Goal: Task Accomplishment & Management: Complete application form

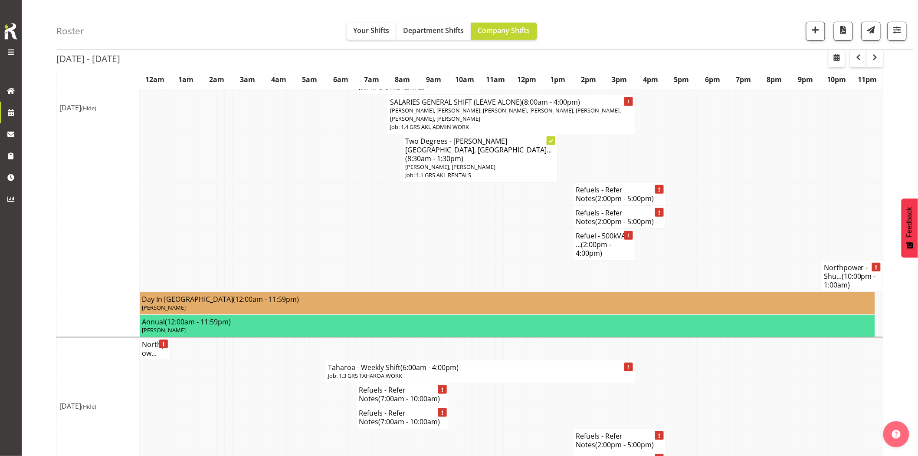
scroll to position [1523, 0]
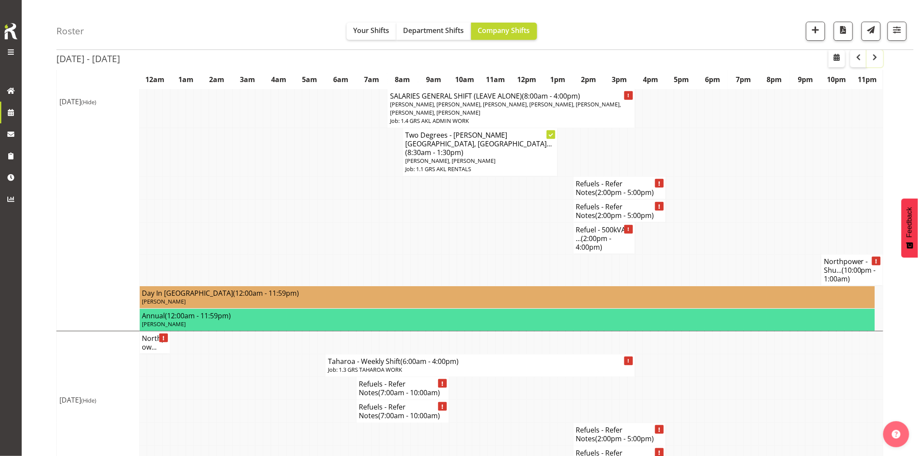
click at [875, 59] on span "button" at bounding box center [875, 57] width 10 height 10
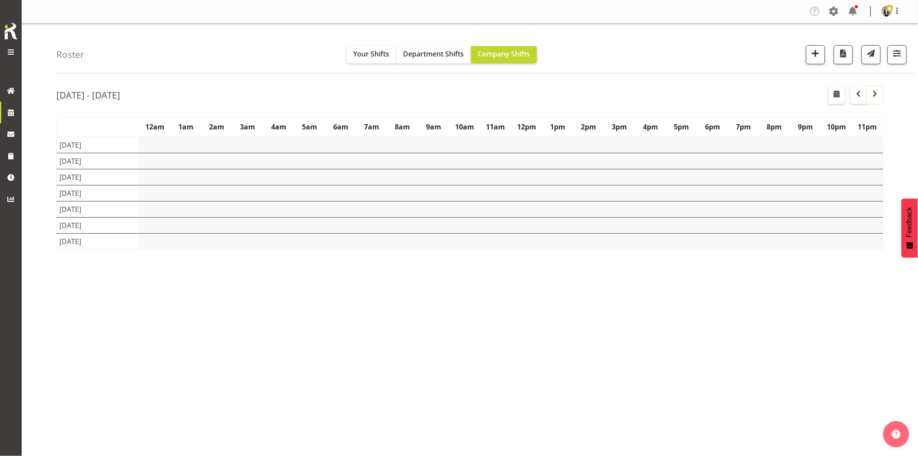
scroll to position [0, 0]
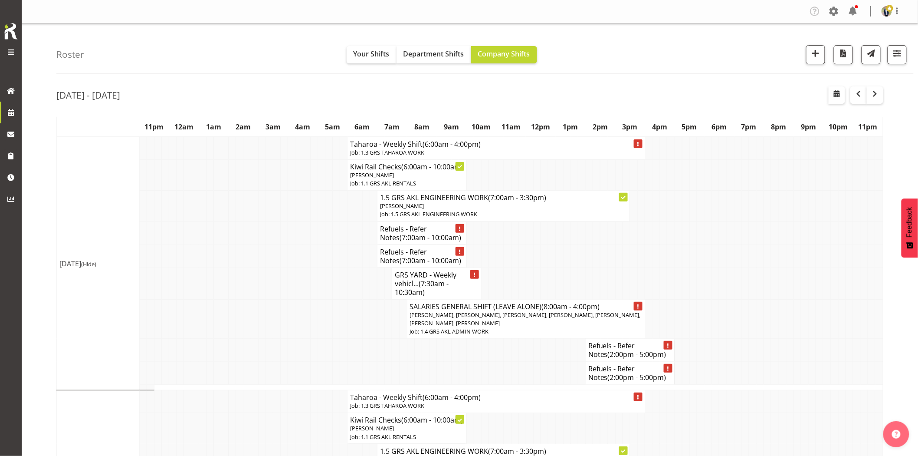
click at [326, 281] on td at bounding box center [329, 283] width 7 height 32
click at [344, 244] on td at bounding box center [343, 232] width 7 height 23
click at [757, 267] on td at bounding box center [760, 255] width 7 height 23
click at [838, 96] on span "button" at bounding box center [837, 94] width 10 height 10
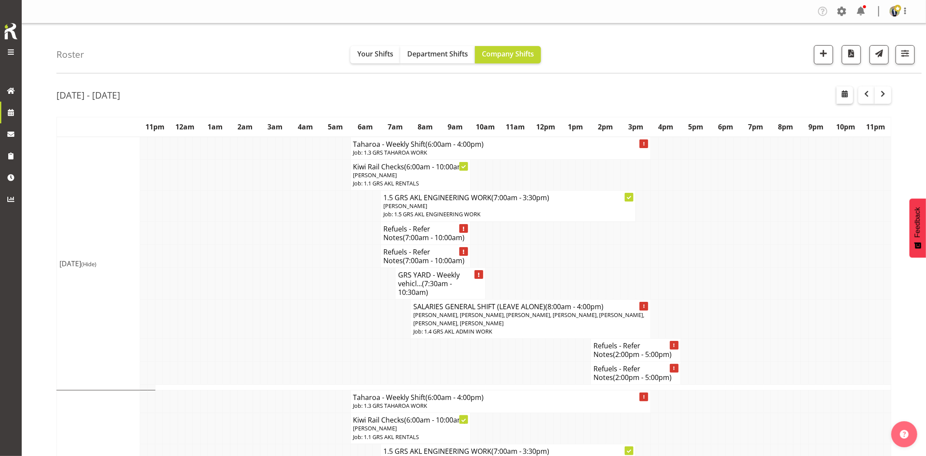
select select "8"
select select "2025"
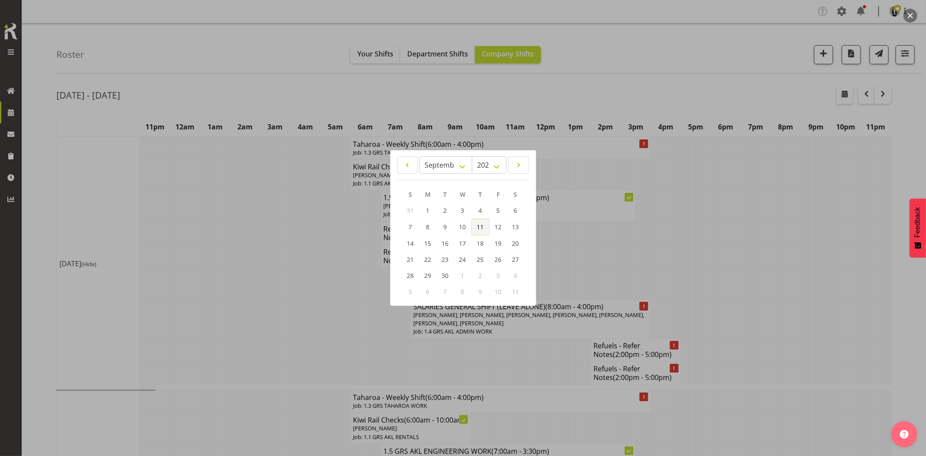
drag, startPoint x: 484, startPoint y: 228, endPoint x: 556, endPoint y: 361, distance: 151.3
click at [484, 228] on link "11" at bounding box center [480, 226] width 18 height 17
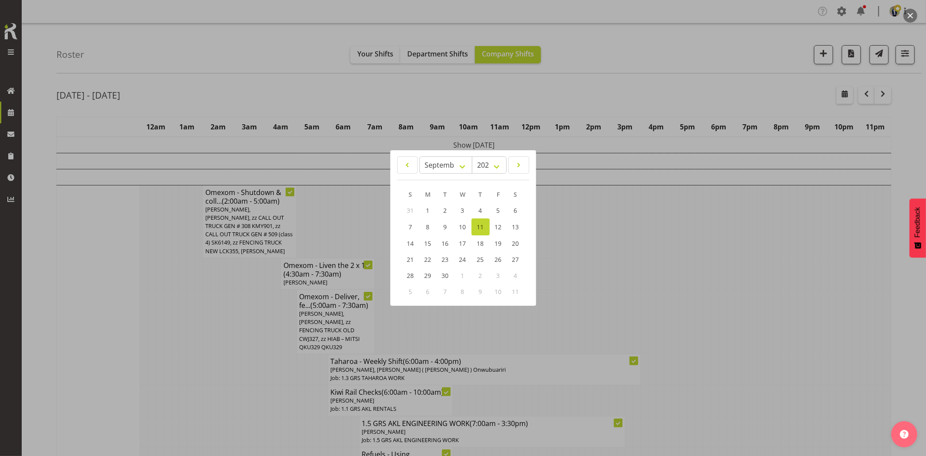
drag, startPoint x: 645, startPoint y: 286, endPoint x: 652, endPoint y: 286, distance: 6.5
click at [649, 286] on div at bounding box center [463, 228] width 926 height 456
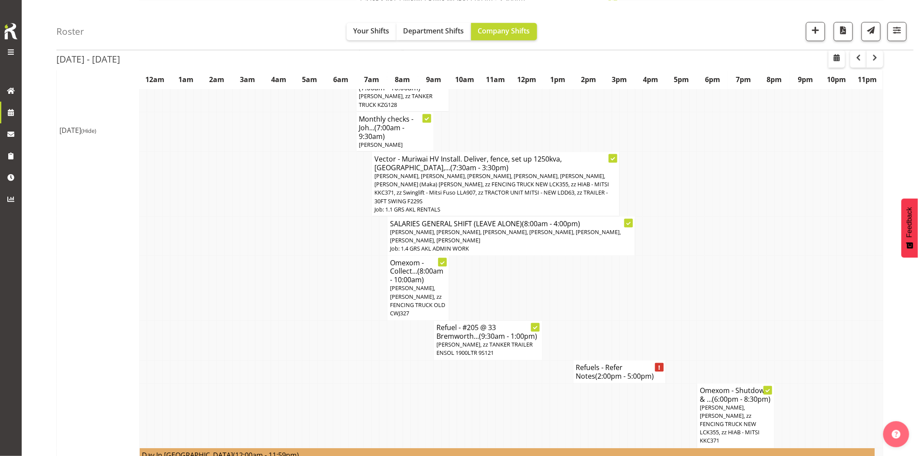
scroll to position [434, 0]
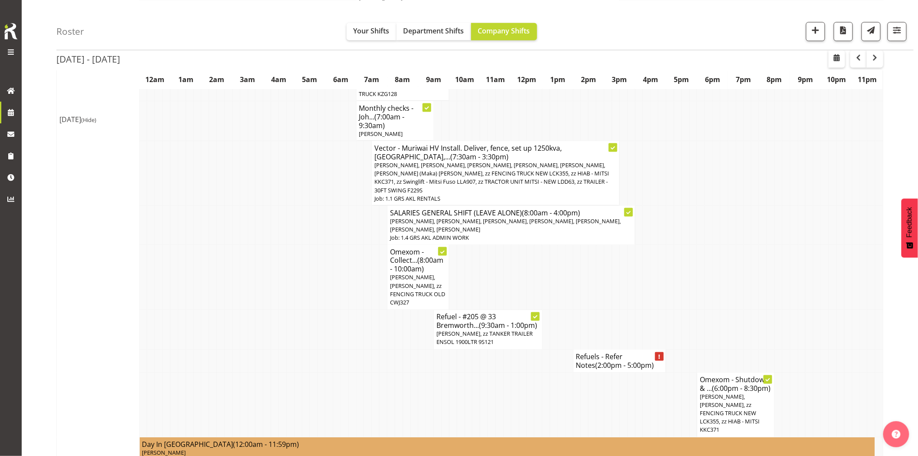
click at [743, 310] on td at bounding box center [740, 330] width 8 height 40
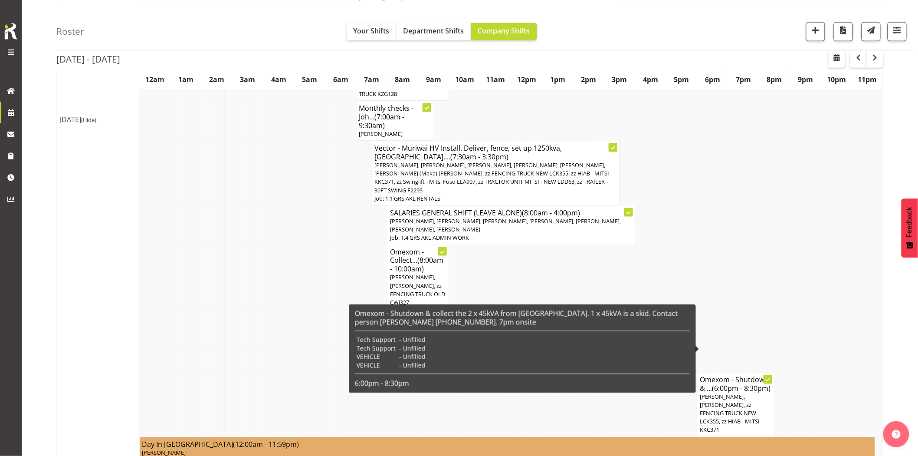
click at [747, 310] on td at bounding box center [748, 330] width 8 height 40
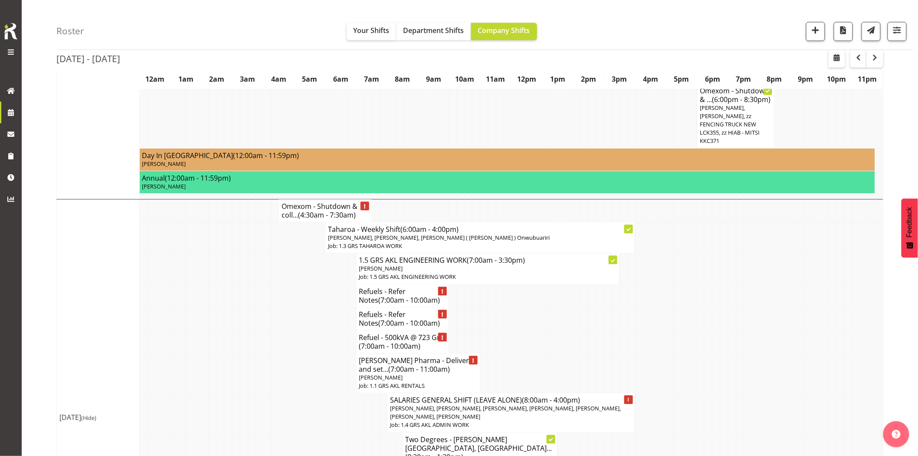
click at [237, 353] on td at bounding box center [236, 373] width 8 height 40
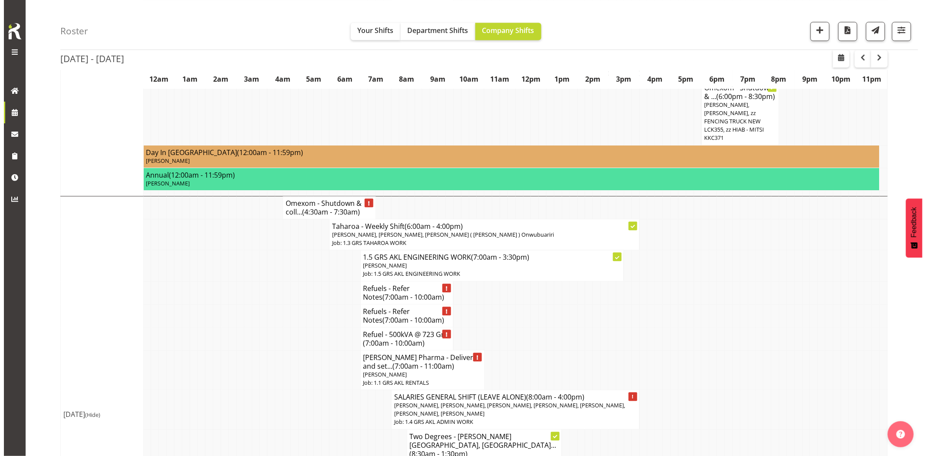
scroll to position [723, 0]
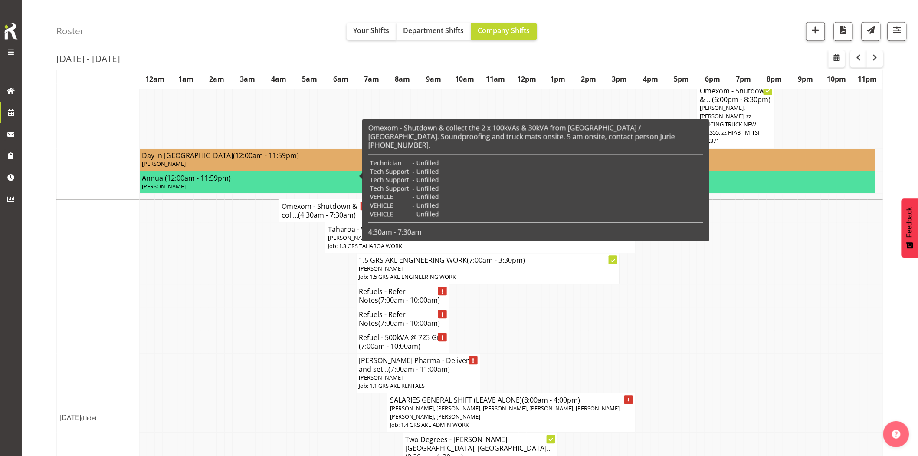
click at [304, 202] on h4 "Omexom - Shutdown & coll... (4:30am - 7:30am)" at bounding box center [325, 210] width 87 height 17
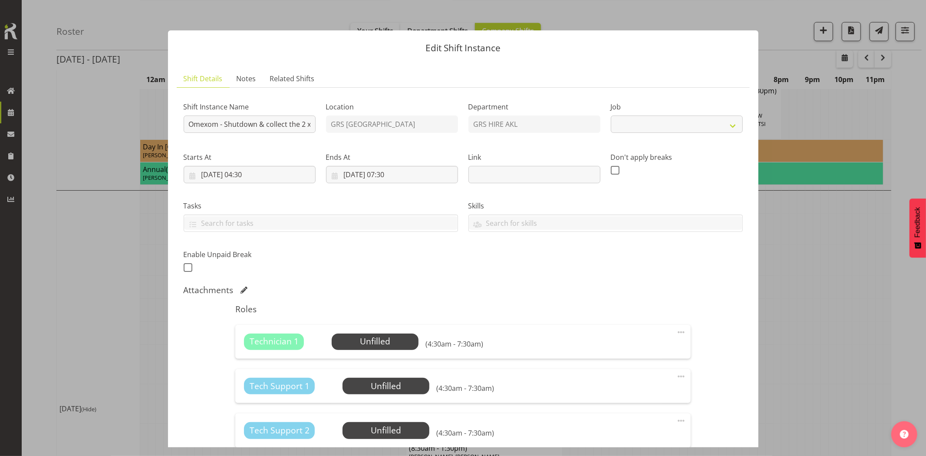
select select "7504"
drag, startPoint x: 266, startPoint y: 125, endPoint x: 300, endPoint y: 125, distance: 33.9
click at [300, 125] on input "Omexom - Shutdown & collect the 2 x 100kVAs & 30kVA from Birkenhead / Chatswood…" at bounding box center [250, 123] width 132 height 17
click at [269, 125] on input "Omexom - Shutdown & collect the 2 x 100kVAs & 30kVA from Birkenhead / Chatswood…" at bounding box center [250, 123] width 132 height 17
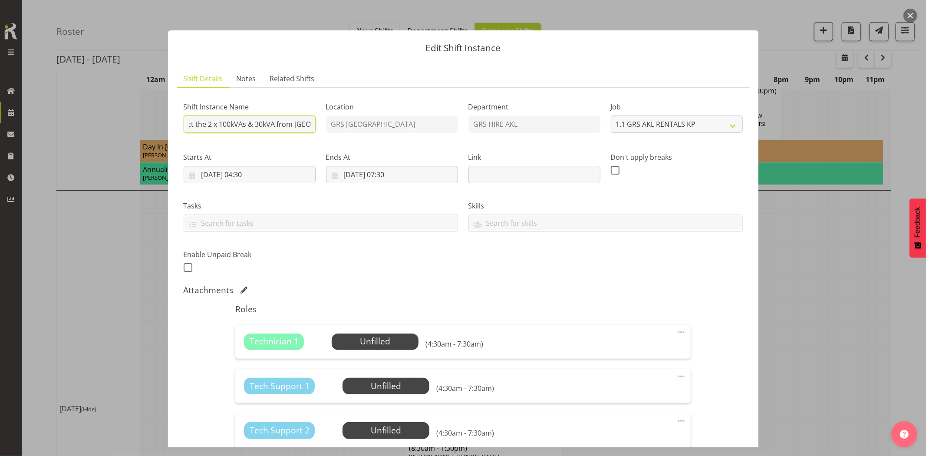
drag, startPoint x: 259, startPoint y: 125, endPoint x: 268, endPoint y: 135, distance: 14.1
click at [259, 125] on input "Omexom - Shutdown & collect the 2 x 100kVAs & 30kVA from Birkenhead / Chatswood…" at bounding box center [250, 123] width 132 height 17
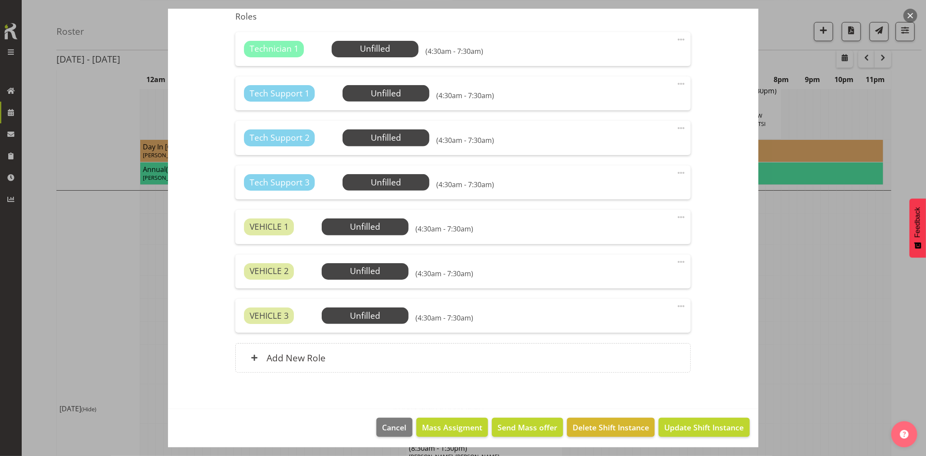
scroll to position [296, 0]
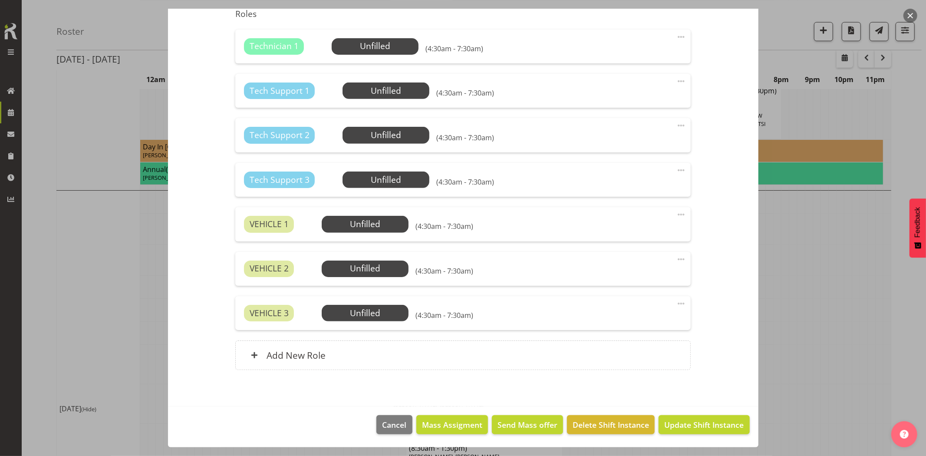
type input "Omexom - Shutdown & collect the 2 x 100kVAs & 45kVA from Birkenhead / Chatswood…"
click at [683, 430] on span "Update Shift Instance" at bounding box center [703, 424] width 79 height 11
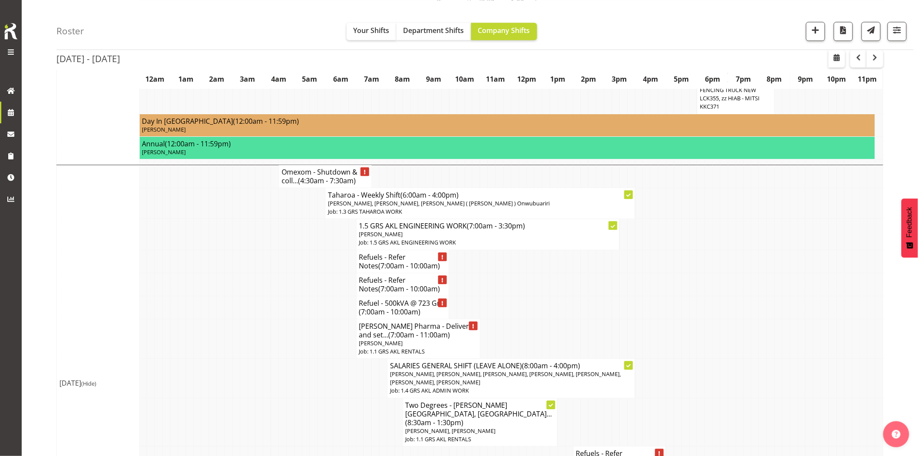
scroll to position [771, 0]
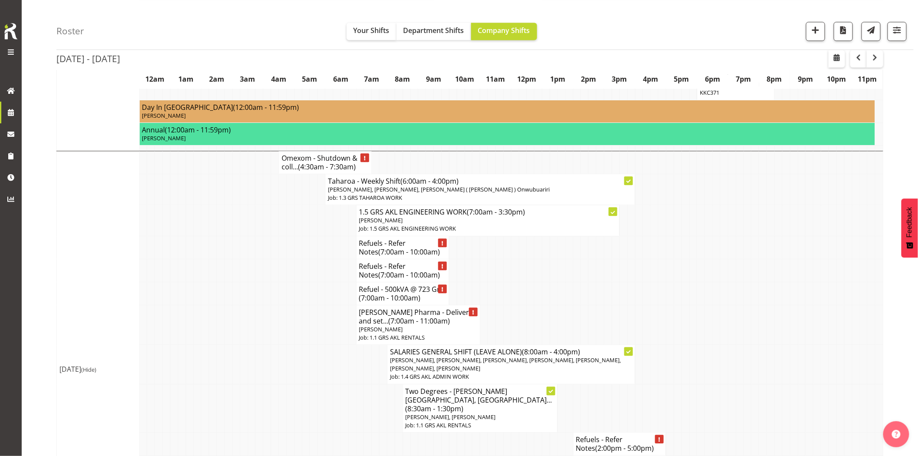
drag, startPoint x: 276, startPoint y: 295, endPoint x: 324, endPoint y: 183, distance: 121.7
click at [277, 305] on td at bounding box center [275, 325] width 8 height 40
drag, startPoint x: 193, startPoint y: 281, endPoint x: 353, endPoint y: 198, distance: 180.4
click at [194, 305] on td at bounding box center [198, 325] width 8 height 40
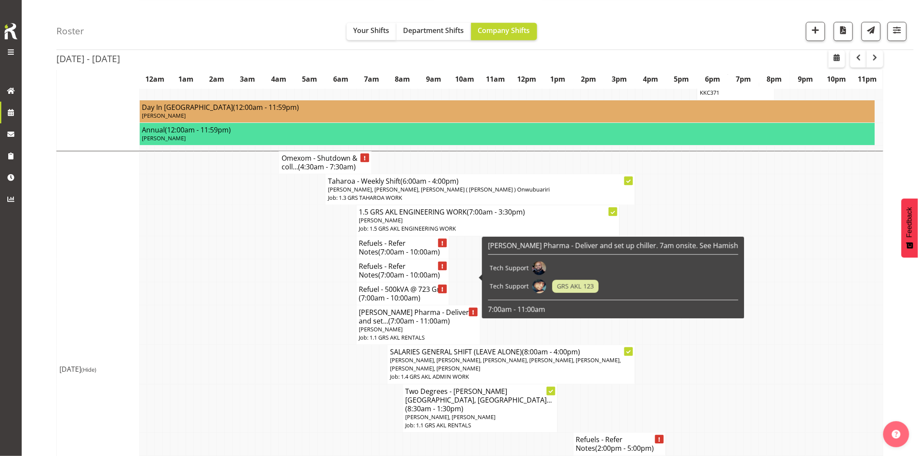
scroll to position [820, 0]
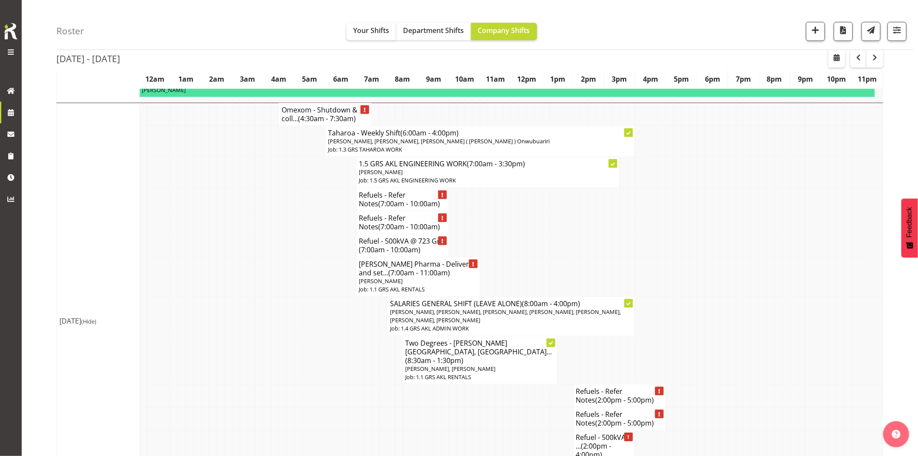
click at [459, 407] on td at bounding box center [461, 418] width 8 height 23
click at [817, 336] on td at bounding box center [818, 360] width 8 height 48
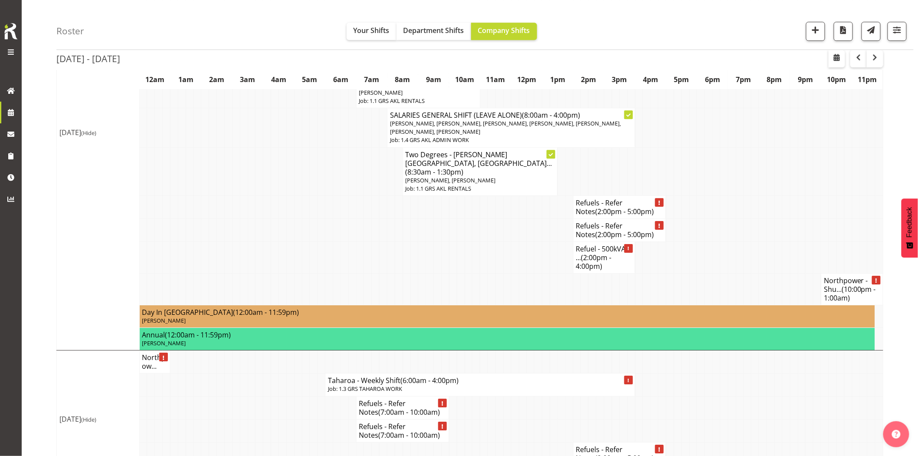
scroll to position [1061, 0]
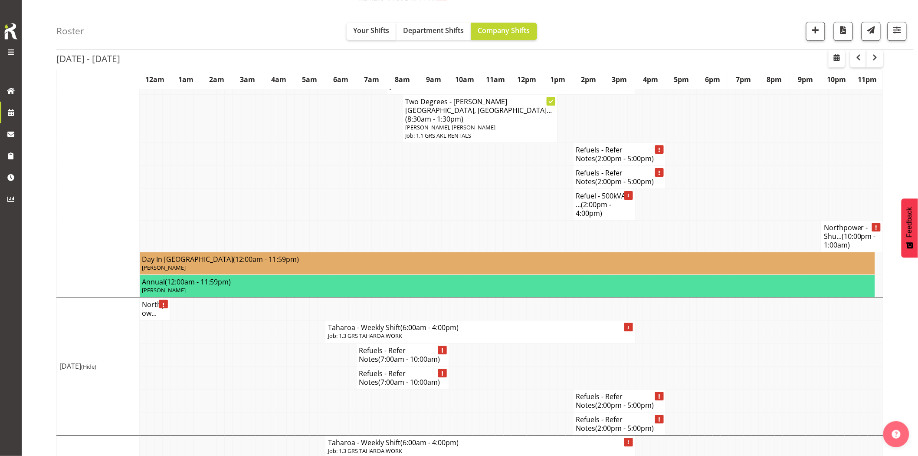
click at [200, 343] on td at bounding box center [198, 354] width 8 height 23
click at [291, 343] on td at bounding box center [290, 354] width 8 height 23
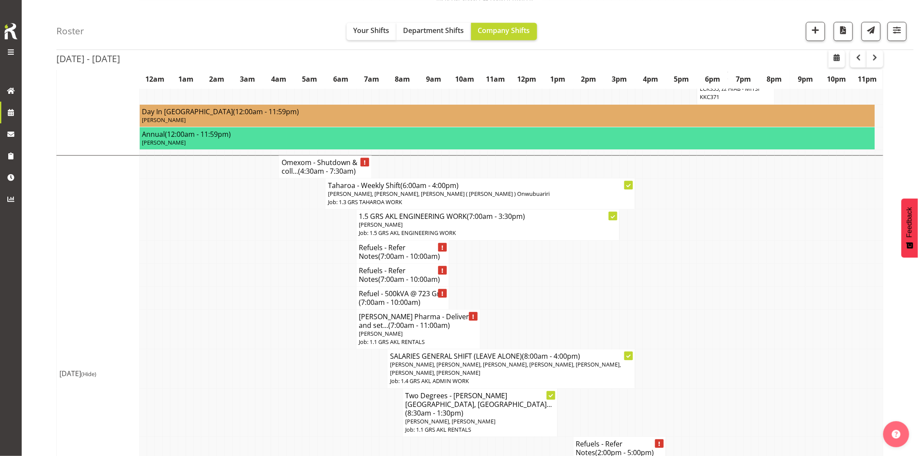
scroll to position [680, 0]
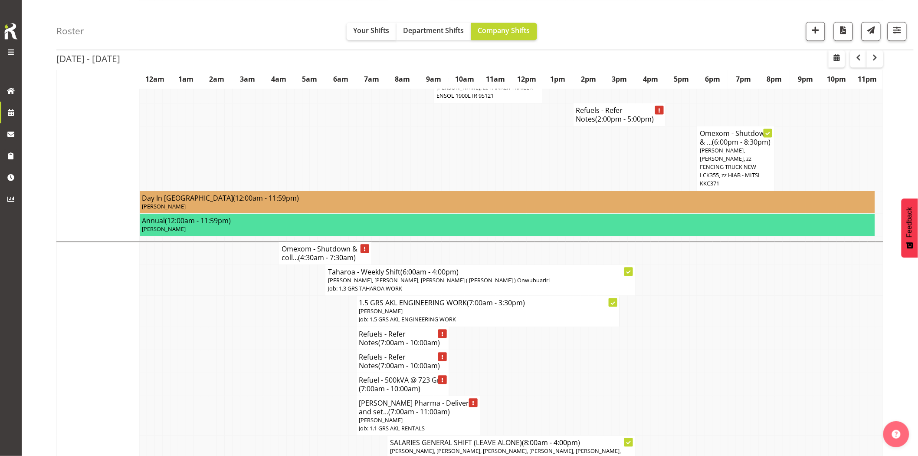
click at [262, 350] on td at bounding box center [260, 361] width 8 height 23
click at [874, 56] on span "button" at bounding box center [875, 57] width 10 height 10
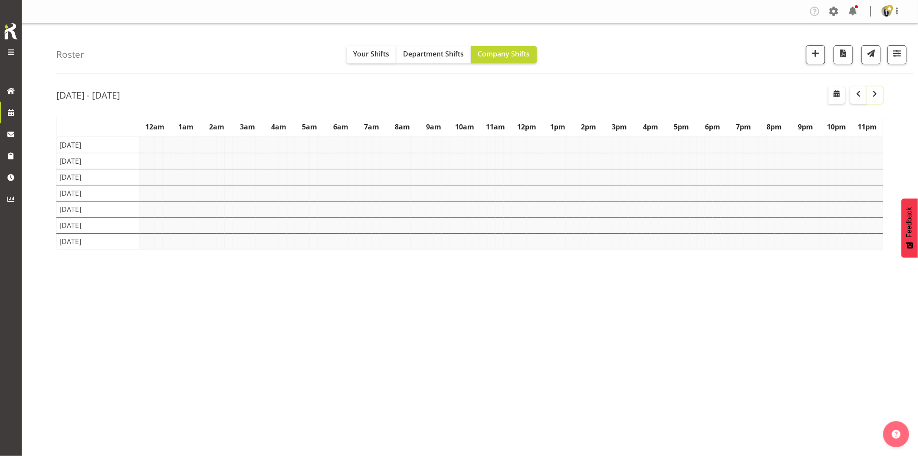
scroll to position [0, 0]
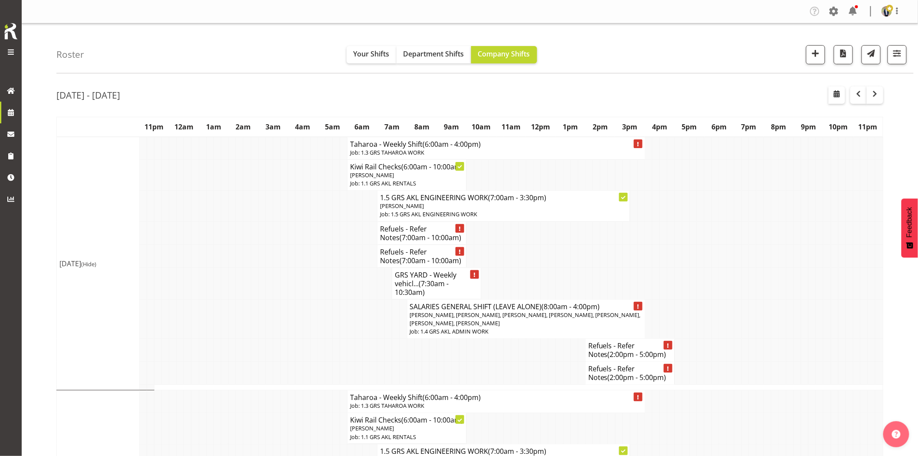
click at [327, 267] on td at bounding box center [329, 255] width 7 height 23
click at [289, 255] on td at bounding box center [291, 255] width 7 height 23
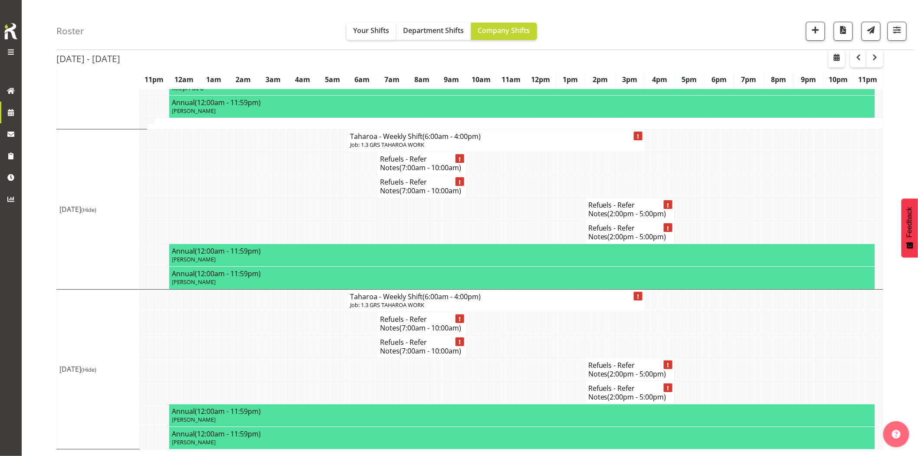
scroll to position [1360, 0]
click at [279, 331] on td at bounding box center [276, 323] width 7 height 23
click at [875, 58] on span "button" at bounding box center [875, 57] width 10 height 10
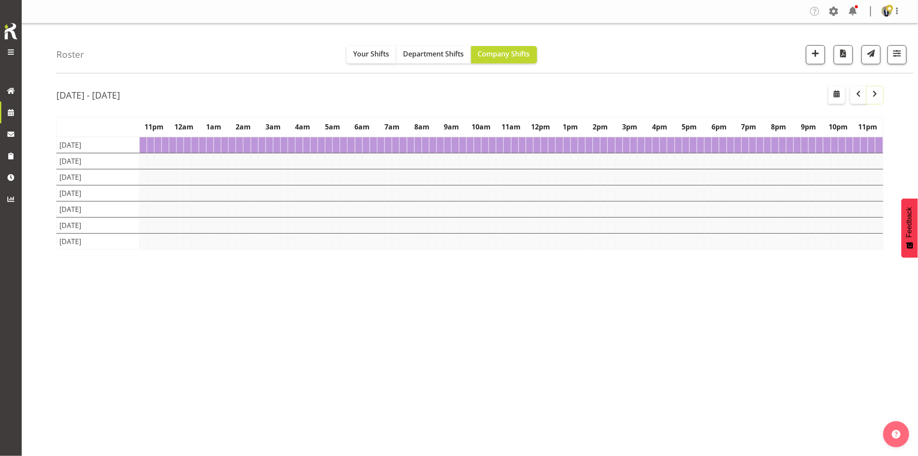
scroll to position [0, 0]
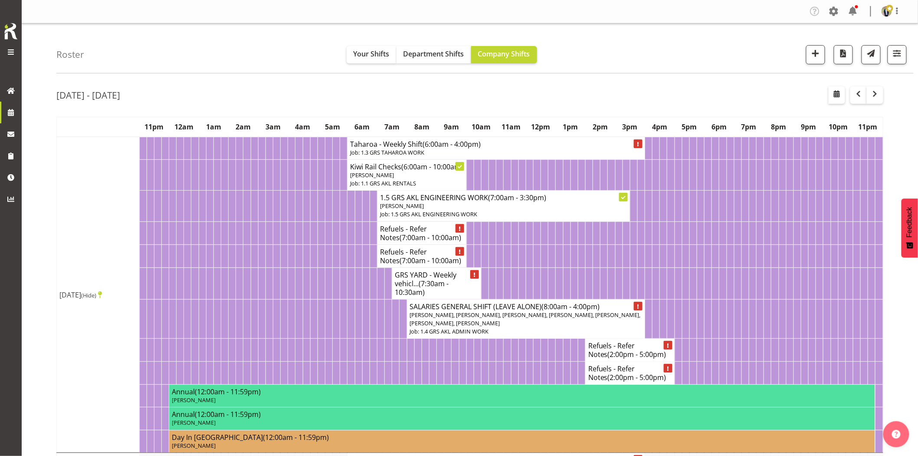
click at [80, 306] on td "Mon 22nd Sep 2025 (Hide)" at bounding box center [98, 295] width 83 height 316
click at [98, 298] on icon at bounding box center [100, 294] width 4 height 7
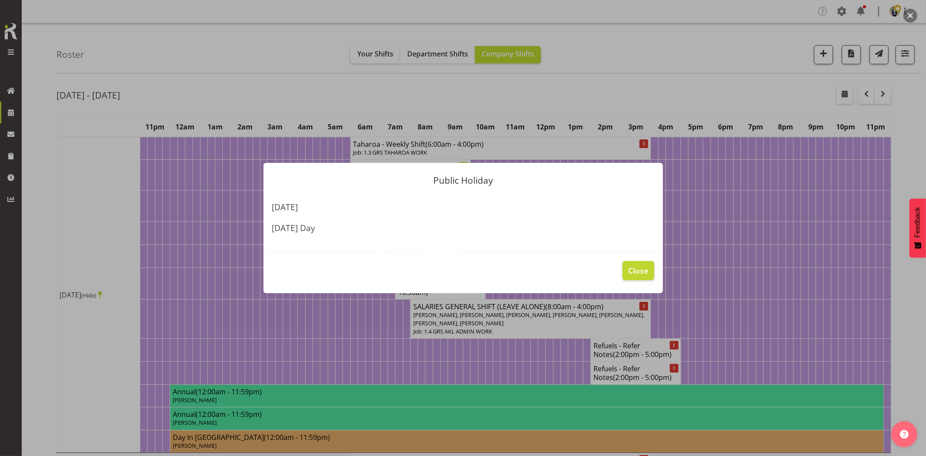
click at [83, 356] on div at bounding box center [463, 228] width 926 height 456
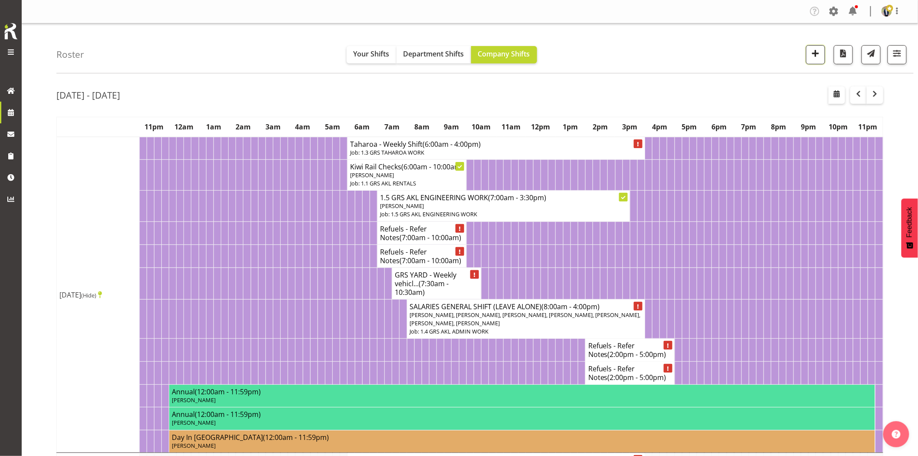
click at [819, 55] on span "button" at bounding box center [815, 53] width 11 height 11
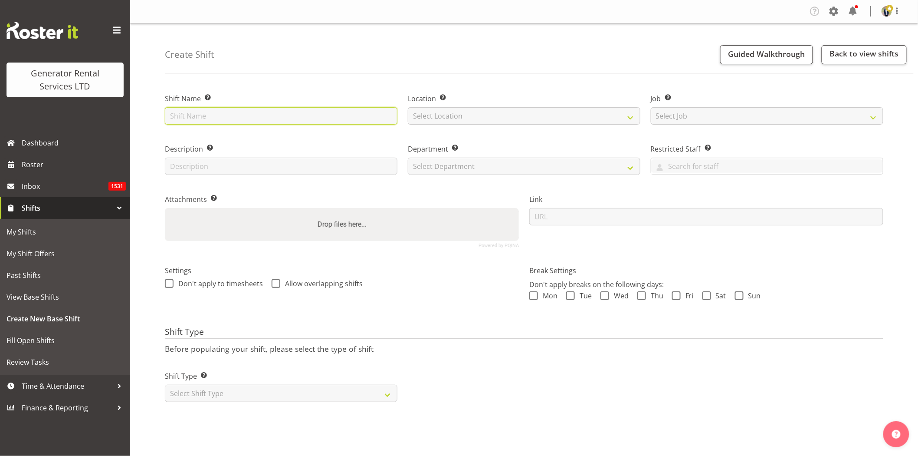
click at [231, 114] on input "text" at bounding box center [281, 115] width 233 height 17
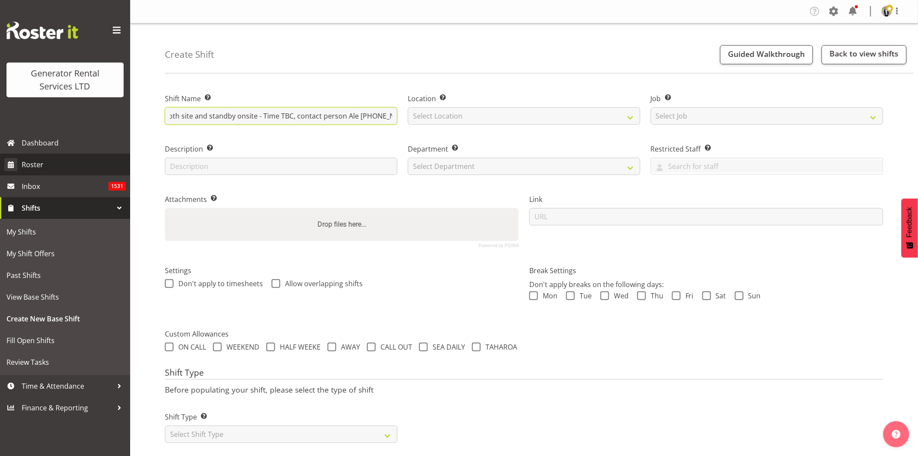
scroll to position [0, 109]
type input "Vector - Muriwai HV Job - Liven both site and standby onsite - Time TBC, contac…"
click at [523, 117] on select "Select Location [GEOGRAPHIC_DATA] [GEOGRAPHIC_DATA] GRS [GEOGRAPHIC_DATA] [GEOG…" at bounding box center [524, 115] width 233 height 17
select select "28"
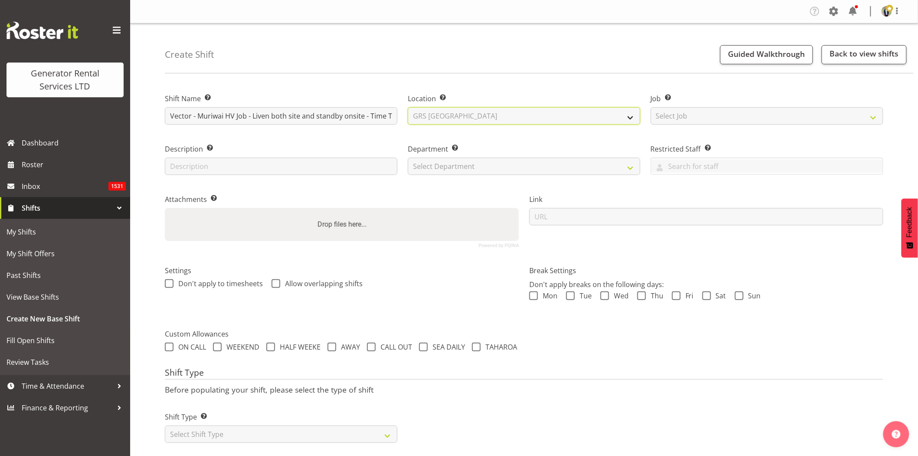
click at [408, 107] on select "Select Location [GEOGRAPHIC_DATA] [GEOGRAPHIC_DATA] GRS [GEOGRAPHIC_DATA] [GEOG…" at bounding box center [524, 115] width 233 height 17
click at [686, 114] on select "Select Job Create new job 1.1 GRS AKL RENTALS 1.1 GRS AKL RENTALS AC 1.1 GRS AK…" at bounding box center [767, 115] width 233 height 17
select select "7504"
click at [651, 107] on select "Select Job Create new job 1.1 GRS AKL RENTALS 1.1 GRS AKL RENTALS AC 1.1 GRS AK…" at bounding box center [767, 115] width 233 height 17
click at [462, 163] on select "Select Department GRS HIRE AKL GRS HIRE AKL GRS HIRE TGA GRS HIRE HST GRS SALES…" at bounding box center [524, 166] width 233 height 17
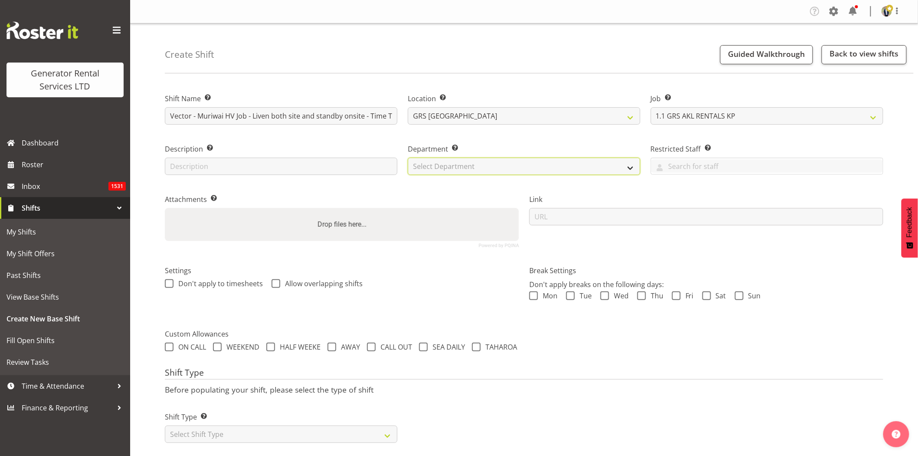
select select "20"
click at [408, 158] on select "Select Department GRS HIRE AKL GRS HIRE AKL GRS HIRE TGA GRS HIRE HST GRS SALES…" at bounding box center [524, 166] width 233 height 17
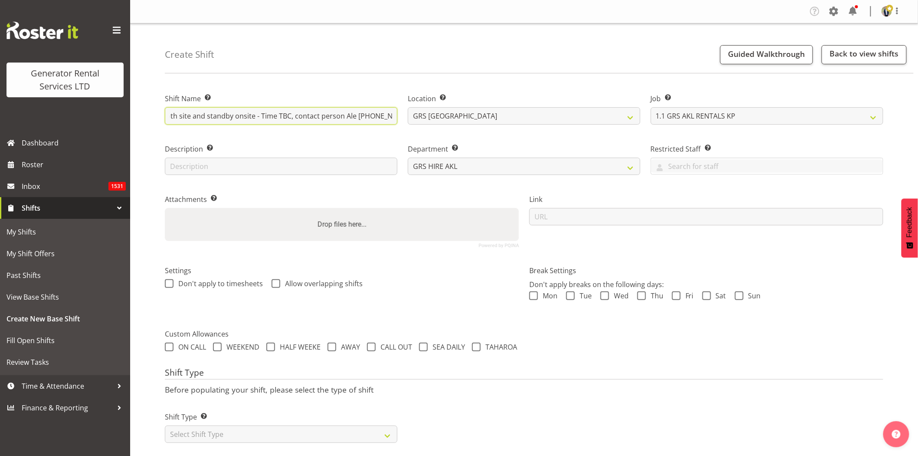
drag, startPoint x: 253, startPoint y: 110, endPoint x: 405, endPoint y: 115, distance: 152.0
click at [405, 115] on div "Shift Name Enter a name for the shift (e.g. Day Shift). Vector - Muriwai HV Job…" at bounding box center [524, 167] width 729 height 172
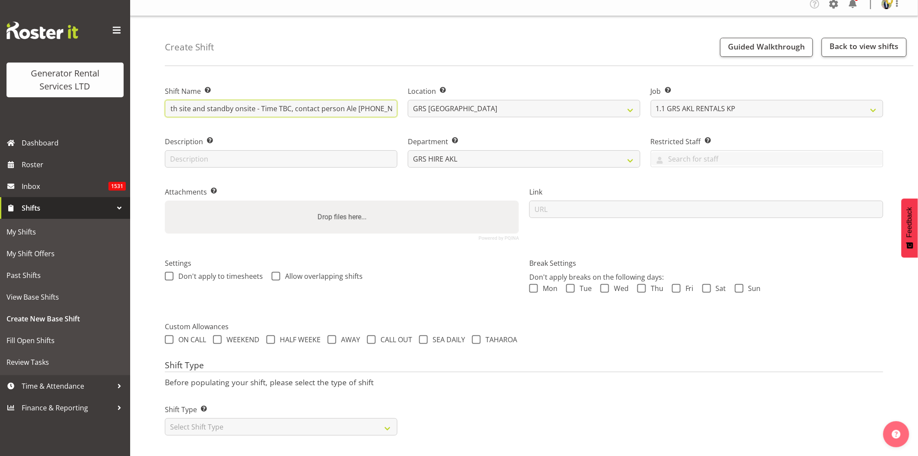
scroll to position [15, 0]
drag, startPoint x: 265, startPoint y: 421, endPoint x: 248, endPoint y: 415, distance: 18.4
click at [265, 421] on select "Select Shift Type One Off Shift Recurring Shift Rotating Shift" at bounding box center [281, 426] width 233 height 17
click at [241, 421] on select "Select Shift Type One Off Shift Recurring Shift Rotating Shift" at bounding box center [281, 426] width 233 height 17
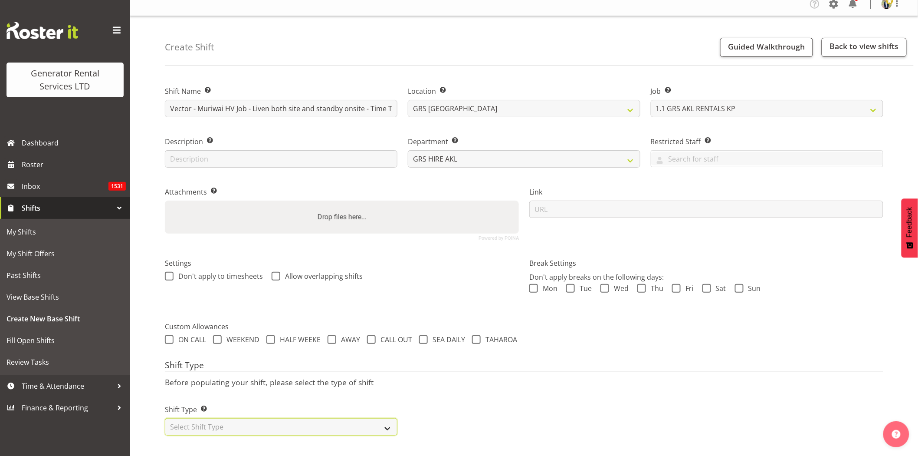
select select "one_off"
click at [165, 418] on select "Select Shift Type One Off Shift Recurring Shift Rotating Shift" at bounding box center [281, 426] width 233 height 17
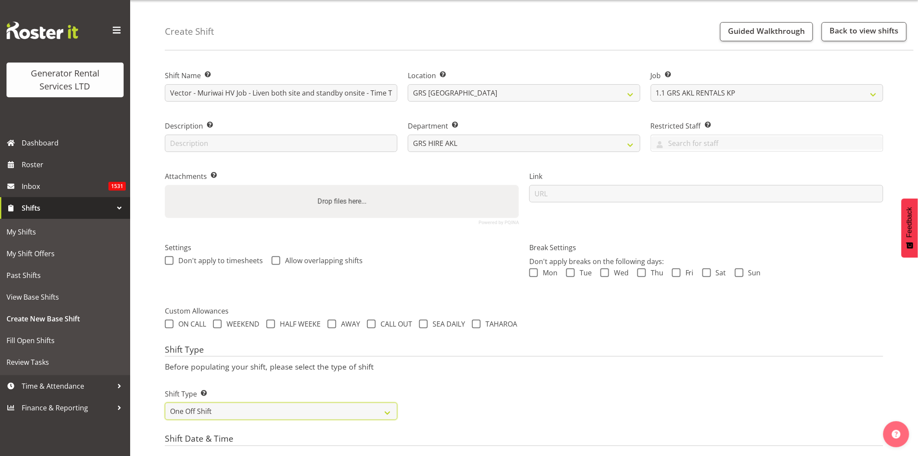
scroll to position [207, 0]
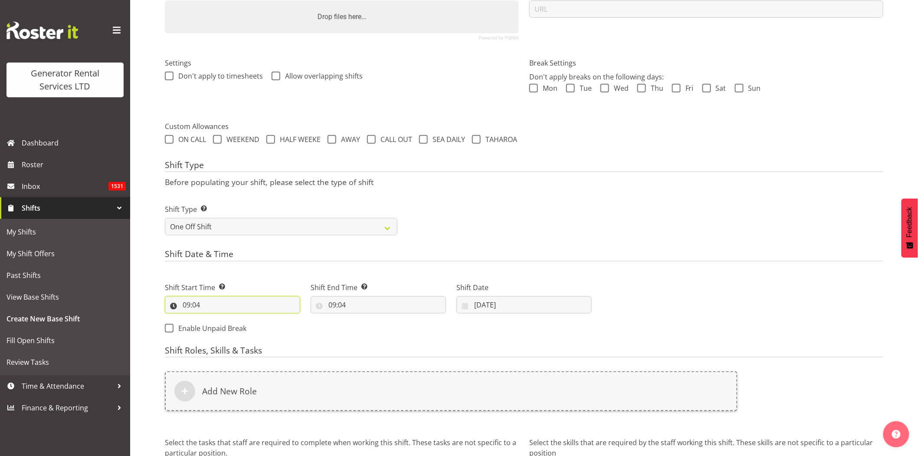
click at [253, 309] on input "09:04" at bounding box center [232, 304] width 135 height 17
click at [222, 328] on select "00 01 02 03 04 05 06 07 08 09 10 11 12 13 14 15 16 17 18 19 20 21 22 23" at bounding box center [224, 327] width 20 height 17
select select "4"
click at [214, 319] on select "00 01 02 03 04 05 06 07 08 09 10 11 12 13 14 15 16 17 18 19 20 21 22 23" at bounding box center [224, 327] width 20 height 17
type input "04:04"
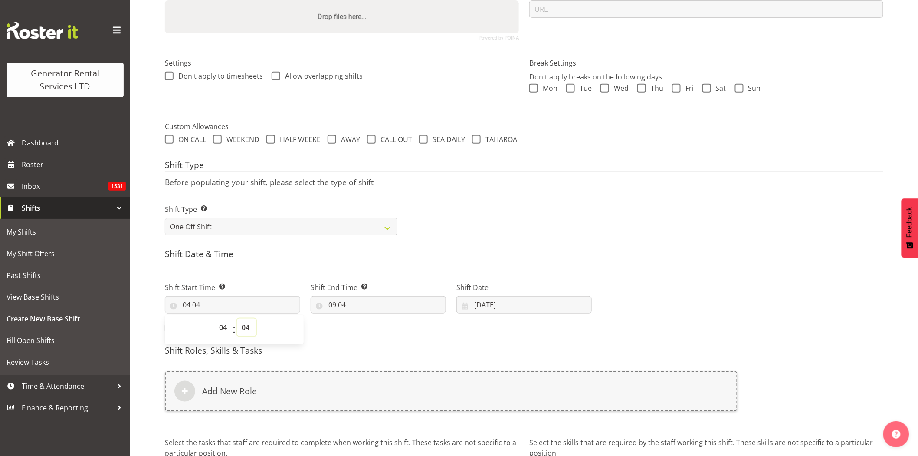
click at [248, 330] on select "00 01 02 03 04 05 06 07 08 09 10 11 12 13 14 15 16 17 18 19 20 21 22 23 24 25 2…" at bounding box center [247, 327] width 20 height 17
select select "0"
click at [237, 319] on select "00 01 02 03 04 05 06 07 08 09 10 11 12 13 14 15 16 17 18 19 20 21 22 23 24 25 2…" at bounding box center [247, 327] width 20 height 17
type input "04:00"
click at [226, 327] on select "00 01 02 03 04 05 06 07 08 09 10 11 12 13 14 15 16 17 18 19 20 21 22 23" at bounding box center [224, 327] width 20 height 17
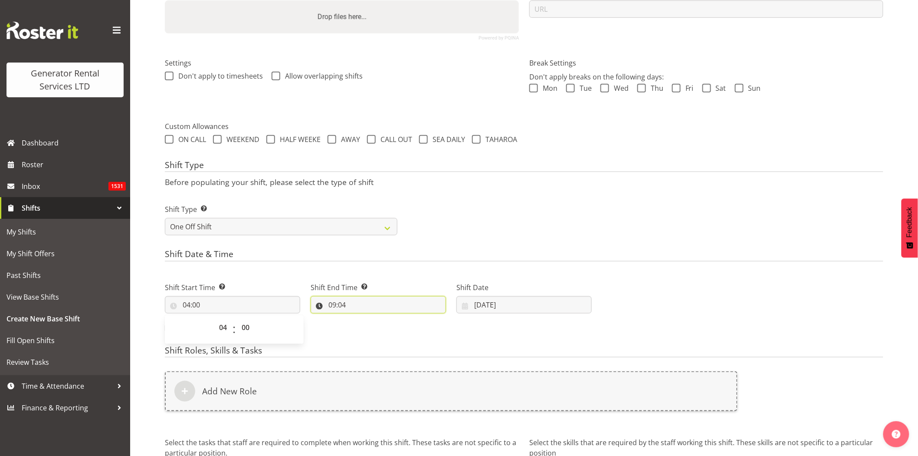
click at [379, 306] on input "09:04" at bounding box center [378, 304] width 135 height 17
click at [372, 329] on select "00 01 02 03 04 05 06 07 08 09 10 11 12 13 14 15 16 17 18 19 20 21 22 23" at bounding box center [370, 327] width 20 height 17
select select "16"
click at [360, 319] on select "00 01 02 03 04 05 06 07 08 09 10 11 12 13 14 15 16 17 18 19 20 21 22 23" at bounding box center [370, 327] width 20 height 17
type input "16:04"
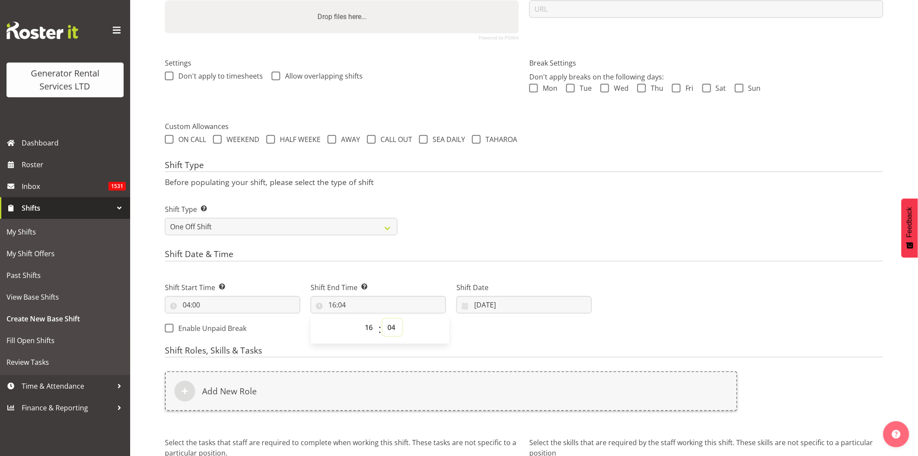
drag, startPoint x: 393, startPoint y: 327, endPoint x: 372, endPoint y: 170, distance: 158.9
click at [393, 327] on select "00 01 02 03 04 05 06 07 08 09 10 11 12 13 14 15 16 17 18 19 20 21 22 23 24 25 2…" at bounding box center [393, 327] width 20 height 17
select select "0"
click at [383, 319] on select "00 01 02 03 04 05 06 07 08 09 10 11 12 13 14 15 16 17 18 19 20 21 22 23 24 25 2…" at bounding box center [393, 327] width 20 height 17
type input "16:00"
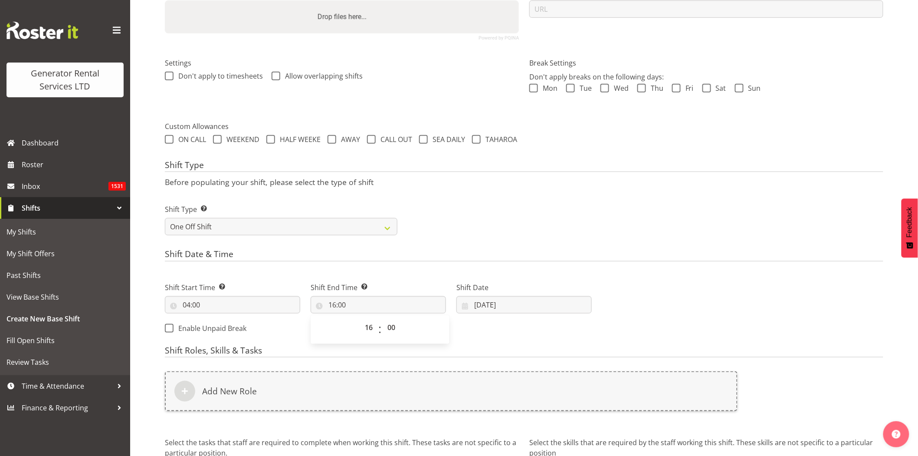
click at [615, 267] on div "Shift Date & Time Shift Start Time Set the time of the day you wish this shift …" at bounding box center [524, 294] width 719 height 91
click at [372, 306] on input "16:00" at bounding box center [378, 304] width 135 height 17
click at [369, 331] on select "00 01 02 03 04 05 06 07 08 09 10 11 12 13 14 15 16 17 18 19 20 21 22 23" at bounding box center [370, 327] width 20 height 17
select select "17"
click at [360, 319] on select "00 01 02 03 04 05 06 07 08 09 10 11 12 13 14 15 16 17 18 19 20 21 22 23" at bounding box center [370, 327] width 20 height 17
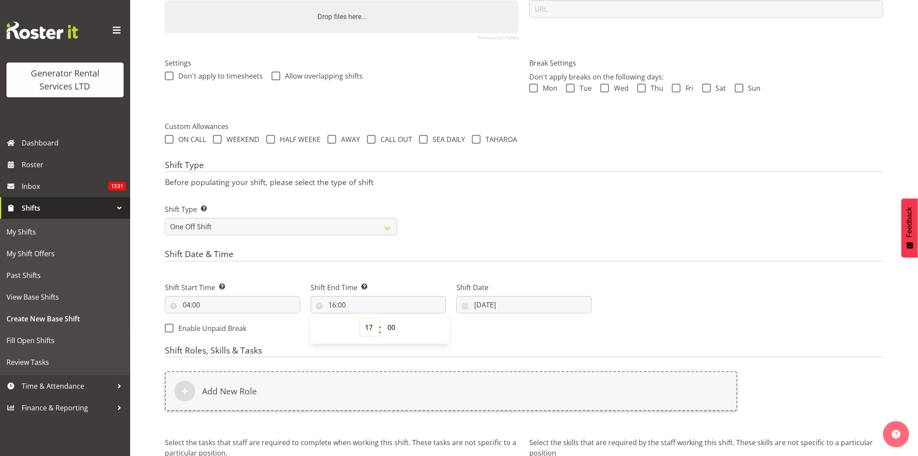
type input "17:00"
click at [715, 274] on div "Next Shifts" at bounding box center [743, 305] width 292 height 70
click at [523, 302] on input "11/09/2025" at bounding box center [524, 304] width 135 height 17
click at [493, 424] on span "22" at bounding box center [490, 424] width 7 height 8
type input "22/09/2025"
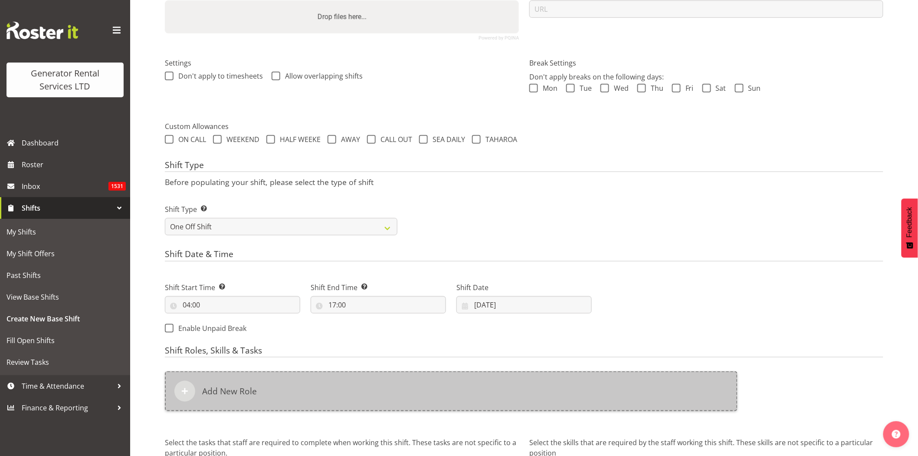
click at [455, 385] on div "Add New Role" at bounding box center [451, 391] width 573 height 40
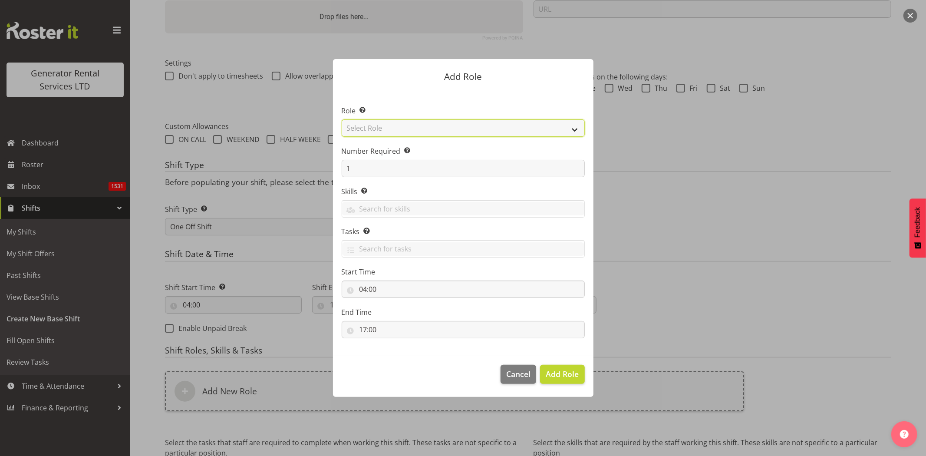
click at [398, 131] on select "Select Role Account Manager Electrician Engineering GM HSEQ manager MECH Mechan…" at bounding box center [463, 127] width 243 height 17
select select "21"
click at [342, 119] on select "Select Role Account Manager Electrician Engineering GM HSEQ manager MECH Mechan…" at bounding box center [463, 127] width 243 height 17
drag, startPoint x: 356, startPoint y: 175, endPoint x: 338, endPoint y: 171, distance: 19.1
click at [338, 171] on section "Role Select the role you wish to add to the shift. Account Manager Electrician …" at bounding box center [463, 223] width 260 height 266
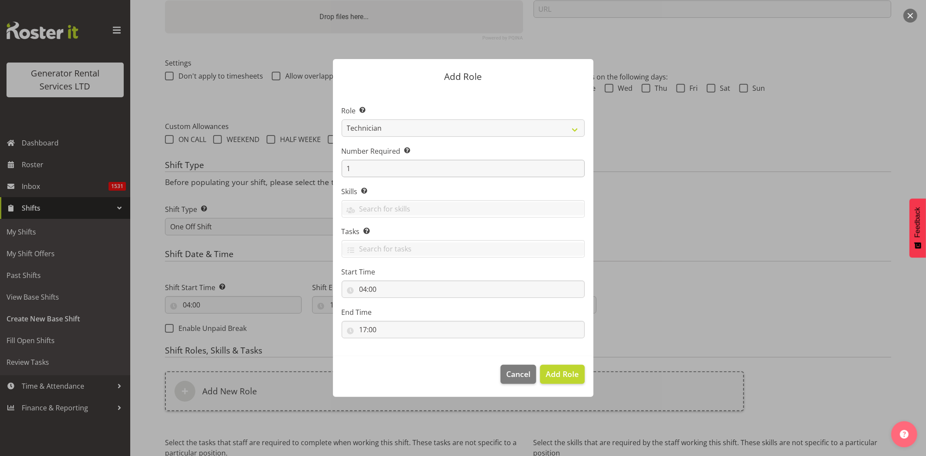
click at [369, 167] on input "1" at bounding box center [463, 168] width 243 height 17
click at [370, 166] on input "1" at bounding box center [463, 168] width 243 height 17
click at [373, 166] on input "1" at bounding box center [463, 168] width 243 height 17
drag, startPoint x: 393, startPoint y: 168, endPoint x: 304, endPoint y: 167, distance: 88.6
click at [304, 167] on form "Add Role Role Select the role you wish to add to the shift. Account Manager Ele…" at bounding box center [463, 227] width 417 height 381
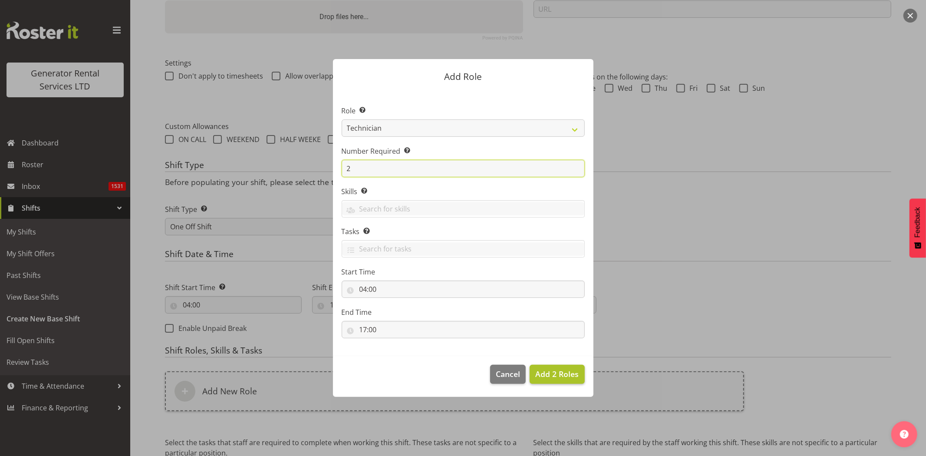
type input "2"
click at [559, 375] on span "Add 2 Roles" at bounding box center [556, 374] width 43 height 10
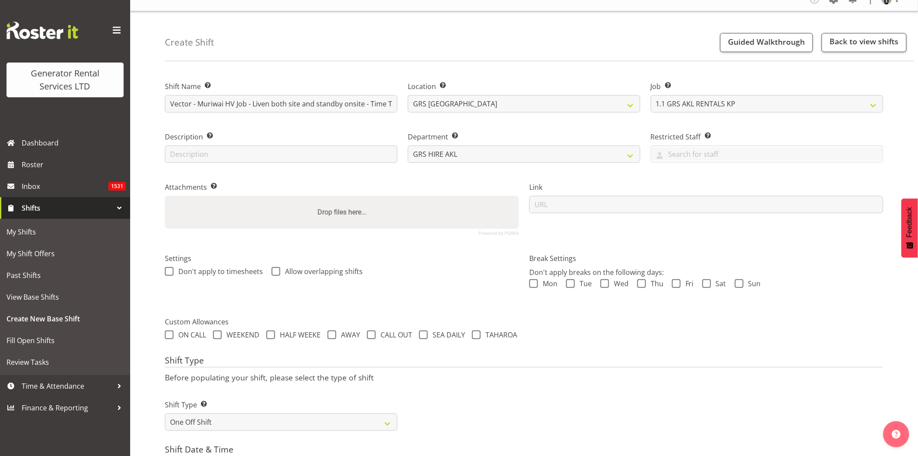
scroll to position [0, 0]
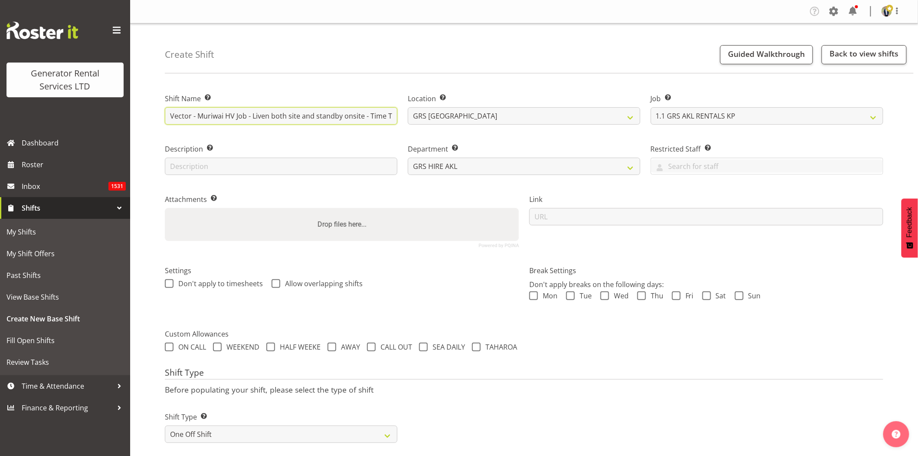
drag, startPoint x: 214, startPoint y: 116, endPoint x: 346, endPoint y: 117, distance: 131.1
click at [346, 117] on input "Vector - Muriwai HV Job - Liven both site and standby onsite - Time TBC, contac…" at bounding box center [281, 115] width 233 height 17
click at [301, 117] on input "Vector - Muriwai HV Job - Liven both site and standby onsite - Time TBC, contac…" at bounding box center [281, 115] width 233 height 17
click at [296, 115] on input "Vector - Muriwai HV Job - Liven both site and standby onsite - Time TBC, contac…" at bounding box center [281, 115] width 233 height 17
click at [296, 117] on input "Vector - Muriwai HV Job - Liven both site and standby onsite - Time TBC, contac…" at bounding box center [281, 115] width 233 height 17
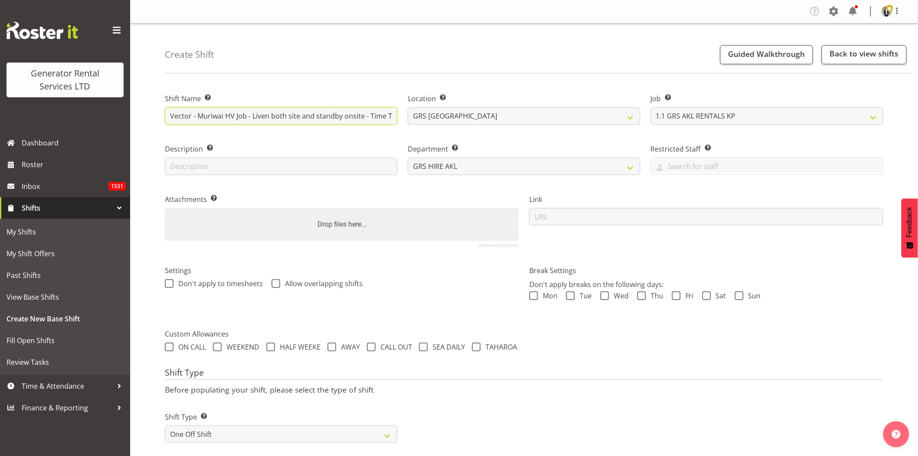
click at [298, 115] on input "Vector - Muriwai HV Job - Liven both site and standby onsite - Time TBC, contac…" at bounding box center [281, 115] width 233 height 17
drag, startPoint x: 318, startPoint y: 119, endPoint x: 392, endPoint y: 118, distance: 74.7
click at [392, 118] on input "Vector - Muriwai HV Job - Liven both sites and standby onsite - Time TBC, conta…" at bounding box center [281, 115] width 233 height 17
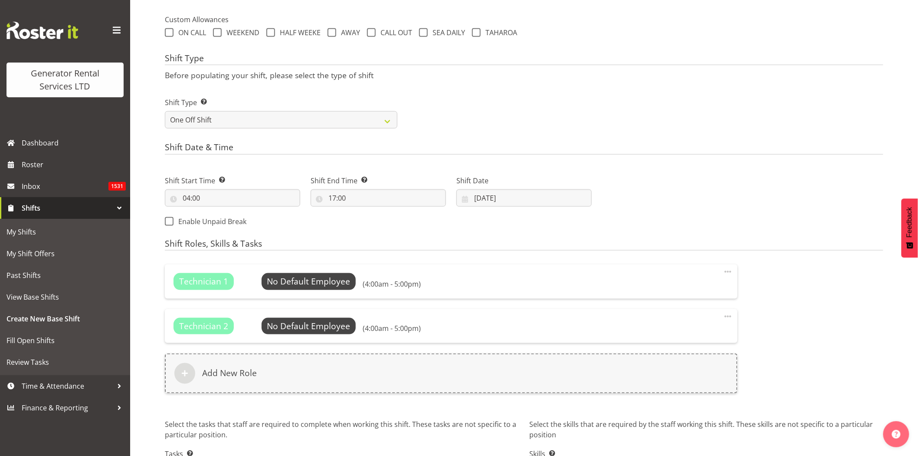
scroll to position [382, 0]
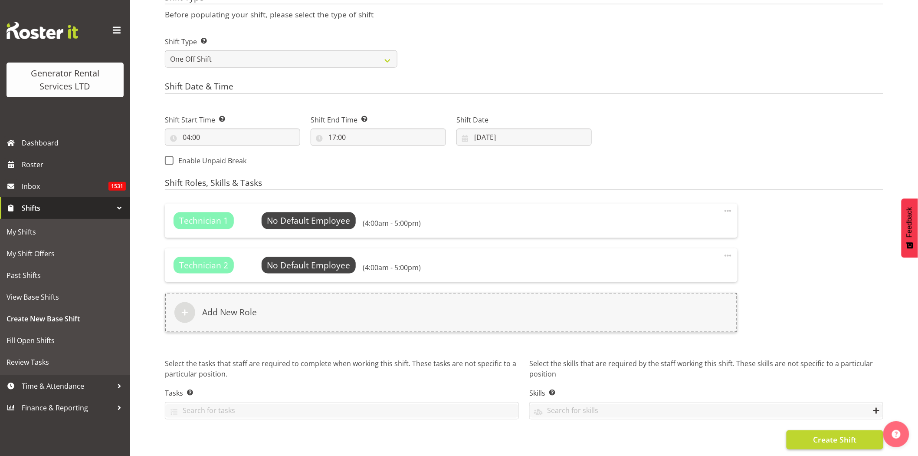
type input "Vector - Muriwai HV Job - Liven both sites and standby onsite - Time TBC, conta…"
click at [826, 434] on span "Create Shift" at bounding box center [834, 439] width 43 height 11
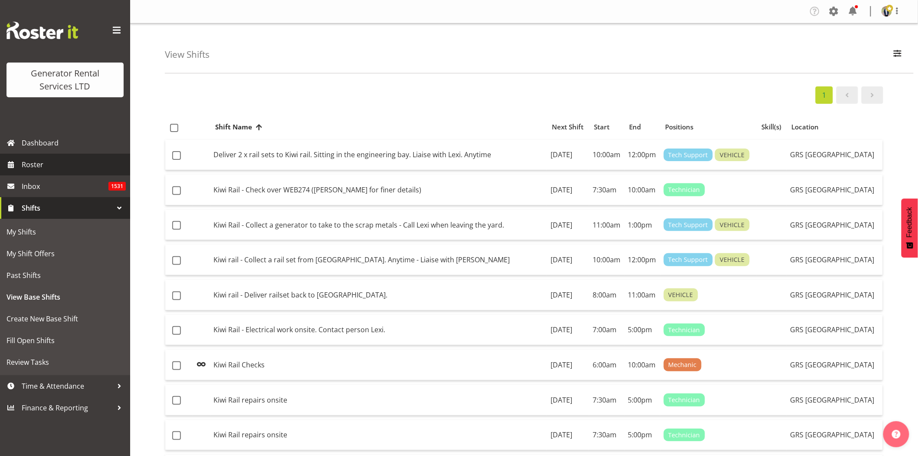
drag, startPoint x: 62, startPoint y: 163, endPoint x: 67, endPoint y: 168, distance: 7.1
click at [62, 163] on span "Roster" at bounding box center [74, 164] width 104 height 13
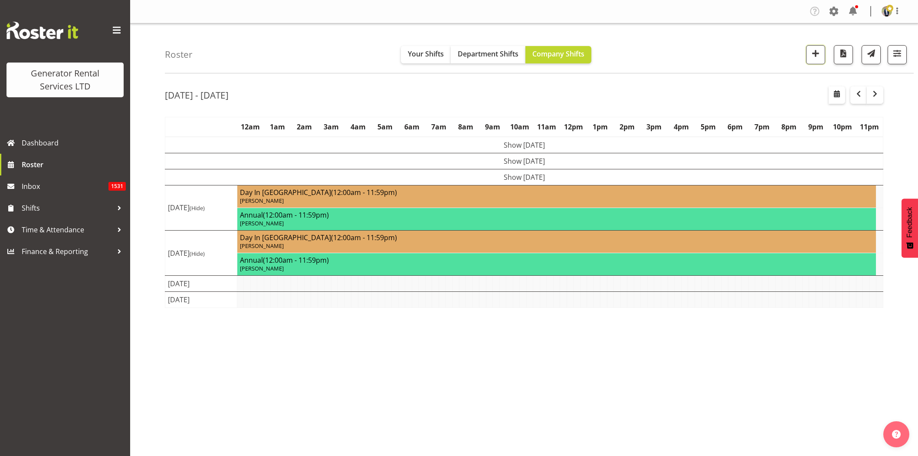
click at [810, 60] on button "button" at bounding box center [816, 54] width 19 height 19
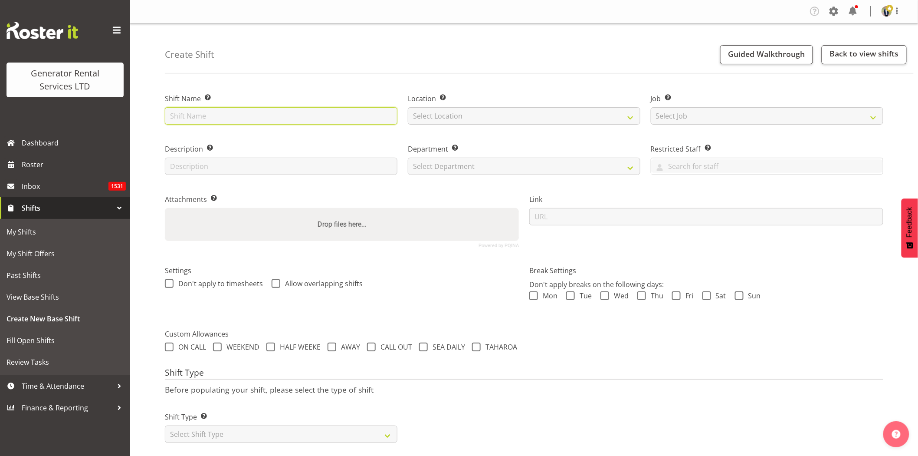
click at [331, 120] on input "text" at bounding box center [281, 115] width 233 height 17
type input "Vector - Muriwai HV job, standby onsite"
click at [485, 122] on select "Select Location [GEOGRAPHIC_DATA] [GEOGRAPHIC_DATA] GRS [GEOGRAPHIC_DATA] [GEOG…" at bounding box center [524, 115] width 233 height 17
select select "28"
click at [408, 107] on select "Select Location [GEOGRAPHIC_DATA] [GEOGRAPHIC_DATA] GRS [GEOGRAPHIC_DATA] [GEOG…" at bounding box center [524, 115] width 233 height 17
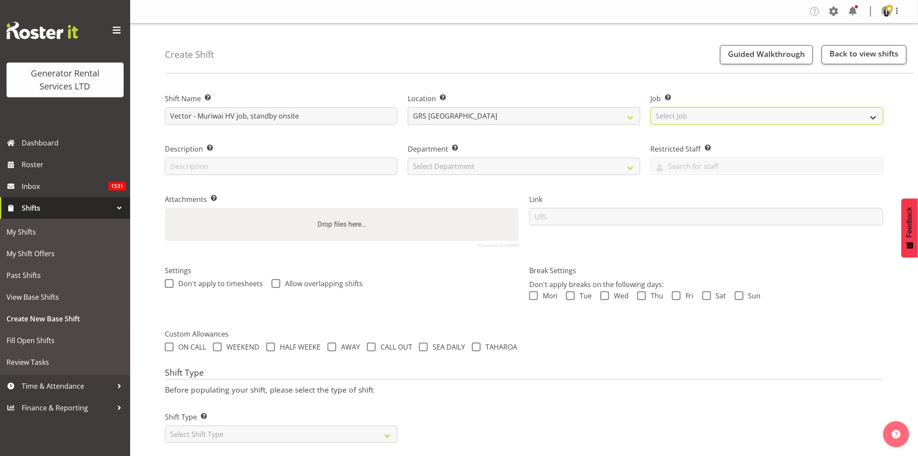
click at [708, 113] on select "Select Job Create new job 1.1 GRS AKL RENTALS 1.1 GRS AKL RENTALS AC 1.1 GRS AK…" at bounding box center [767, 115] width 233 height 17
select select "7504"
click at [651, 107] on select "Select Job Create new job 1.1 GRS AKL RENTALS 1.1 GRS AKL RENTALS AC 1.1 GRS AK…" at bounding box center [767, 115] width 233 height 17
drag, startPoint x: 512, startPoint y: 161, endPoint x: 515, endPoint y: 166, distance: 5.1
click at [512, 161] on select "Select Department GRS HIRE AKL GRS HIRE AKL GRS HIRE TGA GRS HIRE HST GRS SALES…" at bounding box center [524, 166] width 233 height 17
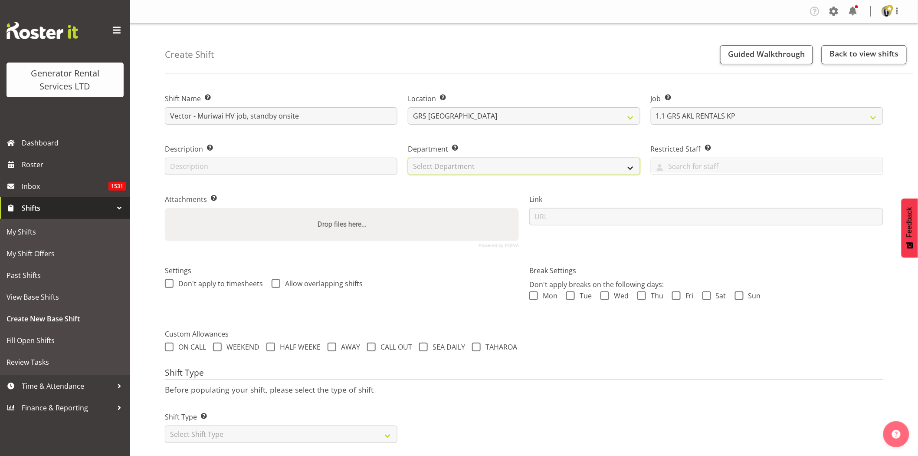
select select "20"
click at [408, 158] on select "Select Department GRS HIRE AKL GRS HIRE AKL GRS HIRE TGA GRS HIRE HST GRS SALES…" at bounding box center [524, 166] width 233 height 17
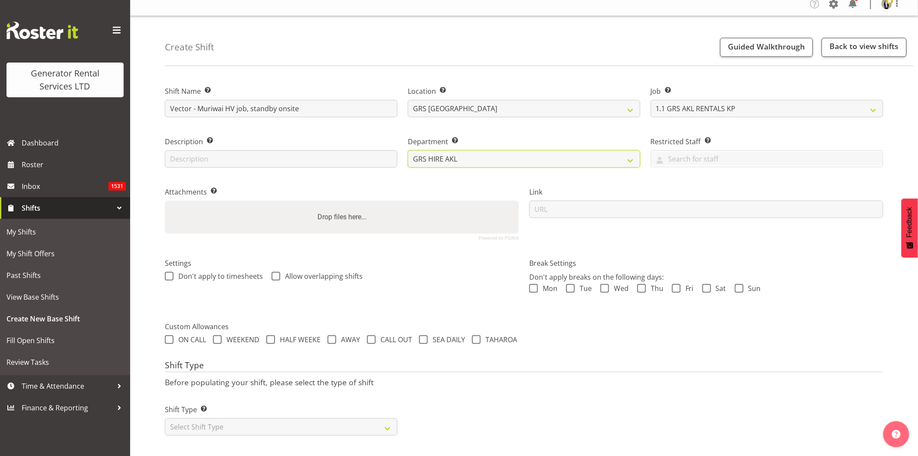
scroll to position [15, 0]
drag, startPoint x: 280, startPoint y: 417, endPoint x: 262, endPoint y: 418, distance: 17.4
click at [280, 418] on select "Select Shift Type One Off Shift Recurring Shift Rotating Shift" at bounding box center [281, 426] width 233 height 17
select select "recurring"
click at [165, 418] on select "Select Shift Type One Off Shift Recurring Shift Rotating Shift" at bounding box center [281, 426] width 233 height 17
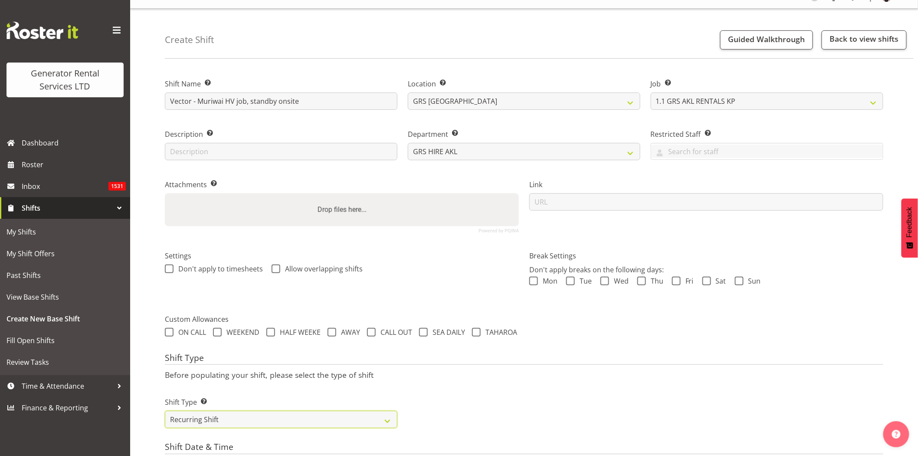
scroll to position [159, 0]
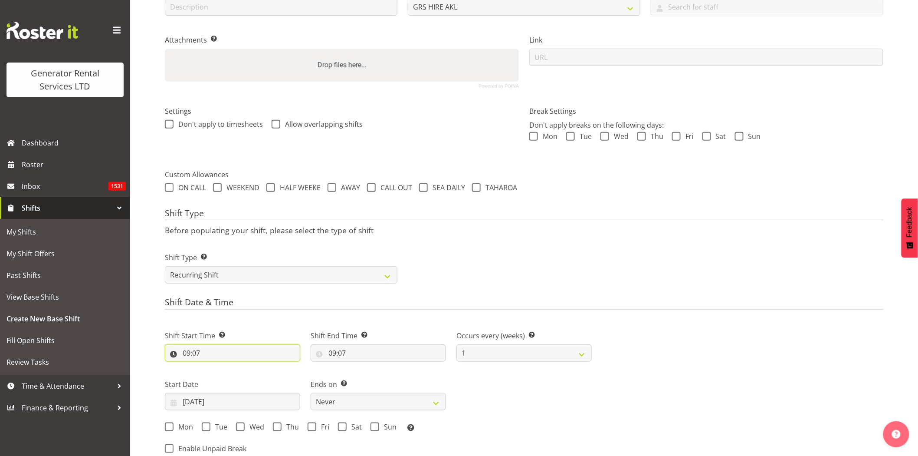
click at [241, 355] on input "09:07" at bounding box center [232, 352] width 135 height 17
click at [220, 378] on select "00 01 02 03 04 05 06 07 08 09 10 11 12 13 14 15 16 17 18 19 20 21 22 23" at bounding box center [224, 375] width 20 height 17
select select "17"
click at [214, 367] on select "00 01 02 03 04 05 06 07 08 09 10 11 12 13 14 15 16 17 18 19 20 21 22 23" at bounding box center [224, 375] width 20 height 17
type input "17:07"
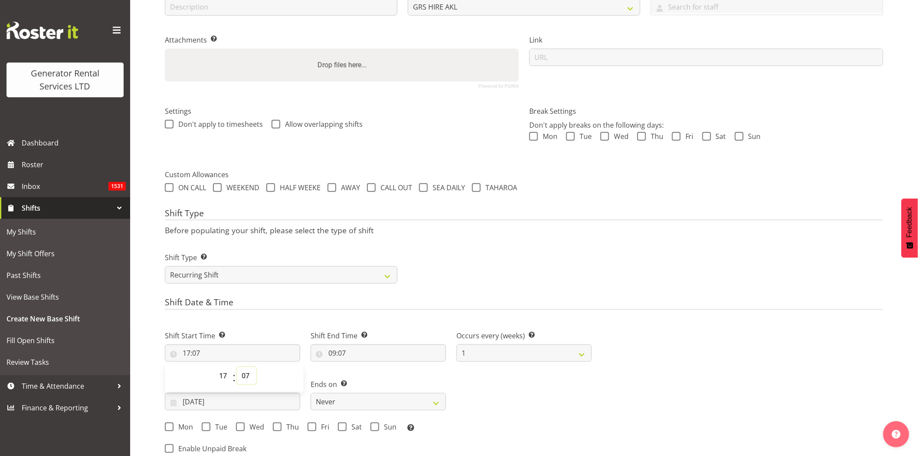
click at [245, 372] on select "00 01 02 03 04 05 06 07 08 09 10 11 12 13 14 15 16 17 18 19 20 21 22 23 24 25 2…" at bounding box center [247, 375] width 20 height 17
select select "0"
click at [237, 367] on select "00 01 02 03 04 05 06 07 08 09 10 11 12 13 14 15 16 17 18 19 20 21 22 23 24 25 2…" at bounding box center [247, 375] width 20 height 17
type input "17:00"
click at [362, 346] on input "09:07" at bounding box center [378, 352] width 135 height 17
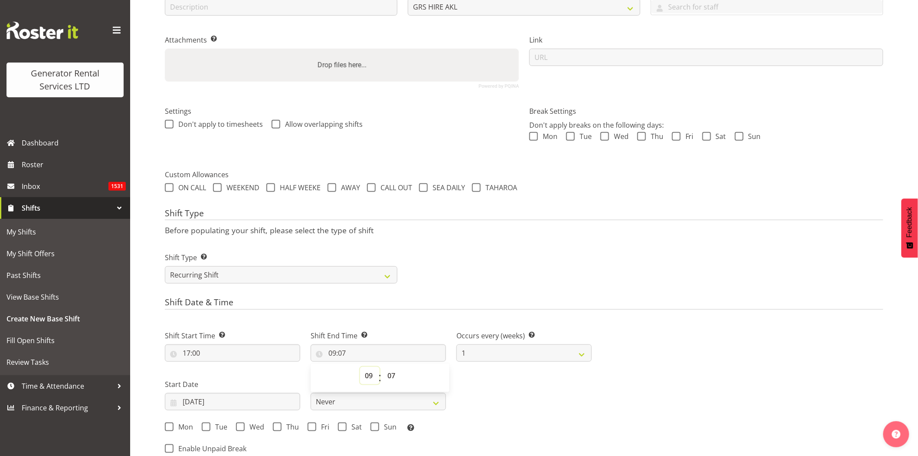
click at [365, 369] on select "00 01 02 03 04 05 06 07 08 09 10 11 12 13 14 15 16 17 18 19 20 21 22 23" at bounding box center [370, 375] width 20 height 17
select select "5"
click at [360, 367] on select "00 01 02 03 04 05 06 07 08 09 10 11 12 13 14 15 16 17 18 19 20 21 22 23" at bounding box center [370, 375] width 20 height 17
type input "05:07"
click at [392, 385] on span "00 01 02 03 04 05 06 07 08 09 10 11 12 13 14 15 16 17 18 19 20 21 22 23 24 25 2…" at bounding box center [393, 378] width 20 height 22
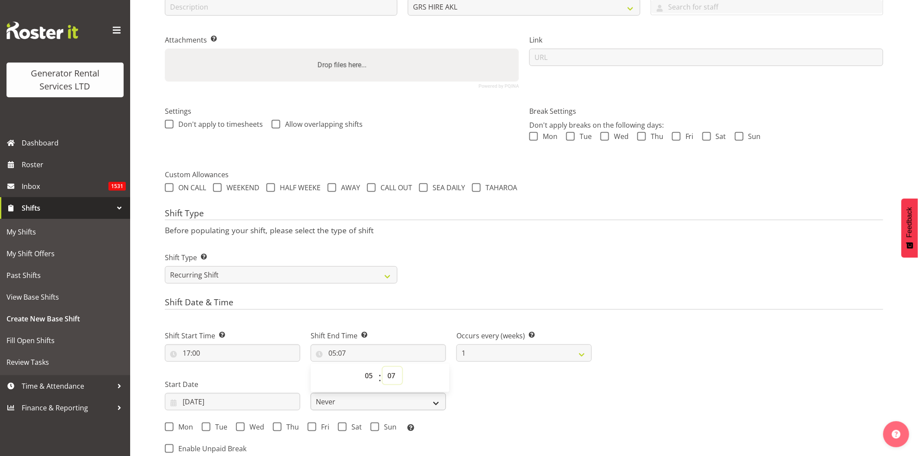
drag, startPoint x: 392, startPoint y: 376, endPoint x: 395, endPoint y: 398, distance: 22.5
click at [392, 376] on select "00 01 02 03 04 05 06 07 08 09 10 11 12 13 14 15 16 17 18 19 20 21 22 23 24 25 2…" at bounding box center [393, 375] width 20 height 17
select select "0"
click at [383, 367] on select "00 01 02 03 04 05 06 07 08 09 10 11 12 13 14 15 16 17 18 19 20 21 22 23 24 25 2…" at bounding box center [393, 375] width 20 height 17
type input "05:00"
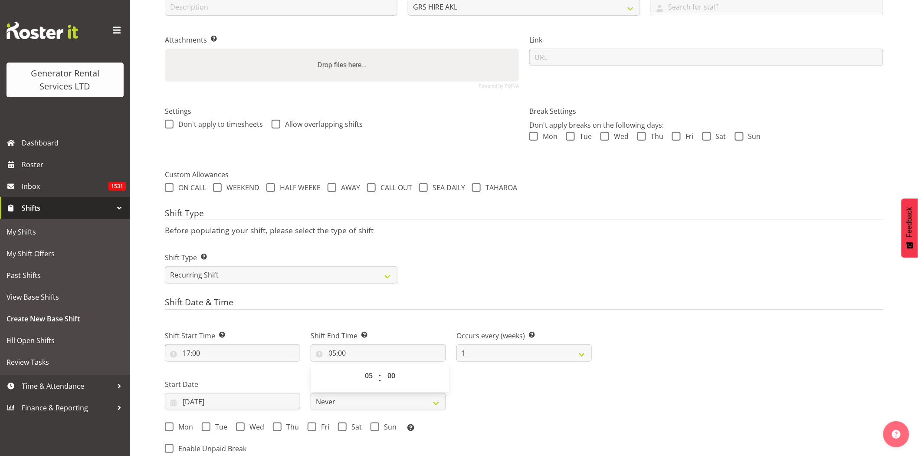
click at [589, 270] on div "Shift Type Shift Types: One Off – Select this if you would like a single shift …" at bounding box center [524, 264] width 729 height 49
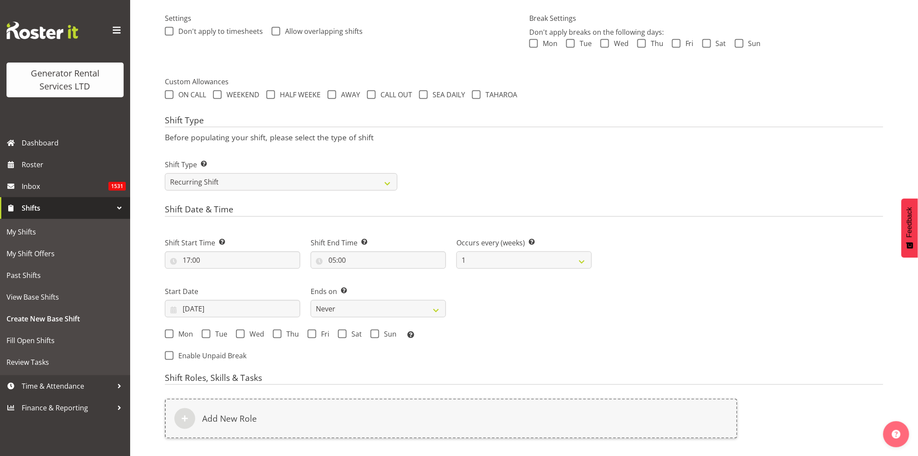
scroll to position [304, 0]
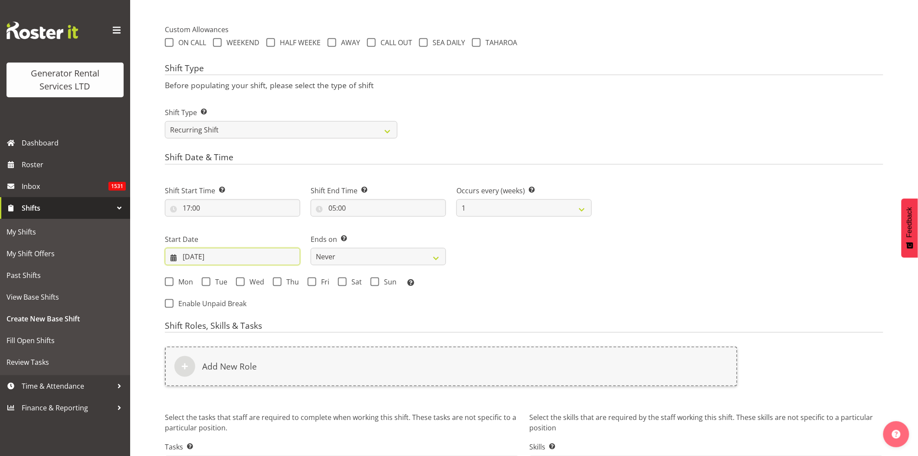
click at [240, 260] on input "11/09/2025" at bounding box center [232, 256] width 135 height 17
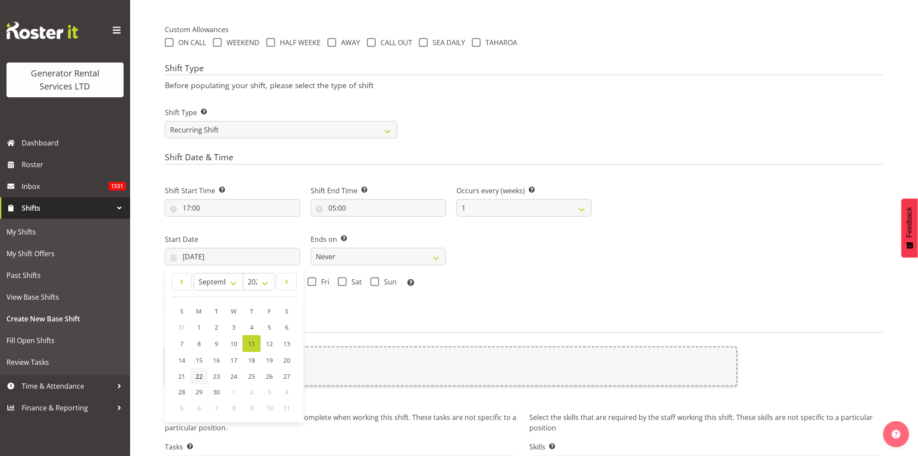
click at [198, 378] on span "22" at bounding box center [199, 376] width 7 height 8
type input "22/09/2025"
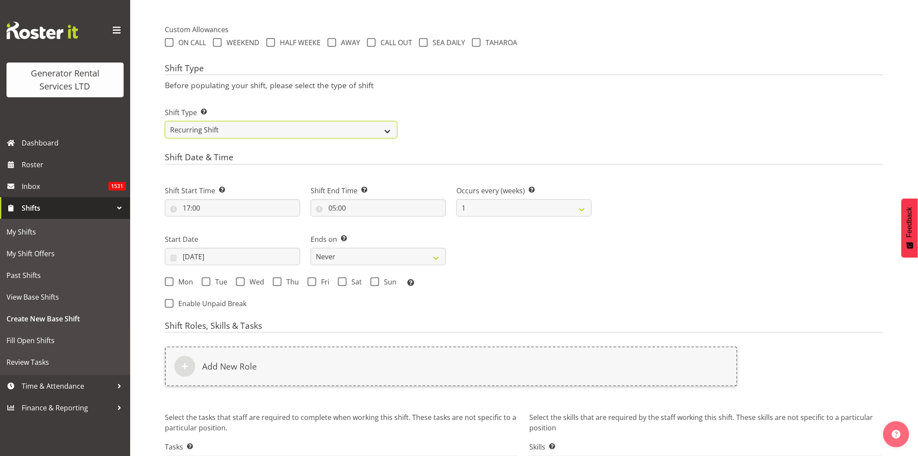
click at [266, 128] on select "One Off Shift Recurring Shift Rotating Shift" at bounding box center [281, 129] width 233 height 17
select select "one_off"
click at [165, 132] on select "One Off Shift Recurring Shift Rotating Shift" at bounding box center [281, 129] width 233 height 17
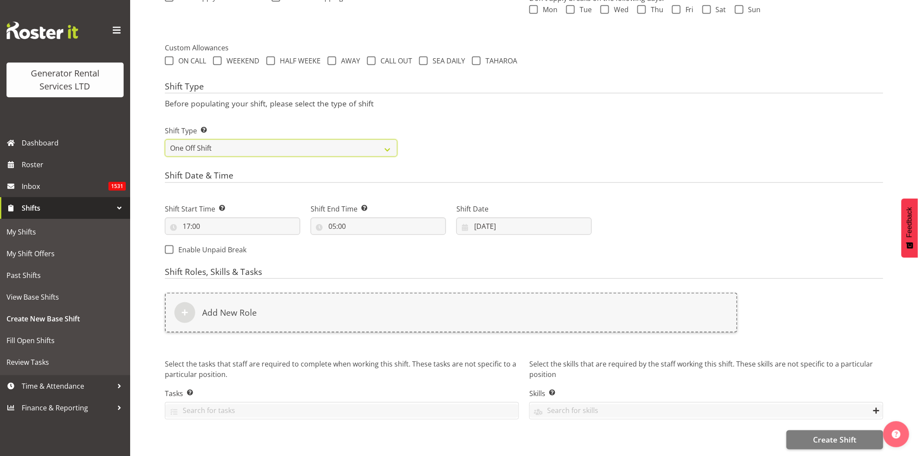
scroll to position [293, 0]
click at [549, 217] on input "22/09/2025" at bounding box center [524, 225] width 135 height 17
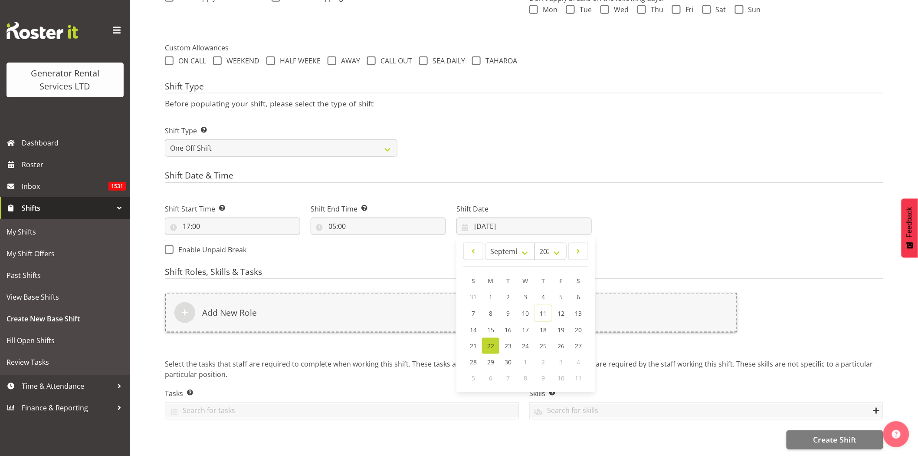
click at [735, 183] on div "Shift Date & Time Shift Start Time Set the time of the day you wish this shift …" at bounding box center [524, 216] width 719 height 91
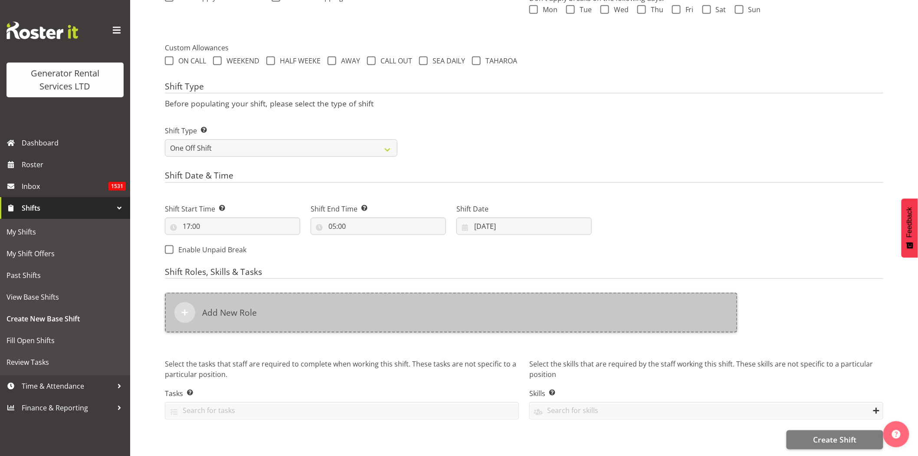
click at [472, 307] on div "Add New Role" at bounding box center [451, 313] width 573 height 40
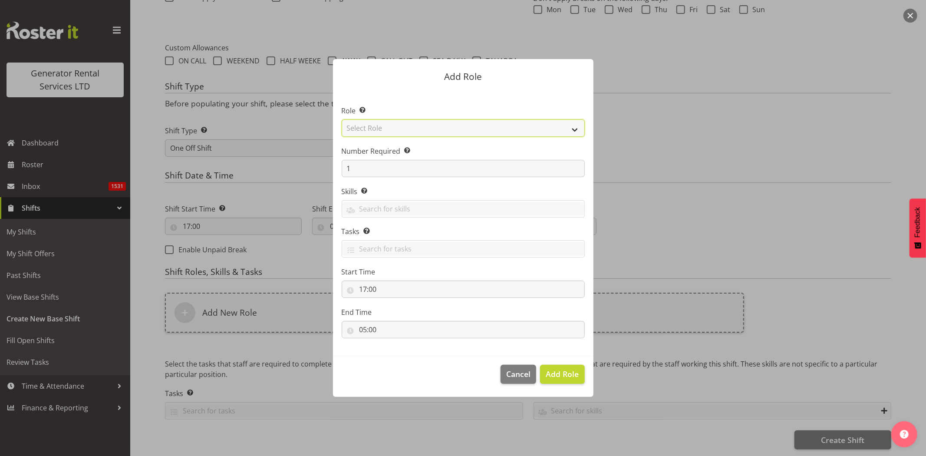
click at [402, 132] on select "Select Role Account Manager Electrician Engineering GM HSEQ manager MECH Mechan…" at bounding box center [463, 127] width 243 height 17
select select "21"
click at [342, 119] on select "Select Role Account Manager Electrician Engineering GM HSEQ manager MECH Mechan…" at bounding box center [463, 127] width 243 height 17
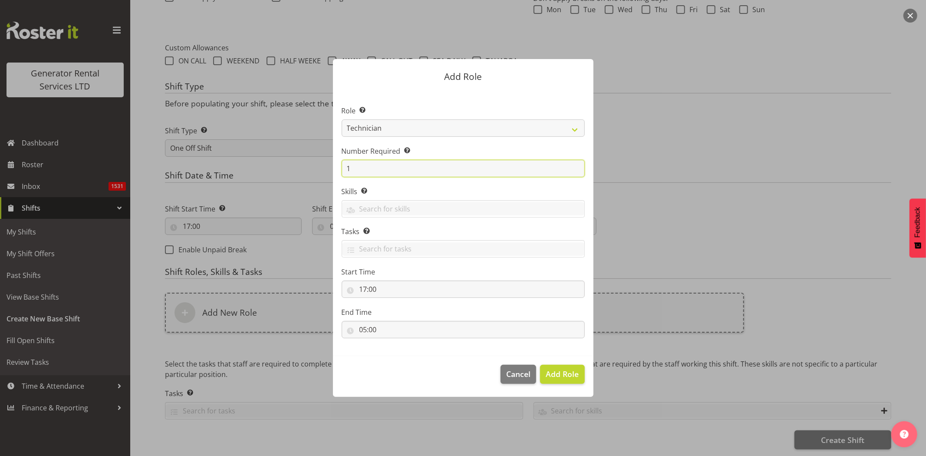
click at [316, 162] on form "Add Role Role Select the role you wish to add to the shift. Account Manager Ele…" at bounding box center [463, 227] width 417 height 381
type input "2"
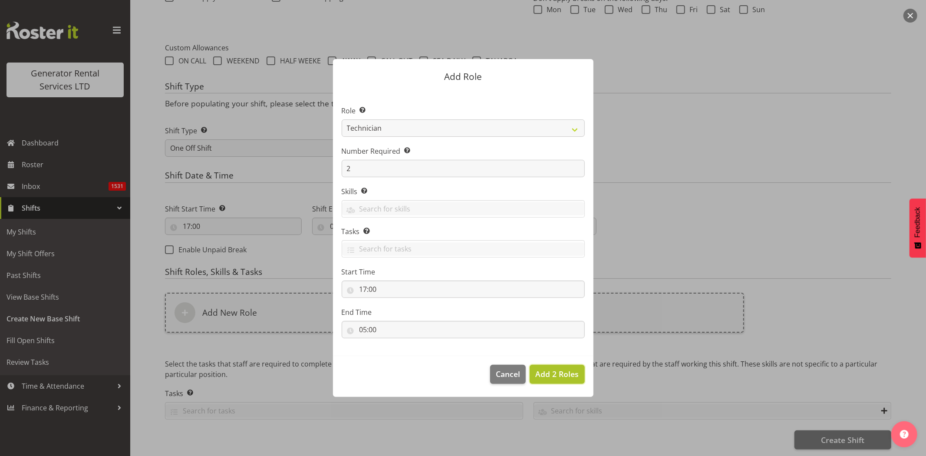
drag, startPoint x: 557, startPoint y: 372, endPoint x: 567, endPoint y: 365, distance: 11.7
click at [557, 372] on span "Add 2 Roles" at bounding box center [556, 374] width 43 height 10
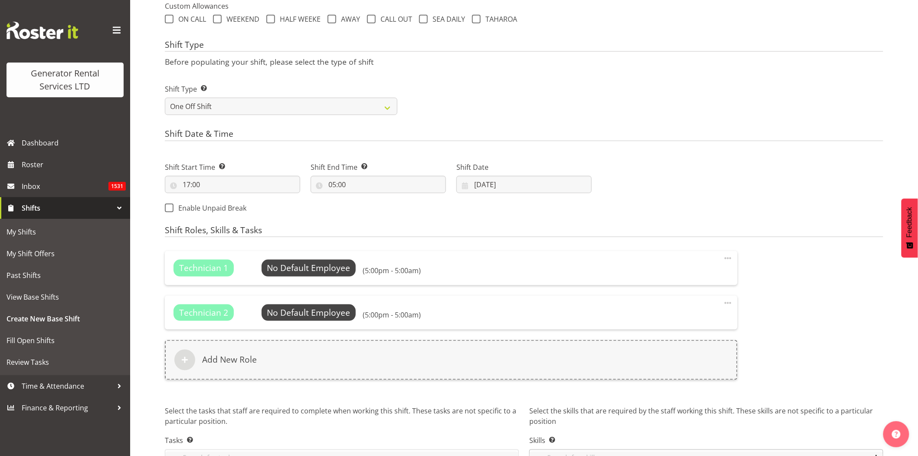
scroll to position [382, 0]
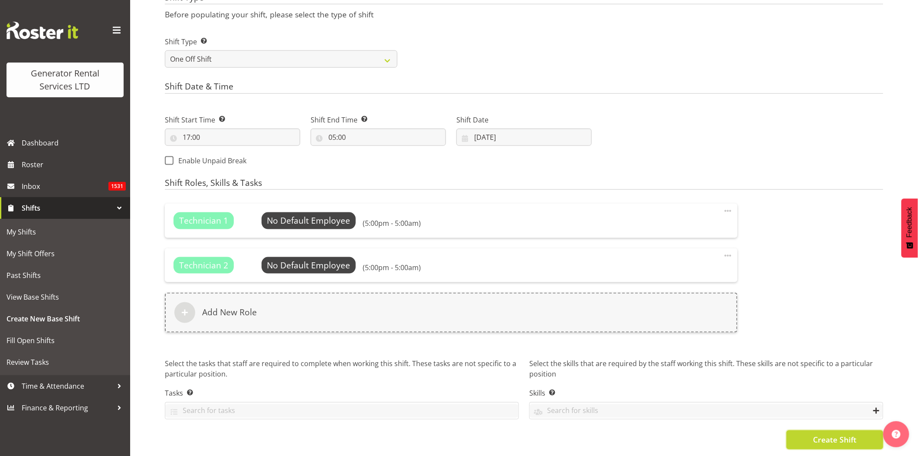
click at [846, 434] on span "Create Shift" at bounding box center [834, 439] width 43 height 11
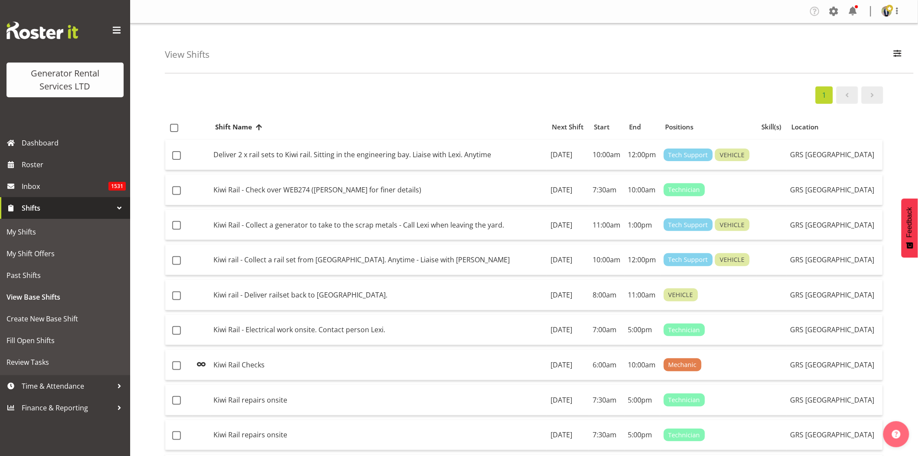
click at [113, 27] on span at bounding box center [117, 30] width 14 height 14
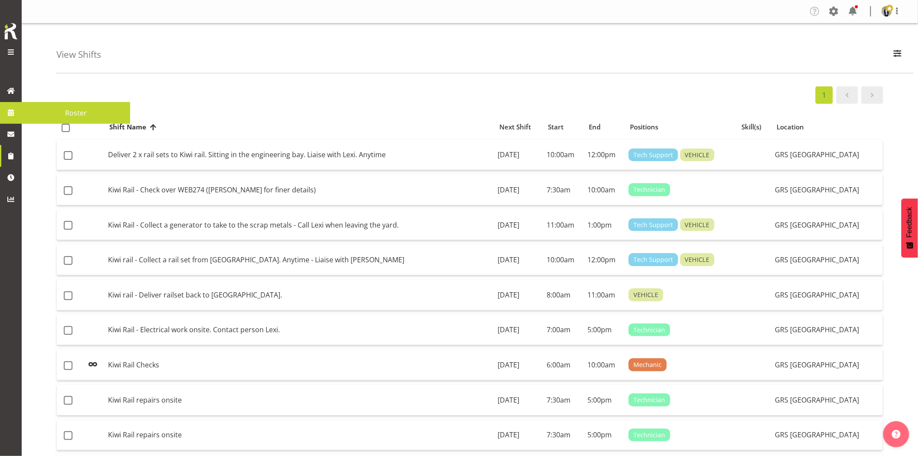
drag, startPoint x: 12, startPoint y: 113, endPoint x: 17, endPoint y: 112, distance: 5.3
click at [12, 113] on span at bounding box center [10, 112] width 13 height 13
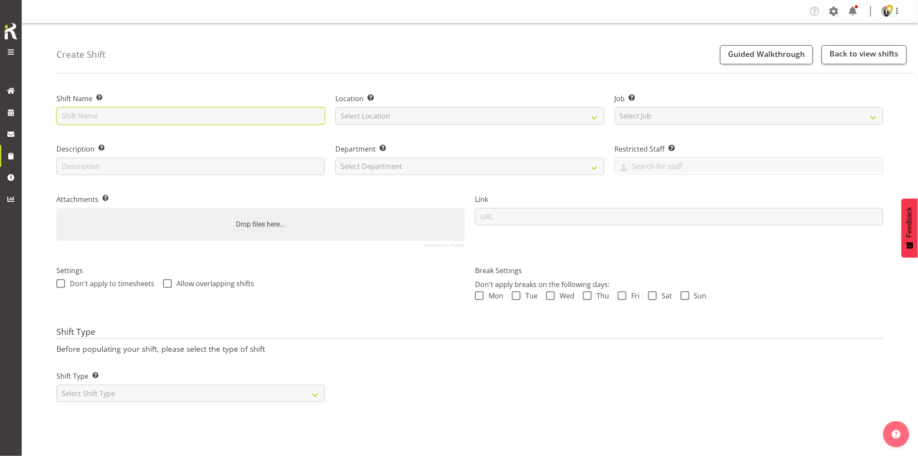
drag, startPoint x: 250, startPoint y: 123, endPoint x: 254, endPoint y: 115, distance: 9.3
click at [252, 119] on input "text" at bounding box center [190, 115] width 269 height 17
click at [255, 112] on input "text" at bounding box center [190, 115] width 269 height 17
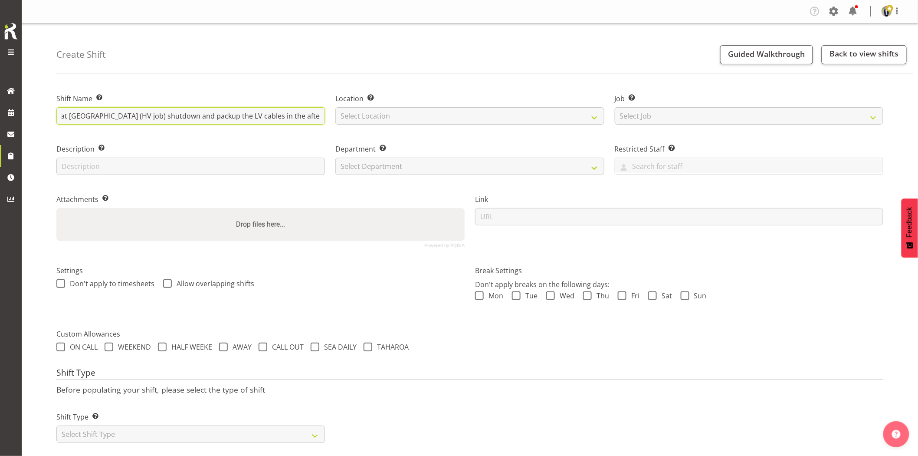
scroll to position [0, 88]
type input "Vector - Standby onsite at Muriwai (HV job) shutdown and packup the LV cables i…"
click at [419, 118] on select "Select Location GRS Auckland GRS Hastings GRS Tauranga" at bounding box center [470, 115] width 269 height 17
select select "28"
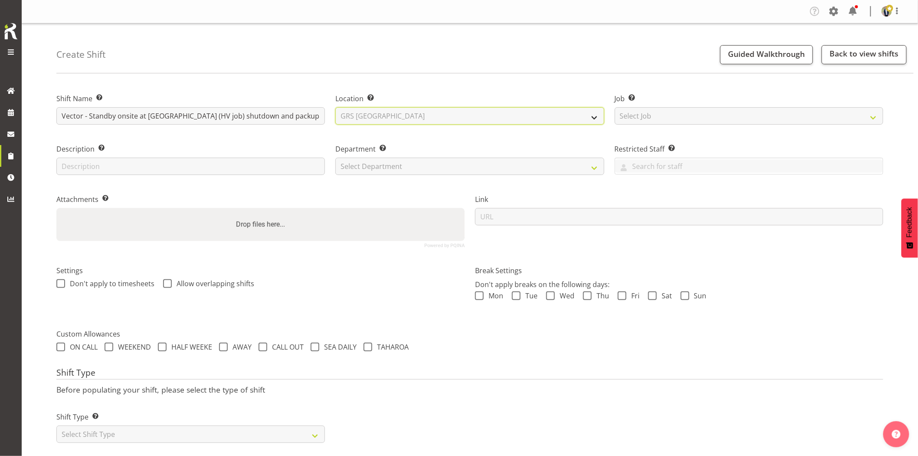
click at [336, 107] on select "Select Location GRS Auckland GRS Hastings GRS Tauranga" at bounding box center [470, 115] width 269 height 17
click at [635, 122] on select "Select Job Create new job 1.1 GRS AKL RENTALS 1.1 GRS AKL RENTALS AC 1.1 GRS AK…" at bounding box center [749, 115] width 269 height 17
select select "7504"
click at [615, 107] on select "Select Job Create new job 1.1 GRS AKL RENTALS 1.1 GRS AKL RENTALS AC 1.1 GRS AK…" at bounding box center [749, 115] width 269 height 17
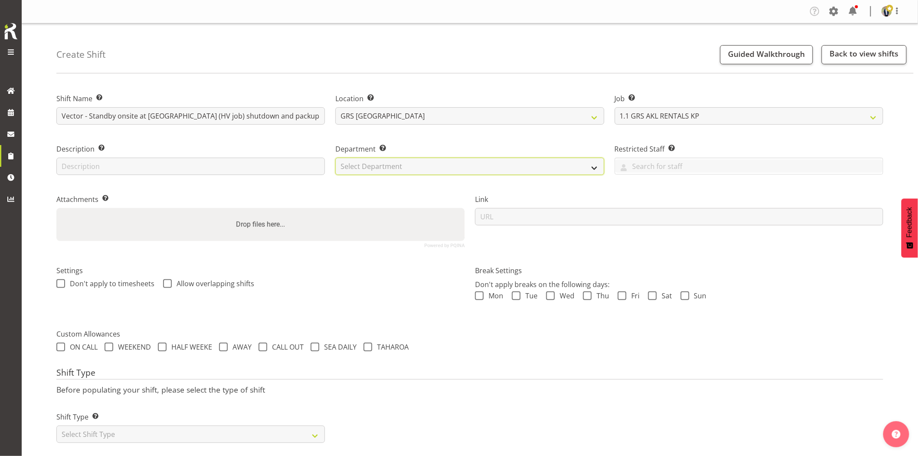
click at [448, 168] on select "Select Department GRS HIRE AKL GRS HIRE AKL GRS HIRE TGA GRS HIRE HST GRS SALES…" at bounding box center [470, 166] width 269 height 17
select select "20"
click at [336, 158] on select "Select Department GRS HIRE AKL GRS HIRE AKL GRS HIRE TGA GRS HIRE HST GRS SALES…" at bounding box center [470, 166] width 269 height 17
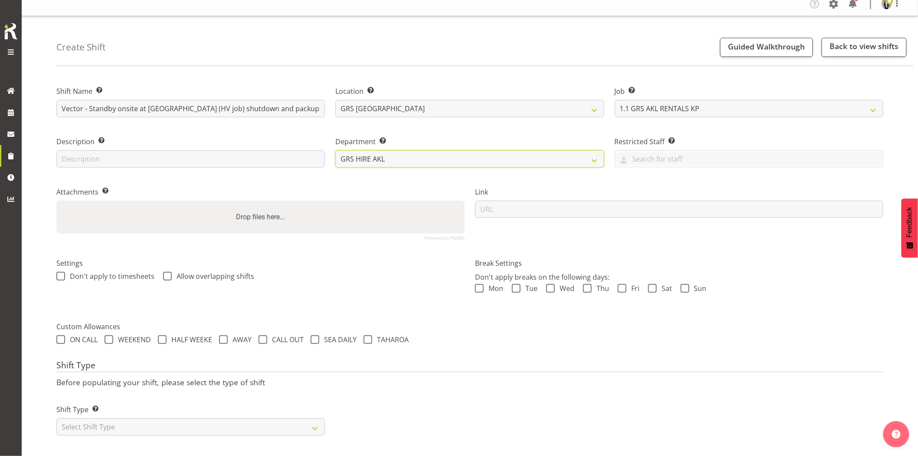
scroll to position [15, 0]
click at [158, 418] on select "Select Shift Type One Off Shift Recurring Shift Rotating Shift" at bounding box center [190, 426] width 269 height 17
select select "one_off"
click at [56, 418] on select "Select Shift Type One Off Shift Recurring Shift Rotating Shift" at bounding box center [190, 426] width 269 height 17
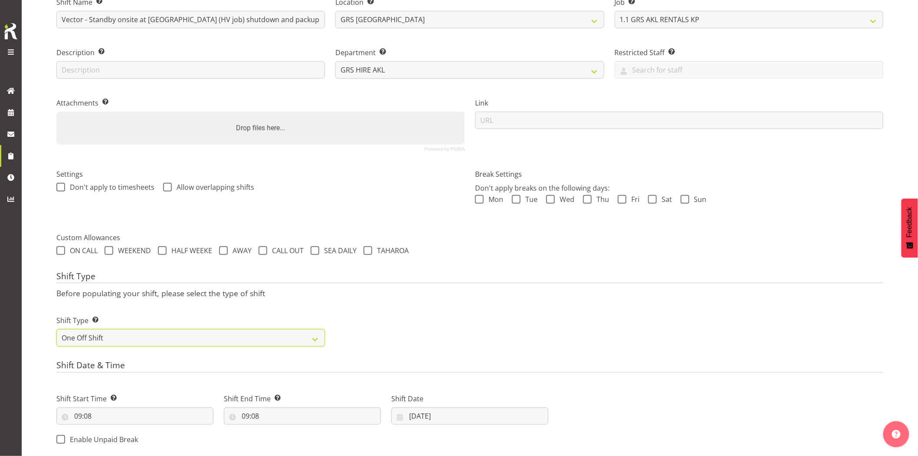
scroll to position [159, 0]
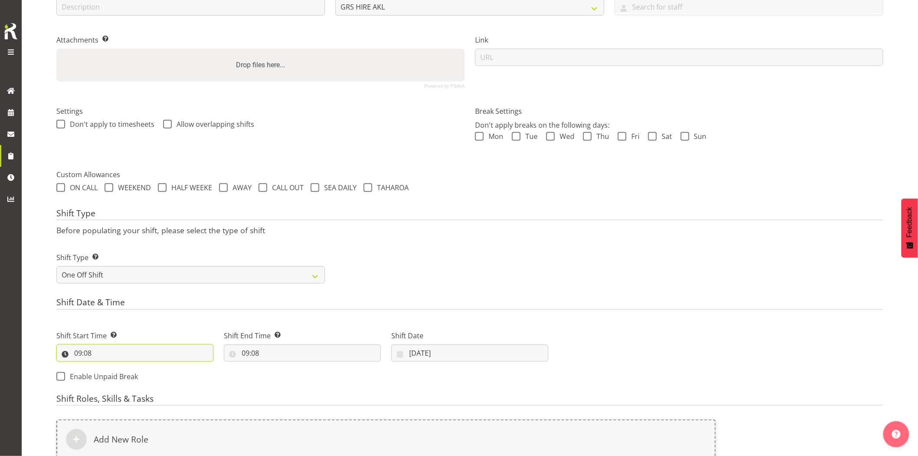
click at [145, 359] on input "09:08" at bounding box center [134, 352] width 157 height 17
click at [116, 376] on select "00 01 02 03 04 05 06 07 08 09 10 11 12 13 14 15 16 17 18 19 20 21 22 23" at bounding box center [116, 375] width 20 height 17
select select "5"
click at [106, 367] on select "00 01 02 03 04 05 06 07 08 09 10 11 12 13 14 15 16 17 18 19 20 21 22 23" at bounding box center [116, 375] width 20 height 17
type input "05:08"
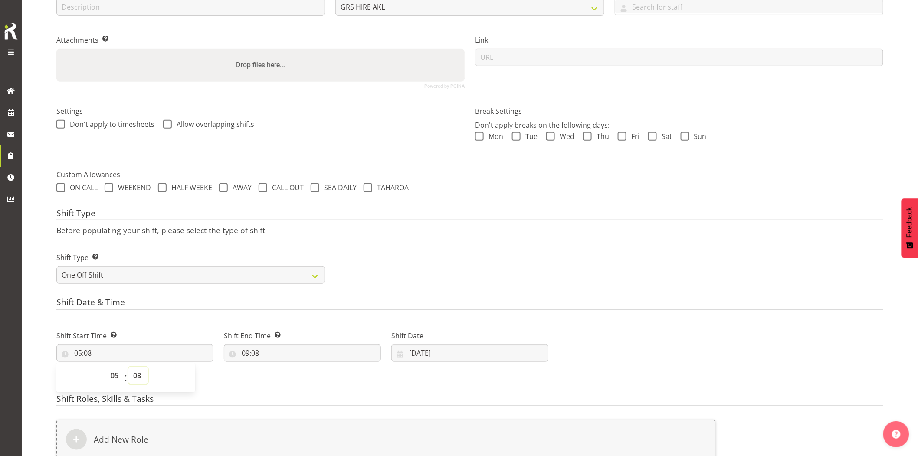
click at [142, 380] on select "00 01 02 03 04 05 06 07 08 09 10 11 12 13 14 15 16 17 18 19 20 21 22 23 24 25 2…" at bounding box center [138, 375] width 20 height 17
select select "0"
click at [128, 367] on select "00 01 02 03 04 05 06 07 08 09 10 11 12 13 14 15 16 17 18 19 20 21 22 23 24 25 2…" at bounding box center [138, 375] width 20 height 17
type input "05:00"
click at [271, 354] on input "09:08" at bounding box center [302, 352] width 157 height 17
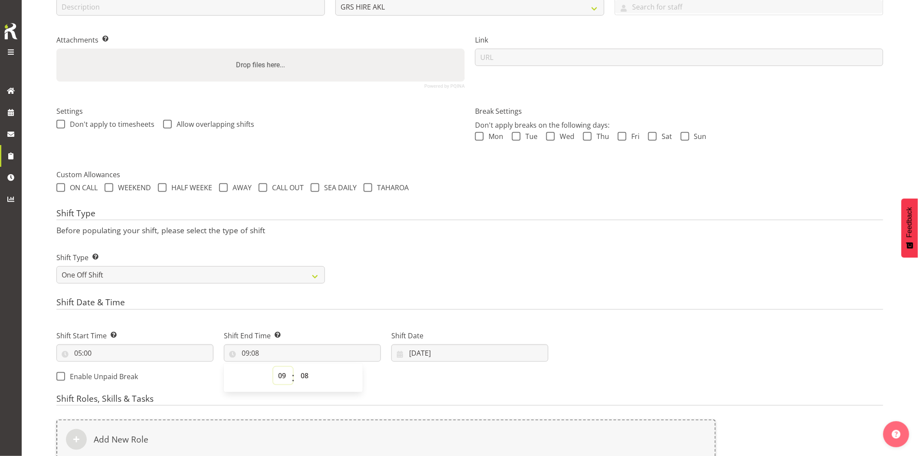
click at [281, 371] on select "00 01 02 03 04 05 06 07 08 09 10 11 12 13 14 15 16 17 18 19 20 21 22 23" at bounding box center [283, 375] width 20 height 17
select select "17"
click at [273, 367] on select "00 01 02 03 04 05 06 07 08 09 10 11 12 13 14 15 16 17 18 19 20 21 22 23" at bounding box center [283, 375] width 20 height 17
type input "17:08"
drag, startPoint x: 307, startPoint y: 377, endPoint x: 325, endPoint y: 389, distance: 21.6
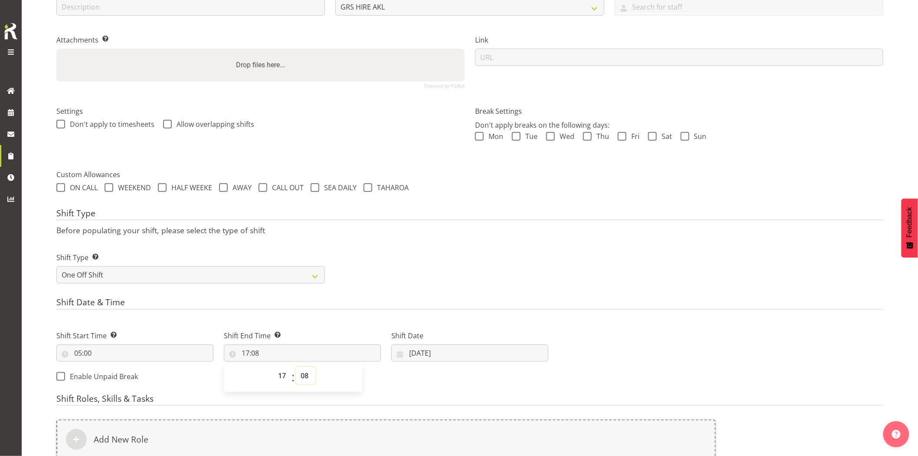
click at [307, 377] on select "00 01 02 03 04 05 06 07 08 09 10 11 12 13 14 15 16 17 18 19 20 21 22 23 24 25 2…" at bounding box center [306, 375] width 20 height 17
select select "0"
click at [296, 367] on select "00 01 02 03 04 05 06 07 08 09 10 11 12 13 14 15 16 17 18 19 20 21 22 23 24 25 2…" at bounding box center [306, 375] width 20 height 17
type input "17:00"
drag, startPoint x: 510, startPoint y: 235, endPoint x: 530, endPoint y: 297, distance: 64.9
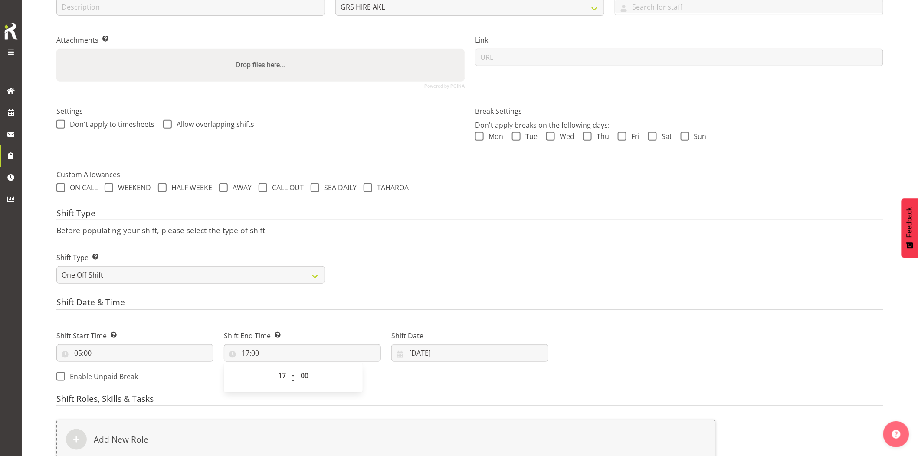
click at [514, 244] on div "Shift Type Before populating your shift, please select the type of shift Shift …" at bounding box center [469, 248] width 827 height 81
click at [488, 347] on input "11/09/2025" at bounding box center [470, 352] width 157 height 17
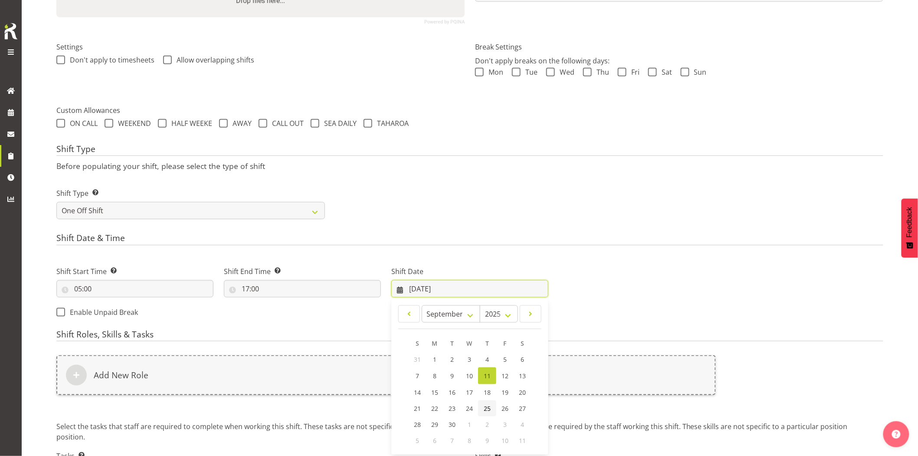
scroll to position [293, 0]
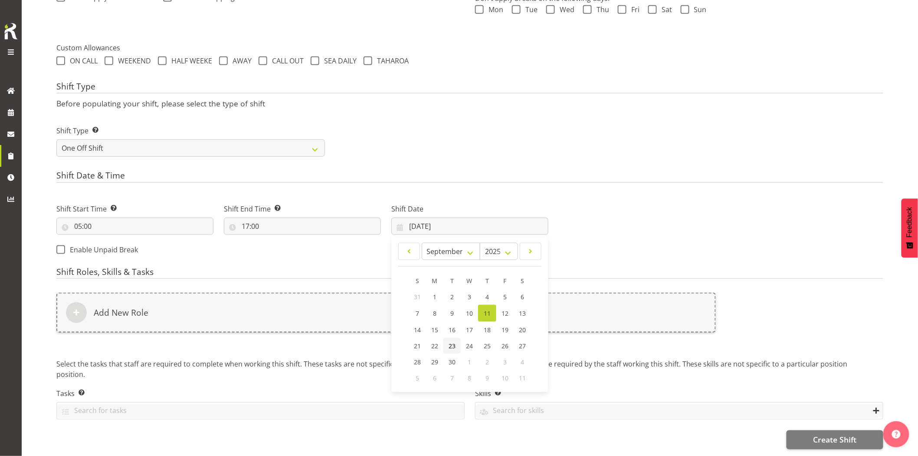
click at [449, 342] on span "23" at bounding box center [452, 346] width 7 height 8
type input "23/09/2025"
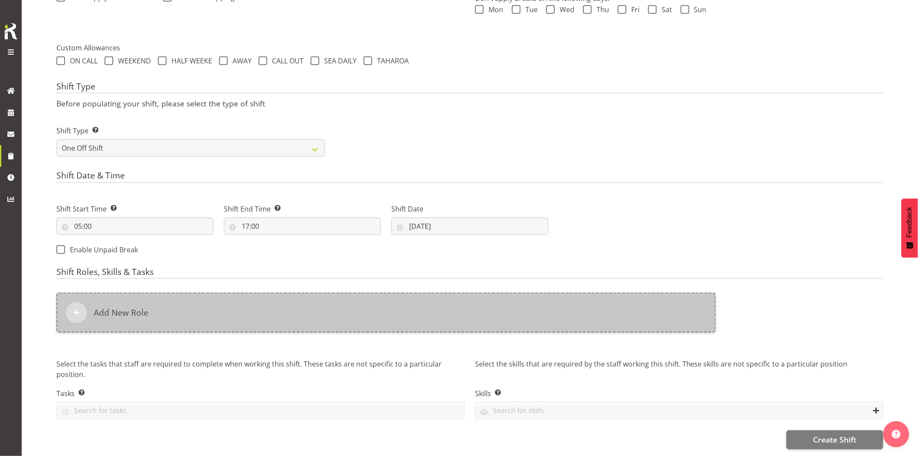
click at [424, 303] on div "Add New Role" at bounding box center [386, 313] width 660 height 40
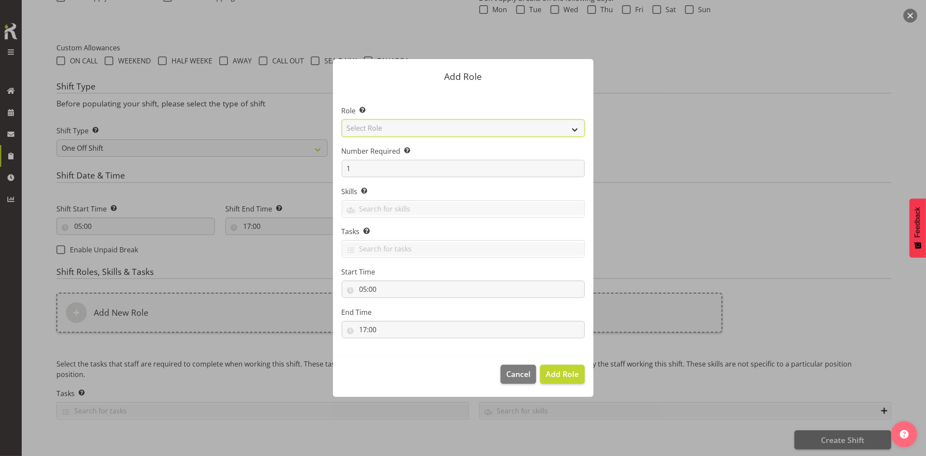
drag, startPoint x: 383, startPoint y: 131, endPoint x: 388, endPoint y: 136, distance: 7.1
click at [383, 131] on select "Select Role Account Manager Electrician Engineering GM HSEQ manager MECH Mechan…" at bounding box center [463, 127] width 243 height 17
select select "21"
click at [342, 119] on select "Select Role Account Manager Electrician Engineering GM HSEQ manager MECH Mechan…" at bounding box center [463, 127] width 243 height 17
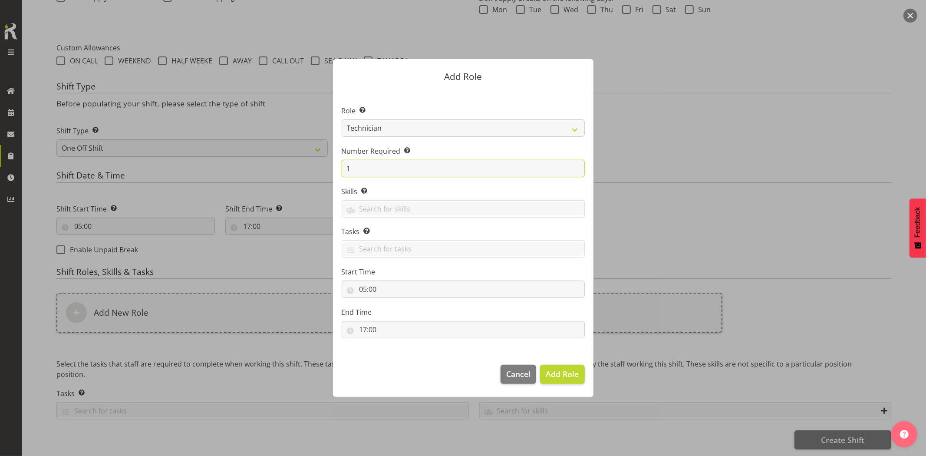
drag, startPoint x: 344, startPoint y: 167, endPoint x: 329, endPoint y: 167, distance: 15.2
click at [329, 167] on div "Add Role Role Select the role you wish to add to the shift. Account Manager Ele…" at bounding box center [463, 227] width 278 height 381
type input "2"
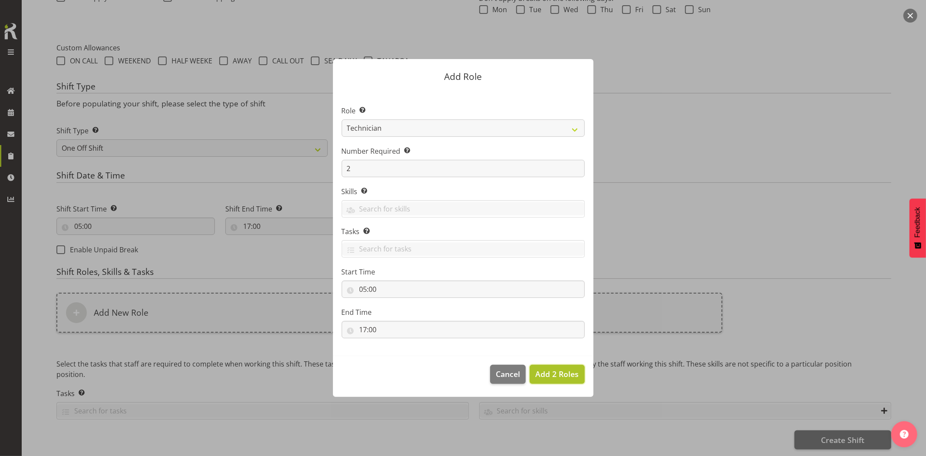
click at [543, 379] on span "Add 2 Roles" at bounding box center [556, 374] width 43 height 10
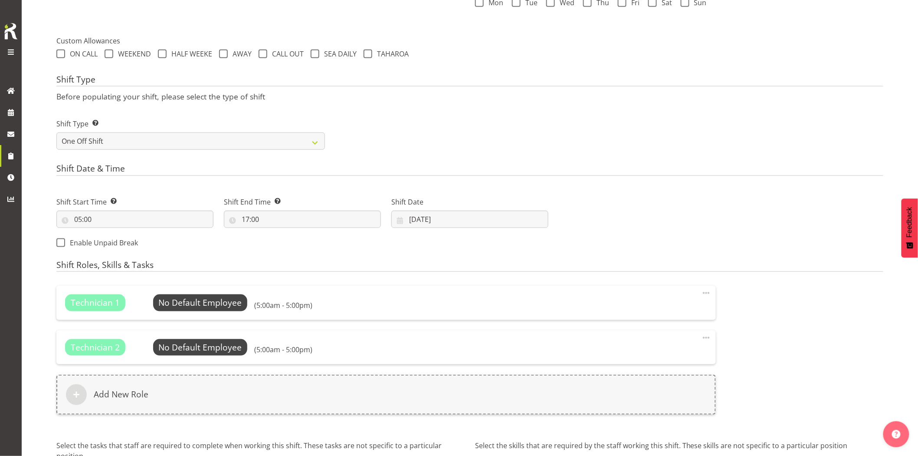
scroll to position [382, 0]
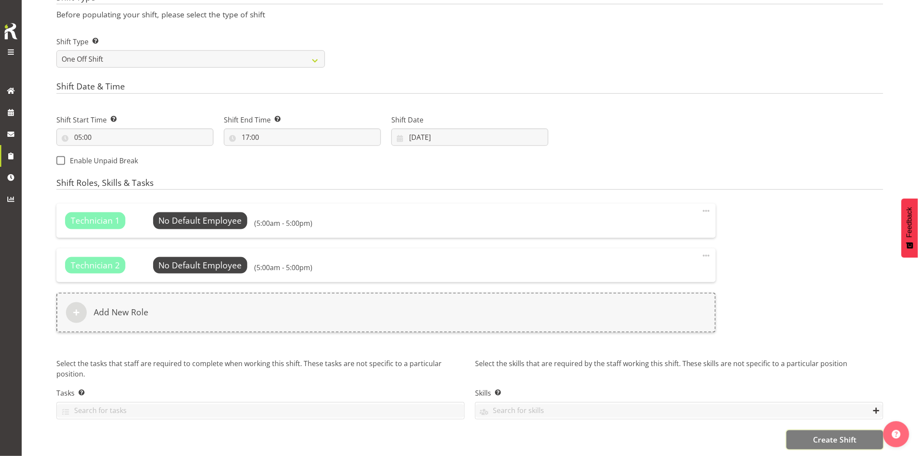
click at [808, 431] on button "Create Shift" at bounding box center [835, 439] width 97 height 19
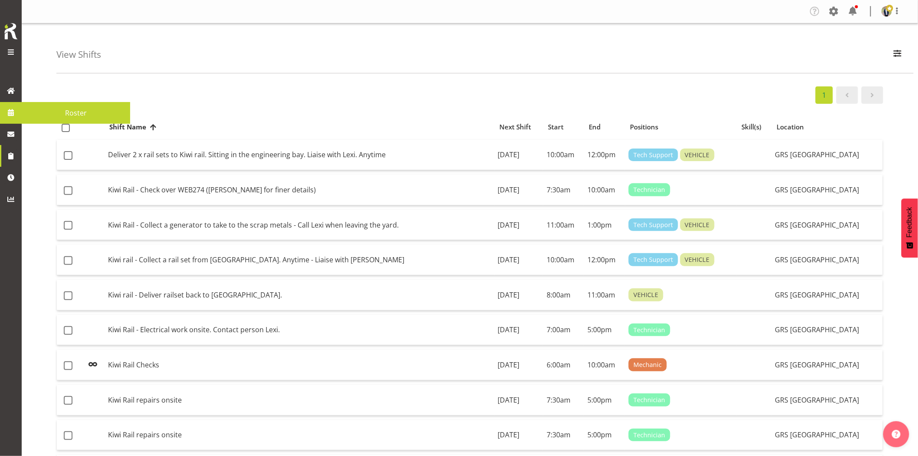
click at [14, 114] on span at bounding box center [10, 112] width 13 height 13
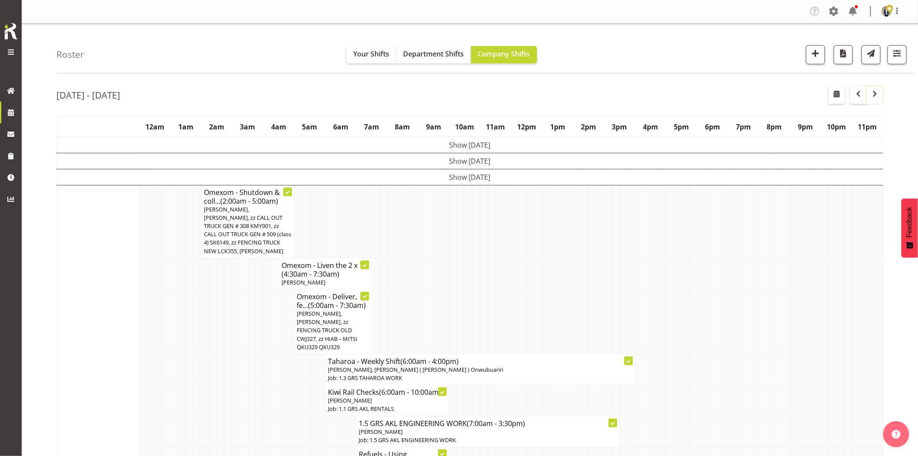
click at [880, 95] on span "button" at bounding box center [875, 94] width 10 height 10
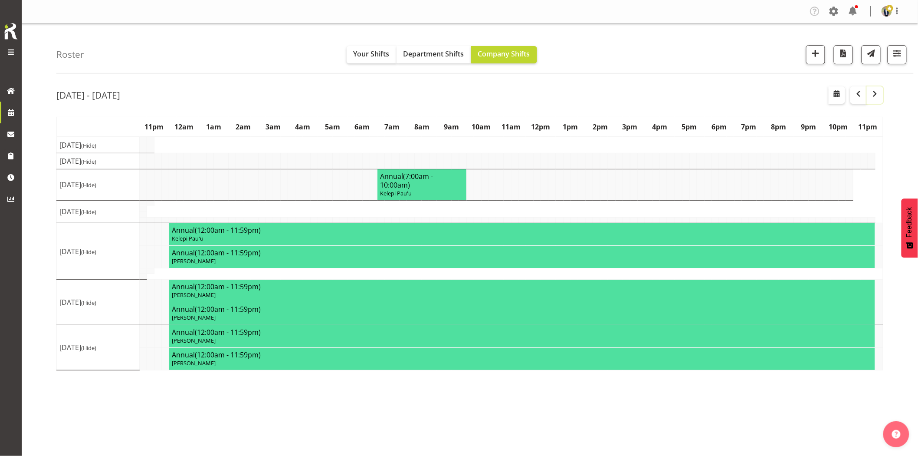
click at [876, 91] on span "button" at bounding box center [875, 94] width 10 height 10
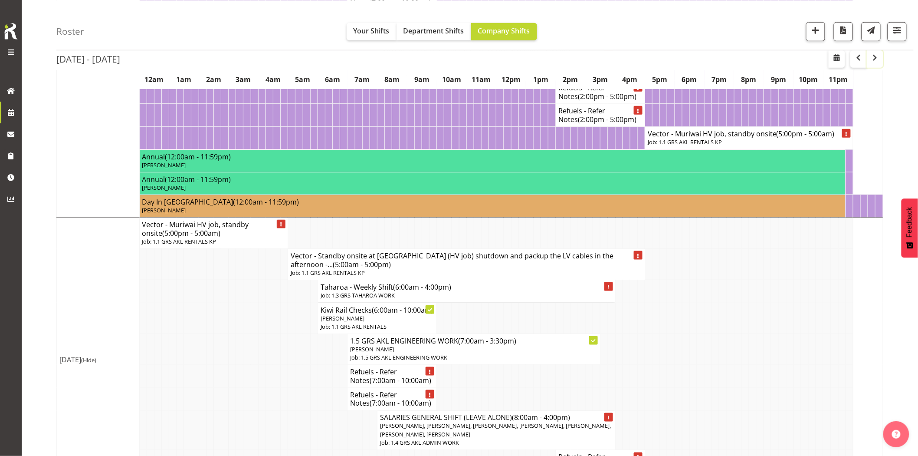
scroll to position [337, 0]
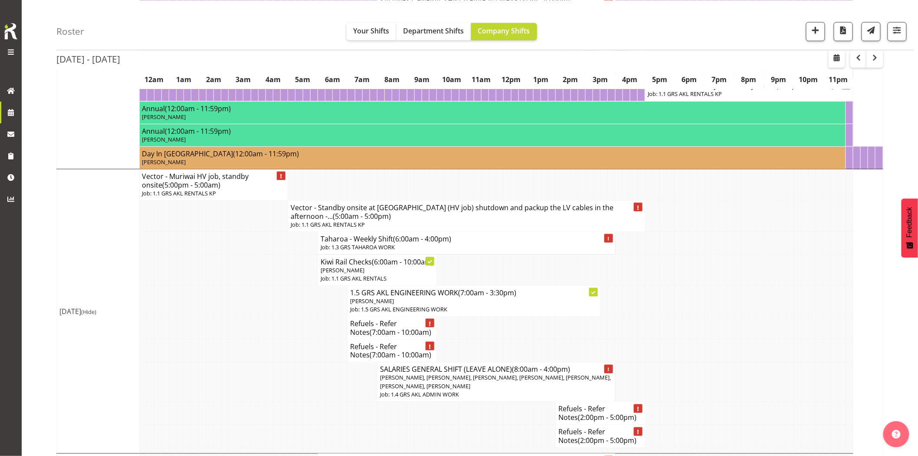
click at [250, 336] on td at bounding box center [247, 327] width 7 height 23
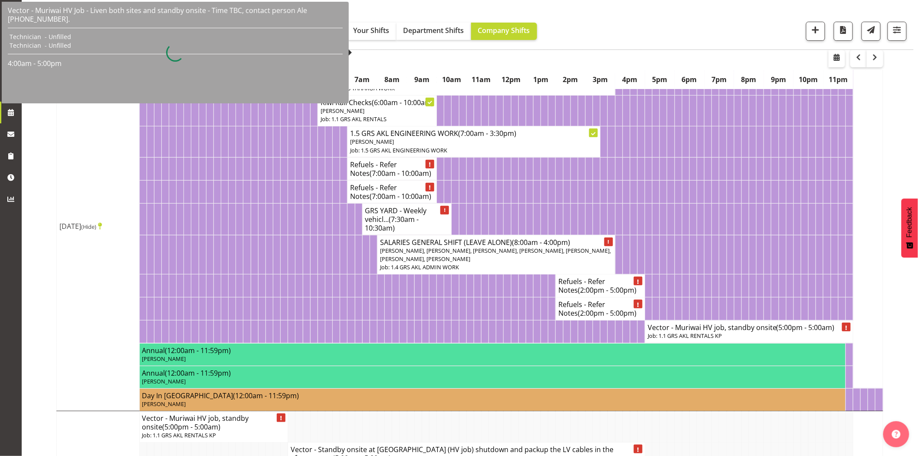
scroll to position [0, 0]
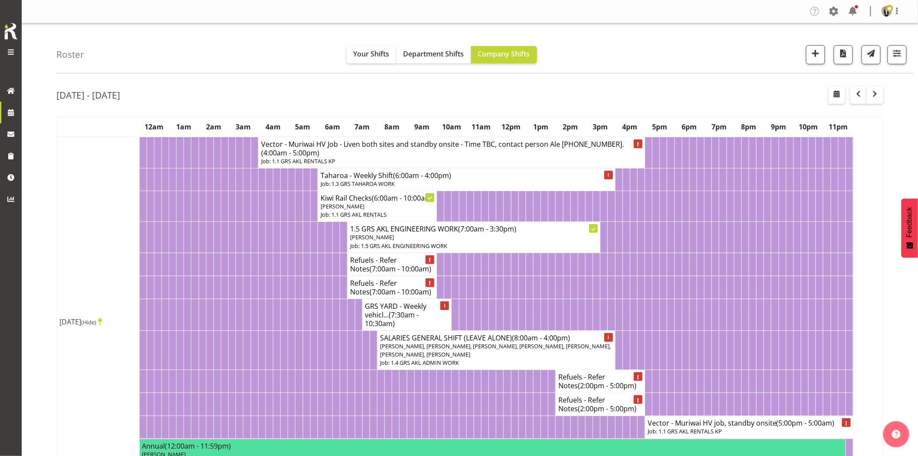
drag, startPoint x: 691, startPoint y: 86, endPoint x: 815, endPoint y: 67, distance: 125.5
click at [819, 57] on span "button" at bounding box center [815, 53] width 11 height 11
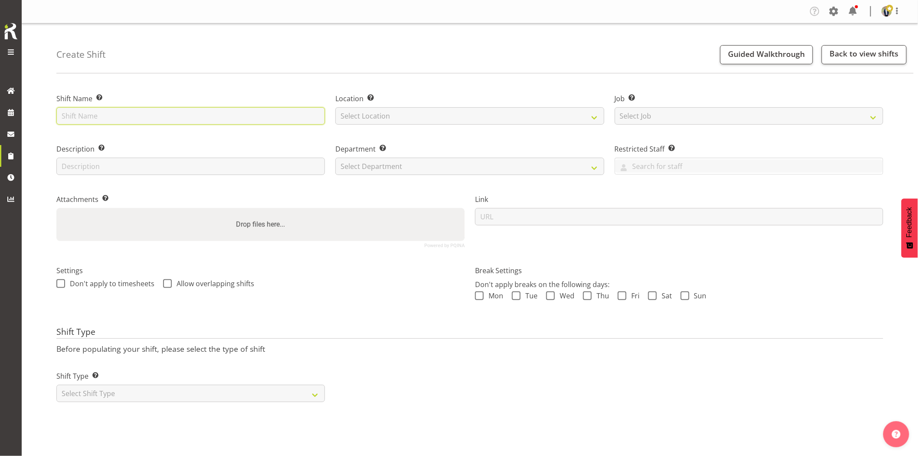
click at [223, 113] on input "text" at bounding box center [190, 115] width 269 height 17
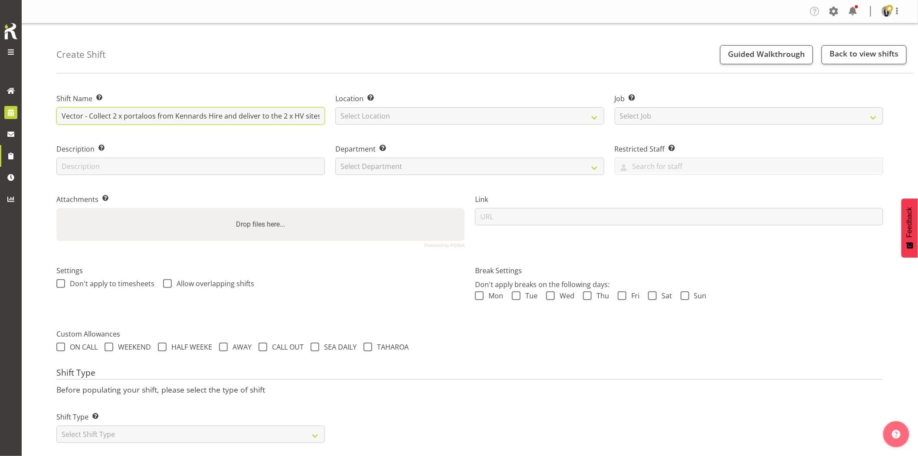
drag, startPoint x: 284, startPoint y: 115, endPoint x: 20, endPoint y: 121, distance: 264.4
click at [16, 119] on div "Generator Rental Services LTD Tasks Jobs Employees Profile Log Out Create Shift…" at bounding box center [459, 231] width 918 height 463
click at [274, 70] on div "Create Shift Guided Walkthrough Back to view shifts" at bounding box center [485, 48] width 858 height 50
click at [240, 112] on input "Vector - Collect 2 x portaloos from Kennards Hire and deliver to the 2 x HV sit…" at bounding box center [190, 115] width 269 height 17
drag, startPoint x: 271, startPoint y: 117, endPoint x: 310, endPoint y: 115, distance: 39.6
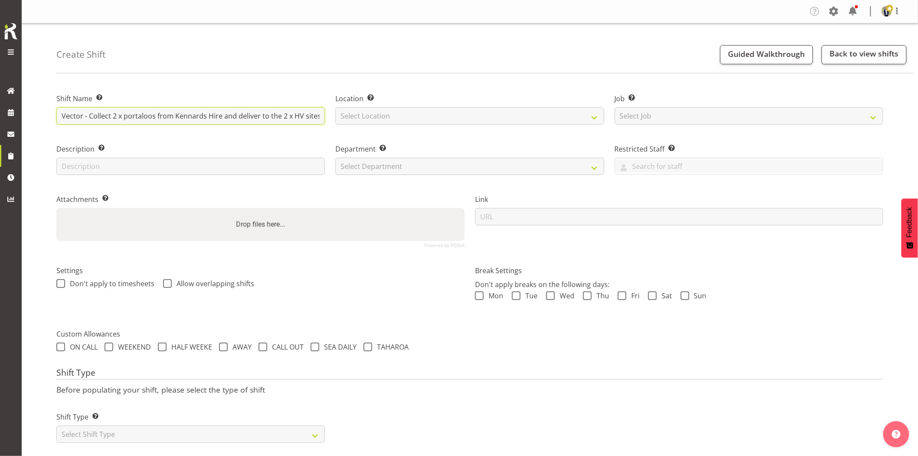
click at [310, 115] on input "Vector - Collect 2 x portaloos from Kennards Hire and deliver to the 2 x HV sit…" at bounding box center [190, 115] width 269 height 17
click at [317, 115] on input "Vector - Collect 2 x portaloos from Kennards Hire and deliver to the 2 x HV sit…" at bounding box center [190, 115] width 269 height 17
click at [187, 118] on input "Vector - Collect 2 x portaloos from Kennards Hire and deliver to the 2 x HV sit…" at bounding box center [190, 115] width 269 height 17
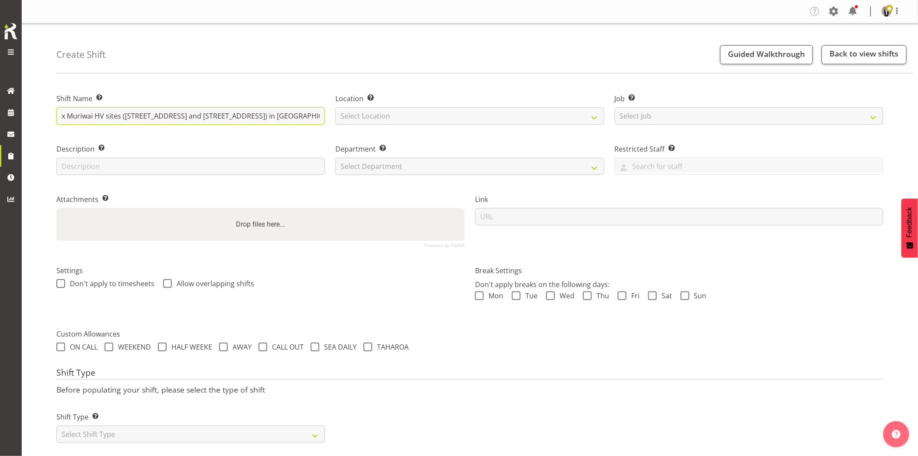
scroll to position [0, 231]
type input "Vector - Collect 2 x portaloos from Kennards Hire and deliver to the 2 x Muriwa…"
click at [390, 107] on select "Select Location GRS Auckland GRS Hastings GRS Tauranga" at bounding box center [470, 115] width 269 height 17
select select "28"
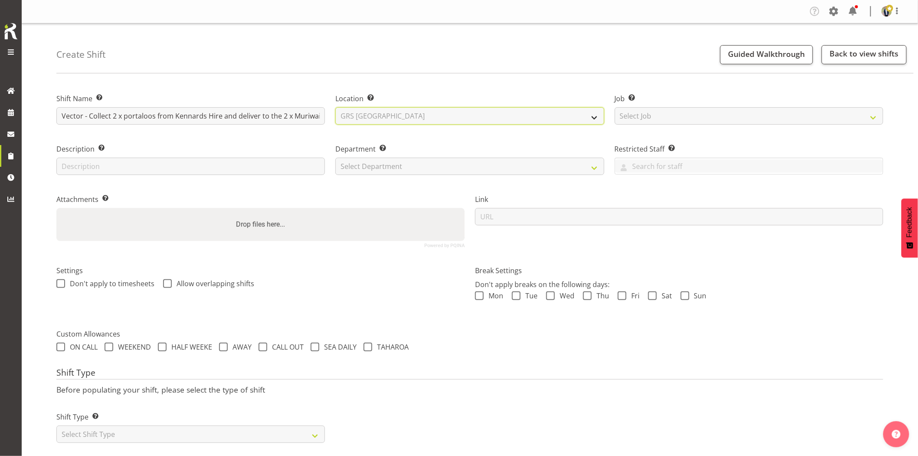
click at [336, 107] on select "Select Location GRS Auckland GRS Hastings GRS Tauranga" at bounding box center [470, 115] width 269 height 17
click at [648, 119] on select "Select Job Create new job 1.1 GRS AKL RENTALS 1.1 GRS AKL RENTALS AC 1.1 GRS AK…" at bounding box center [749, 115] width 269 height 17
select select "7504"
click at [615, 107] on select "Select Job Create new job 1.1 GRS AKL RENTALS 1.1 GRS AKL RENTALS AC 1.1 GRS AK…" at bounding box center [749, 115] width 269 height 17
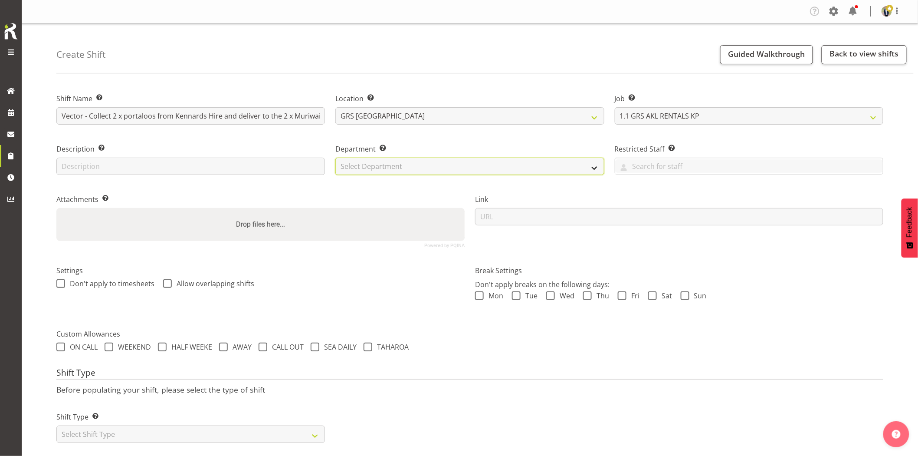
click at [448, 164] on select "Select Department GRS HIRE AKL GRS HIRE AKL GRS HIRE TGA GRS HIRE HST GRS SALES…" at bounding box center [470, 166] width 269 height 17
select select "20"
click at [336, 158] on select "Select Department GRS HIRE AKL GRS HIRE AKL GRS HIRE TGA GRS HIRE HST GRS SALES…" at bounding box center [470, 166] width 269 height 17
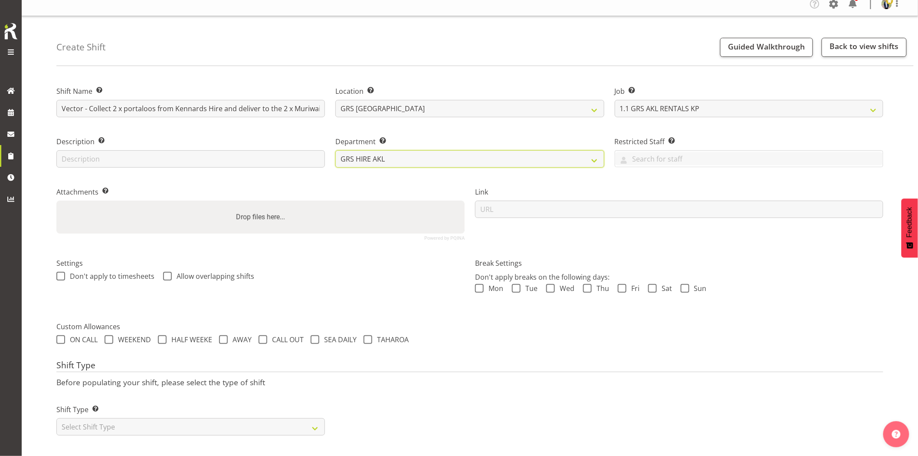
scroll to position [15, 0]
click at [227, 420] on select "Select Shift Type One Off Shift Recurring Shift Rotating Shift" at bounding box center [190, 426] width 269 height 17
select select "one_off"
click at [56, 418] on select "Select Shift Type One Off Shift Recurring Shift Rotating Shift" at bounding box center [190, 426] width 269 height 17
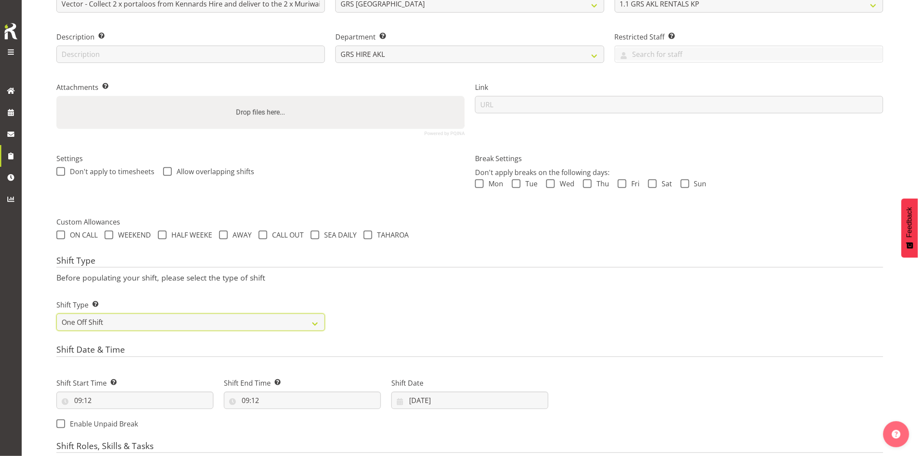
scroll to position [159, 0]
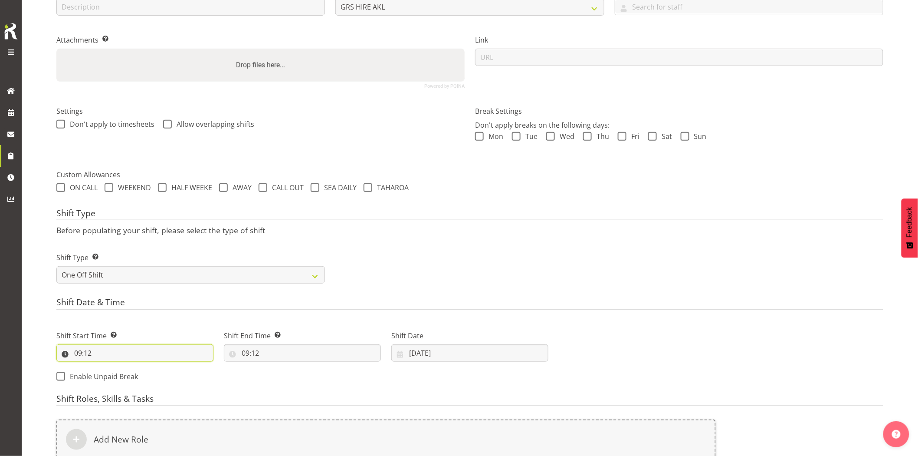
click at [135, 352] on input "09:12" at bounding box center [134, 352] width 157 height 17
click at [107, 374] on select "00 01 02 03 04 05 06 07 08 09 10 11 12 13 14 15 16 17 18 19 20 21 22 23" at bounding box center [116, 375] width 20 height 17
select select "7"
click at [106, 367] on select "00 01 02 03 04 05 06 07 08 09 10 11 12 13 14 15 16 17 18 19 20 21 22 23" at bounding box center [116, 375] width 20 height 17
type input "07:12"
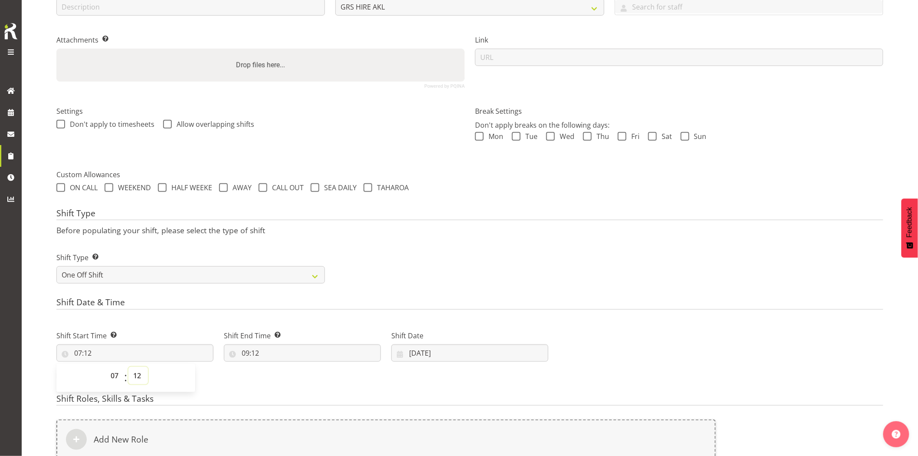
click at [135, 374] on select "00 01 02 03 04 05 06 07 08 09 10 11 12 13 14 15 16 17 18 19 20 21 22 23 24 25 2…" at bounding box center [138, 375] width 20 height 17
select select "0"
click at [128, 367] on select "00 01 02 03 04 05 06 07 08 09 10 11 12 13 14 15 16 17 18 19 20 21 22 23 24 25 2…" at bounding box center [138, 375] width 20 height 17
type input "07:00"
click at [309, 353] on input "09:12" at bounding box center [302, 352] width 157 height 17
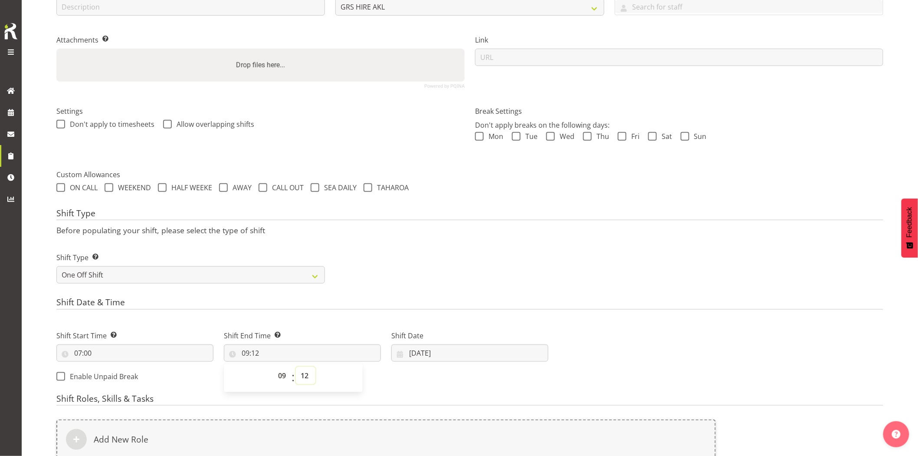
drag, startPoint x: 304, startPoint y: 375, endPoint x: 306, endPoint y: 367, distance: 8.2
click at [304, 375] on select "00 01 02 03 04 05 06 07 08 09 10 11 12 13 14 15 16 17 18 19 20 21 22 23 24 25 2…" at bounding box center [306, 375] width 20 height 17
select select "0"
click at [296, 367] on select "00 01 02 03 04 05 06 07 08 09 10 11 12 13 14 15 16 17 18 19 20 21 22 23 24 25 2…" at bounding box center [306, 375] width 20 height 17
type input "09:00"
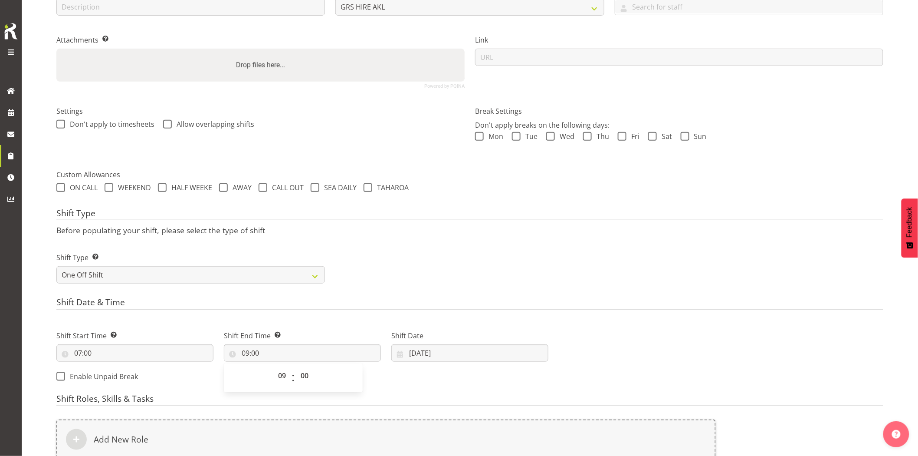
drag, startPoint x: 511, startPoint y: 242, endPoint x: 514, endPoint y: 250, distance: 8.2
click at [511, 243] on div "Shift Type Shift Types: One Off – Select this if you would like a single shift …" at bounding box center [470, 264] width 838 height 49
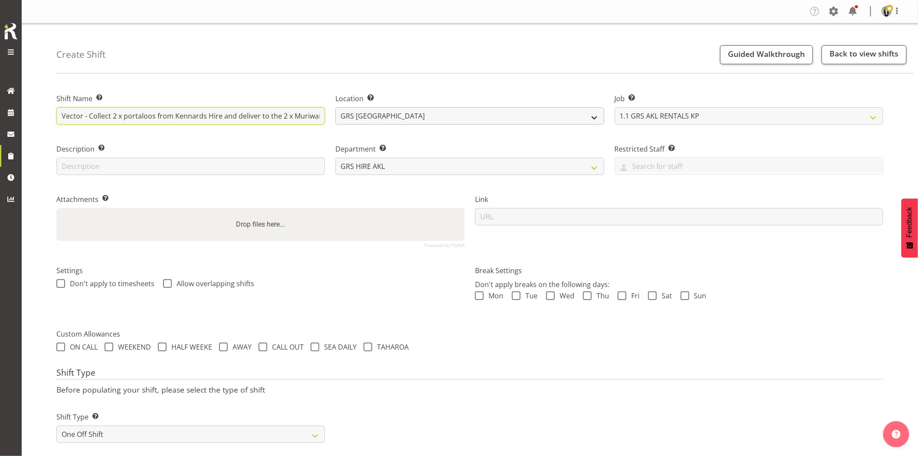
scroll to position [0, 231]
drag, startPoint x: 247, startPoint y: 115, endPoint x: 554, endPoint y: 177, distance: 313.0
click at [539, 123] on div "Shift Name Enter a name for the shift (e.g. Day Shift). Vector - Collect 2 x po…" at bounding box center [470, 167] width 838 height 172
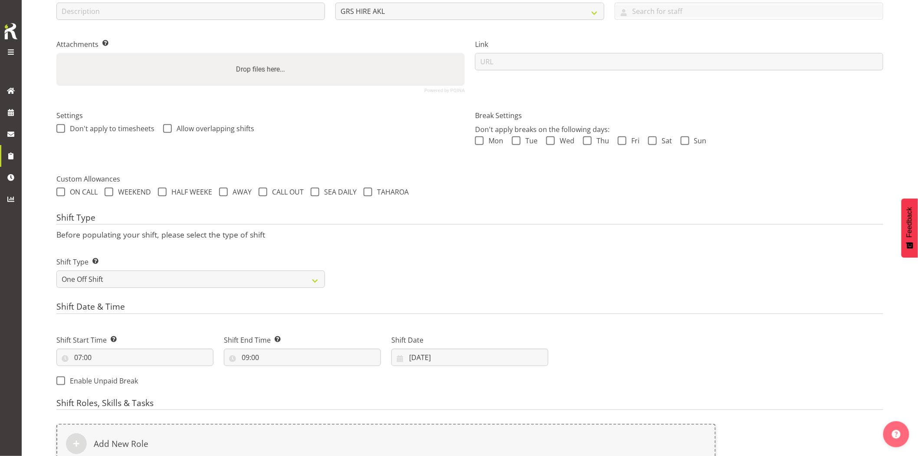
scroll to position [193, 0]
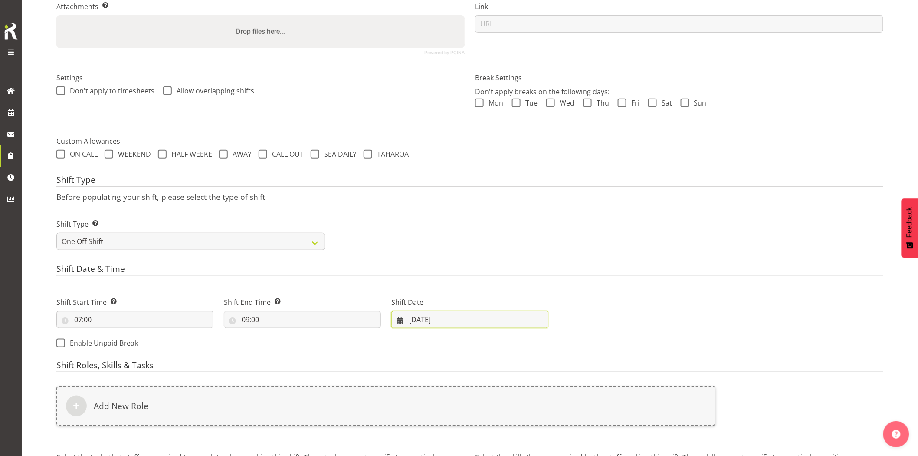
click at [466, 319] on input "[DATE]" at bounding box center [470, 319] width 157 height 17
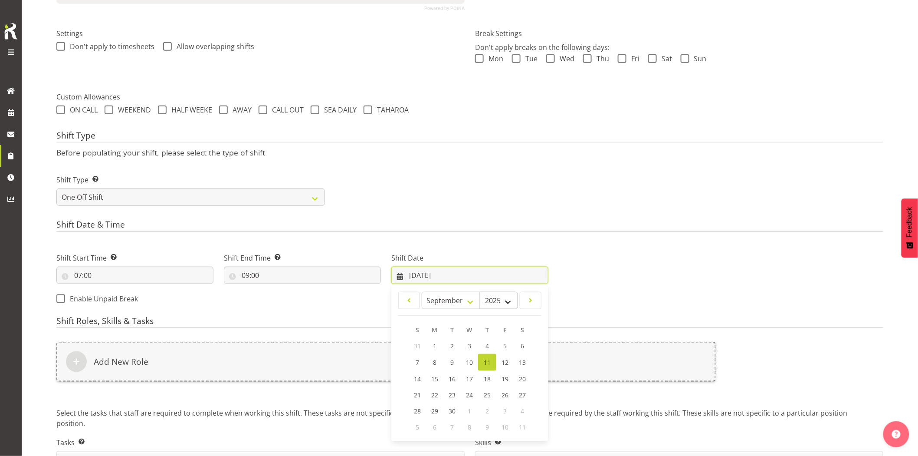
scroll to position [289, 0]
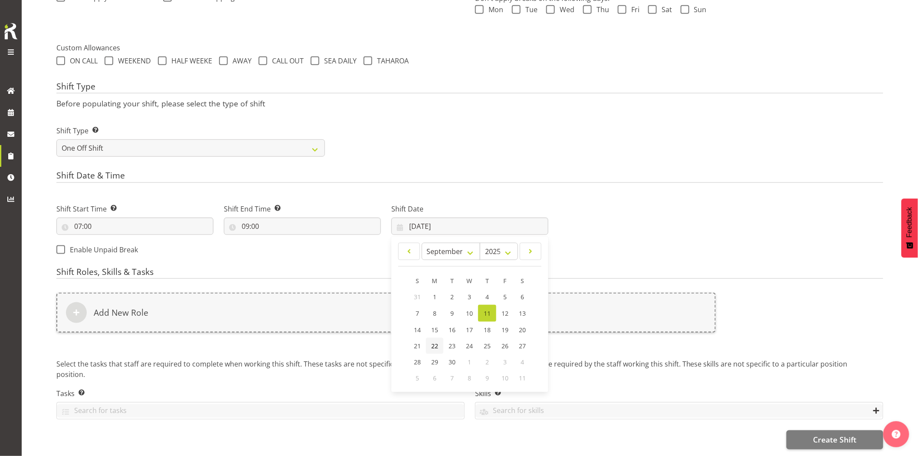
click at [436, 342] on span "22" at bounding box center [434, 346] width 7 height 8
type input "22/09/2025"
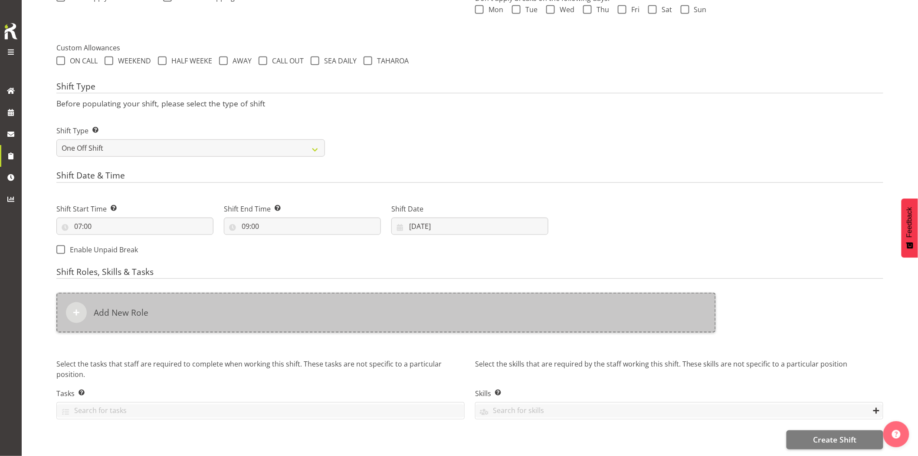
click at [407, 313] on div "Add New Role" at bounding box center [386, 313] width 660 height 40
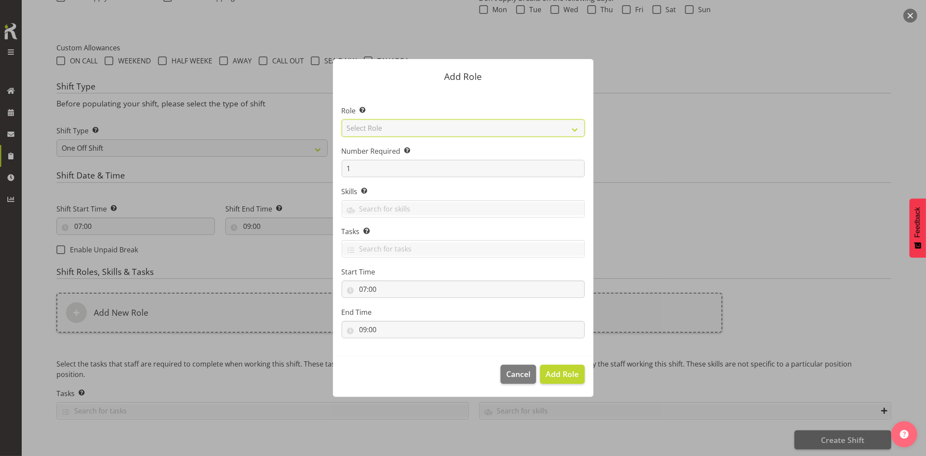
drag, startPoint x: 364, startPoint y: 124, endPoint x: 374, endPoint y: 135, distance: 15.1
click at [364, 124] on select "Select Role Account Manager Electrician Engineering GM HSEQ manager MECH Mechan…" at bounding box center [463, 127] width 243 height 17
select select "20"
click at [342, 119] on select "Select Role Account Manager Electrician Engineering GM HSEQ manager MECH Mechan…" at bounding box center [463, 127] width 243 height 17
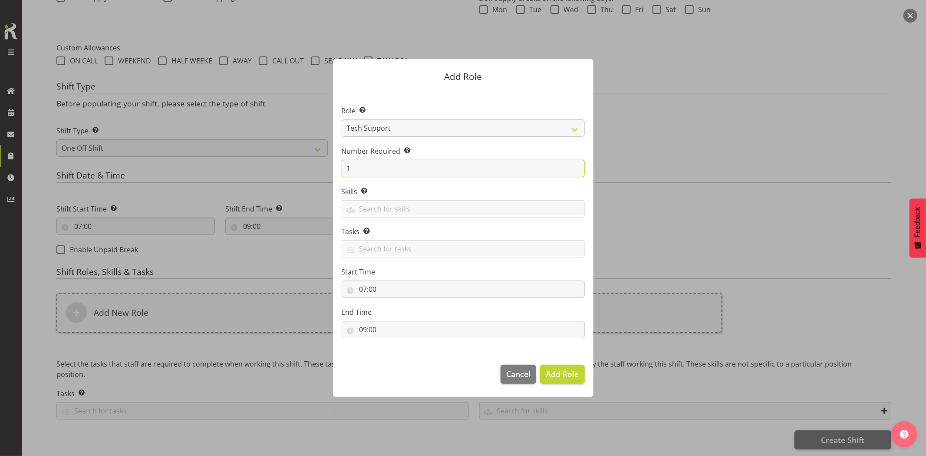
drag, startPoint x: 350, startPoint y: 164, endPoint x: 328, endPoint y: 164, distance: 22.1
click at [328, 164] on div "Add Role Role Select the role you wish to add to the shift. Account Manager Ele…" at bounding box center [463, 227] width 278 height 381
type input "2"
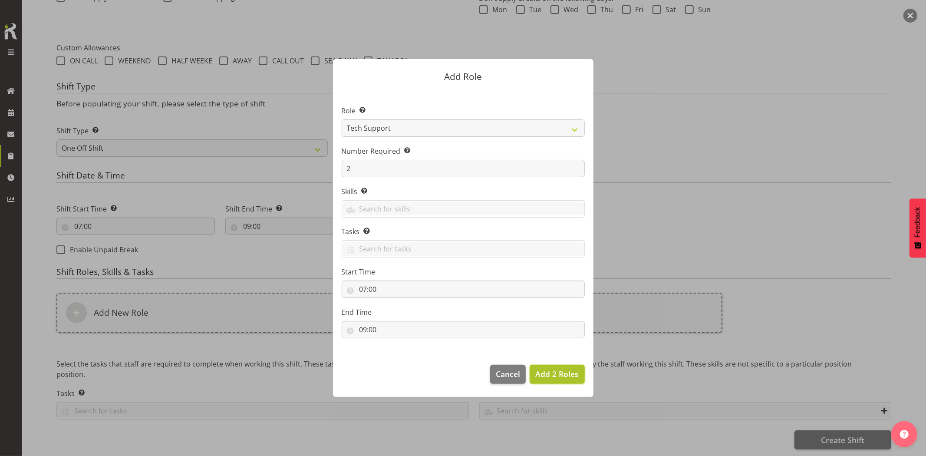
click at [563, 369] on span "Add 2 Roles" at bounding box center [556, 374] width 43 height 10
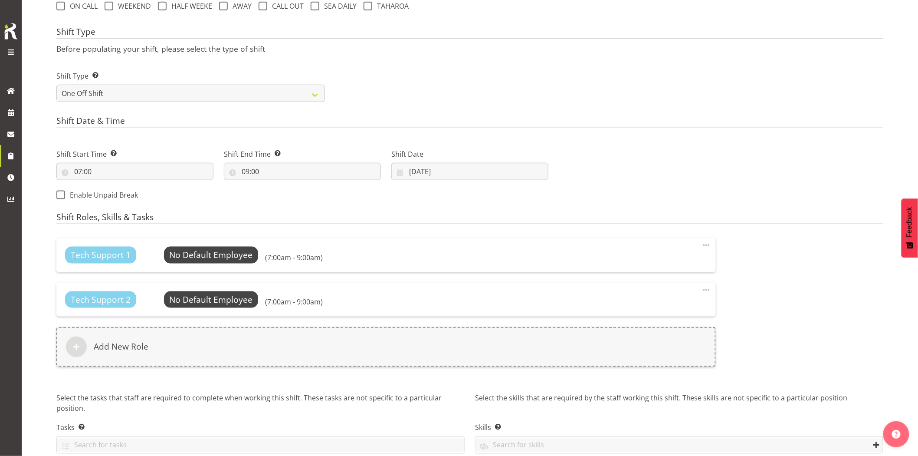
scroll to position [382, 0]
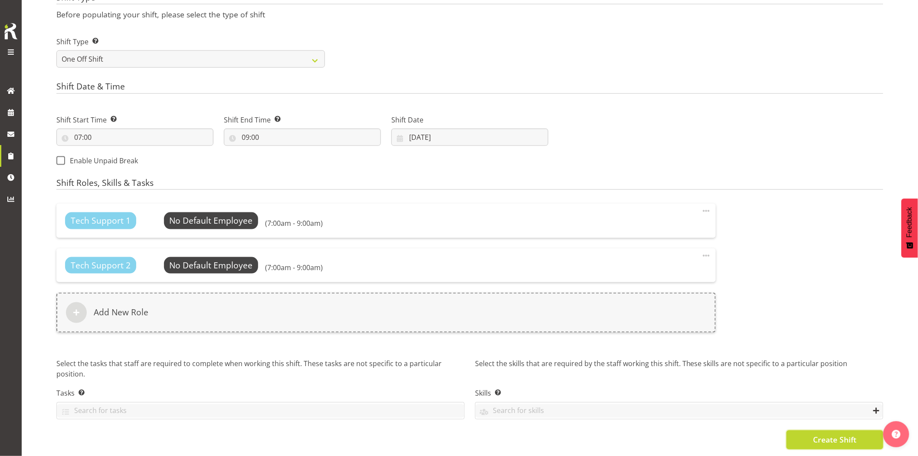
click at [813, 434] on span "Create Shift" at bounding box center [834, 439] width 43 height 11
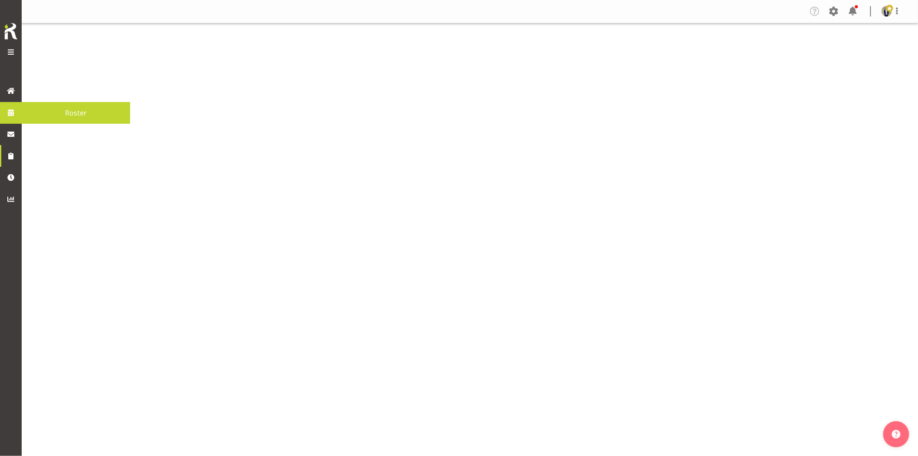
drag, startPoint x: 0, startPoint y: 0, endPoint x: 26, endPoint y: 119, distance: 121.4
click at [10, 114] on span at bounding box center [10, 112] width 13 height 13
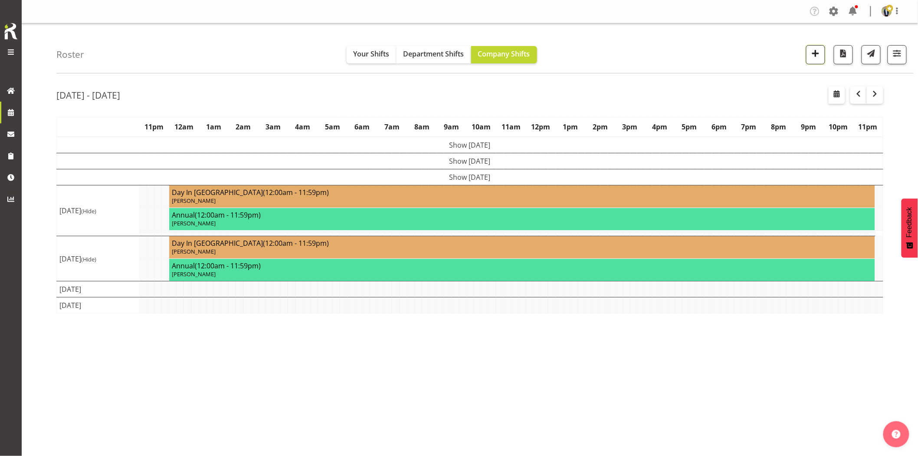
click at [808, 53] on button "button" at bounding box center [816, 54] width 19 height 19
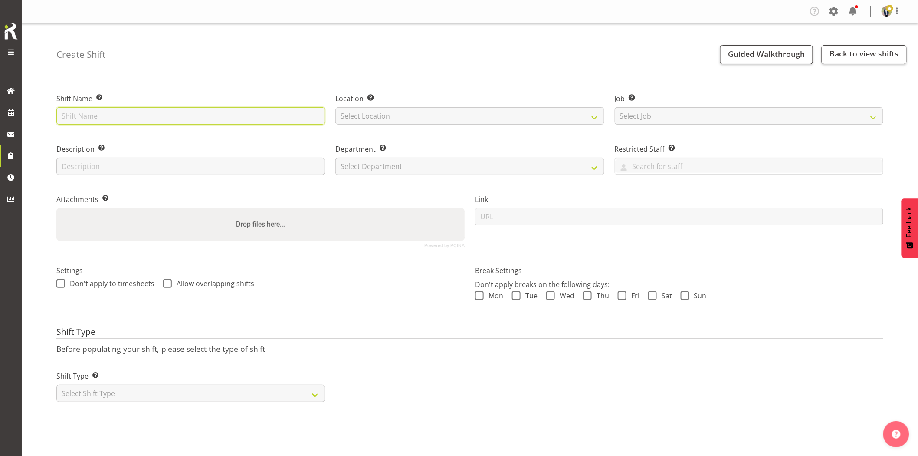
click at [250, 123] on input "text" at bounding box center [190, 115] width 269 height 17
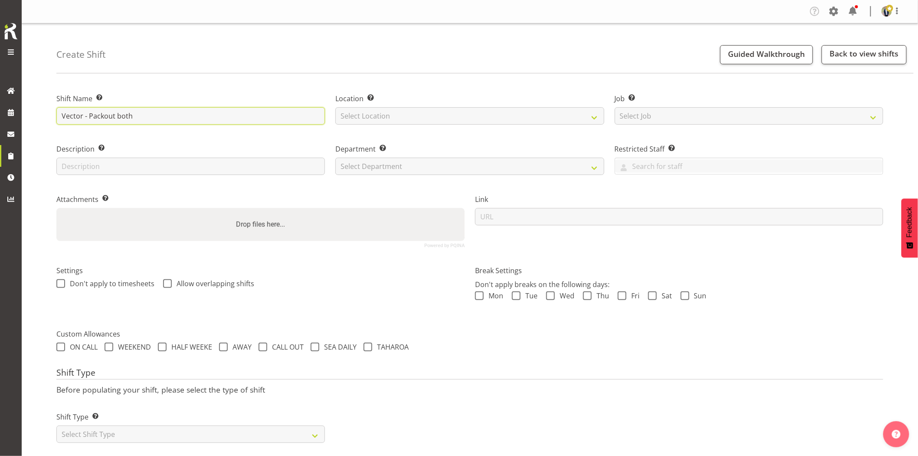
click at [168, 115] on input "Vector - Packout both" at bounding box center [190, 115] width 269 height 17
paste input "Swing lifts enter from [GEOGRAPHIC_DATA]"
drag, startPoint x: 221, startPoint y: 118, endPoint x: 405, endPoint y: 140, distance: 184.9
click at [391, 135] on div "Shift Name Enter a name for the shift (e.g. Day Shift). Vector - Packout both M…" at bounding box center [470, 167] width 838 height 172
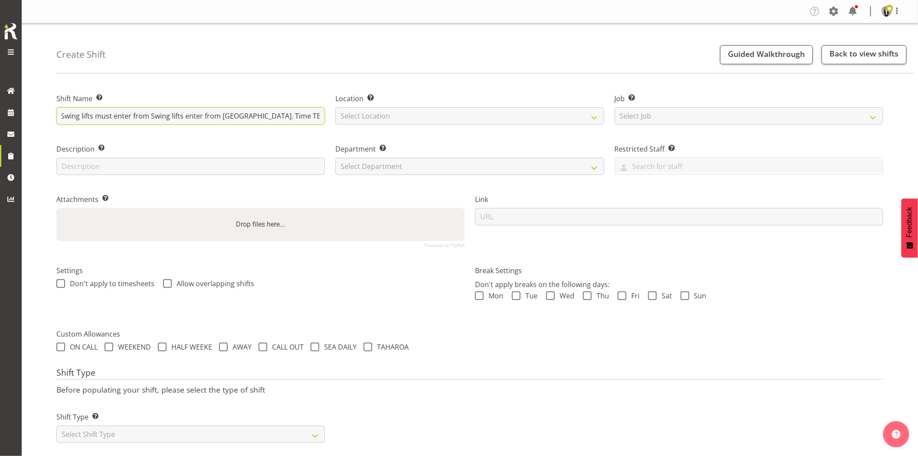
scroll to position [0, 137]
type input "Vector - Packout both Muriwai HV sites. Swing lifts must enter from Swing lifts…"
click at [402, 111] on select "Select Location [GEOGRAPHIC_DATA] [GEOGRAPHIC_DATA] GRS [GEOGRAPHIC_DATA] [GEOG…" at bounding box center [470, 115] width 269 height 17
select select "28"
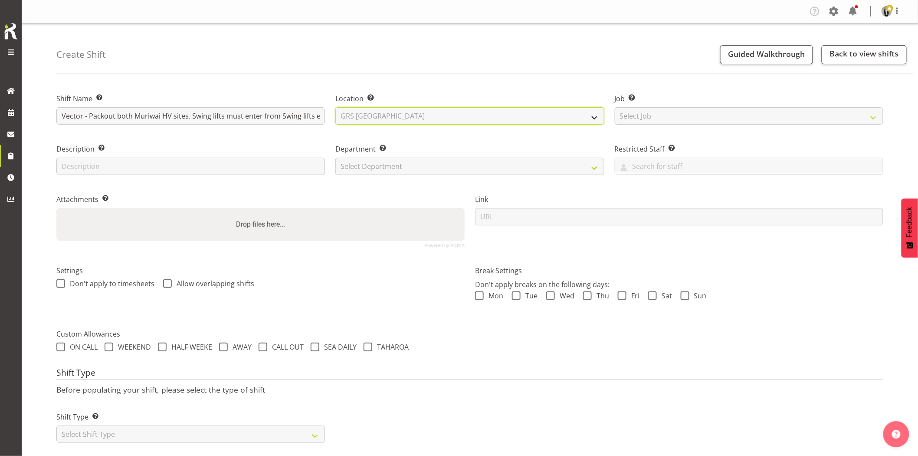
click at [336, 107] on select "Select Location [GEOGRAPHIC_DATA] [GEOGRAPHIC_DATA] GRS [GEOGRAPHIC_DATA] [GEOG…" at bounding box center [470, 115] width 269 height 17
click at [686, 128] on div "Job Set the job or project the shift relates to, if applicable. Select Job Crea…" at bounding box center [749, 106] width 279 height 50
click at [693, 117] on select "Select Job Create new job 1.1 GRS AKL RENTALS 1.1 GRS AKL RENTALS AC 1.1 GRS AK…" at bounding box center [749, 115] width 269 height 17
select select "7504"
click at [615, 107] on select "Select Job Create new job 1.1 GRS AKL RENTALS 1.1 GRS AKL RENTALS AC 1.1 GRS AK…" at bounding box center [749, 115] width 269 height 17
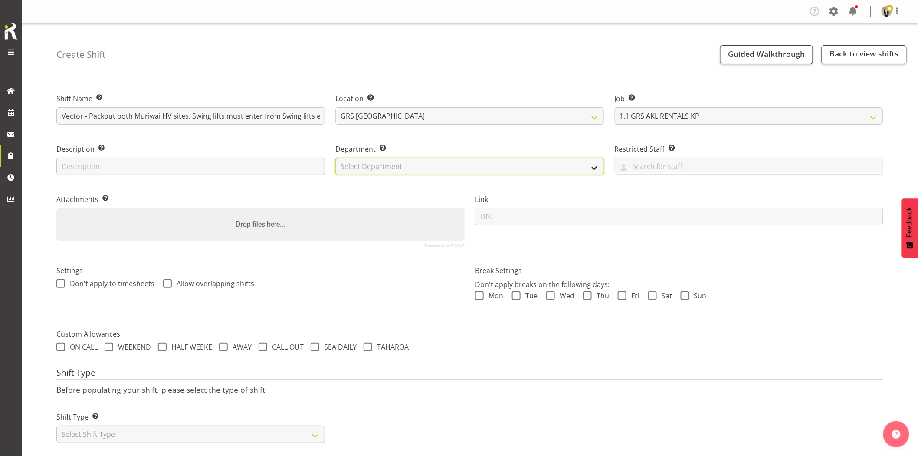
click at [457, 164] on select "Select Department GRS HIRE AKL GRS HIRE AKL GRS HIRE TGA GRS HIRE HST GRS SALES…" at bounding box center [470, 166] width 269 height 17
select select "20"
click at [336, 158] on select "Select Department GRS HIRE AKL GRS HIRE AKL GRS HIRE TGA GRS HIRE HST GRS SALES…" at bounding box center [470, 166] width 269 height 17
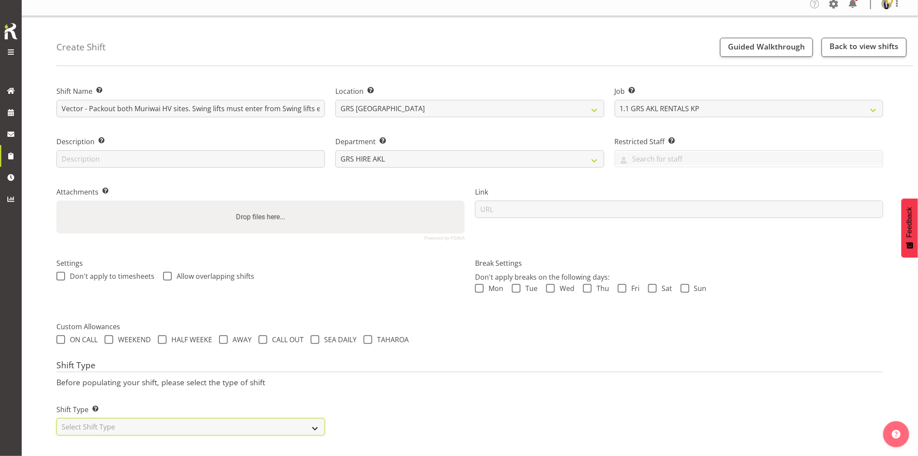
drag, startPoint x: 167, startPoint y: 419, endPoint x: 162, endPoint y: 415, distance: 6.8
click at [167, 419] on select "Select Shift Type One Off Shift Recurring Shift Rotating Shift" at bounding box center [190, 426] width 269 height 17
select select "one_off"
click at [56, 418] on select "Select Shift Type One Off Shift Recurring Shift Rotating Shift" at bounding box center [190, 426] width 269 height 17
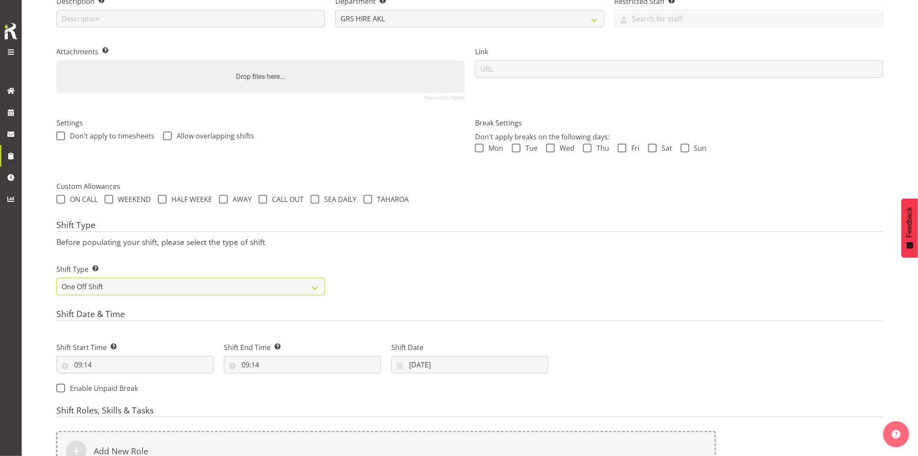
scroll to position [159, 0]
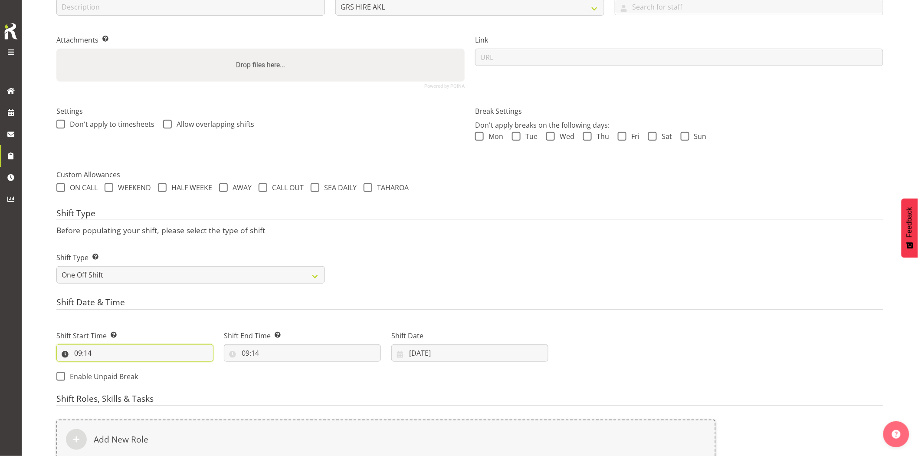
click at [168, 355] on input "09:14" at bounding box center [134, 352] width 157 height 17
drag, startPoint x: 115, startPoint y: 375, endPoint x: 115, endPoint y: 368, distance: 7.0
click at [115, 375] on select "00 01 02 03 04 05 06 07 08 09 10 11 12 13 14 15 16 17 18 19 20 21 22 23" at bounding box center [116, 375] width 20 height 17
select select "7"
click at [106, 367] on select "00 01 02 03 04 05 06 07 08 09 10 11 12 13 14 15 16 17 18 19 20 21 22 23" at bounding box center [116, 375] width 20 height 17
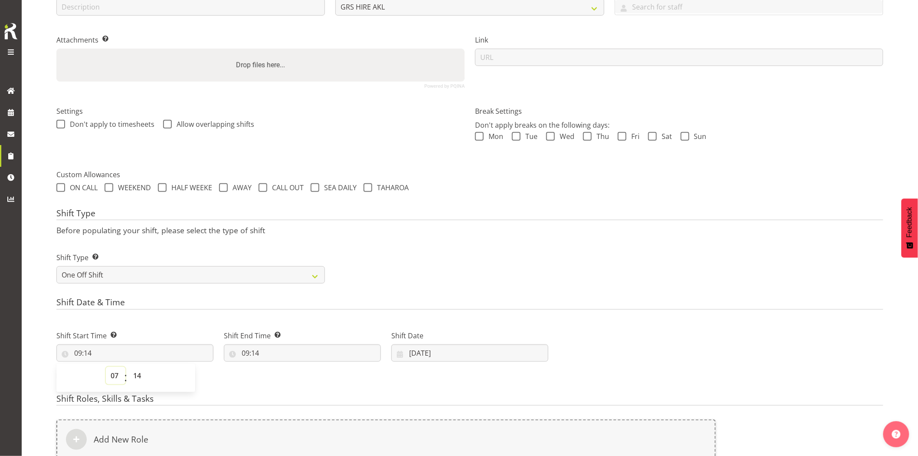
type input "07:14"
click at [135, 375] on select "00 01 02 03 04 05 06 07 08 09 10 11 12 13 14 15 16 17 18 19 20 21 22 23 24 25 2…" at bounding box center [138, 375] width 20 height 17
select select "0"
click at [128, 367] on select "00 01 02 03 04 05 06 07 08 09 10 11 12 13 14 15 16 17 18 19 20 21 22 23 24 25 2…" at bounding box center [138, 375] width 20 height 17
type input "07:00"
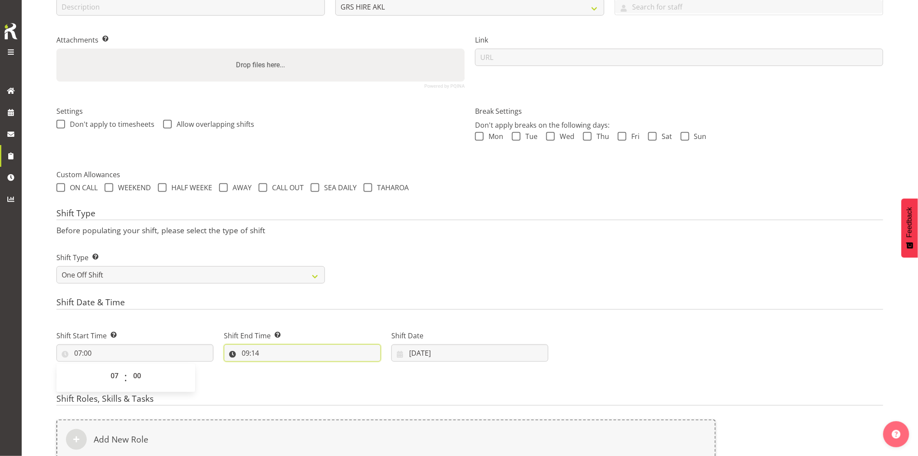
click at [296, 352] on input "09:14" at bounding box center [302, 352] width 157 height 17
click at [277, 375] on select "00 01 02 03 04 05 06 07 08 09 10 11 12 13 14 15 16 17 18 19 20 21 22 23" at bounding box center [283, 375] width 20 height 17
select select "17"
click at [273, 367] on select "00 01 02 03 04 05 06 07 08 09 10 11 12 13 14 15 16 17 18 19 20 21 22 23" at bounding box center [283, 375] width 20 height 17
type input "17:14"
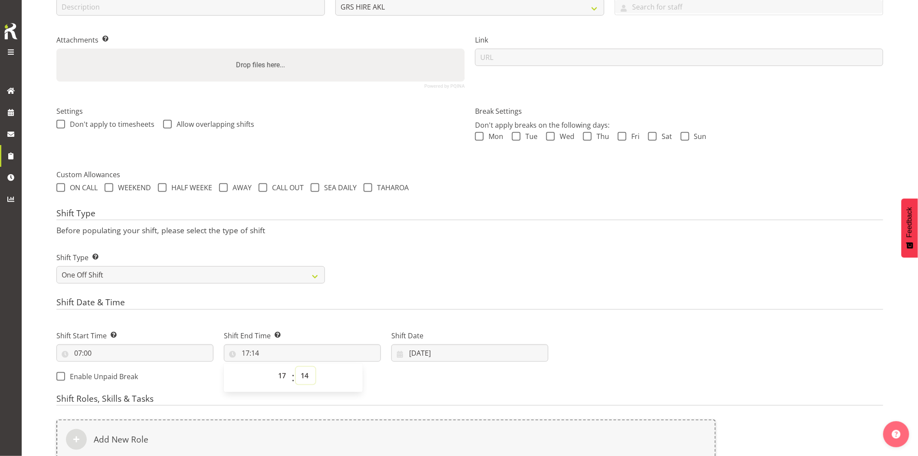
click at [308, 375] on select "00 01 02 03 04 05 06 07 08 09 10 11 12 13 14 15 16 17 18 19 20 21 22 23 24 25 2…" at bounding box center [306, 375] width 20 height 17
select select "0"
click at [296, 367] on select "00 01 02 03 04 05 06 07 08 09 10 11 12 13 14 15 16 17 18 19 20 21 22 23 24 25 2…" at bounding box center [306, 375] width 20 height 17
type input "17:00"
click at [514, 253] on div "Shift Type Shift Types: One Off – Select this if you would like a single shift …" at bounding box center [470, 264] width 838 height 49
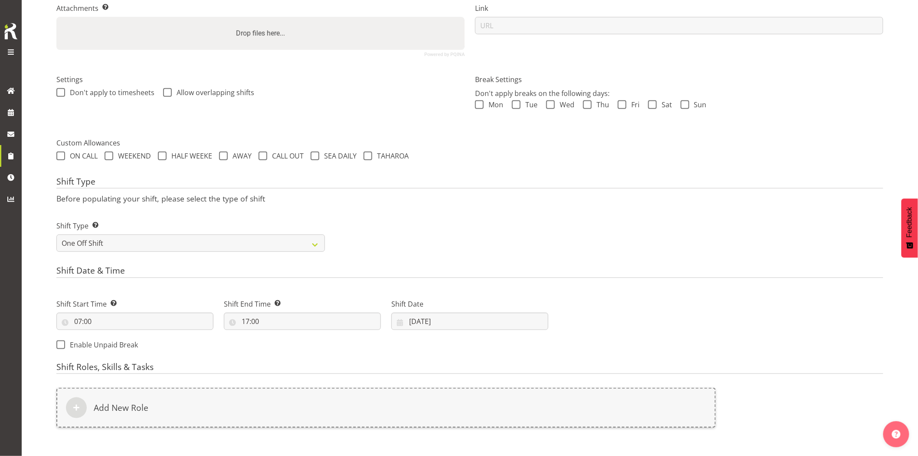
scroll to position [207, 0]
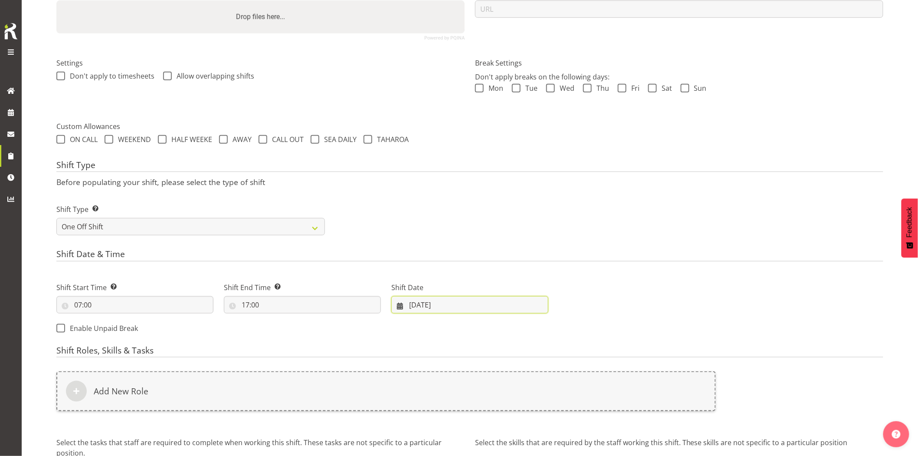
click at [491, 308] on input "[DATE]" at bounding box center [470, 304] width 157 height 17
click at [471, 422] on span "24" at bounding box center [469, 424] width 7 height 8
type input "[DATE]"
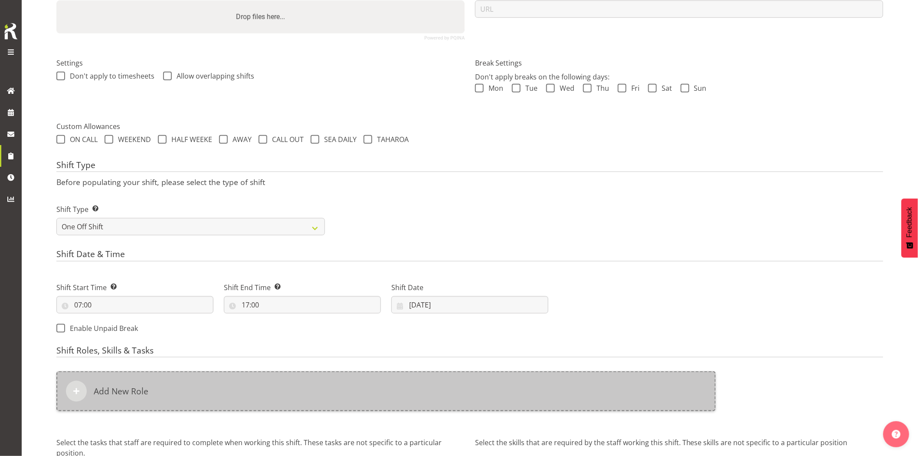
click at [384, 382] on div "Add New Role" at bounding box center [386, 391] width 660 height 40
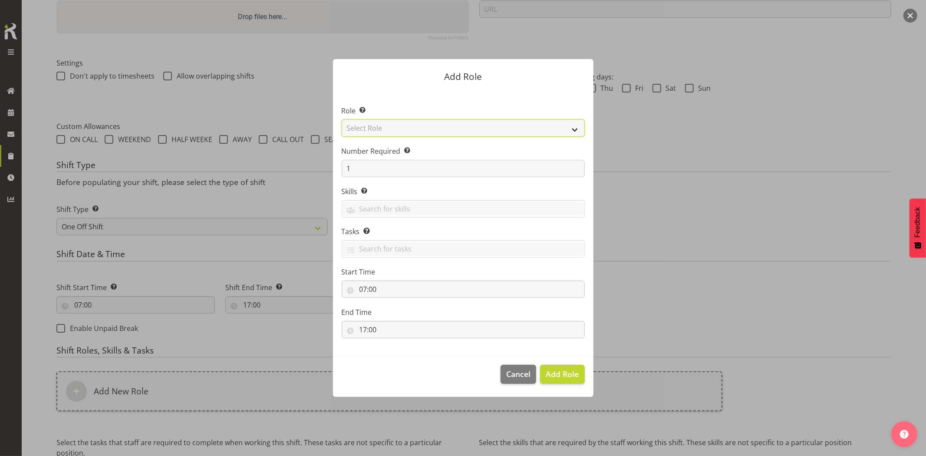
click at [372, 129] on select "Select Role Account Manager Electrician Engineering GM HSEQ manager MECH Mechan…" at bounding box center [463, 127] width 243 height 17
select select "20"
click at [342, 119] on select "Select Role Account Manager Electrician Engineering GM HSEQ manager MECH Mechan…" at bounding box center [463, 127] width 243 height 17
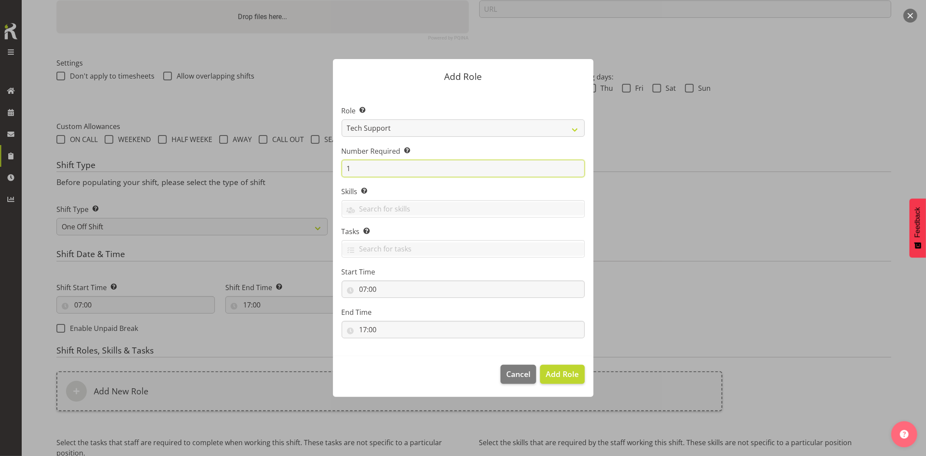
drag, startPoint x: 359, startPoint y: 176, endPoint x: 327, endPoint y: 176, distance: 31.3
click at [327, 176] on div "Add Role Role Select the role you wish to add to the shift. Account Manager Ele…" at bounding box center [463, 227] width 278 height 381
type input "4"
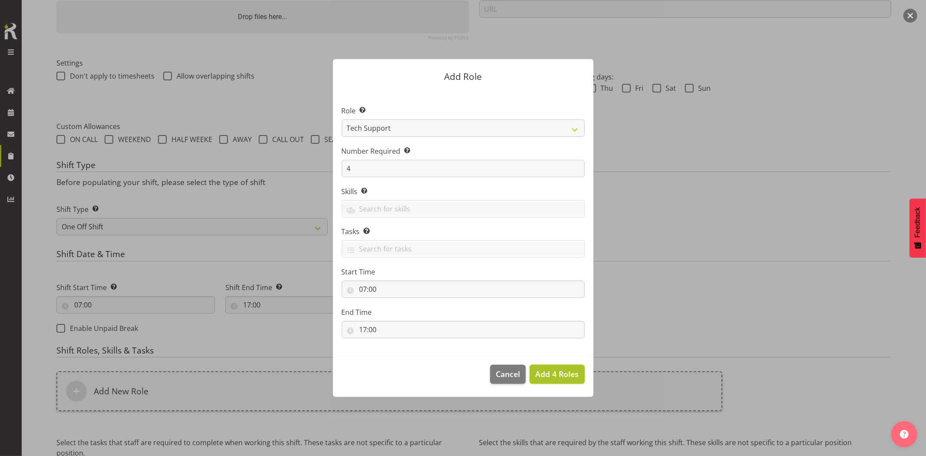
click at [557, 380] on button "Add 4 Roles" at bounding box center [557, 374] width 55 height 19
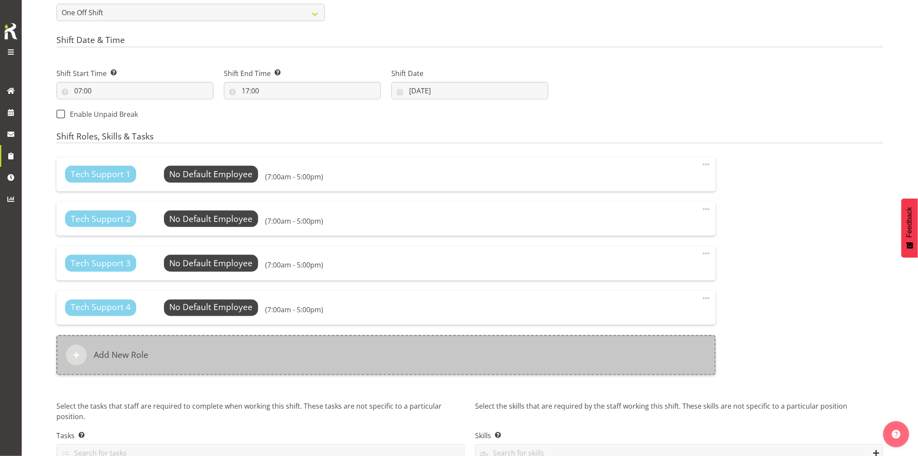
scroll to position [449, 0]
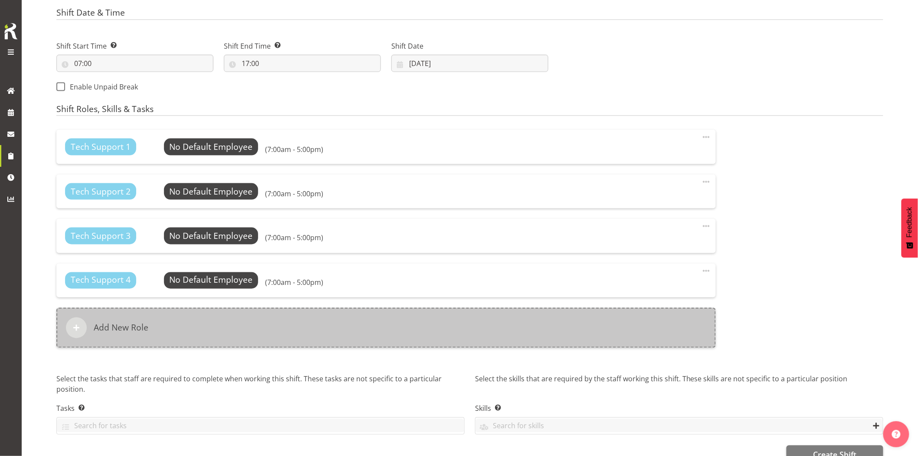
click at [331, 330] on div "Add New Role" at bounding box center [386, 328] width 660 height 40
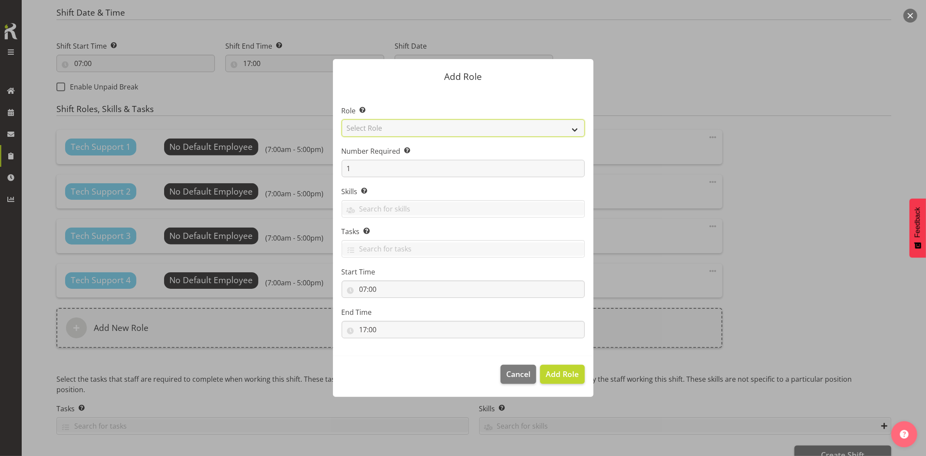
click at [378, 132] on select "Select Role Account Manager Electrician Engineering GM HSEQ manager MECH Mechan…" at bounding box center [463, 127] width 243 height 17
select select "21"
click at [342, 119] on select "Select Role Account Manager Electrician Engineering GM HSEQ manager MECH Mechan…" at bounding box center [463, 127] width 243 height 17
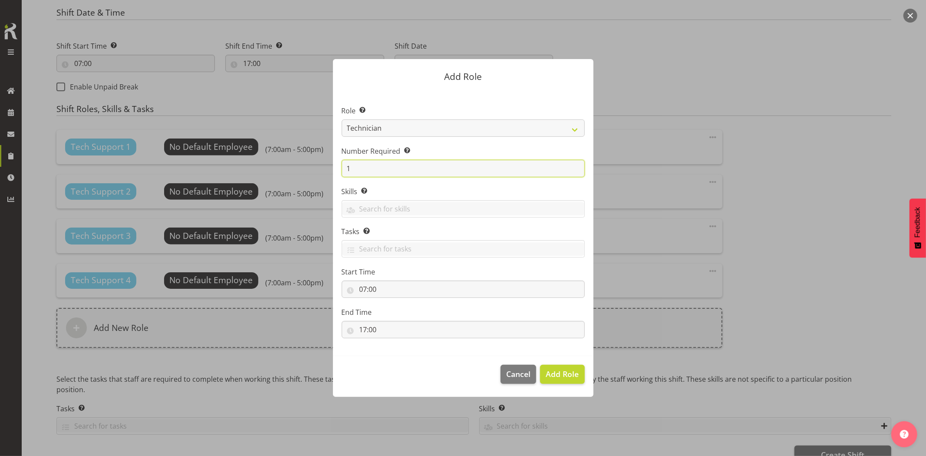
drag, startPoint x: 343, startPoint y: 168, endPoint x: 303, endPoint y: 169, distance: 40.0
click at [307, 168] on form "Add Role Role Select the role you wish to add to the shift. Account Manager Ele…" at bounding box center [463, 227] width 417 height 381
type input "2"
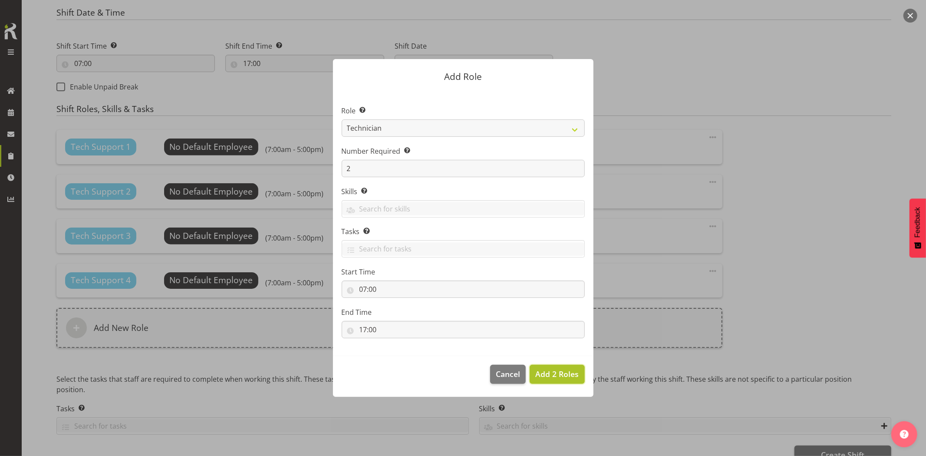
click at [552, 378] on span "Add 2 Roles" at bounding box center [556, 374] width 43 height 10
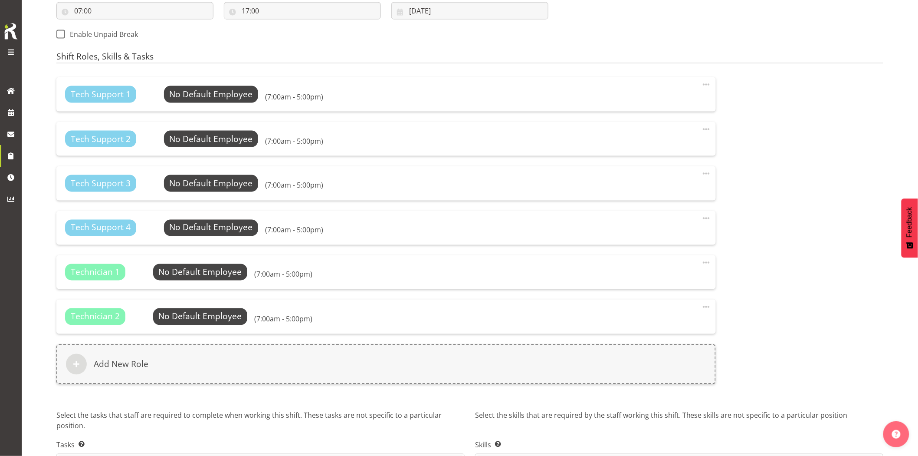
scroll to position [560, 0]
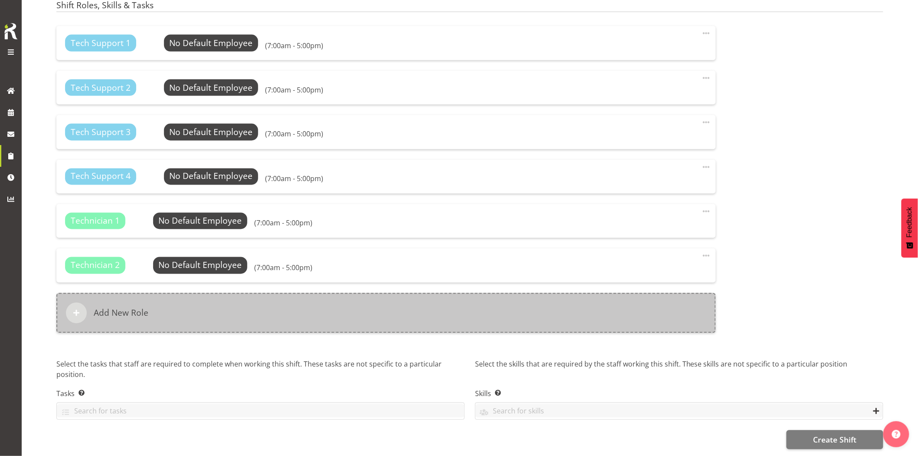
click at [298, 313] on div "Add New Role" at bounding box center [386, 313] width 660 height 40
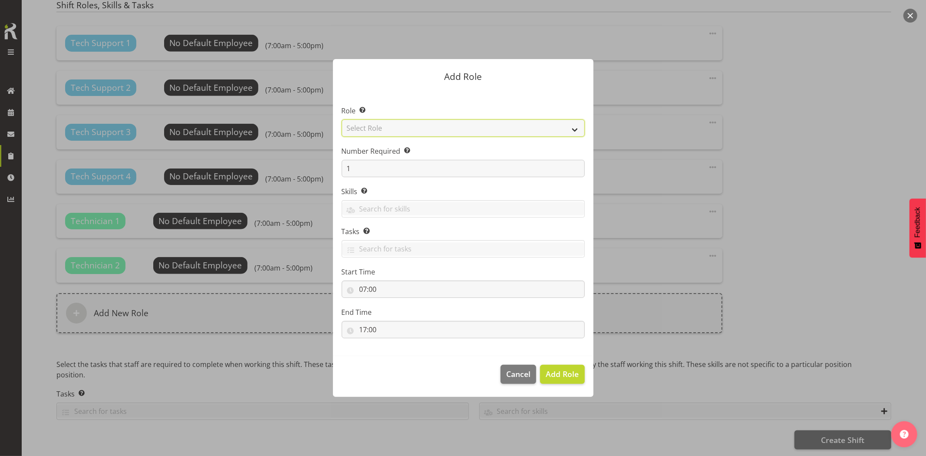
drag, startPoint x: 365, startPoint y: 126, endPoint x: 376, endPoint y: 134, distance: 12.8
click at [366, 127] on select "Select Role Account Manager Electrician Engineering GM HSEQ manager MECH Mechan…" at bounding box center [463, 127] width 243 height 17
select select "27"
click at [342, 119] on select "Select Role Account Manager Electrician Engineering GM HSEQ manager MECH Mechan…" at bounding box center [463, 127] width 243 height 17
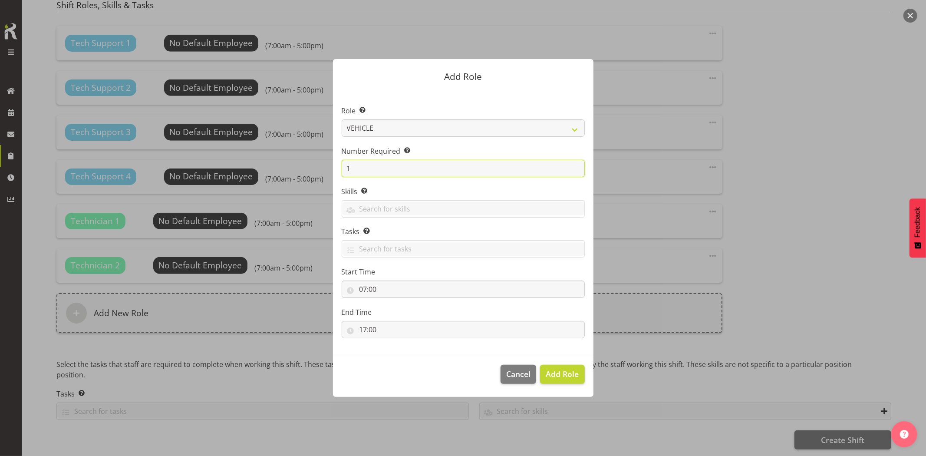
drag, startPoint x: 362, startPoint y: 166, endPoint x: 313, endPoint y: 165, distance: 49.1
click at [313, 165] on form "Add Role Role Select the role you wish to add to the shift. Account Manager Ele…" at bounding box center [463, 227] width 417 height 381
type input "5"
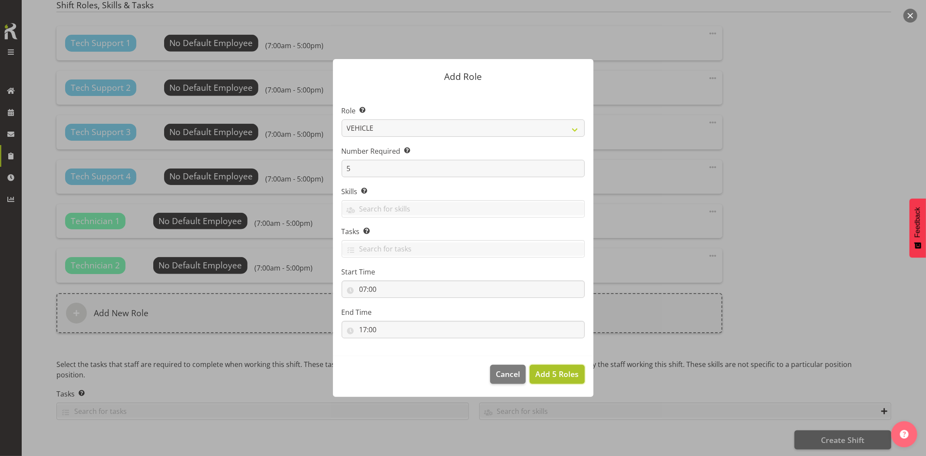
click at [558, 371] on span "Add 5 Roles" at bounding box center [556, 374] width 43 height 10
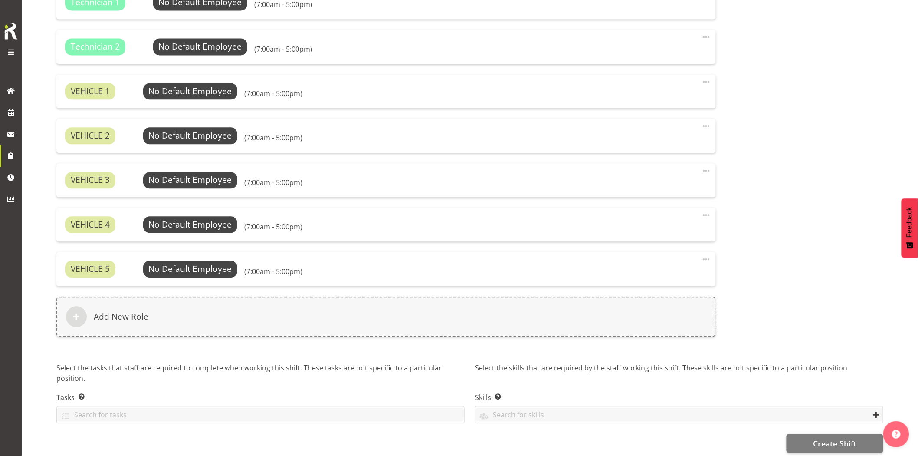
scroll to position [782, 0]
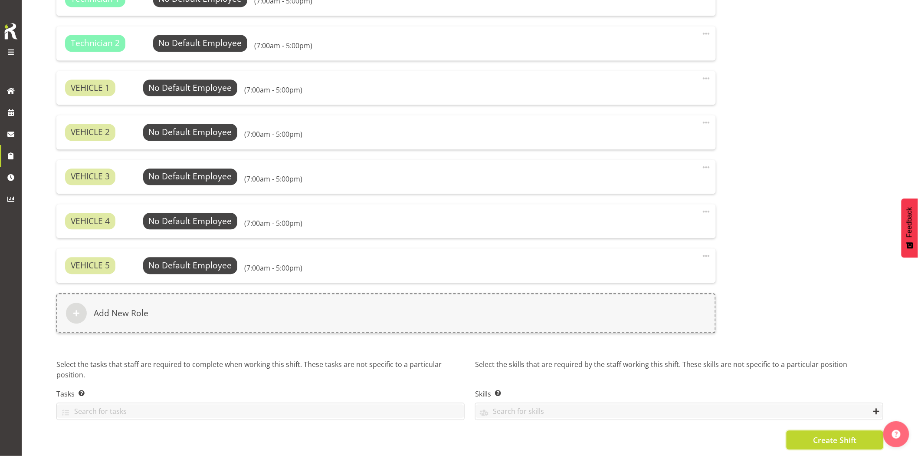
click at [827, 434] on span "Create Shift" at bounding box center [834, 439] width 43 height 11
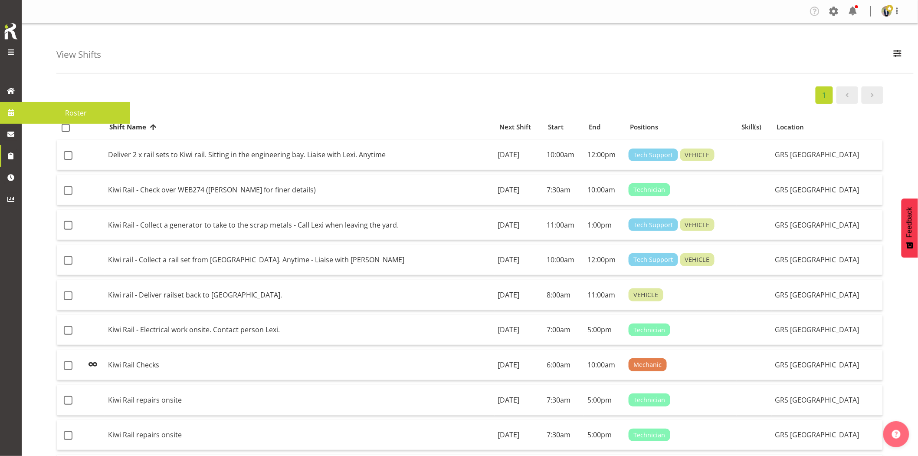
click at [15, 116] on span at bounding box center [10, 112] width 13 height 13
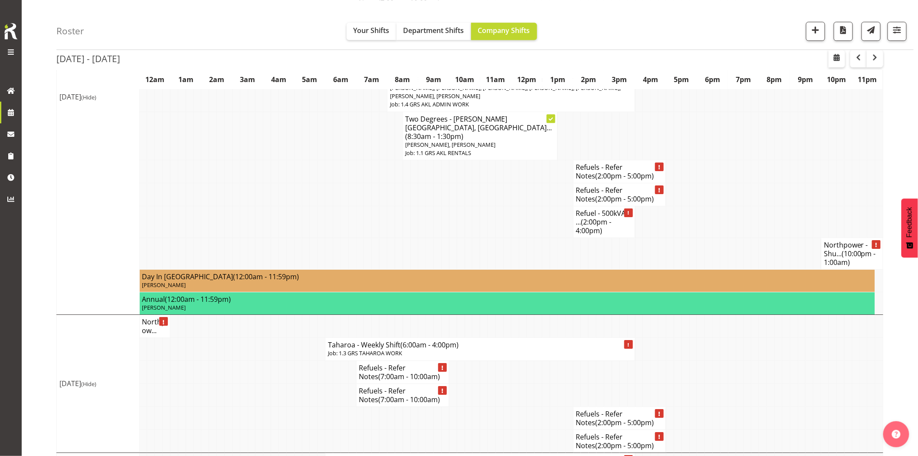
scroll to position [1061, 0]
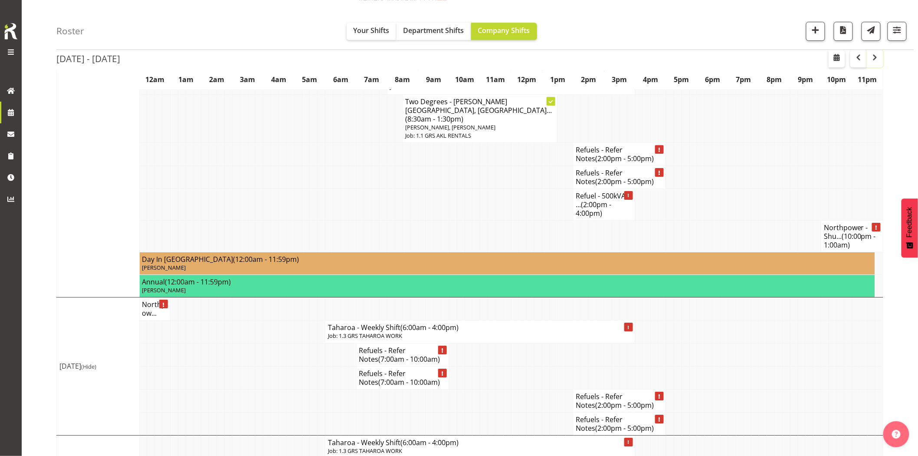
click at [872, 59] on span "button" at bounding box center [875, 57] width 10 height 10
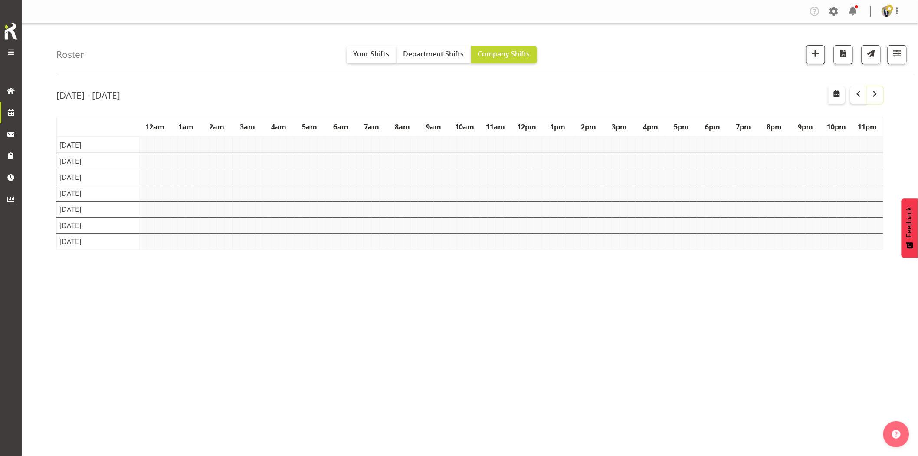
scroll to position [0, 0]
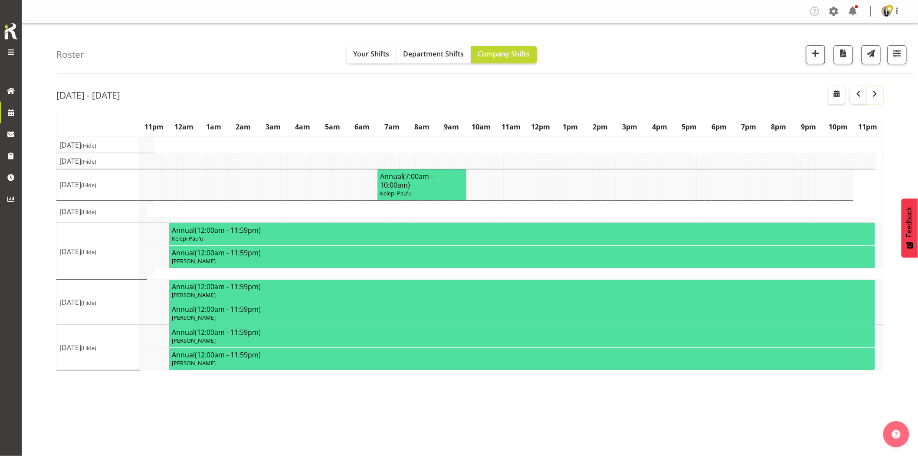
click at [878, 98] on span "button" at bounding box center [875, 94] width 10 height 10
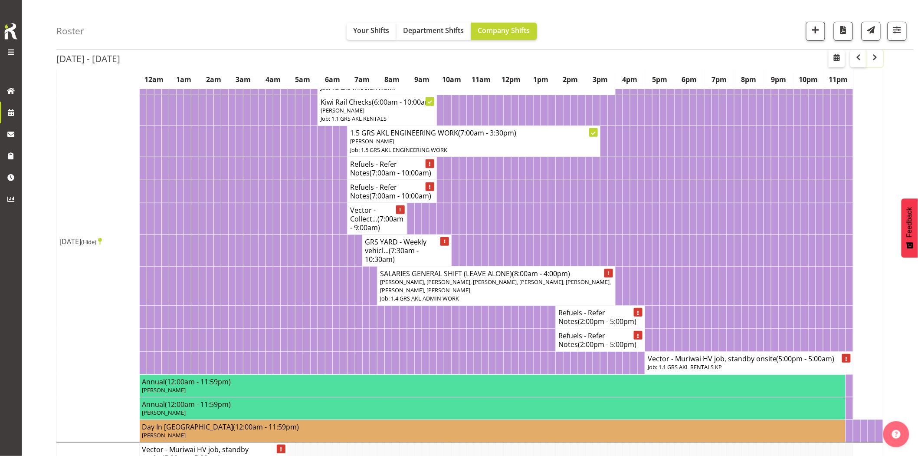
scroll to position [96, 0]
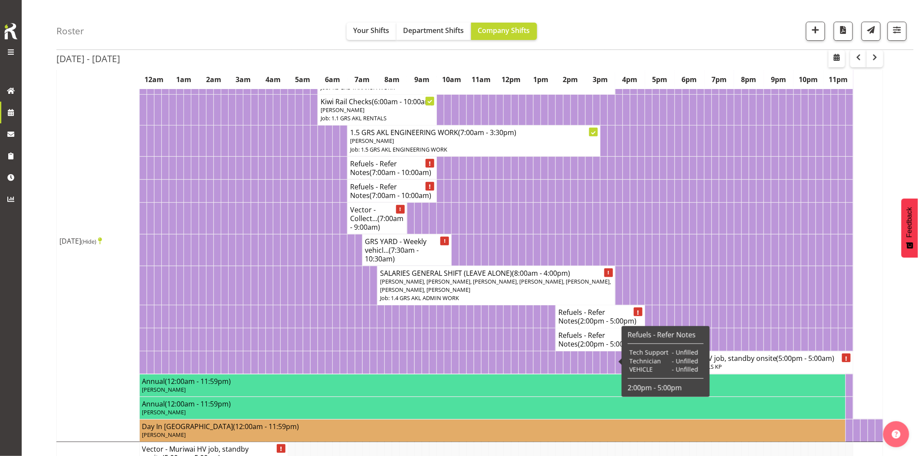
click at [588, 349] on span "(2:00pm - 5:00pm)" at bounding box center [607, 344] width 59 height 10
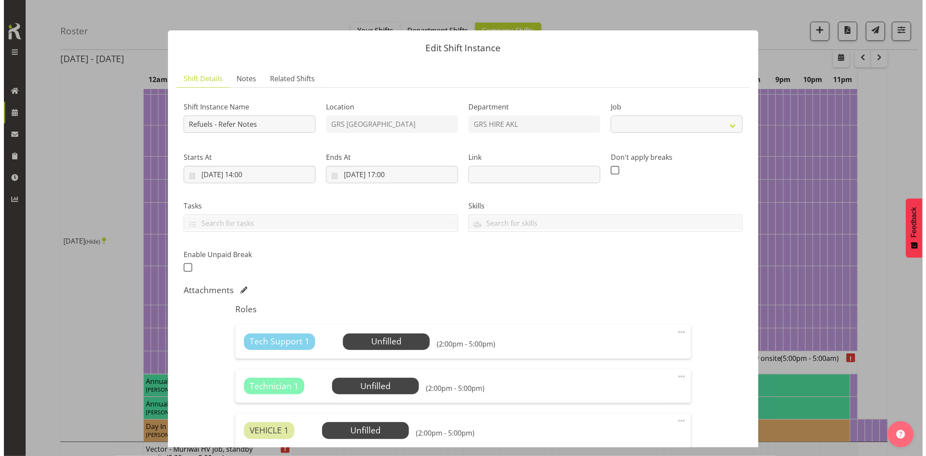
scroll to position [92, 0]
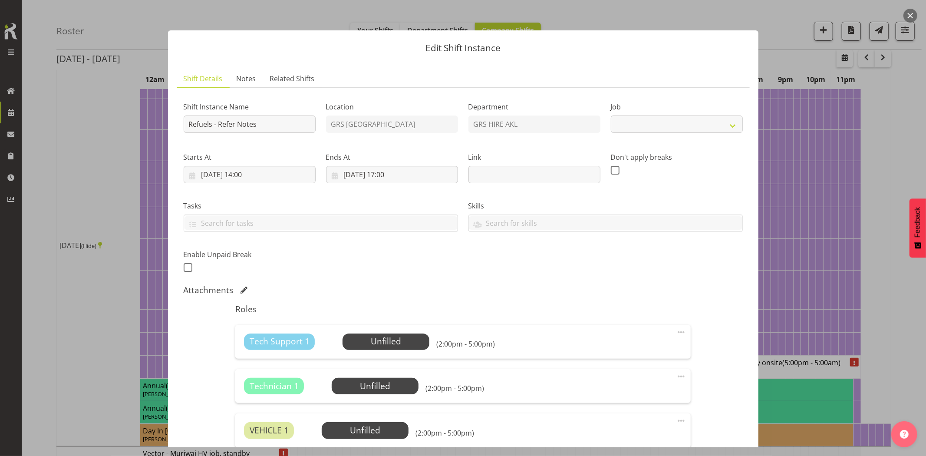
select select "9"
drag, startPoint x: 280, startPoint y: 125, endPoint x: 214, endPoint y: 127, distance: 65.1
click at [214, 127] on input "Refuels - Refer Notes" at bounding box center [250, 123] width 132 height 17
drag, startPoint x: 311, startPoint y: 124, endPoint x: 129, endPoint y: 124, distance: 181.4
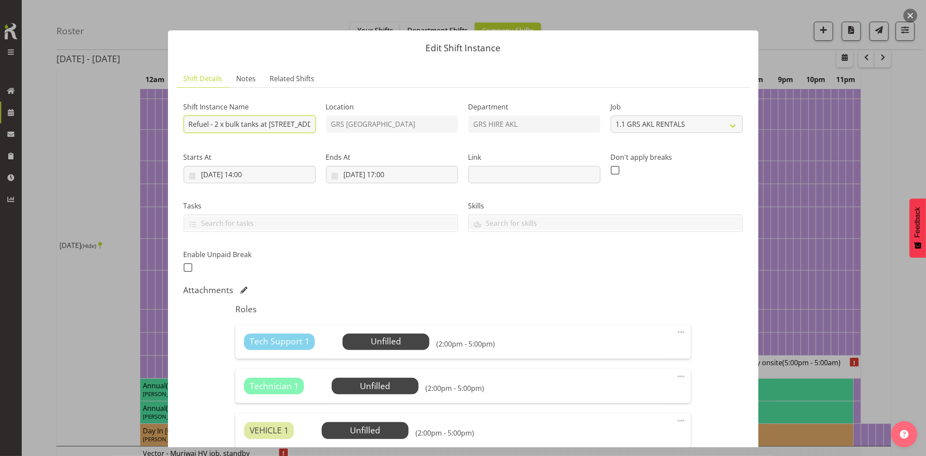
click at [129, 124] on div "Edit Shift Instance Shift Details Notes Related Shifts Shift Instance Name Refu…" at bounding box center [463, 228] width 926 height 456
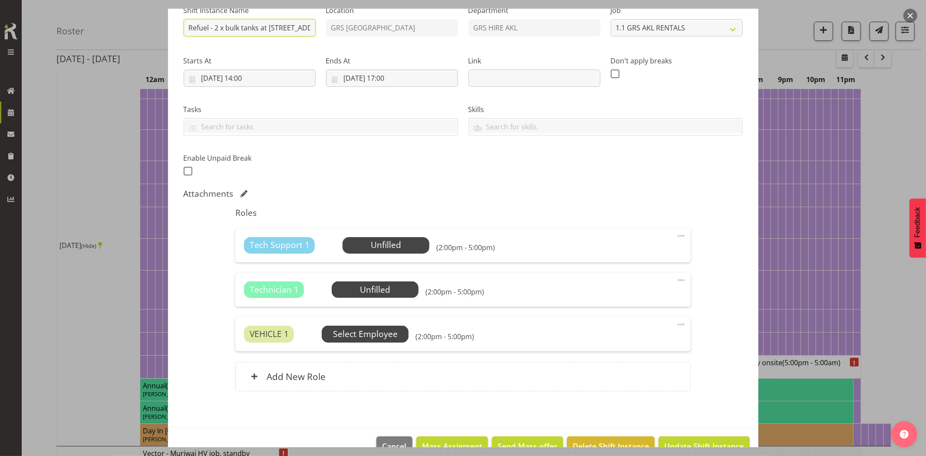
type input "Refuel - 2 x bulk tanks at [STREET_ADDRESS]."
click at [381, 337] on span "Select Employee" at bounding box center [365, 334] width 65 height 13
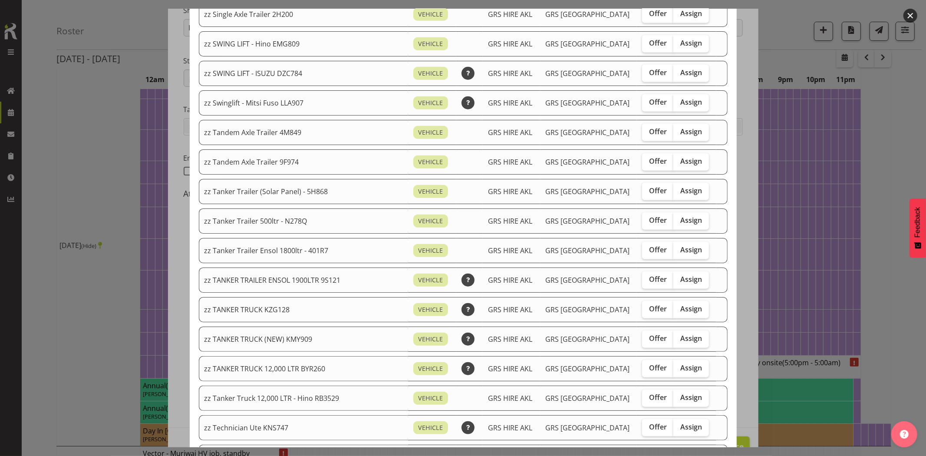
scroll to position [675, 0]
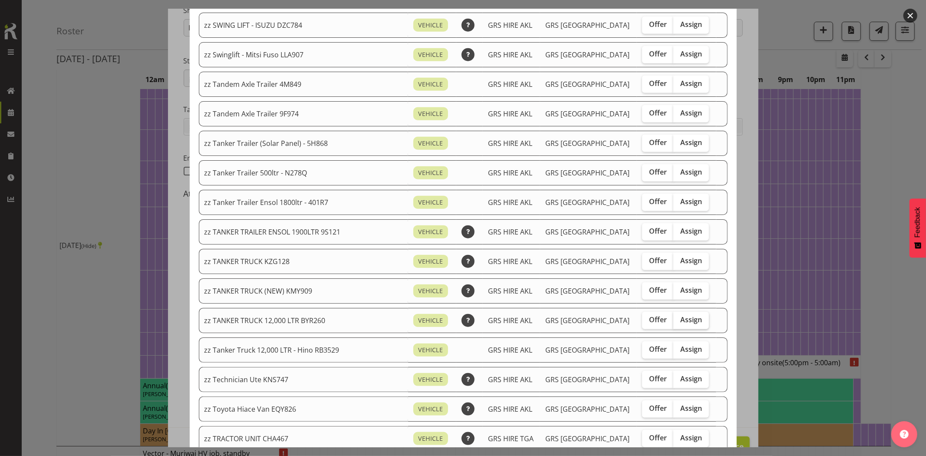
click at [680, 321] on span "Assign" at bounding box center [691, 319] width 22 height 9
click at [673, 321] on input "Assign" at bounding box center [676, 320] width 6 height 6
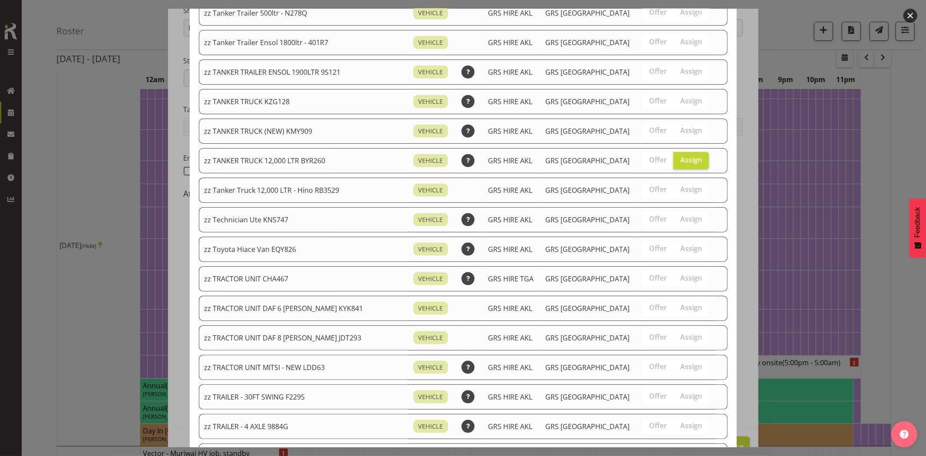
scroll to position [820, 0]
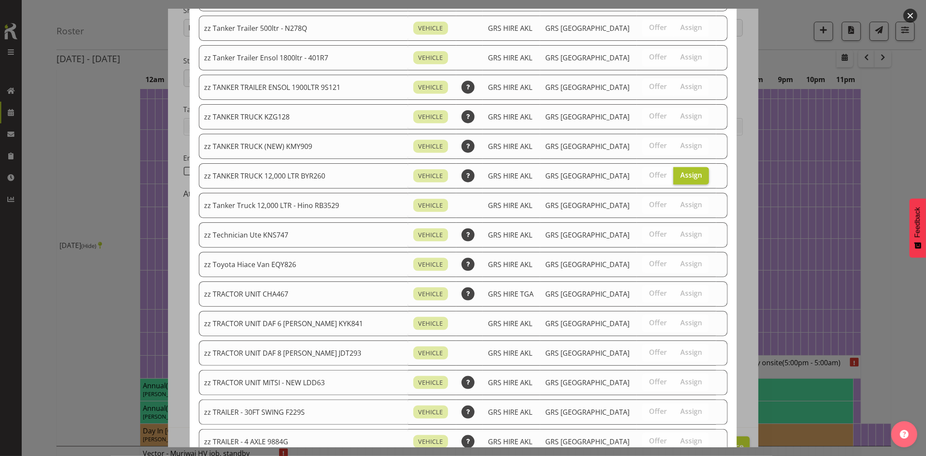
click at [680, 178] on span "Assign" at bounding box center [691, 175] width 22 height 9
click at [673, 178] on input "Assign" at bounding box center [676, 175] width 6 height 6
checkbox input "false"
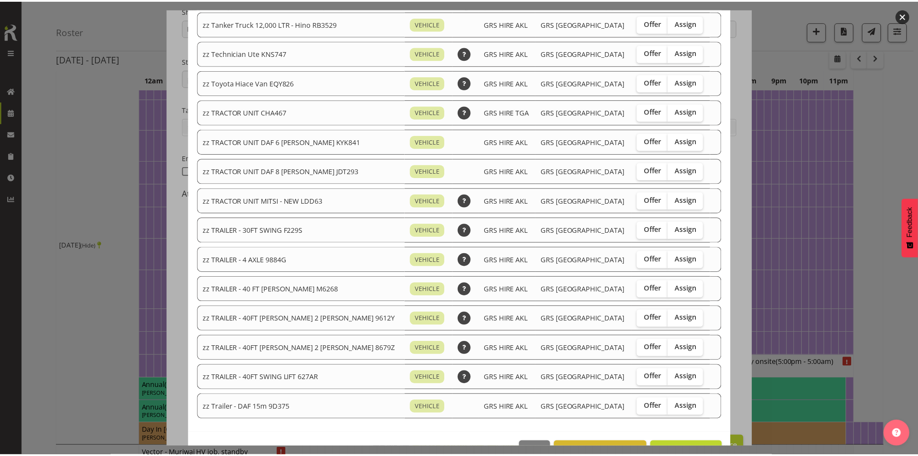
scroll to position [1032, 0]
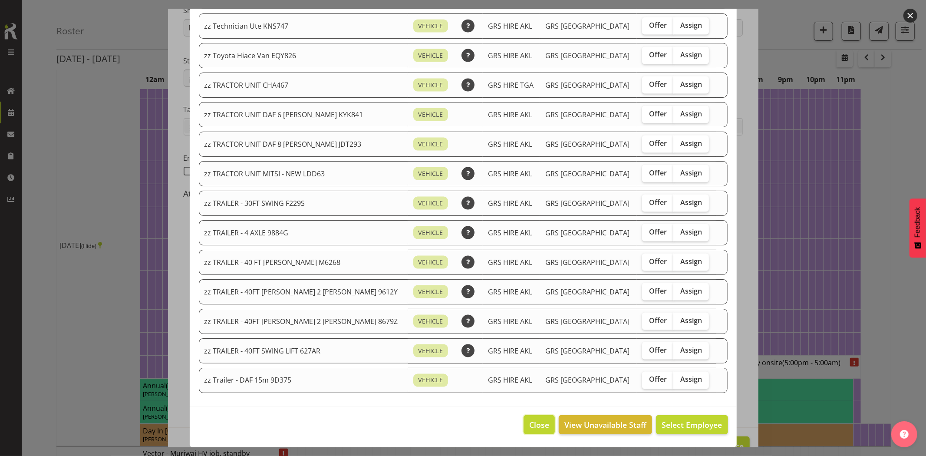
click at [532, 427] on span "Close" at bounding box center [539, 424] width 20 height 11
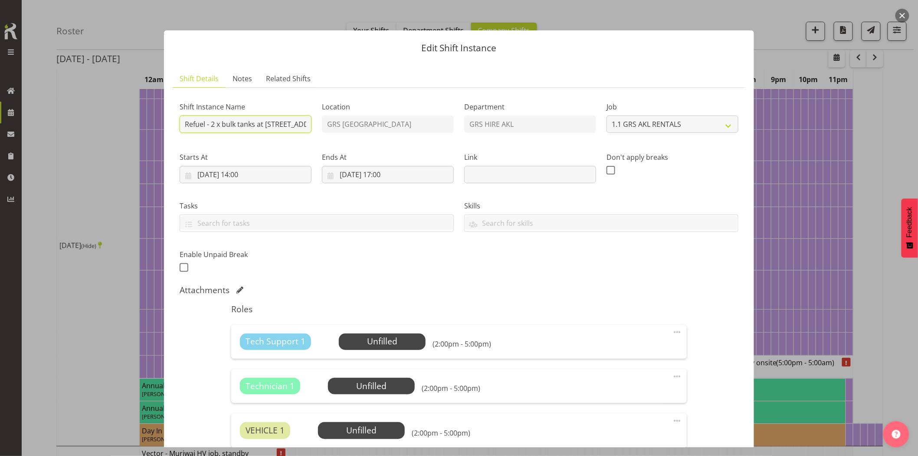
scroll to position [0, 93]
drag, startPoint x: 240, startPoint y: 123, endPoint x: 686, endPoint y: 145, distance: 447.2
click at [682, 145] on div "Shift Instance Name Refuel - 2 x bulk tanks at 253 Taiapa Rd and 227 Oaia Rd, M…" at bounding box center [459, 184] width 570 height 190
drag, startPoint x: 305, startPoint y: 123, endPoint x: 142, endPoint y: 123, distance: 163.2
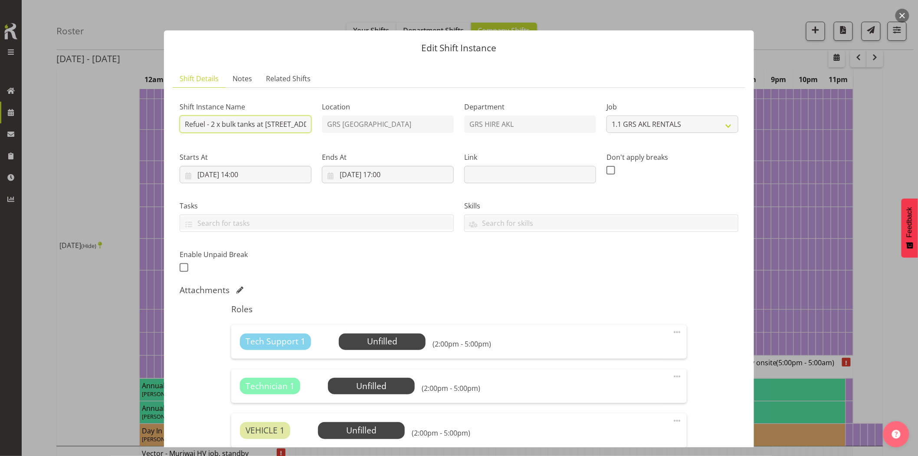
click at [142, 123] on div "Edit Shift Instance Shift Details Notes Related Shifts Shift Instance Name Refu…" at bounding box center [459, 228] width 918 height 456
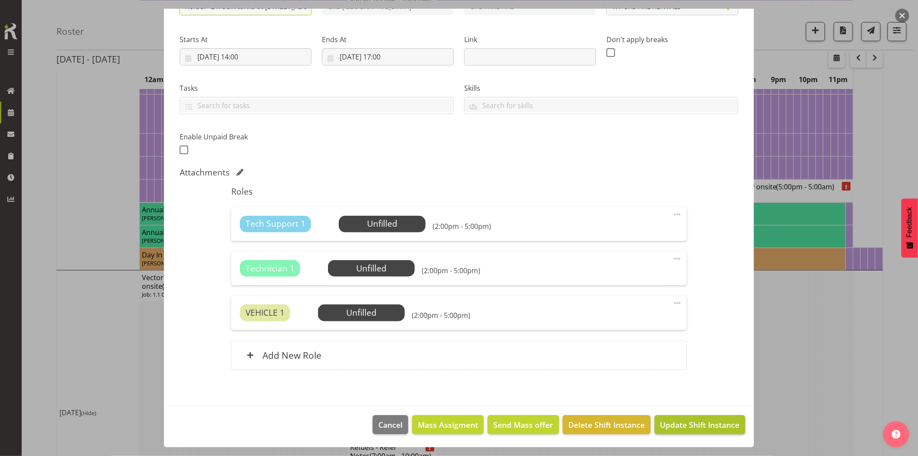
scroll to position [285, 0]
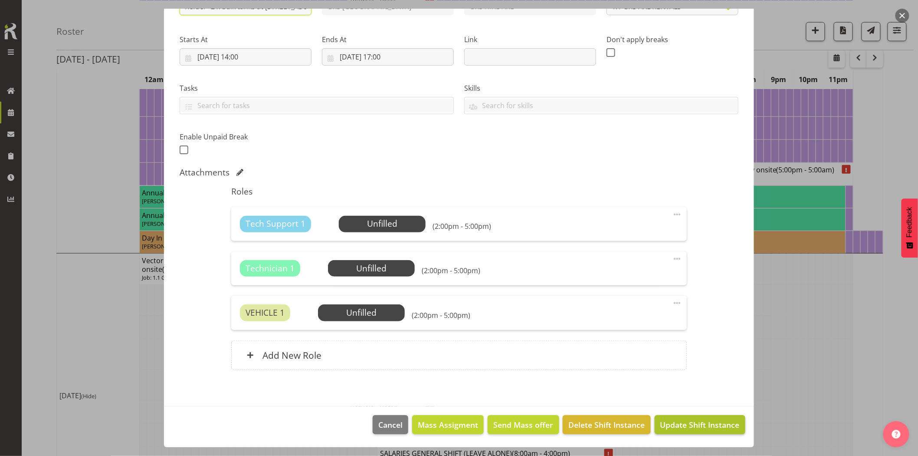
type input "Refuel - 2 x bulk tanks at 253 Taiapa Rd and 227 Oaia Rd, Muriwai. (12000 ltr t…"
click at [678, 421] on span "Update Shift Instance" at bounding box center [700, 424] width 79 height 11
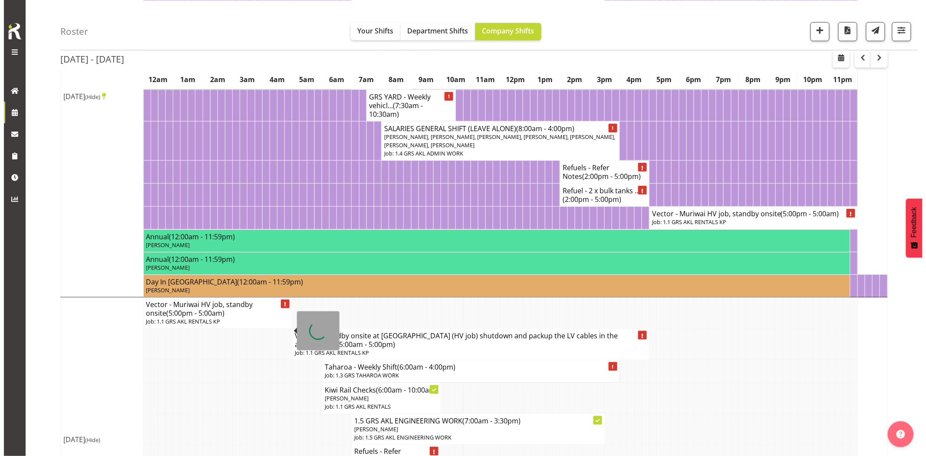
scroll to position [434, 0]
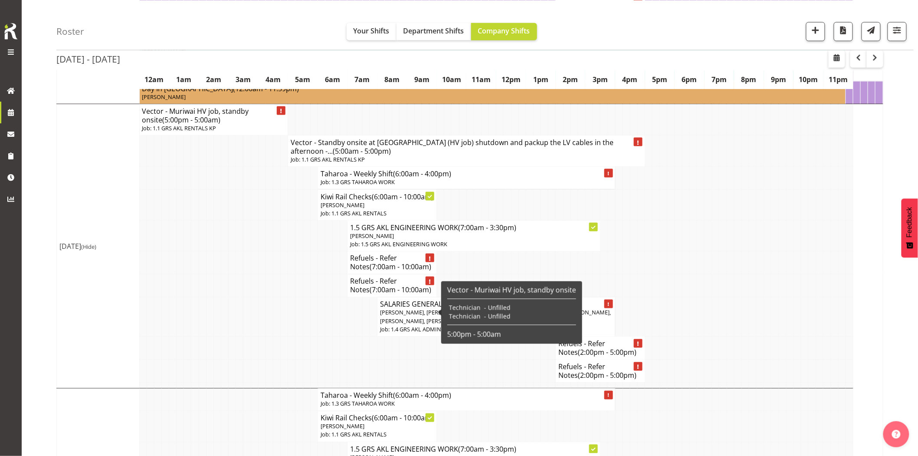
click at [370, 295] on span "(7:00am - 10:00am)" at bounding box center [401, 290] width 62 height 10
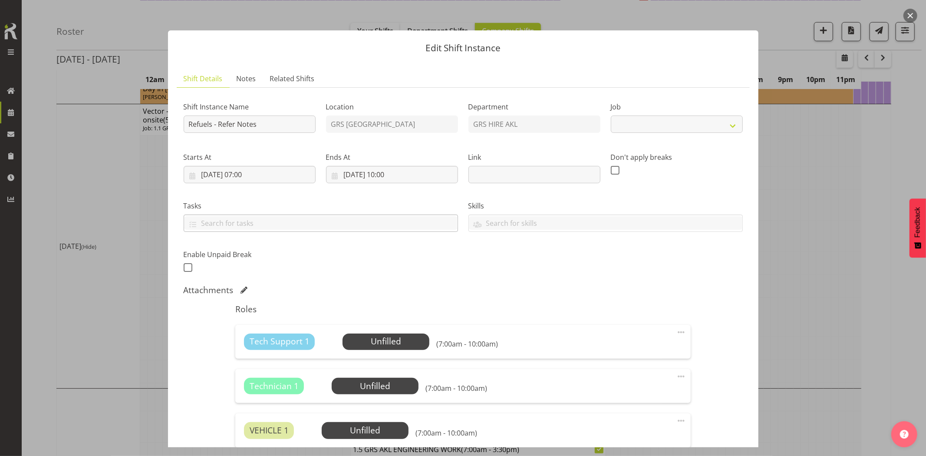
select select "9"
drag, startPoint x: 270, startPoint y: 127, endPoint x: 189, endPoint y: 127, distance: 81.6
click at [189, 127] on input "Refuels - Refer Notes" at bounding box center [250, 123] width 132 height 17
paste input "- 2 x bulk tanks at 253 Taiapa Rd and 227 Oaia Rd, Muriwai. (12000 ltr truck)"
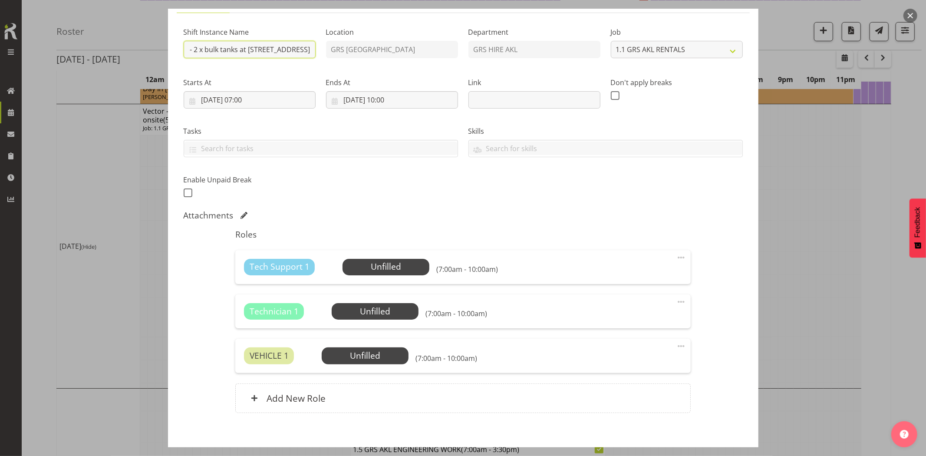
scroll to position [118, 0]
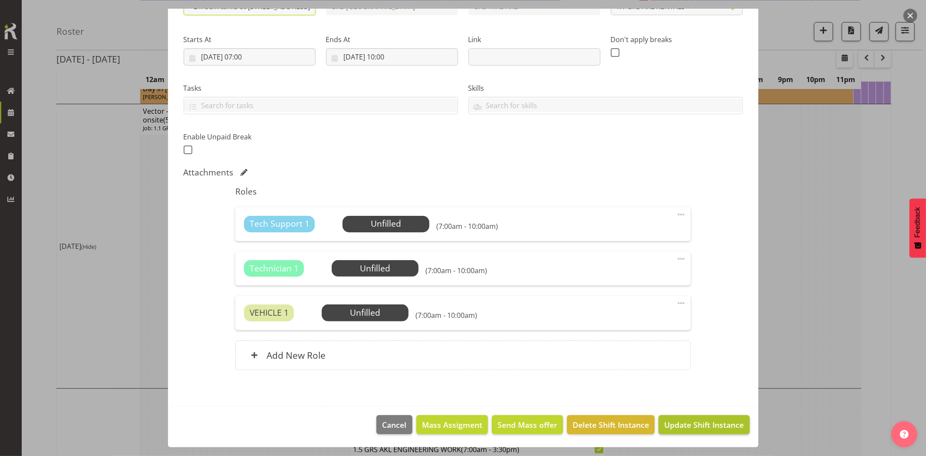
type input "Refuel - 2 x bulk tanks at 253 Taiapa Rd and 227 Oaia Rd, Muriwai. (12000 ltr t…"
drag, startPoint x: 698, startPoint y: 428, endPoint x: 705, endPoint y: 444, distance: 18.3
click at [699, 428] on span "Update Shift Instance" at bounding box center [703, 424] width 79 height 11
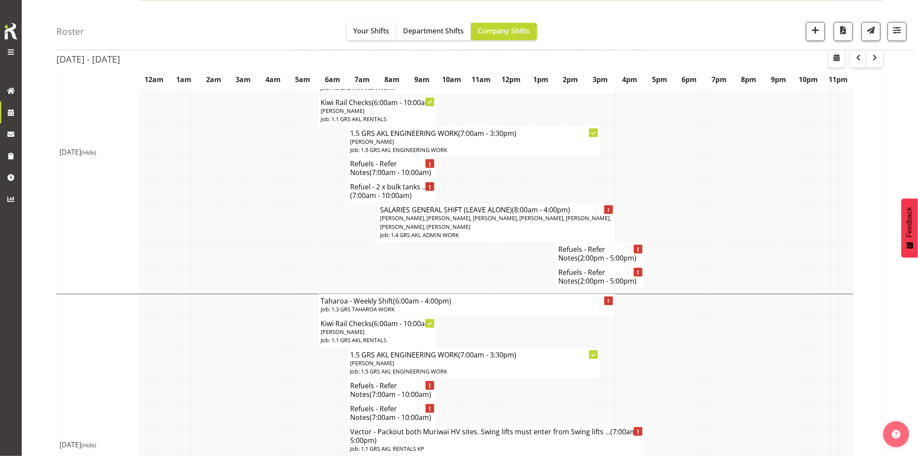
scroll to position [530, 0]
click at [747, 201] on td at bounding box center [745, 189] width 7 height 23
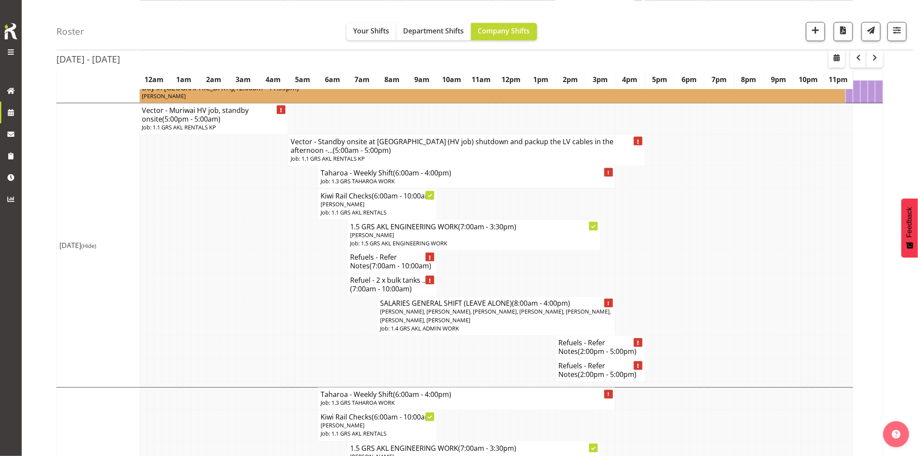
scroll to position [434, 0]
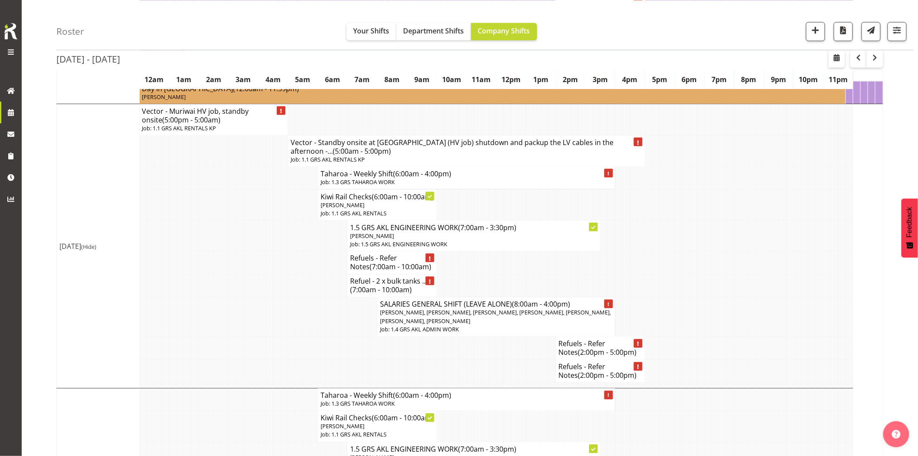
click at [223, 297] on td at bounding box center [224, 285] width 7 height 23
click at [230, 274] on td at bounding box center [232, 262] width 7 height 23
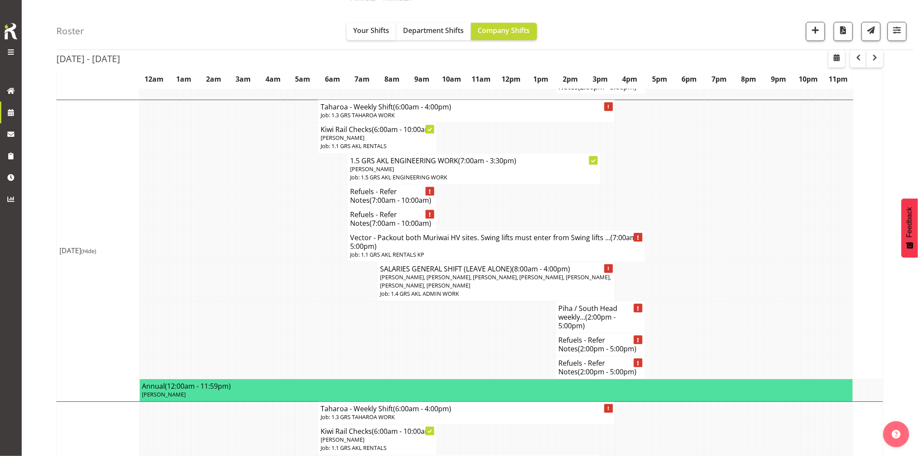
scroll to position [723, 0]
click at [231, 261] on td at bounding box center [232, 245] width 7 height 31
click at [411, 250] on h4 "Vector - Packout both Muriwai HV sites. Swing lifts must enter from Swing lifts…" at bounding box center [496, 241] width 292 height 17
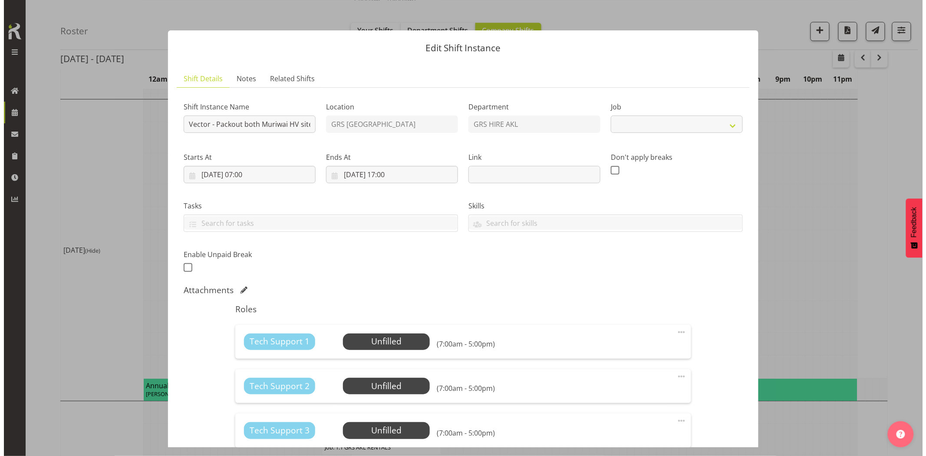
scroll to position [714, 0]
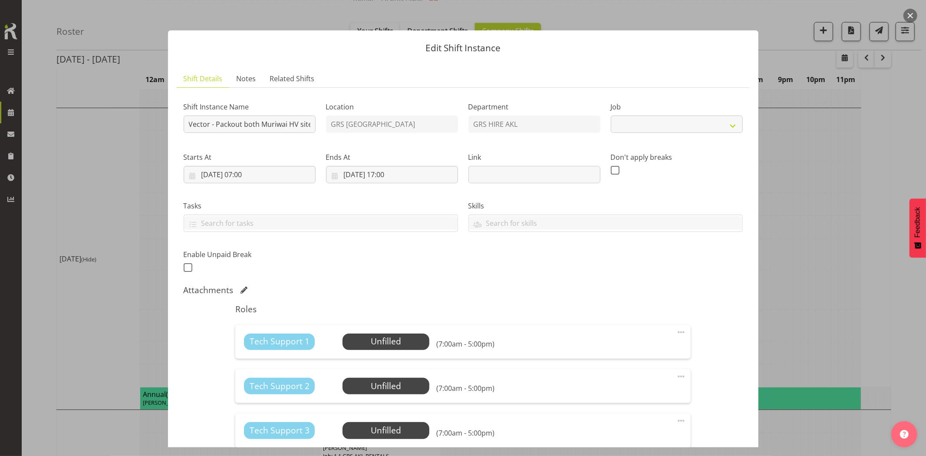
select select "7504"
drag, startPoint x: 245, startPoint y: 117, endPoint x: 605, endPoint y: 164, distance: 362.8
click at [597, 164] on div "Shift Instance Name Vector - Packout both Muriwai HV sites. Swing lifts must en…" at bounding box center [463, 184] width 570 height 190
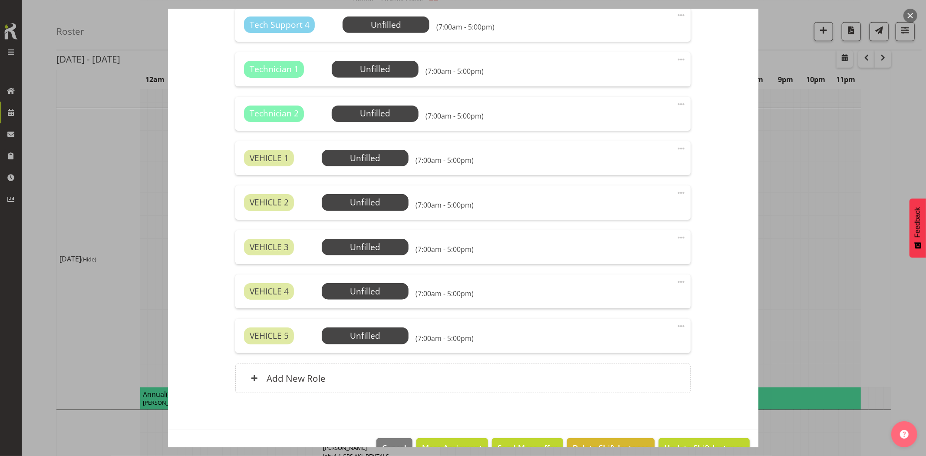
scroll to position [473, 0]
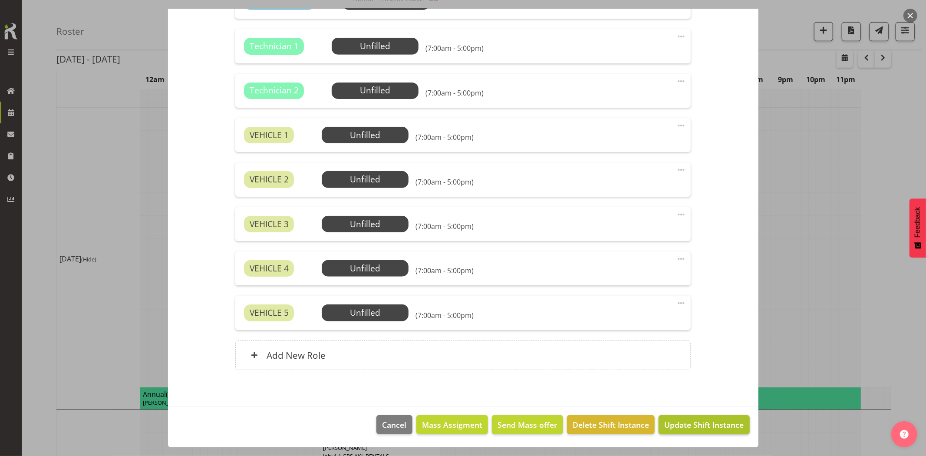
type input "Vector - Packout both Muriwai HV sites. Swing lifts must enter from Swing lifts…"
click at [695, 428] on span "Update Shift Instance" at bounding box center [703, 424] width 79 height 11
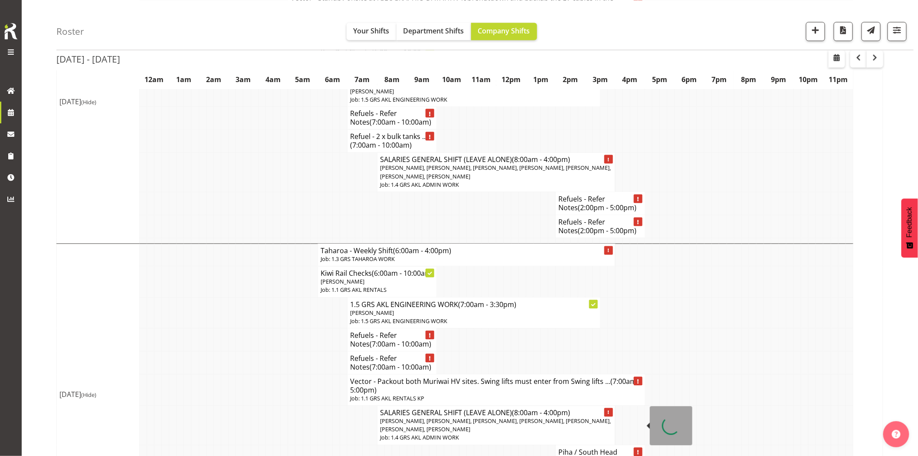
scroll to position [723, 0]
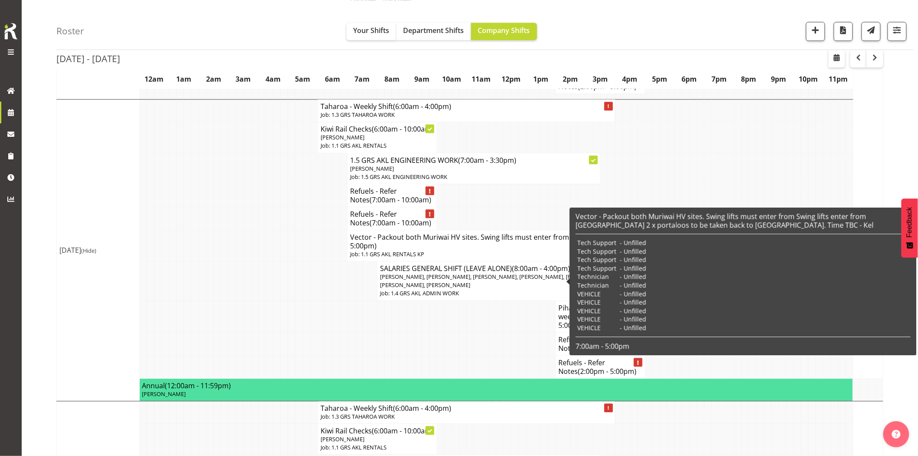
click at [379, 250] on h4 "Vector - Packout both Muriwai HV sites. Swing lifts must enter from Swing lifts…" at bounding box center [496, 241] width 292 height 17
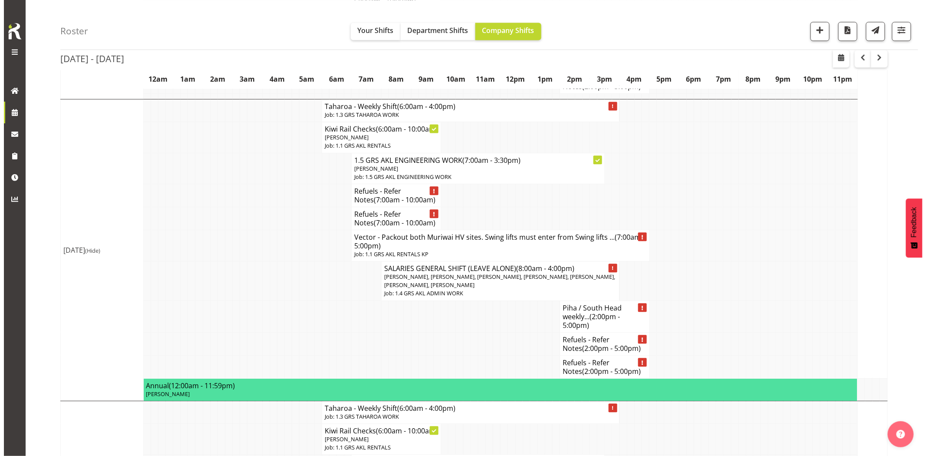
scroll to position [714, 0]
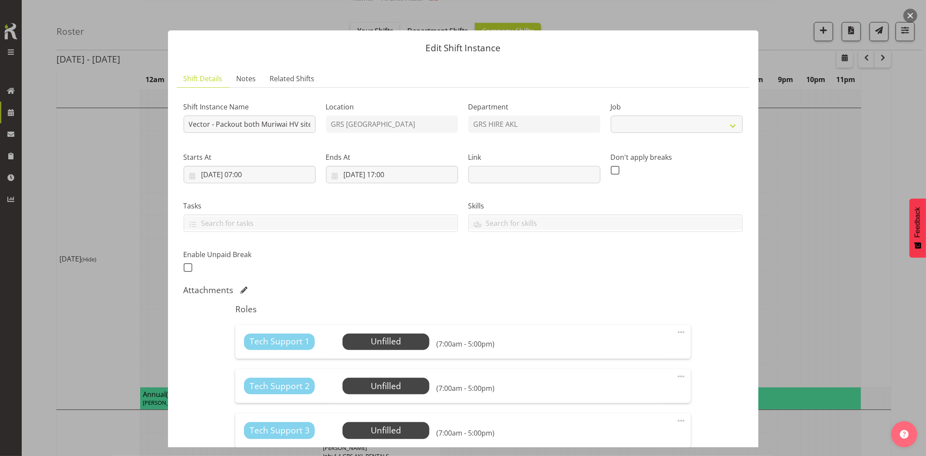
select select "7504"
click at [399, 127] on div "Shift Instance Name Vector - Packout both Muriwai HV sites. Swing lifts must en…" at bounding box center [463, 184] width 570 height 190
click at [262, 126] on input "Vector - Packout both Muriwai HV sites. Swing lifts must enter from Swing lifts…" at bounding box center [250, 123] width 132 height 17
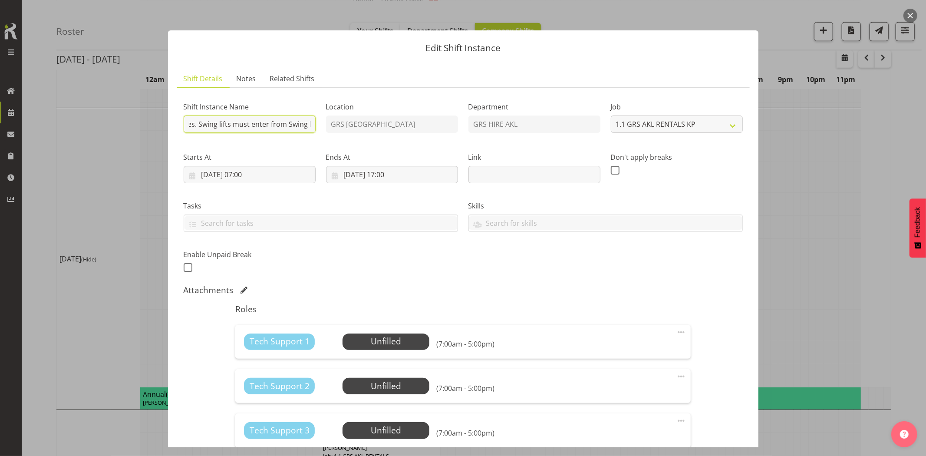
drag, startPoint x: 244, startPoint y: 126, endPoint x: 265, endPoint y: 126, distance: 21.7
click at [265, 126] on input "Vector - Packout both Muriwai HV sites. Swing lifts must enter from Swing lifts…" at bounding box center [250, 123] width 132 height 17
click at [290, 123] on input "Vector - Packout both Muriwai HV sites. Swing lifts must enter from Swing lifts…" at bounding box center [250, 123] width 132 height 17
drag, startPoint x: 283, startPoint y: 125, endPoint x: 198, endPoint y: 127, distance: 85.1
click at [198, 127] on input "Vector - Packout both Muriwai HV sites. Swing lifts must enter from Swing lifts…" at bounding box center [250, 123] width 132 height 17
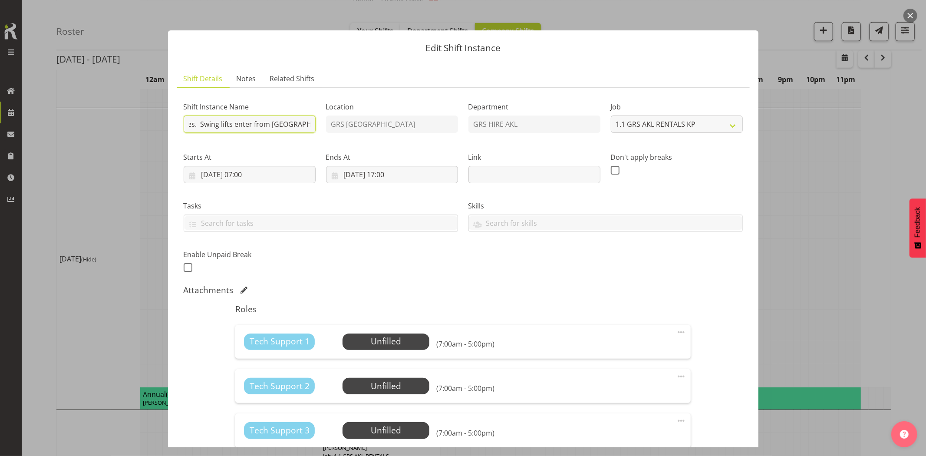
click at [200, 125] on input "Vector - Packout both Muriwai HV sites. Swing lifts enter from Muriwai Valley R…" at bounding box center [250, 123] width 132 height 17
click at [368, 131] on div "Shift Instance Name Vector - Packout both Muriwai HV sites. Swing lifts enter f…" at bounding box center [463, 184] width 570 height 190
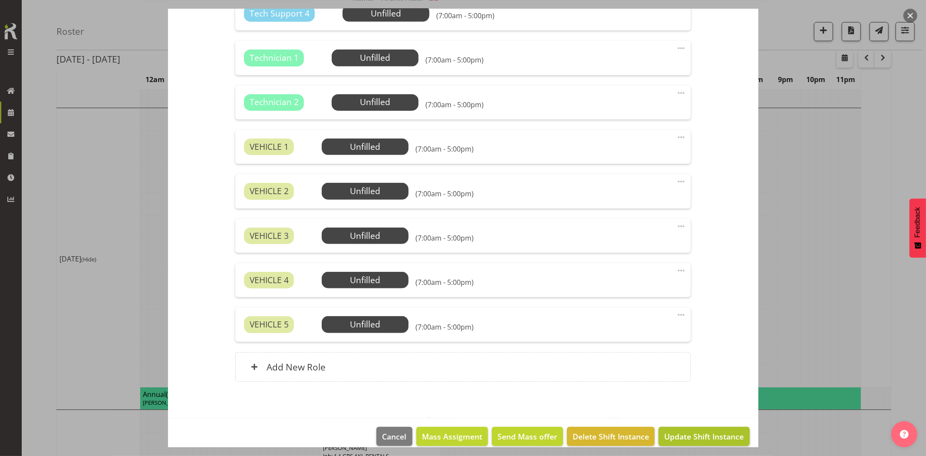
type input "Vector - Packout both Muriwai HV sites. Swing lifts enter from Muriwai Valley R…"
click at [700, 418] on section "Shift Details Notes Related Shifts Shift Instance Name Vector - Packout both Mu…" at bounding box center [463, 9] width 590 height 818
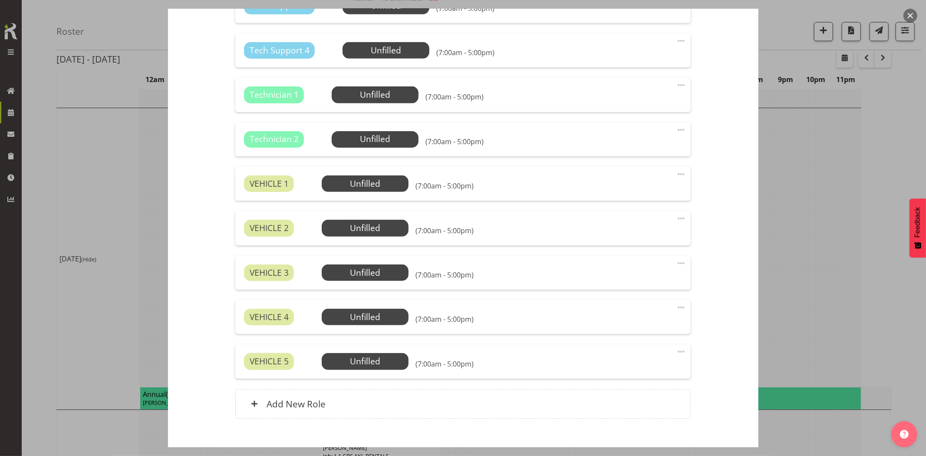
scroll to position [0, 0]
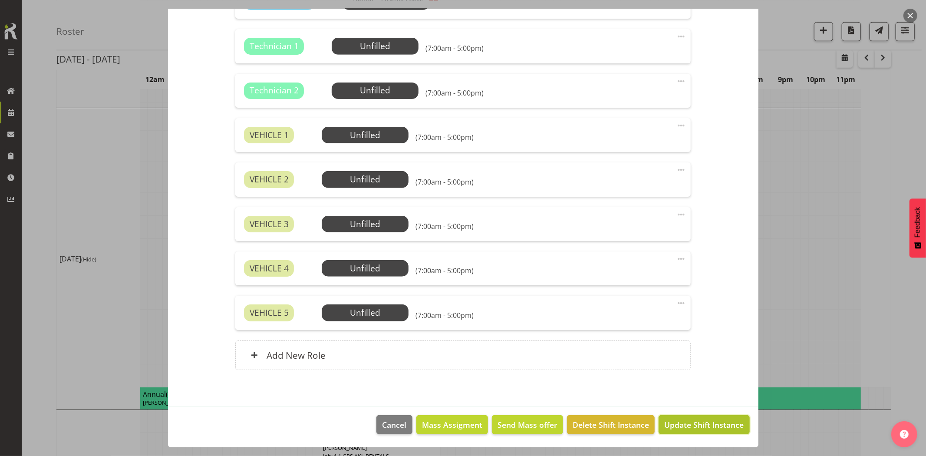
click at [702, 431] on button "Update Shift Instance" at bounding box center [703, 424] width 91 height 19
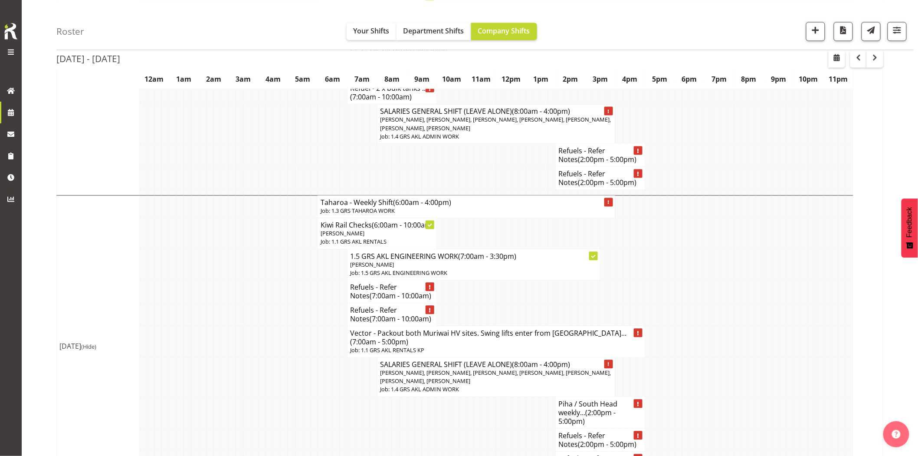
scroll to position [723, 0]
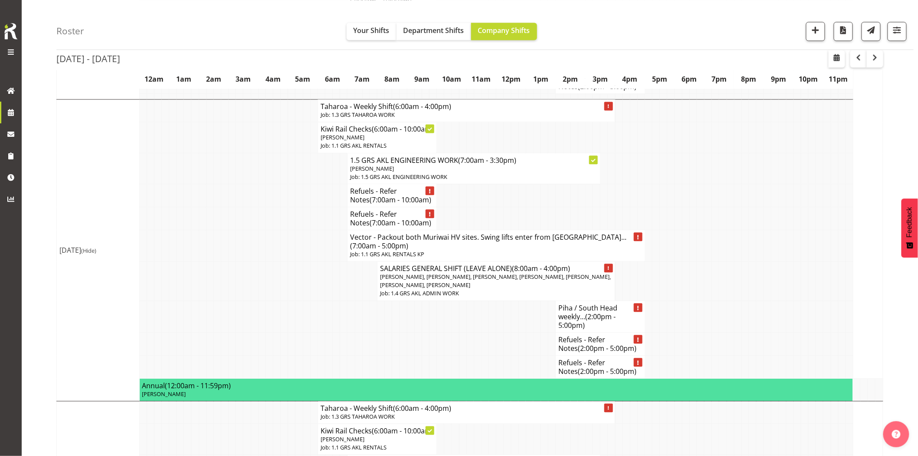
click at [294, 301] on td at bounding box center [291, 281] width 7 height 40
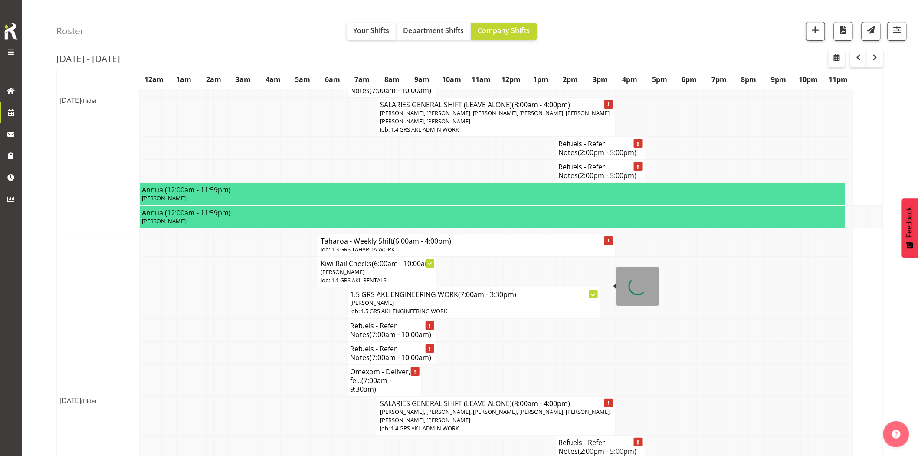
scroll to position [916, 0]
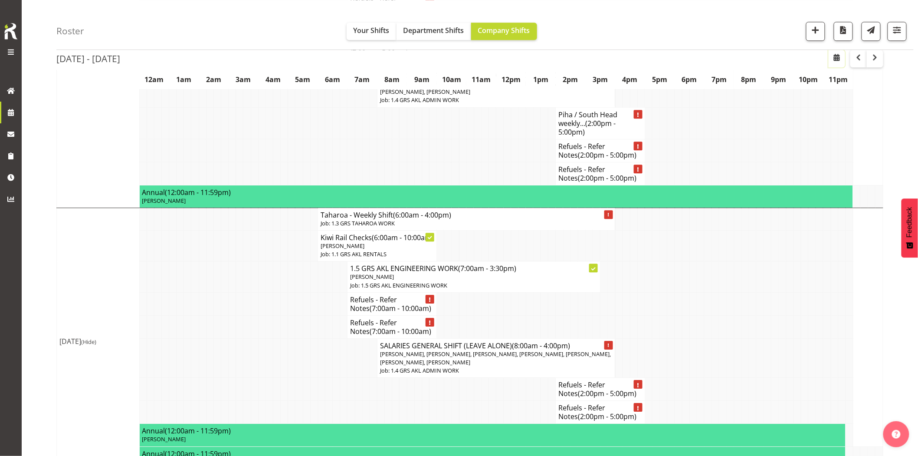
click at [837, 59] on span "button" at bounding box center [837, 57] width 10 height 10
select select "8"
select select "2025"
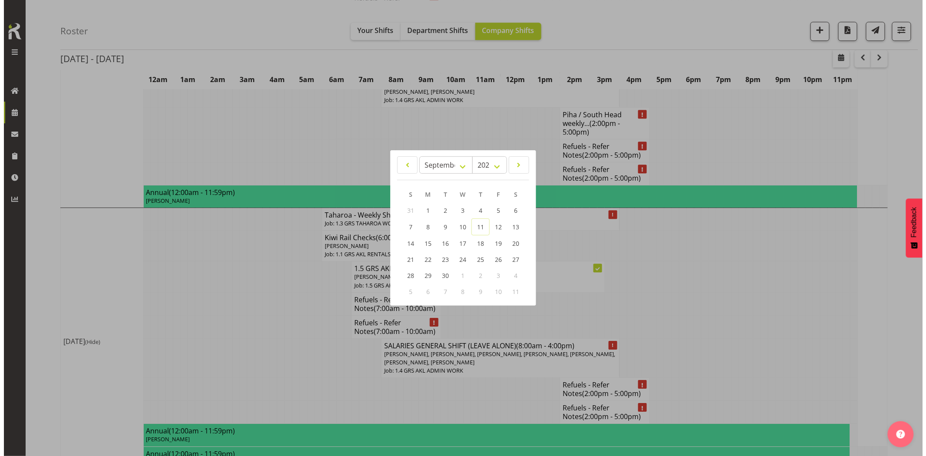
scroll to position [908, 0]
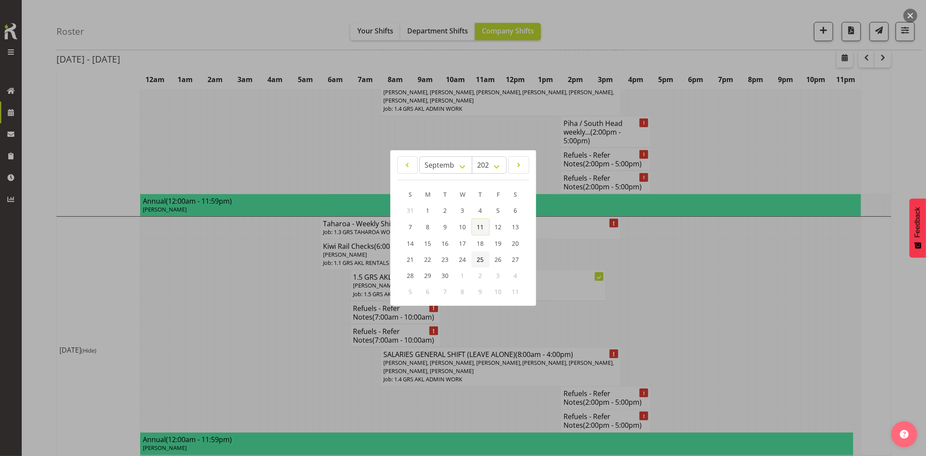
drag, startPoint x: 480, startPoint y: 224, endPoint x: 472, endPoint y: 251, distance: 28.0
click at [480, 224] on span "11" at bounding box center [480, 227] width 7 height 8
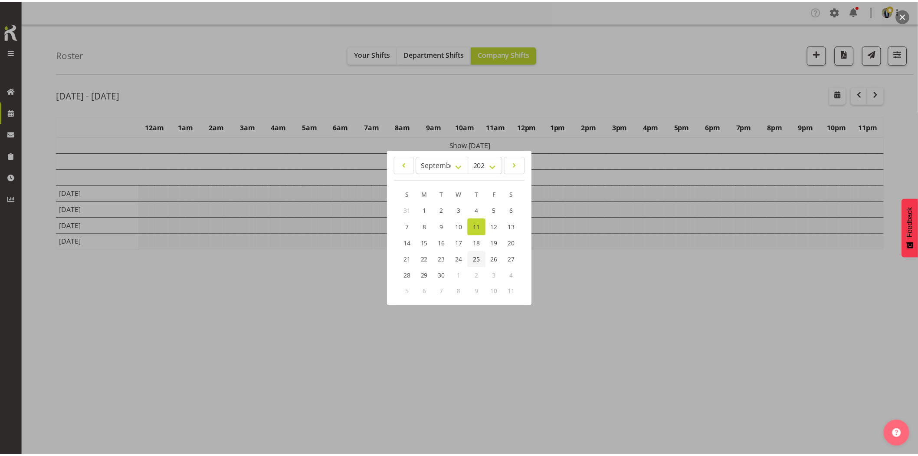
scroll to position [0, 0]
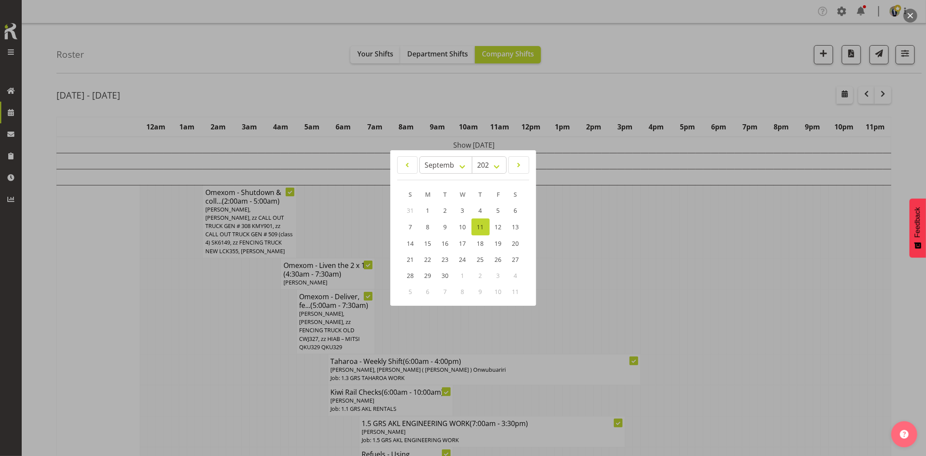
drag, startPoint x: 620, startPoint y: 260, endPoint x: 803, endPoint y: 138, distance: 220.4
click at [620, 260] on div at bounding box center [463, 228] width 926 height 456
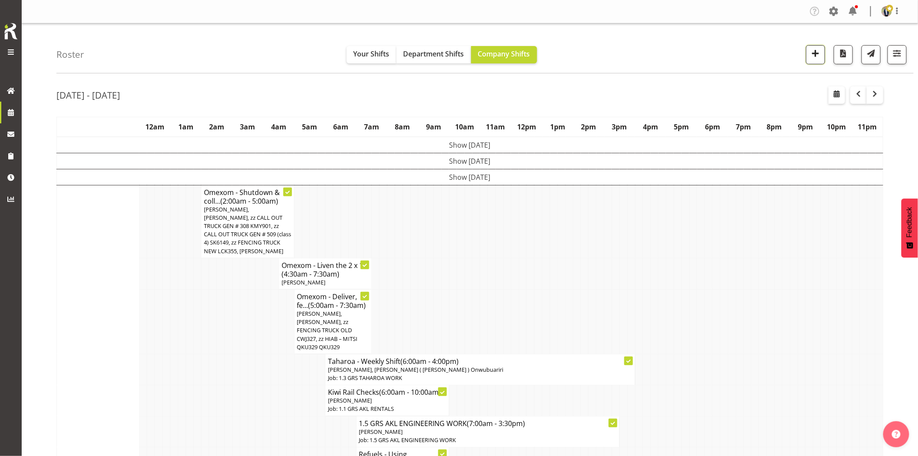
click at [819, 52] on span "button" at bounding box center [815, 53] width 11 height 11
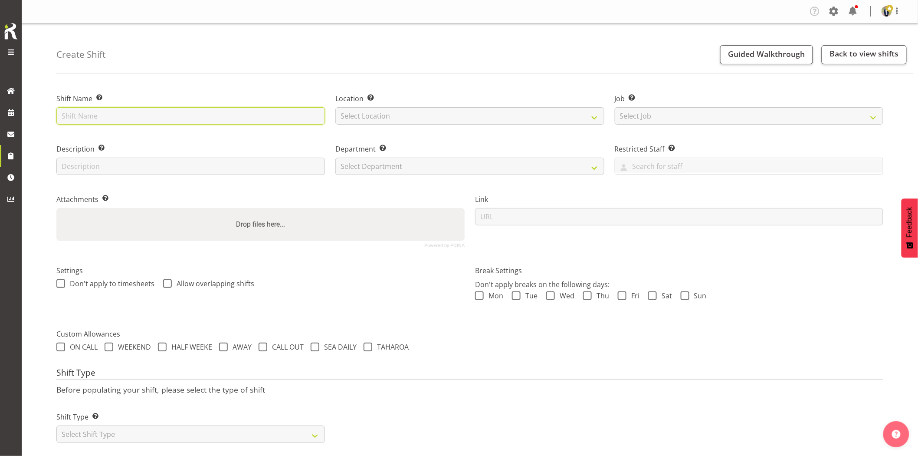
click at [128, 116] on input "text" at bounding box center [190, 115] width 269 height 17
type input "Northpower - Deliver, fence and liven a 500kVA truck #509 going to [PERSON_NAME…"
click at [384, 117] on select "Select Location [GEOGRAPHIC_DATA] [GEOGRAPHIC_DATA] GRS [GEOGRAPHIC_DATA] [GEOG…" at bounding box center [470, 115] width 269 height 17
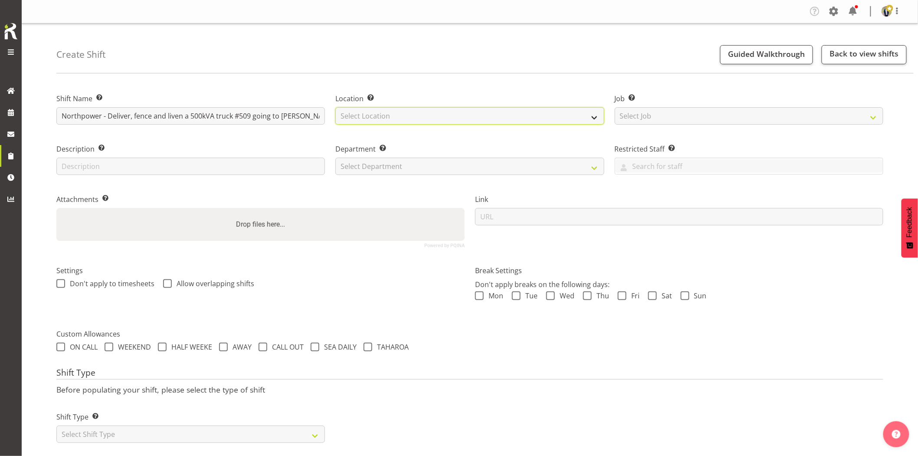
select select "28"
click at [336, 107] on select "Select Location [GEOGRAPHIC_DATA] [GEOGRAPHIC_DATA] GRS [GEOGRAPHIC_DATA] [GEOG…" at bounding box center [470, 115] width 269 height 17
click at [661, 118] on select "Select Job Create new job 1.1 GRS AKL RENTALS 1.1 GRS AKL RENTALS AC 1.1 GRS AK…" at bounding box center [749, 115] width 269 height 17
select select "7504"
click at [615, 107] on select "Select Job Create new job 1.1 GRS AKL RENTALS 1.1 GRS AKL RENTALS AC 1.1 GRS AK…" at bounding box center [749, 115] width 269 height 17
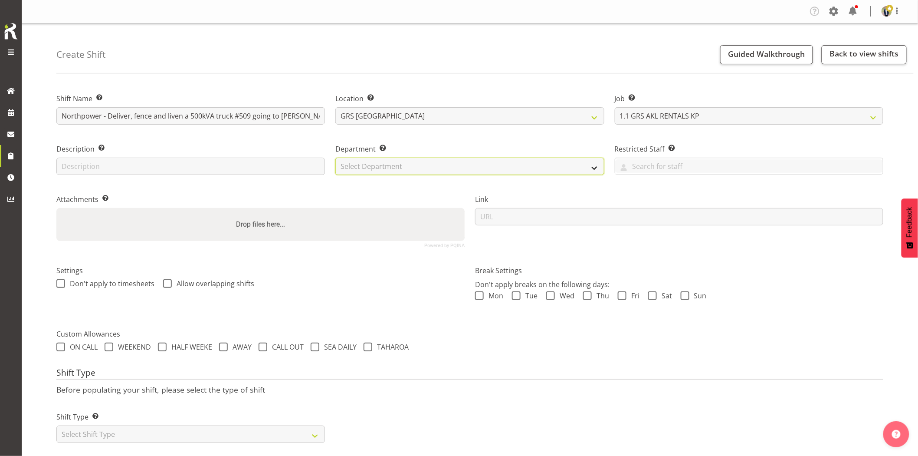
click at [424, 172] on select "Select Department GRS HIRE AKL GRS HIRE AKL GRS HIRE TGA GRS HIRE HST GRS SALES…" at bounding box center [470, 166] width 269 height 17
select select "20"
click at [336, 158] on select "Select Department GRS HIRE AKL GRS HIRE AKL GRS HIRE TGA GRS HIRE HST GRS SALES…" at bounding box center [470, 166] width 269 height 17
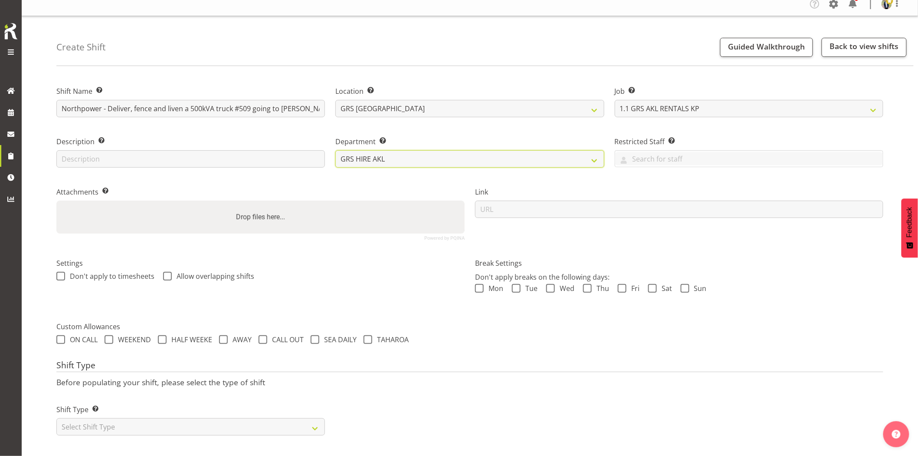
scroll to position [15, 0]
click at [167, 425] on select "Select Shift Type One Off Shift Recurring Shift Rotating Shift" at bounding box center [190, 426] width 269 height 17
select select "one_off"
click at [56, 418] on select "Select Shift Type One Off Shift Recurring Shift Rotating Shift" at bounding box center [190, 426] width 269 height 17
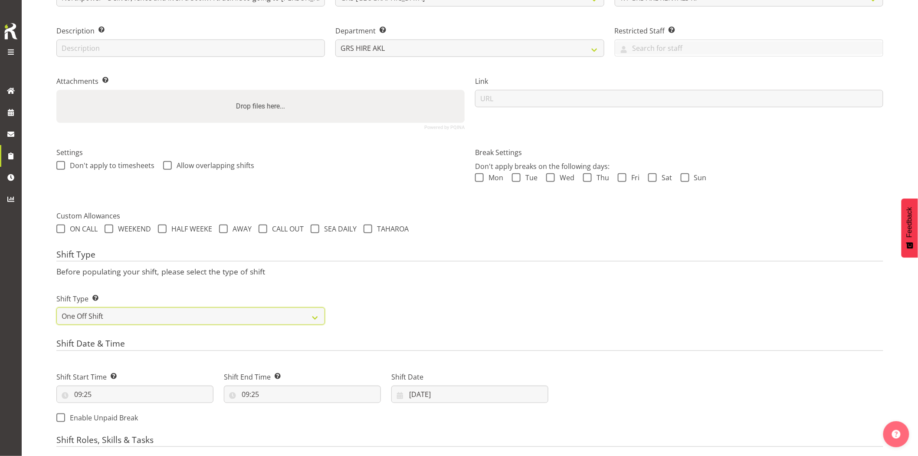
scroll to position [207, 0]
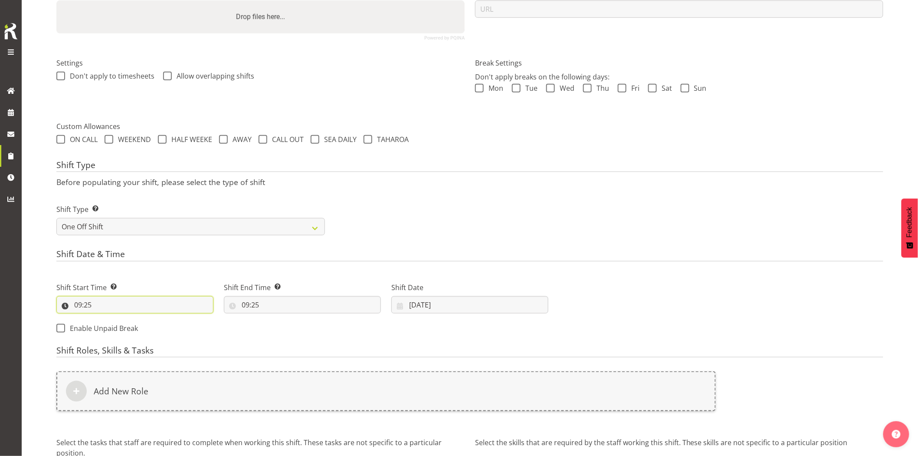
click at [139, 311] on input "09:25" at bounding box center [134, 304] width 157 height 17
click at [116, 329] on select "00 01 02 03 04 05 06 07 08 09 10 11 12 13 14 15 16 17 18 19 20 21 22 23" at bounding box center [116, 327] width 20 height 17
select select "4"
click at [106, 319] on select "00 01 02 03 04 05 06 07 08 09 10 11 12 13 14 15 16 17 18 19 20 21 22 23" at bounding box center [116, 327] width 20 height 17
type input "04:25"
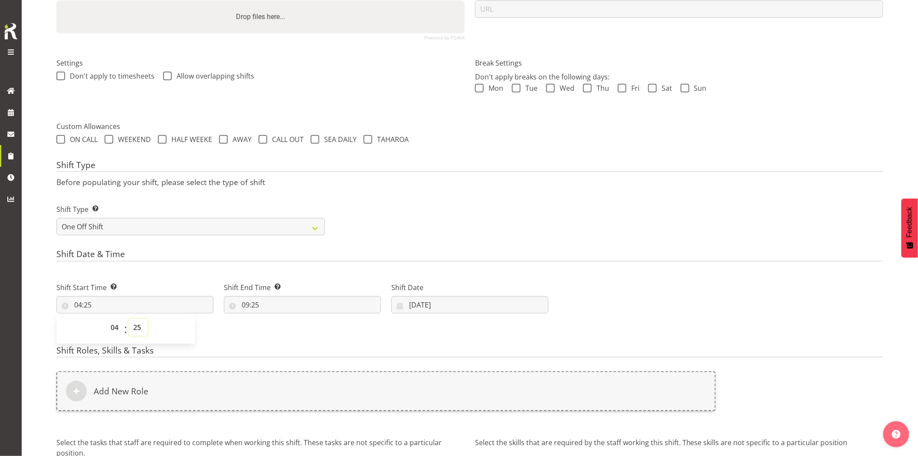
drag, startPoint x: 135, startPoint y: 329, endPoint x: 135, endPoint y: 320, distance: 8.7
click at [135, 329] on select "00 01 02 03 04 05 06 07 08 09 10 11 12 13 14 15 16 17 18 19 20 21 22 23 24 25 2…" at bounding box center [138, 327] width 20 height 17
select select "30"
click at [128, 319] on select "00 01 02 03 04 05 06 07 08 09 10 11 12 13 14 15 16 17 18 19 20 21 22 23 24 25 2…" at bounding box center [138, 327] width 20 height 17
type input "04:30"
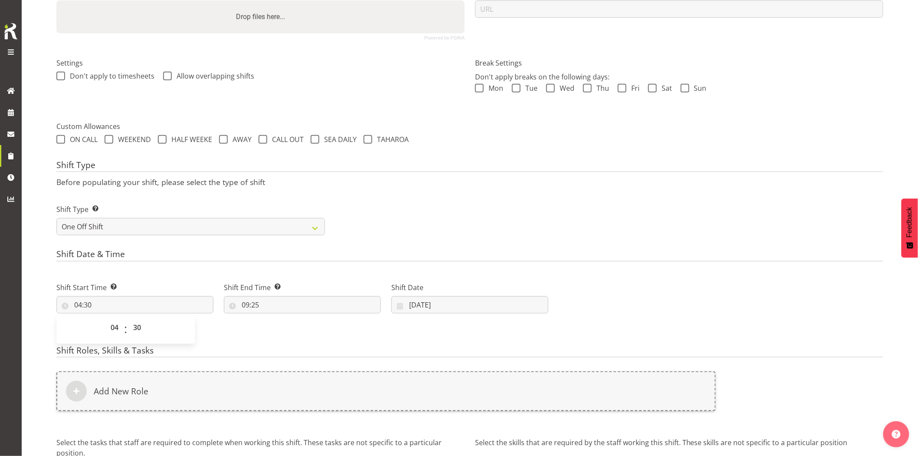
drag, startPoint x: 153, startPoint y: 263, endPoint x: 222, endPoint y: 290, distance: 74.3
click at [153, 263] on div "Shift Date & Time Shift Start Time Set the time of the day you wish this shift …" at bounding box center [469, 294] width 827 height 91
click at [285, 310] on input "09:25" at bounding box center [302, 304] width 157 height 17
drag, startPoint x: 284, startPoint y: 328, endPoint x: 283, endPoint y: 323, distance: 4.8
click at [284, 328] on select "00 01 02 03 04 05 06 07 08 09 10 11 12 13 14 15 16 17 18 19 20 21 22 23" at bounding box center [283, 327] width 20 height 17
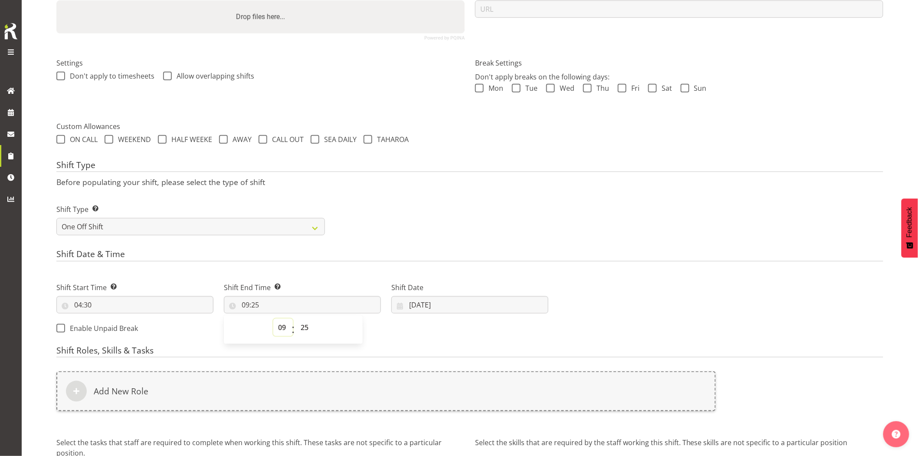
select select "7"
click at [273, 319] on select "00 01 02 03 04 05 06 07 08 09 10 11 12 13 14 15 16 17 18 19 20 21 22 23" at bounding box center [283, 327] width 20 height 17
type input "07:25"
click at [304, 327] on select "00 01 02 03 04 05 06 07 08 09 10 11 12 13 14 15 16 17 18 19 20 21 22 23 24 25 2…" at bounding box center [306, 327] width 20 height 17
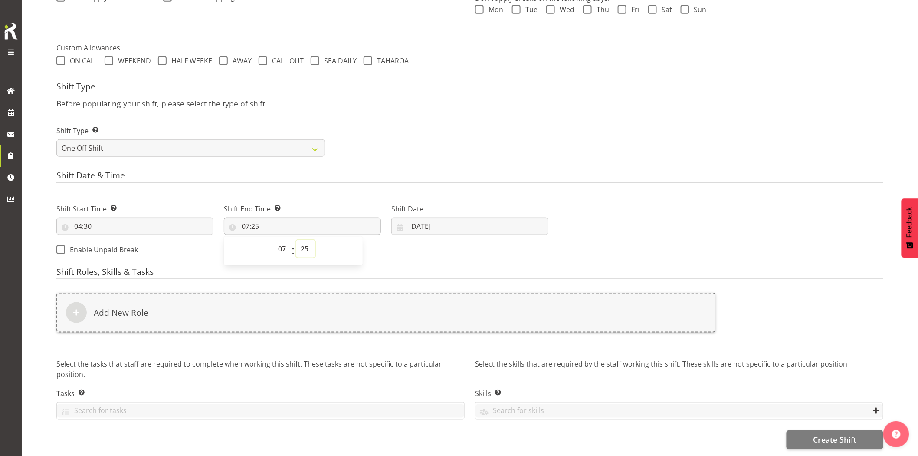
scroll to position [293, 0]
drag, startPoint x: 311, startPoint y: 249, endPoint x: 307, endPoint y: 233, distance: 16.4
click at [310, 246] on select "00 01 02 03 04 05 06 07 08 09 10 11 12 13 14 15 16 17 18 19 20 21 22 23 24 25 2…" at bounding box center [306, 248] width 20 height 17
select select "30"
click at [296, 240] on select "00 01 02 03 04 05 06 07 08 09 10 11 12 13 14 15 16 17 18 19 20 21 22 23 24 25 2…" at bounding box center [306, 248] width 20 height 17
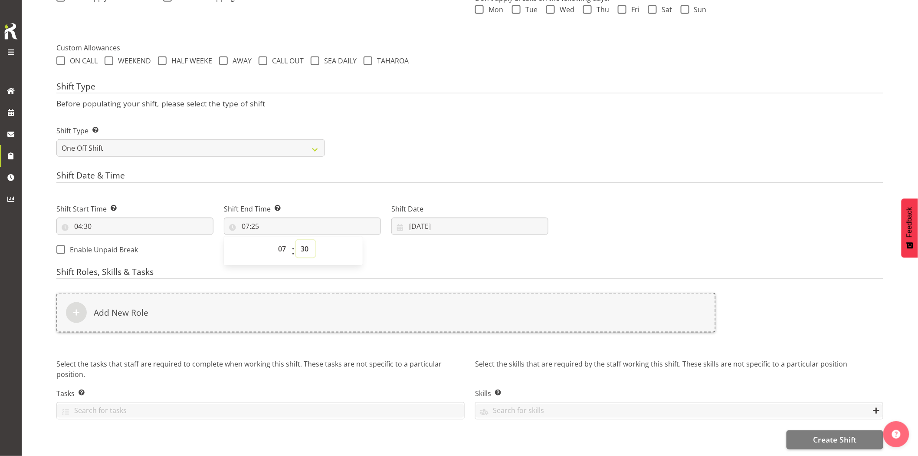
type input "07:30"
drag, startPoint x: 495, startPoint y: 161, endPoint x: 500, endPoint y: 206, distance: 45.8
click at [495, 161] on form "Shift Name Enter a name for the shift (e.g. Day Shift). Northpower - Deliver, f…" at bounding box center [469, 122] width 827 height 654
click at [486, 220] on input "[DATE]" at bounding box center [470, 225] width 157 height 17
click at [523, 309] on span "13" at bounding box center [522, 313] width 7 height 8
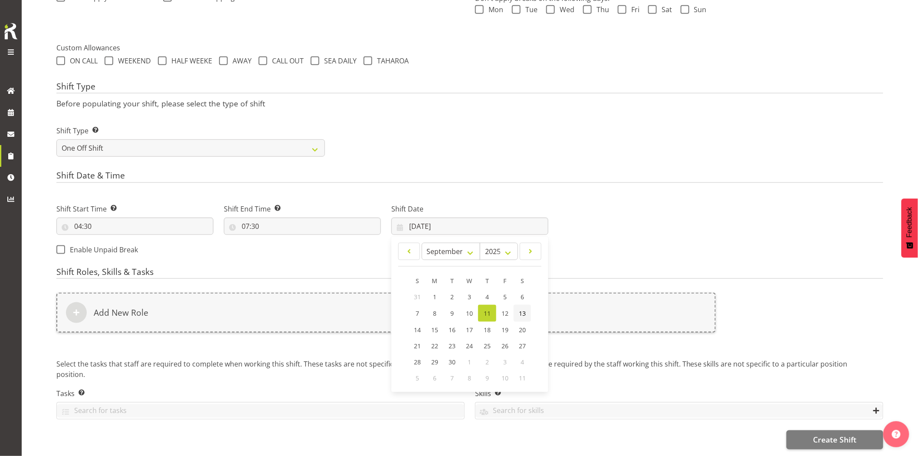
type input "[DATE]"
click at [521, 309] on div "Add New Role" at bounding box center [386, 313] width 660 height 40
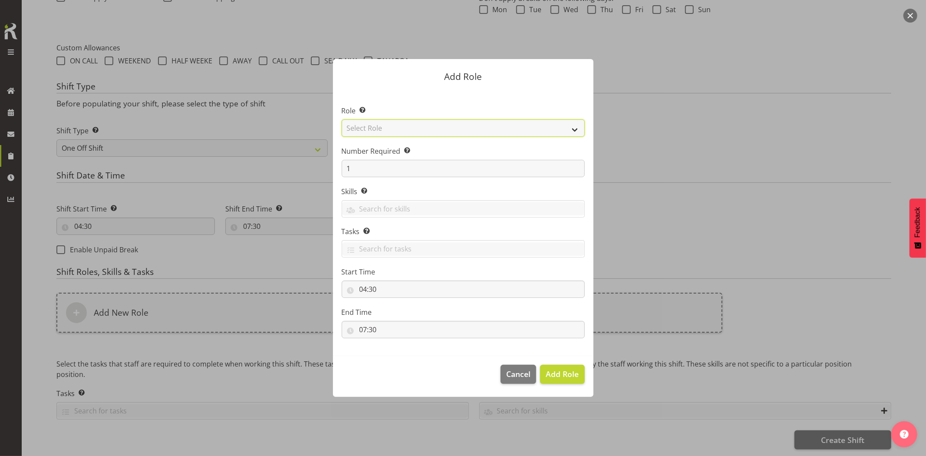
drag, startPoint x: 390, startPoint y: 132, endPoint x: 398, endPoint y: 136, distance: 9.5
click at [390, 132] on select "Select Role Account Manager Electrician Engineering GM HSEQ manager MECH Mechan…" at bounding box center [463, 127] width 243 height 17
select select "20"
click at [342, 119] on select "Select Role Account Manager Electrician Engineering GM HSEQ manager MECH Mechan…" at bounding box center [463, 127] width 243 height 17
click at [554, 383] on button "Add Role" at bounding box center [562, 374] width 44 height 19
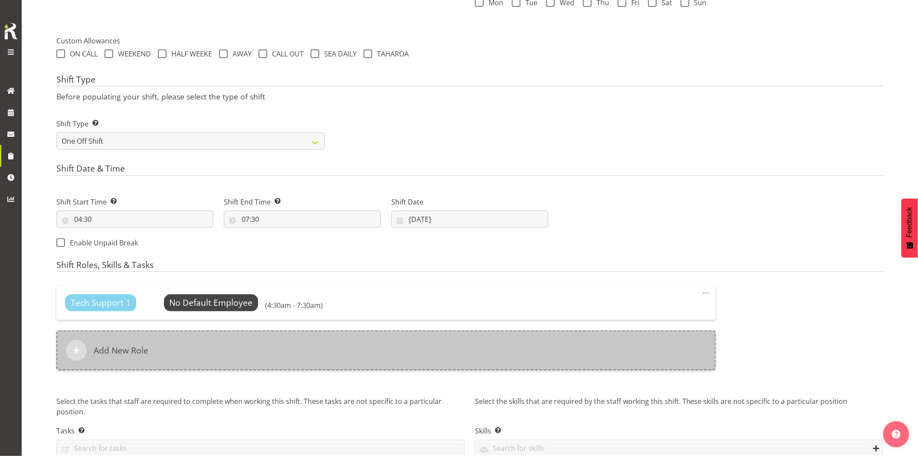
click at [403, 341] on div "Add New Role" at bounding box center [386, 350] width 660 height 40
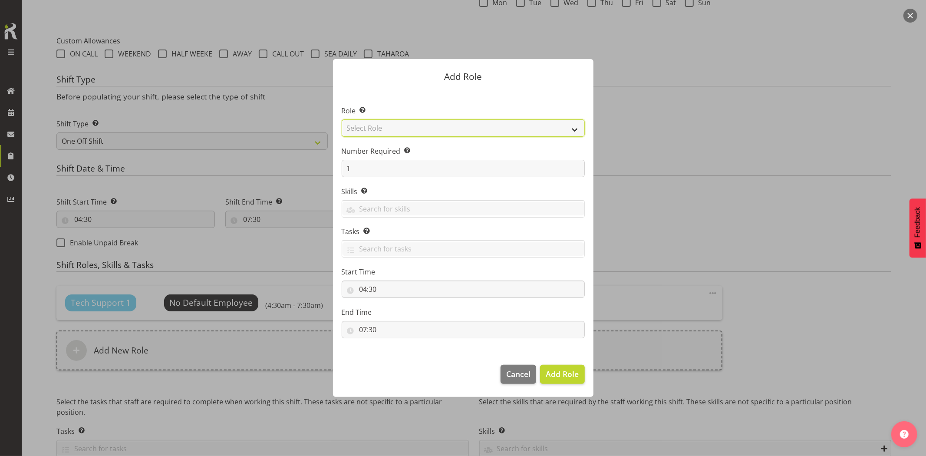
click at [405, 132] on select "Select Role Account Manager Electrician Engineering GM HSEQ manager MECH Mechan…" at bounding box center [463, 127] width 243 height 17
select select "21"
click at [342, 119] on select "Select Role Account Manager Electrician Engineering GM HSEQ manager MECH Mechan…" at bounding box center [463, 127] width 243 height 17
click at [565, 372] on span "Add Role" at bounding box center [562, 374] width 33 height 10
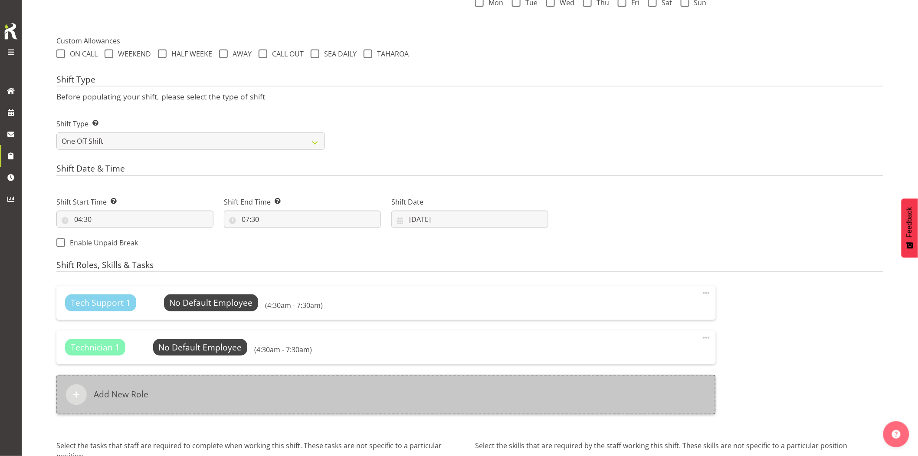
click at [404, 384] on div "Add New Role" at bounding box center [386, 395] width 660 height 40
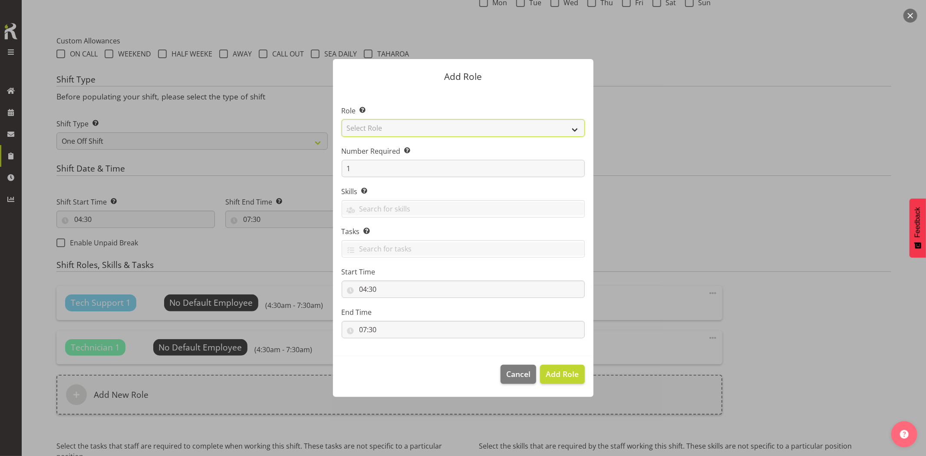
click at [392, 133] on select "Select Role Account Manager Electrician Engineering GM HSEQ manager MECH Mechan…" at bounding box center [463, 127] width 243 height 17
select select "27"
click at [342, 119] on select "Select Role Account Manager Electrician Engineering GM HSEQ manager MECH Mechan…" at bounding box center [463, 127] width 243 height 17
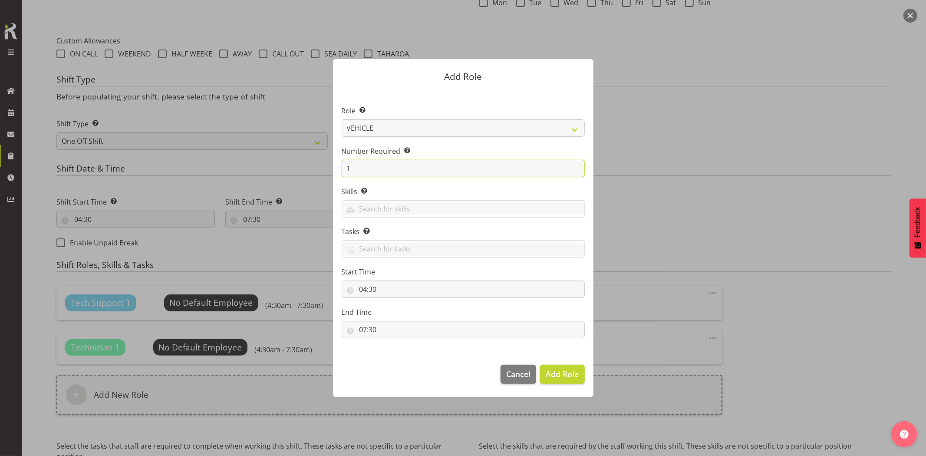
click at [335, 162] on section "Role Select the role you wish to add to the shift. Account Manager Electrician …" at bounding box center [463, 223] width 260 height 266
type input "2"
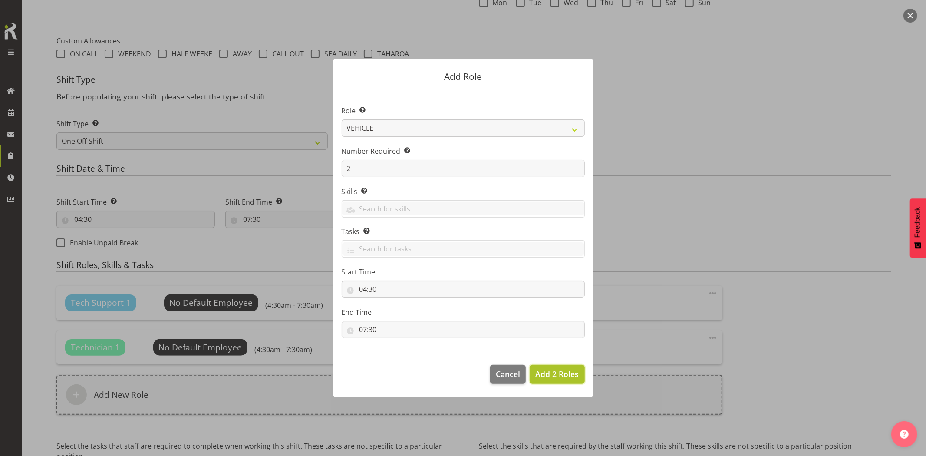
click at [555, 375] on span "Add 2 Roles" at bounding box center [556, 374] width 43 height 10
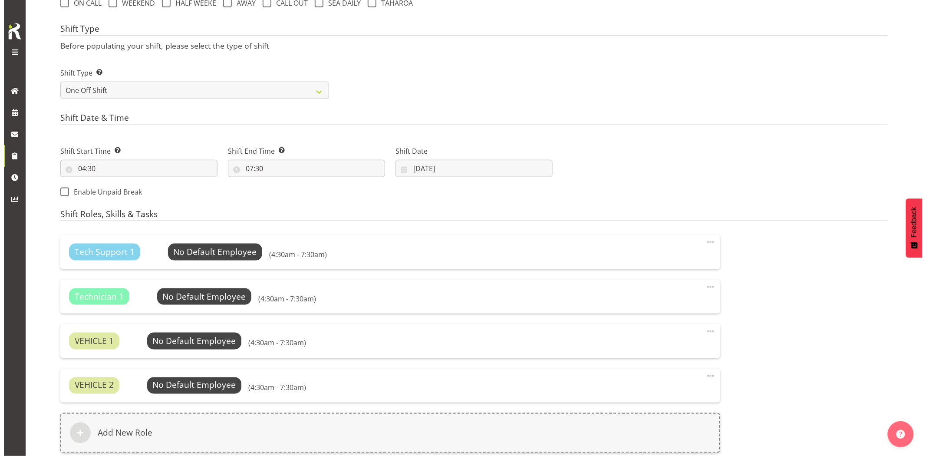
scroll to position [389, 0]
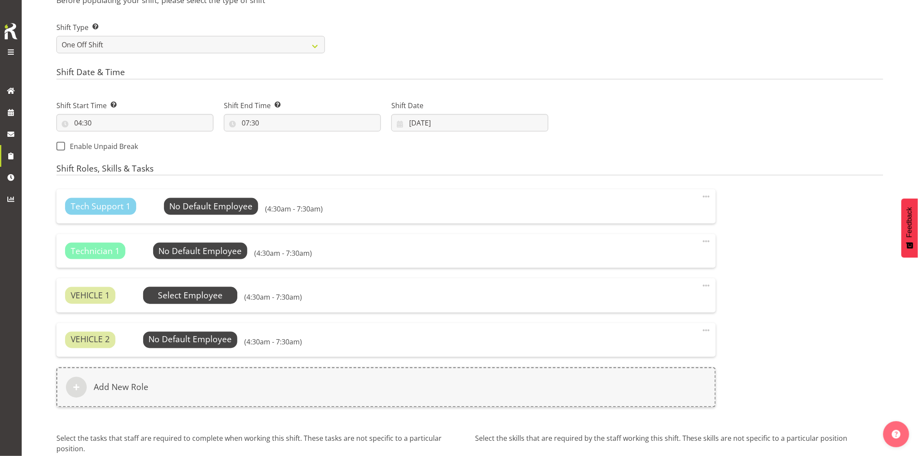
click at [205, 288] on span "Select Employee" at bounding box center [190, 295] width 95 height 16
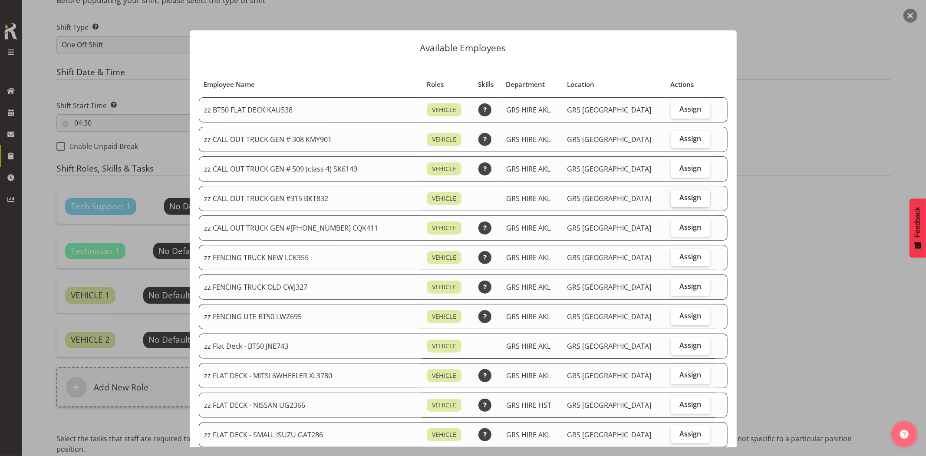
click at [679, 167] on span "Assign" at bounding box center [690, 168] width 22 height 9
click at [675, 167] on input "Assign" at bounding box center [674, 168] width 6 height 6
checkbox input "true"
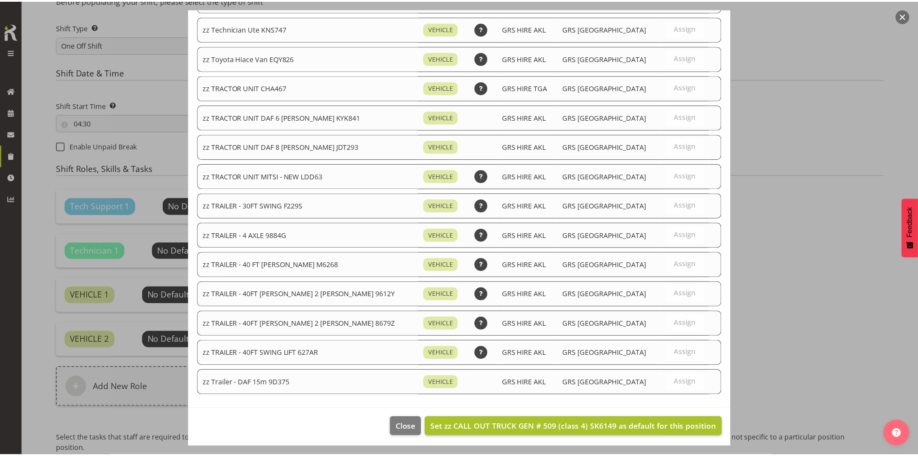
scroll to position [1032, 0]
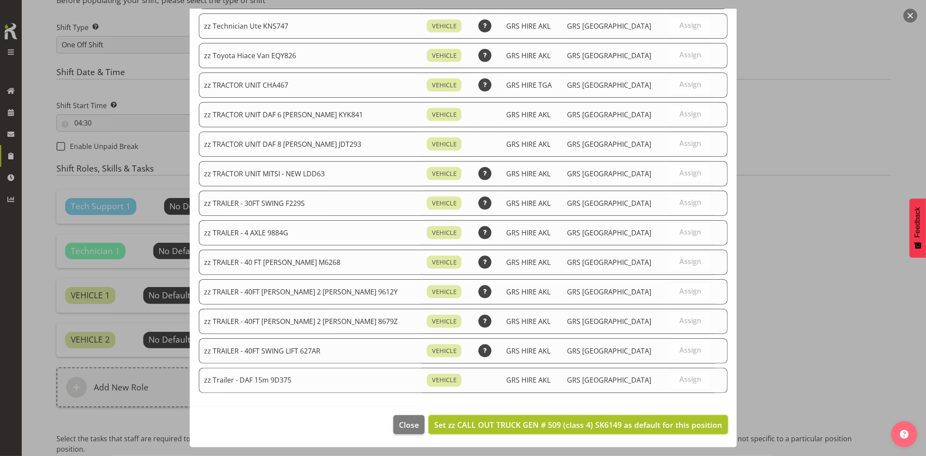
click at [652, 424] on span "Set zz CALL OUT TRUCK GEN # 509 (class 4) SK6149 as default for this position" at bounding box center [578, 424] width 288 height 10
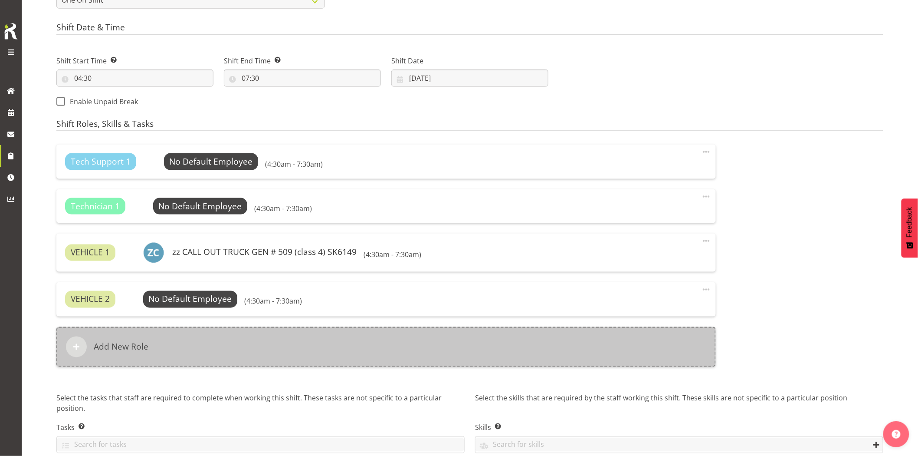
scroll to position [475, 0]
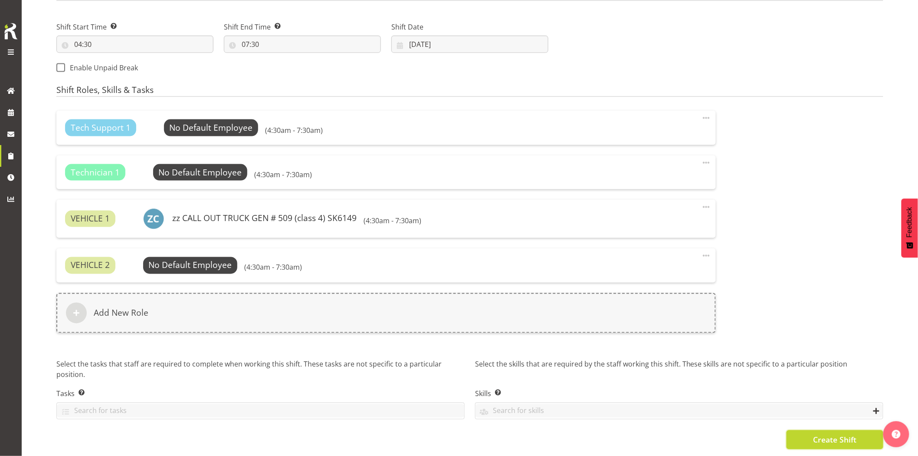
click at [820, 434] on span "Create Shift" at bounding box center [834, 439] width 43 height 11
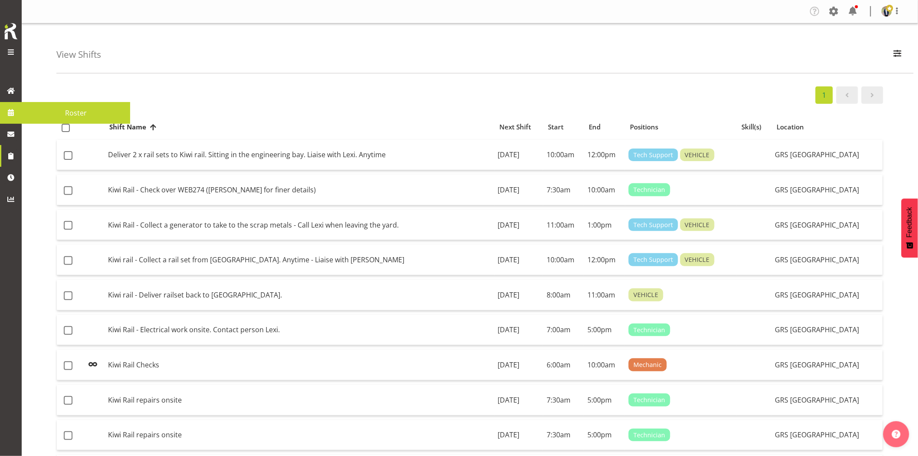
click at [13, 111] on span at bounding box center [10, 112] width 13 height 13
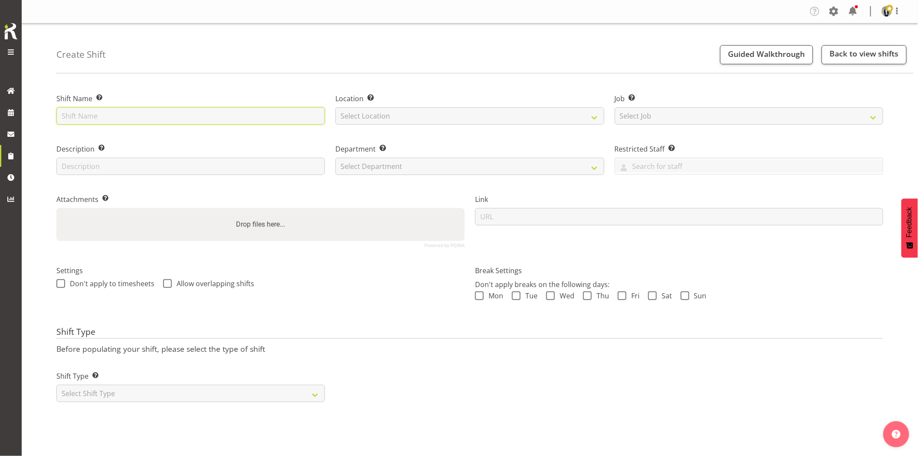
click at [196, 114] on input "text" at bounding box center [190, 115] width 269 height 17
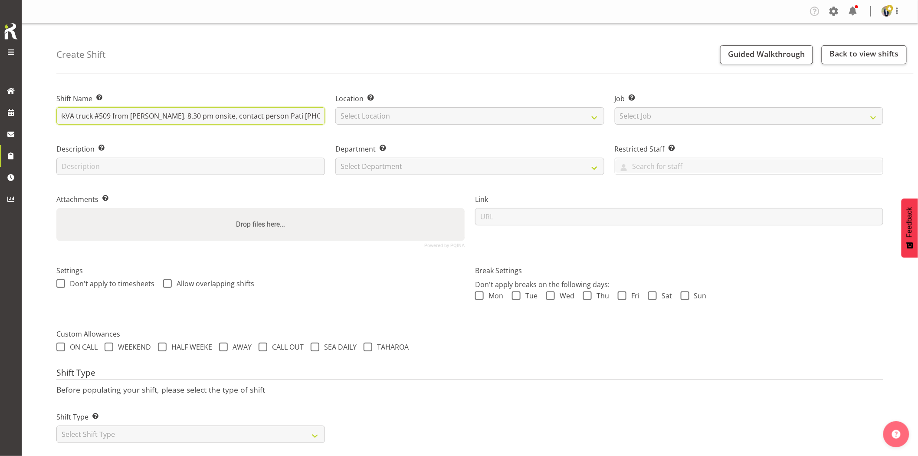
scroll to position [0, 138]
type input "Northpower - Shutdown & collect the 500kVA truck #509 from [PERSON_NAME]. 8.30 …"
click at [438, 116] on select "Select Location [GEOGRAPHIC_DATA] [GEOGRAPHIC_DATA] GRS [GEOGRAPHIC_DATA] [GEOG…" at bounding box center [470, 115] width 269 height 17
click at [431, 125] on div "Location Enter the location where the shift will occur. Select Location [GEOGRA…" at bounding box center [469, 106] width 279 height 50
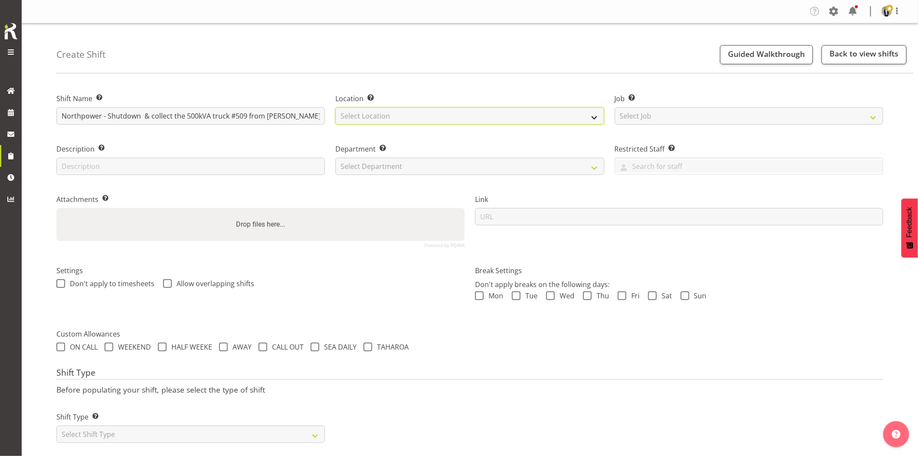
click at [439, 115] on select "Select Location [GEOGRAPHIC_DATA] [GEOGRAPHIC_DATA] GRS [GEOGRAPHIC_DATA] [GEOG…" at bounding box center [470, 115] width 269 height 17
click at [336, 107] on select "Select Location [GEOGRAPHIC_DATA] [GEOGRAPHIC_DATA] GRS [GEOGRAPHIC_DATA] [GEOG…" at bounding box center [470, 115] width 269 height 17
click at [470, 120] on select "GRS Auckland GRS Hastings GRS [GEOGRAPHIC_DATA]" at bounding box center [470, 115] width 269 height 17
select select "28"
click at [336, 107] on select "GRS Auckland GRS Hastings GRS [GEOGRAPHIC_DATA]" at bounding box center [470, 115] width 269 height 17
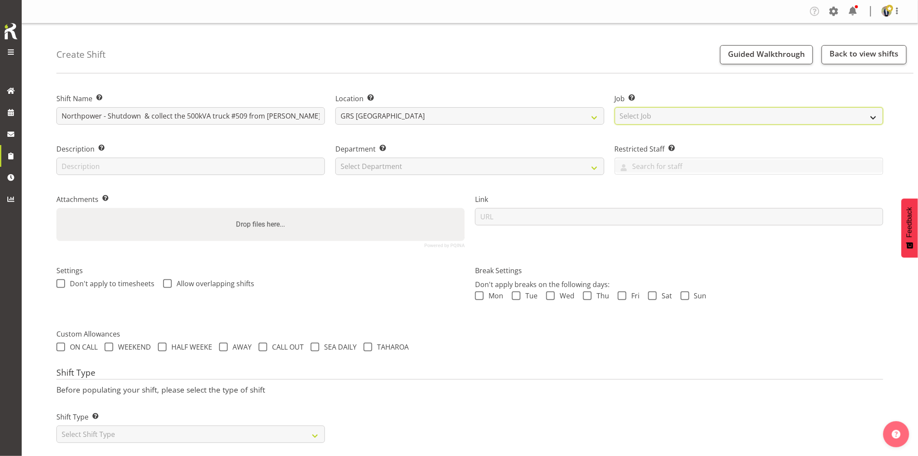
click at [631, 114] on select "Select Job Create new job 1.1 GRS AKL RENTALS 1.1 GRS AKL RENTALS AC 1.1 GRS AK…" at bounding box center [749, 115] width 269 height 17
select select "7504"
click at [615, 107] on select "Select Job Create new job 1.1 GRS AKL RENTALS 1.1 GRS AKL RENTALS AC 1.1 GRS AK…" at bounding box center [749, 115] width 269 height 17
click at [443, 171] on select "Select Department GRS HIRE AKL GRS HIRE AKL GRS HIRE TGA GRS HIRE HST GRS SALES…" at bounding box center [470, 166] width 269 height 17
select select "20"
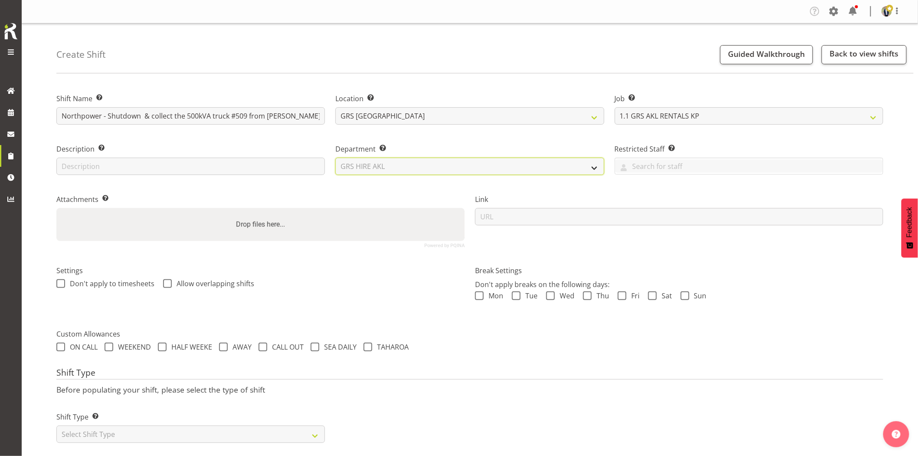
click at [336, 158] on select "Select Department GRS HIRE AKL GRS HIRE AKL GRS HIRE TGA GRS HIRE HST GRS SALES…" at bounding box center [470, 166] width 269 height 17
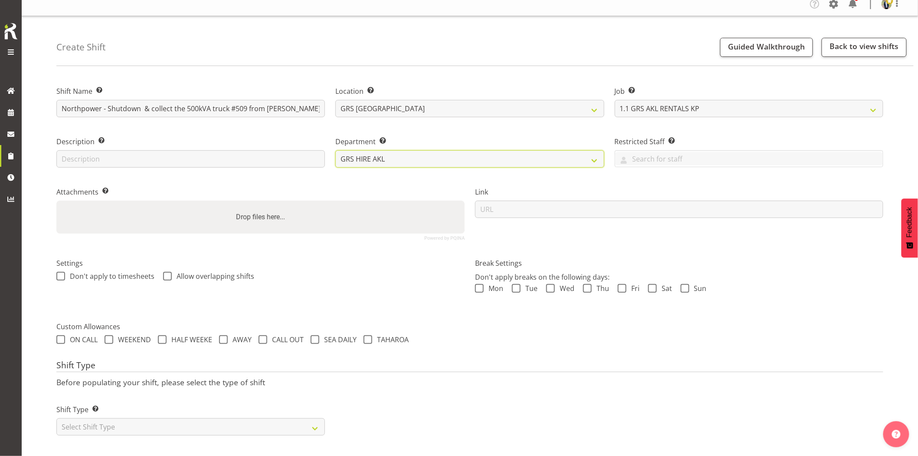
scroll to position [15, 0]
click at [166, 418] on select "Select Shift Type One Off Shift Recurring Shift Rotating Shift" at bounding box center [190, 426] width 269 height 17
select select "one_off"
click at [56, 418] on select "Select Shift Type One Off Shift Recurring Shift Rotating Shift" at bounding box center [190, 426] width 269 height 17
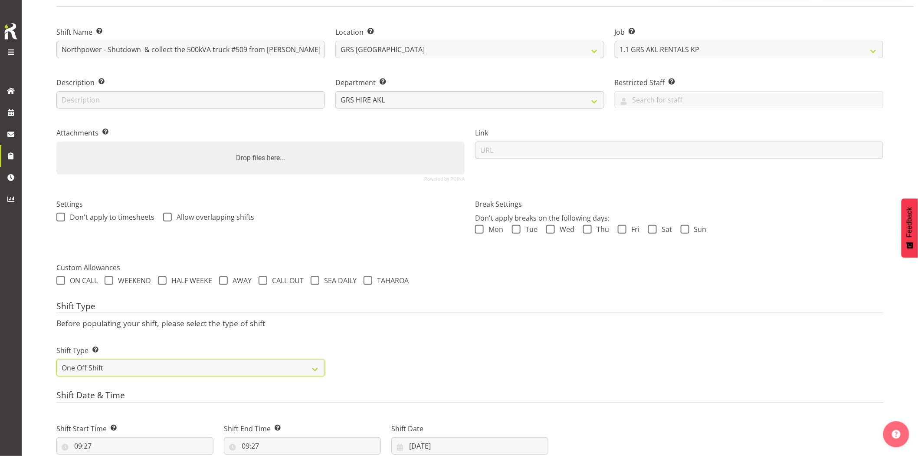
scroll to position [111, 0]
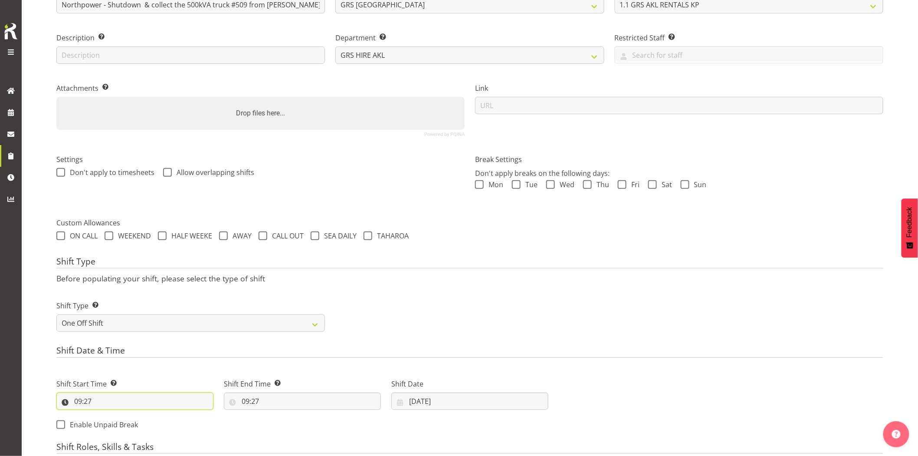
click at [133, 399] on input "09:27" at bounding box center [134, 400] width 157 height 17
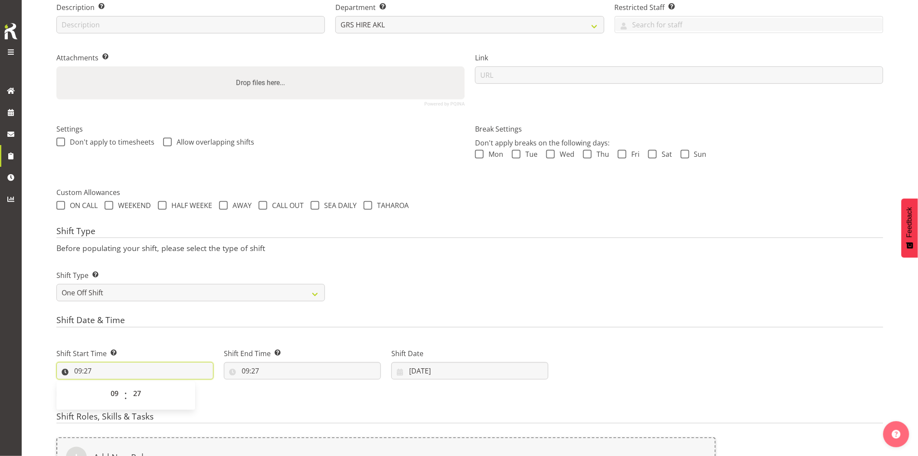
scroll to position [145, 0]
click at [118, 392] on select "00 01 02 03 04 05 06 07 08 09 10 11 12 13 14 15 16 17 18 19 20 21 22 23" at bounding box center [116, 390] width 20 height 17
select select "20"
click at [106, 382] on select "00 01 02 03 04 05 06 07 08 09 10 11 12 13 14 15 16 17 18 19 20 21 22 23" at bounding box center [116, 390] width 20 height 17
type input "20:27"
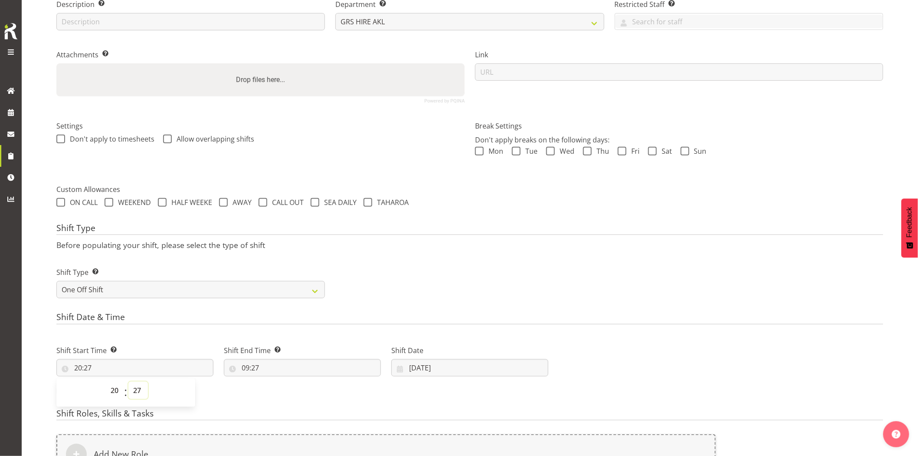
click at [141, 391] on select "00 01 02 03 04 05 06 07 08 09 10 11 12 13 14 15 16 17 18 19 20 21 22 23 24 25 2…" at bounding box center [138, 390] width 20 height 17
select select "0"
click at [128, 382] on select "00 01 02 03 04 05 06 07 08 09 10 11 12 13 14 15 16 17 18 19 20 21 22 23 24 25 2…" at bounding box center [138, 390] width 20 height 17
type input "20:00"
click at [296, 373] on input "09:27" at bounding box center [302, 367] width 157 height 17
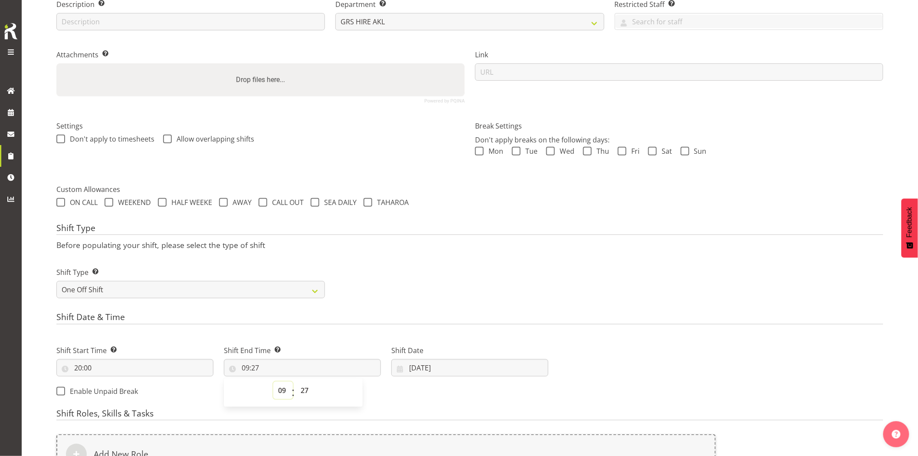
drag, startPoint x: 283, startPoint y: 391, endPoint x: 283, endPoint y: 384, distance: 7.4
click at [283, 391] on select "00 01 02 03 04 05 06 07 08 09 10 11 12 13 14 15 16 17 18 19 20 21 22 23" at bounding box center [283, 390] width 20 height 17
select select "23"
click at [273, 382] on select "00 01 02 03 04 05 06 07 08 09 10 11 12 13 14 15 16 17 18 19 20 21 22 23" at bounding box center [283, 390] width 20 height 17
type input "23:27"
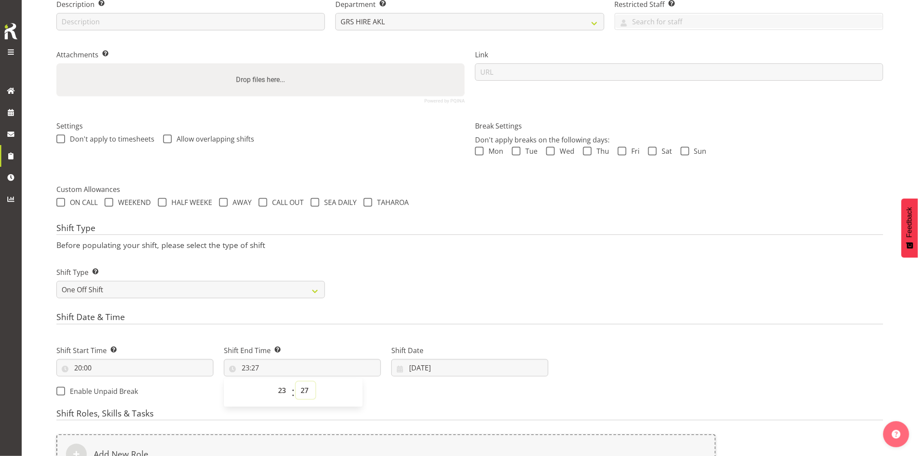
drag, startPoint x: 305, startPoint y: 392, endPoint x: 305, endPoint y: 385, distance: 6.9
click at [305, 392] on select "00 01 02 03 04 05 06 07 08 09 10 11 12 13 14 15 16 17 18 19 20 21 22 23 24 25 2…" at bounding box center [306, 390] width 20 height 17
select select "0"
click at [296, 382] on select "00 01 02 03 04 05 06 07 08 09 10 11 12 13 14 15 16 17 18 19 20 21 22 23 24 25 2…" at bounding box center [306, 390] width 20 height 17
type input "23:00"
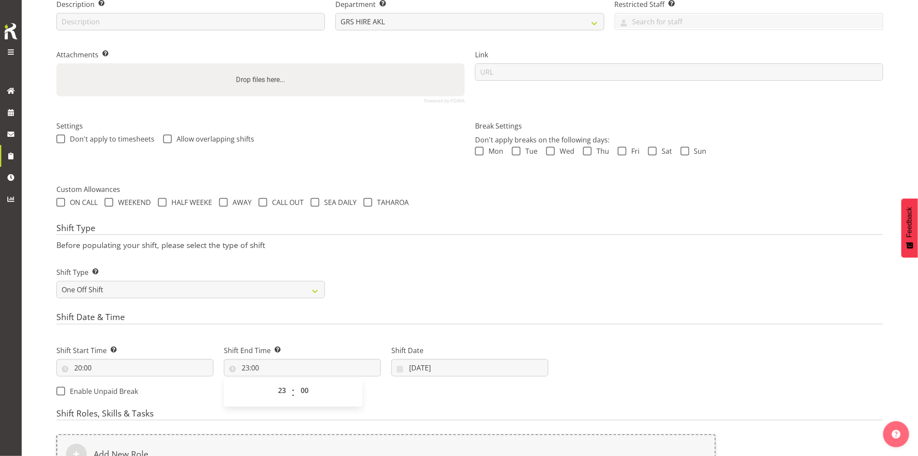
click at [425, 207] on div "ON CALL WEEKEND HALF WEEKE AWAY CALL OUT SEA DAILY [GEOGRAPHIC_DATA]" at bounding box center [469, 203] width 827 height 11
click at [458, 364] on input "[DATE]" at bounding box center [470, 367] width 157 height 17
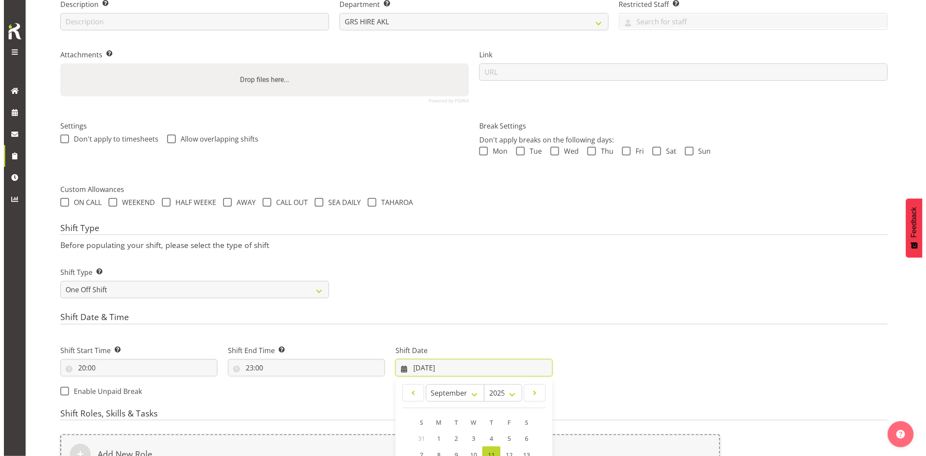
scroll to position [289, 0]
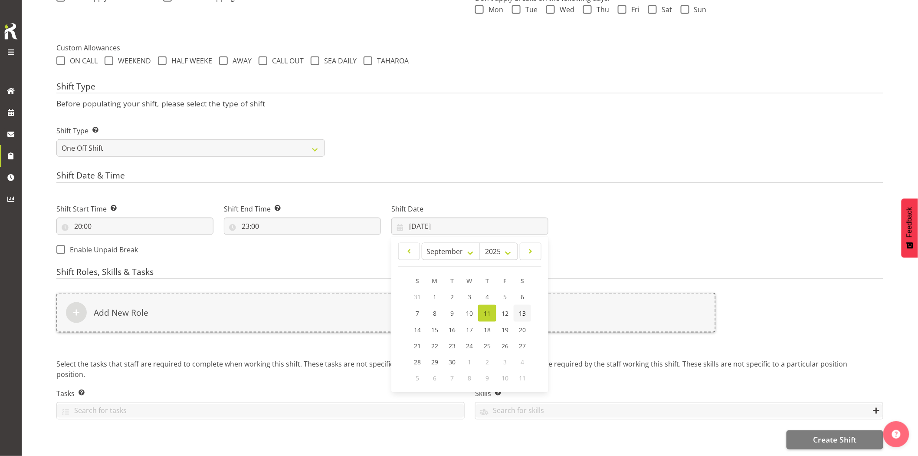
click at [526, 314] on link "13" at bounding box center [522, 313] width 17 height 17
type input "[DATE]"
click at [501, 312] on div "Add New Role" at bounding box center [386, 313] width 660 height 40
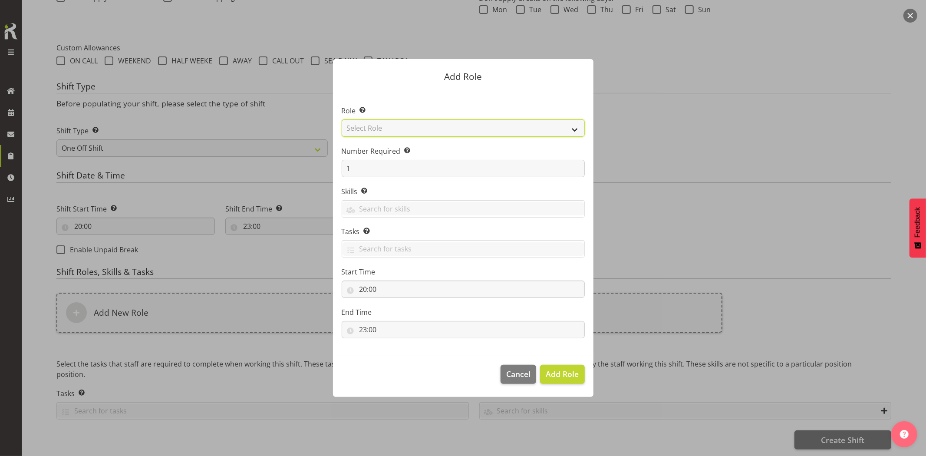
drag, startPoint x: 408, startPoint y: 131, endPoint x: 411, endPoint y: 136, distance: 6.4
click at [408, 131] on select "Select Role Account Manager Electrician Engineering GM HSEQ manager MECH Mechan…" at bounding box center [463, 127] width 243 height 17
select select "20"
click at [342, 119] on select "Select Role Account Manager Electrician Engineering GM HSEQ manager MECH Mechan…" at bounding box center [463, 127] width 243 height 17
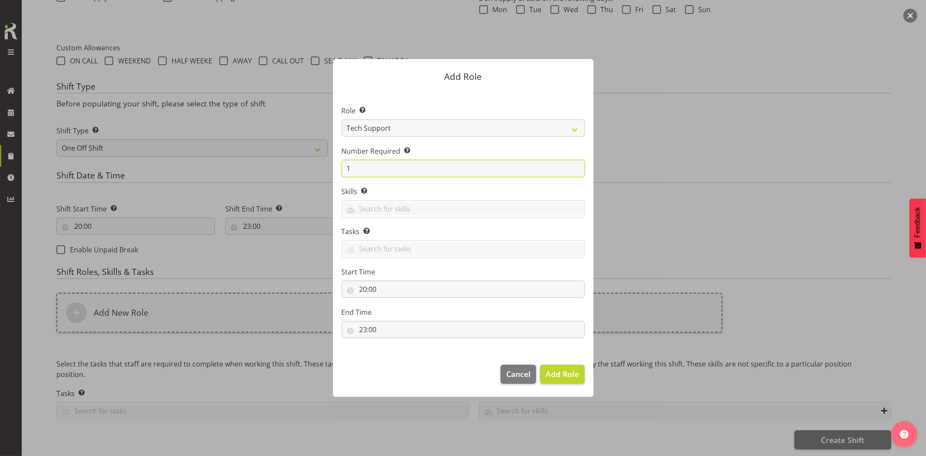
drag, startPoint x: 345, startPoint y: 170, endPoint x: 328, endPoint y: 172, distance: 17.6
click at [328, 172] on div "Add Role Role Select the role you wish to add to the shift. Account Manager Ele…" at bounding box center [463, 227] width 278 height 381
type input "2"
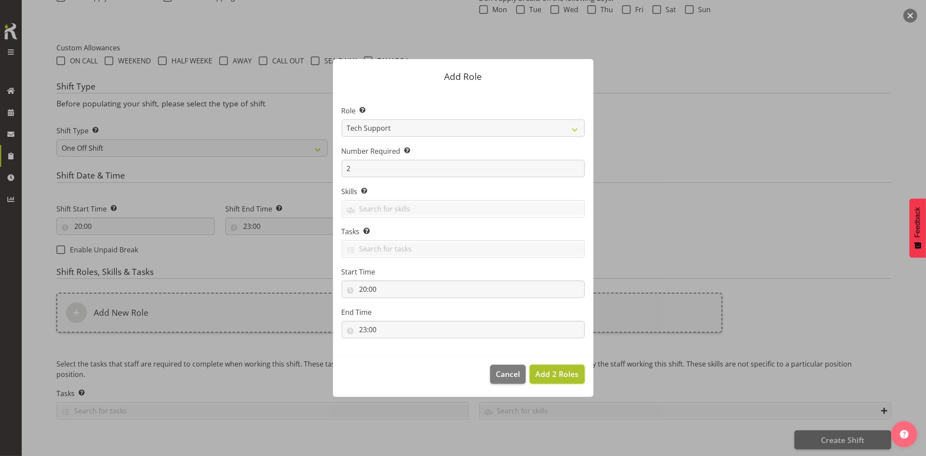
click at [555, 376] on span "Add 2 Roles" at bounding box center [556, 374] width 43 height 10
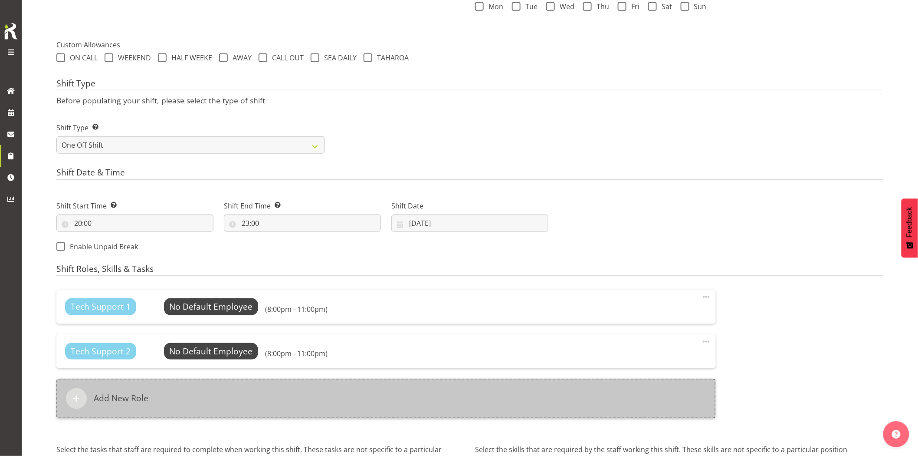
click at [437, 392] on div "Add New Role" at bounding box center [386, 399] width 660 height 40
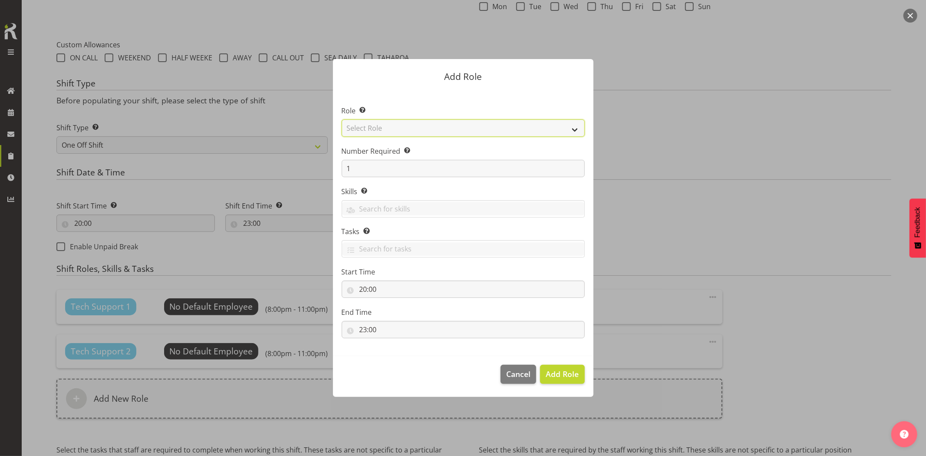
click at [435, 130] on select "Select Role Account Manager Electrician Engineering GM HSEQ manager MECH Mechan…" at bounding box center [463, 127] width 243 height 17
select select "27"
click at [342, 119] on select "Select Role Account Manager Electrician Engineering GM HSEQ manager MECH Mechan…" at bounding box center [463, 127] width 243 height 17
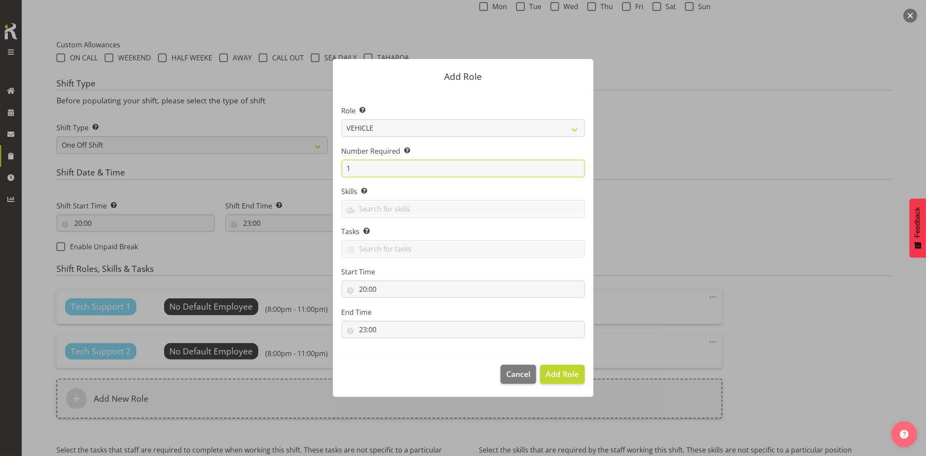
drag, startPoint x: 356, startPoint y: 167, endPoint x: 326, endPoint y: 170, distance: 29.7
click at [327, 170] on div "Add Role Role Select the role you wish to add to the shift. Account Manager Ele…" at bounding box center [463, 227] width 278 height 381
type input "2"
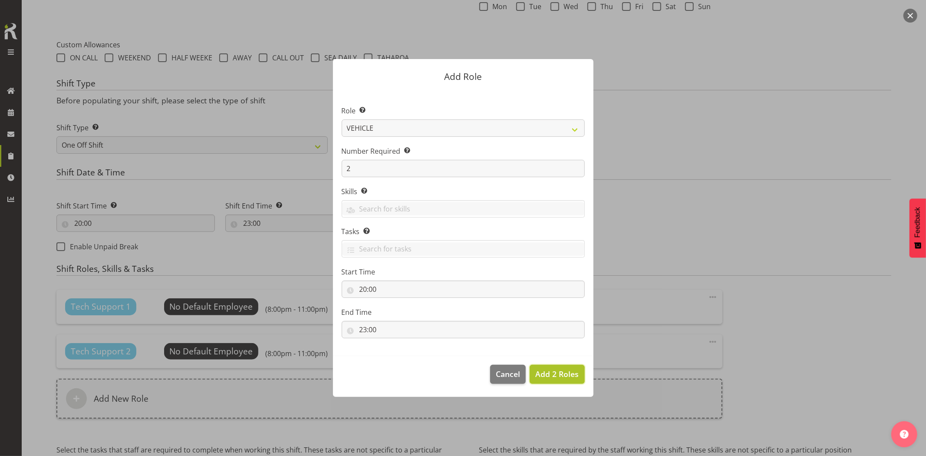
drag, startPoint x: 570, startPoint y: 371, endPoint x: 558, endPoint y: 376, distance: 13.6
click at [570, 371] on span "Add 2 Roles" at bounding box center [556, 374] width 43 height 10
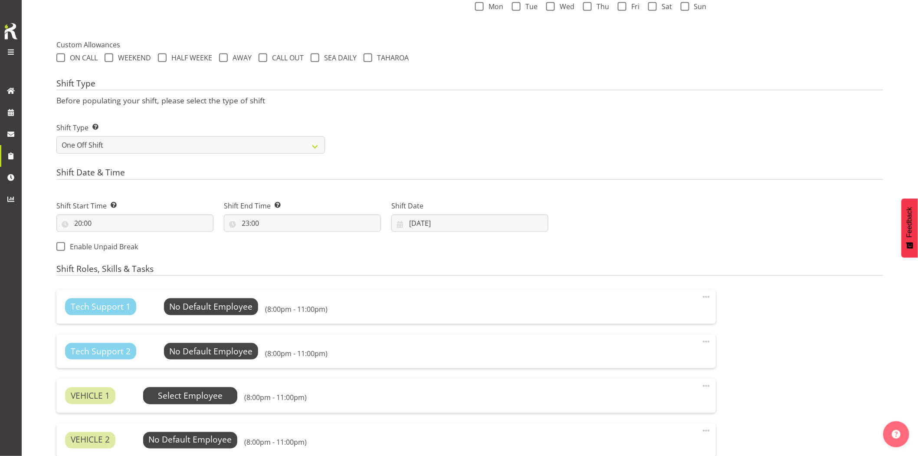
click at [211, 393] on span "Select Employee" at bounding box center [190, 395] width 65 height 13
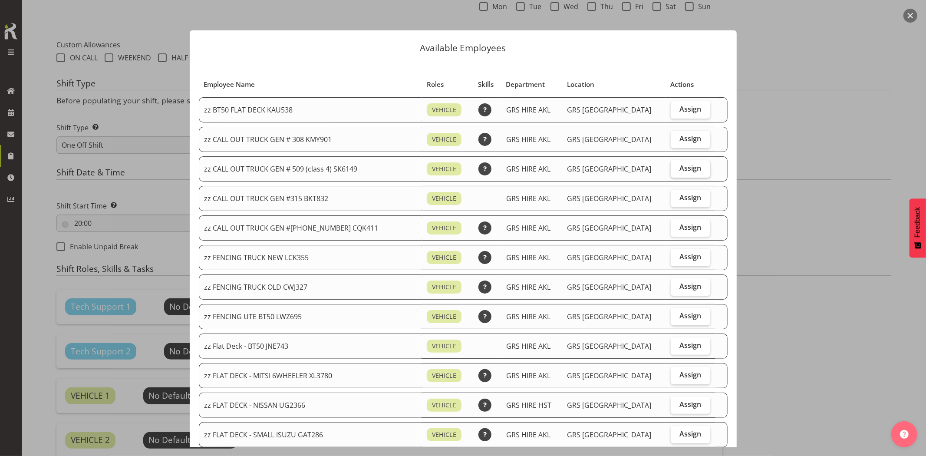
click at [680, 171] on span "Assign" at bounding box center [690, 168] width 22 height 9
click at [676, 171] on input "Assign" at bounding box center [674, 168] width 6 height 6
checkbox input "true"
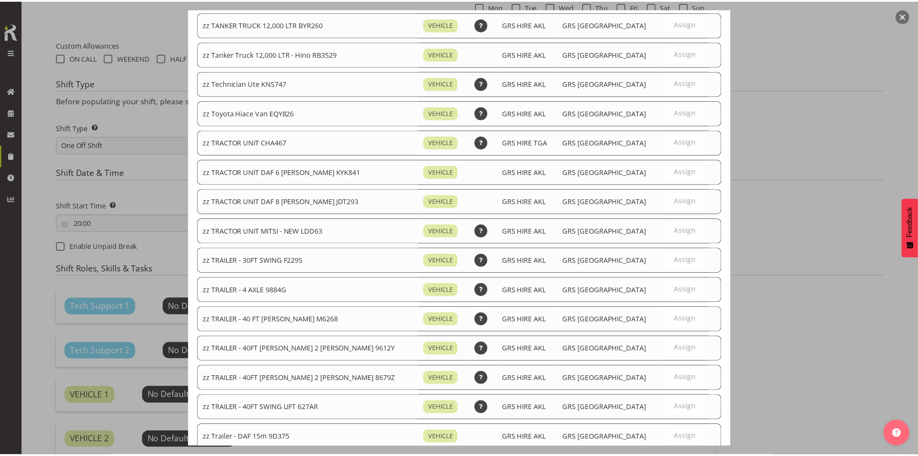
scroll to position [1032, 0]
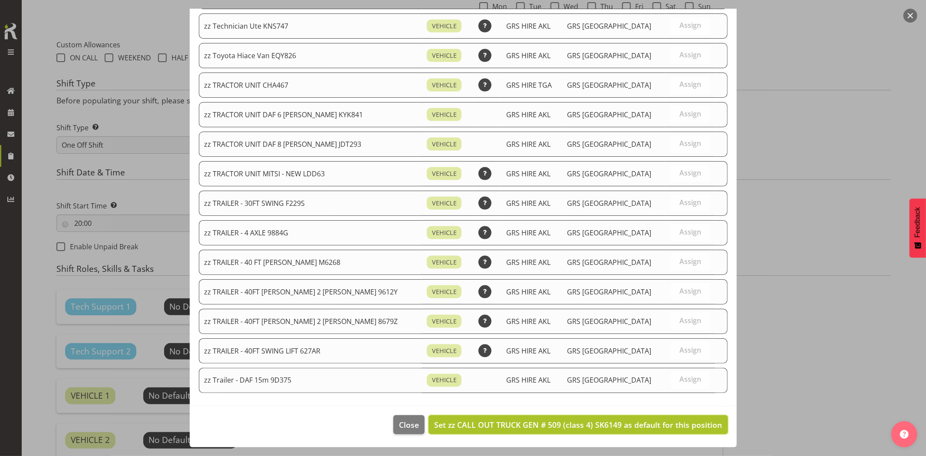
click at [658, 421] on span "Set zz CALL OUT TRUCK GEN # 509 (class 4) SK6149 as default for this position" at bounding box center [578, 424] width 288 height 10
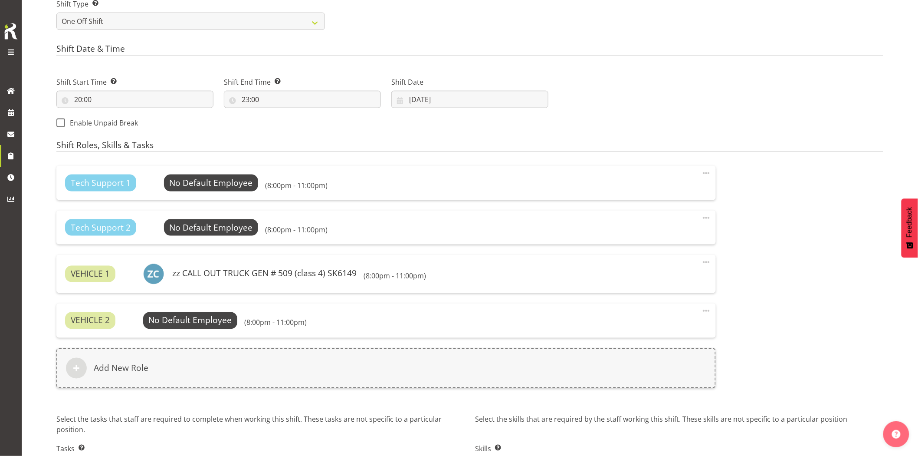
scroll to position [475, 0]
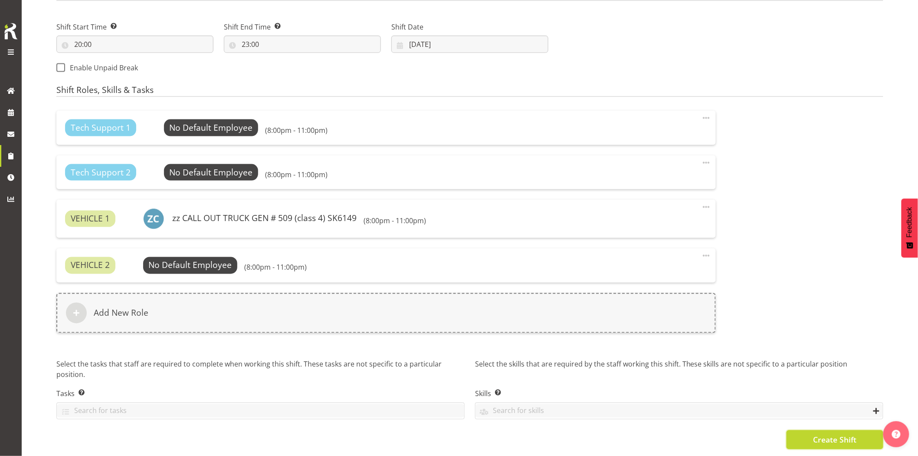
drag, startPoint x: 813, startPoint y: 435, endPoint x: 672, endPoint y: 419, distance: 142.4
click at [813, 435] on button "Create Shift" at bounding box center [835, 439] width 97 height 19
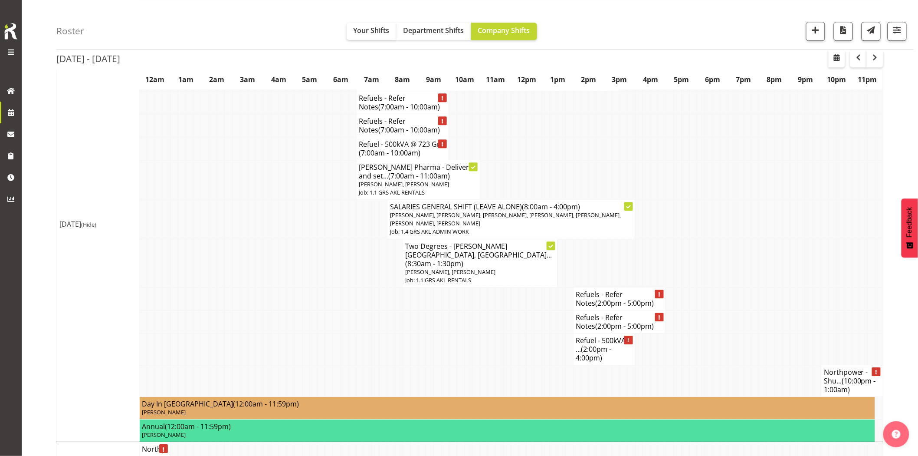
scroll to position [1109, 0]
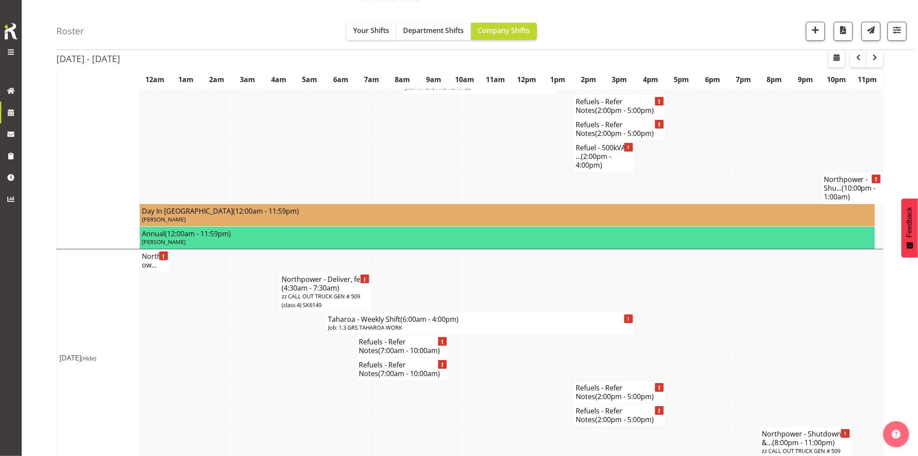
click at [296, 380] on td at bounding box center [298, 391] width 8 height 23
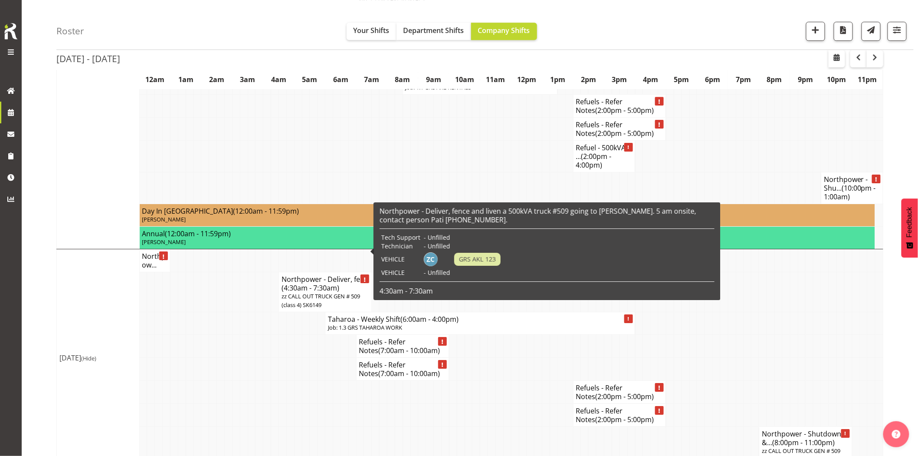
click at [258, 357] on td at bounding box center [260, 368] width 8 height 23
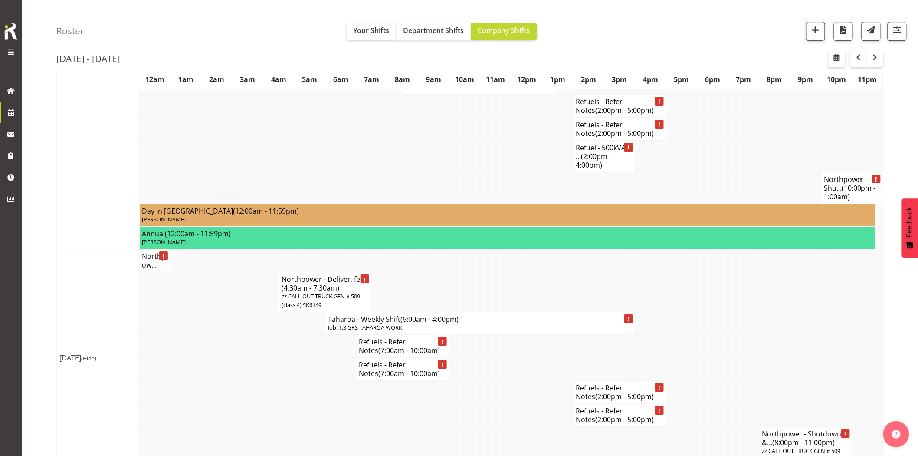
click at [451, 403] on td at bounding box center [453, 414] width 8 height 23
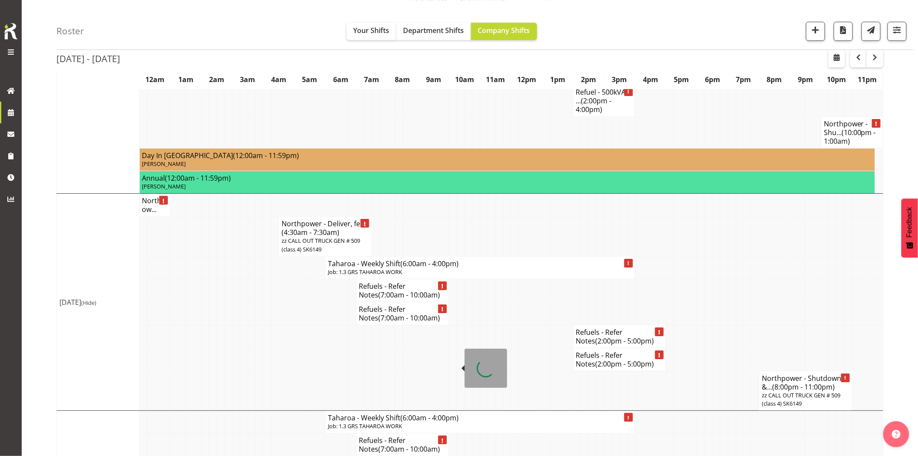
scroll to position [1143, 0]
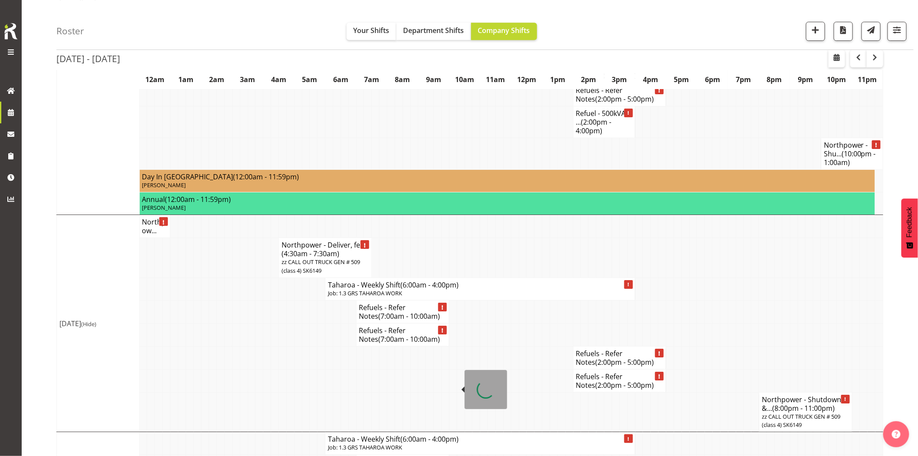
click at [227, 369] on td at bounding box center [228, 380] width 8 height 23
click at [228, 369] on td at bounding box center [228, 380] width 8 height 23
click at [298, 16] on div "Roster Your Shifts Department Shifts Company Shifts 1 Locations Clear GRS [GEOG…" at bounding box center [485, 25] width 858 height 50
click at [678, 32] on div "Roster Your Shifts Department Shifts Company Shifts 1 Locations Clear GRS [GEOG…" at bounding box center [485, 25] width 858 height 50
click at [676, 32] on div "Roster Your Shifts Department Shifts Company Shifts 1 Locations Clear GRS [GEOG…" at bounding box center [485, 25] width 858 height 50
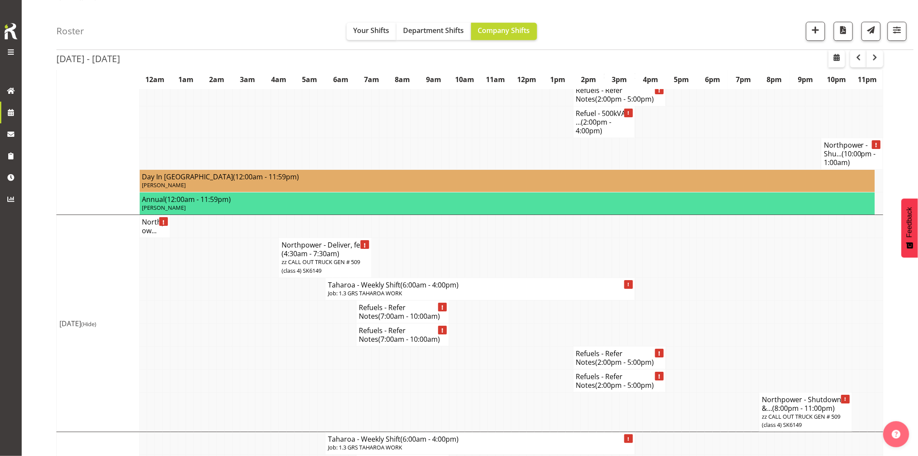
drag, startPoint x: 756, startPoint y: 241, endPoint x: 738, endPoint y: 235, distance: 18.4
click at [738, 277] on tr "Taharoa - Weekly Shift (6:00am - 4:00pm) Job: 1.3 GRS TAHAROA WORK" at bounding box center [470, 288] width 827 height 23
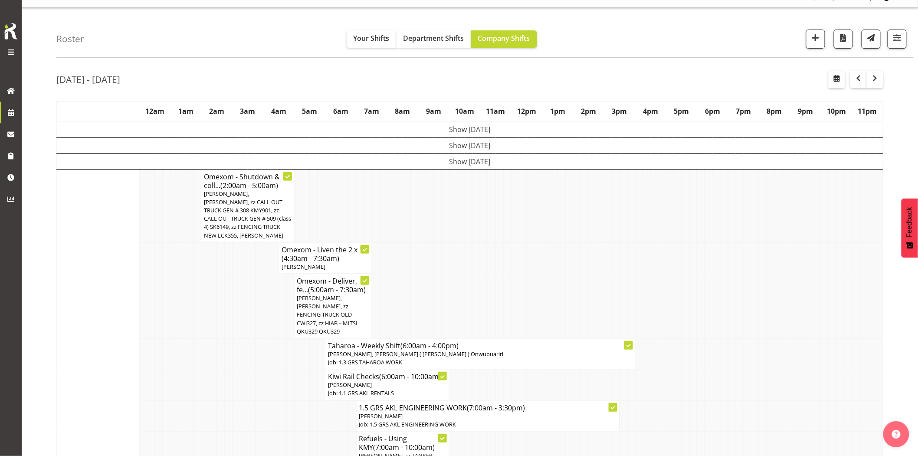
scroll to position [0, 0]
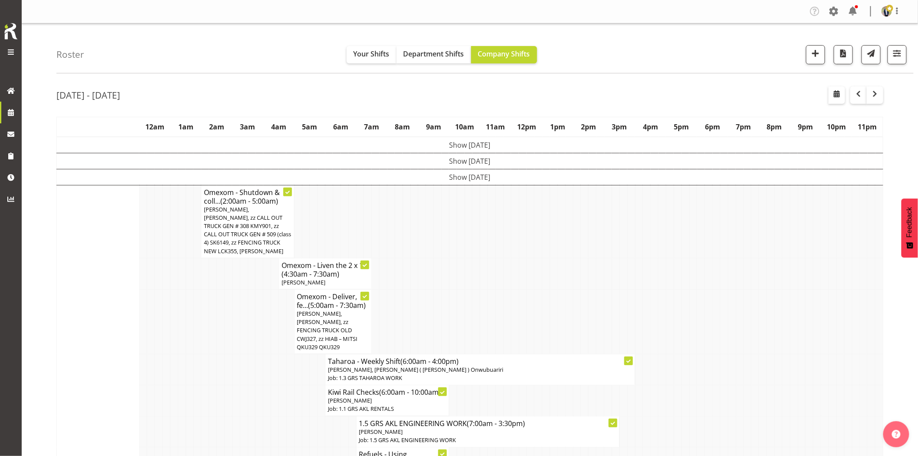
click at [735, 235] on td at bounding box center [732, 221] width 8 height 73
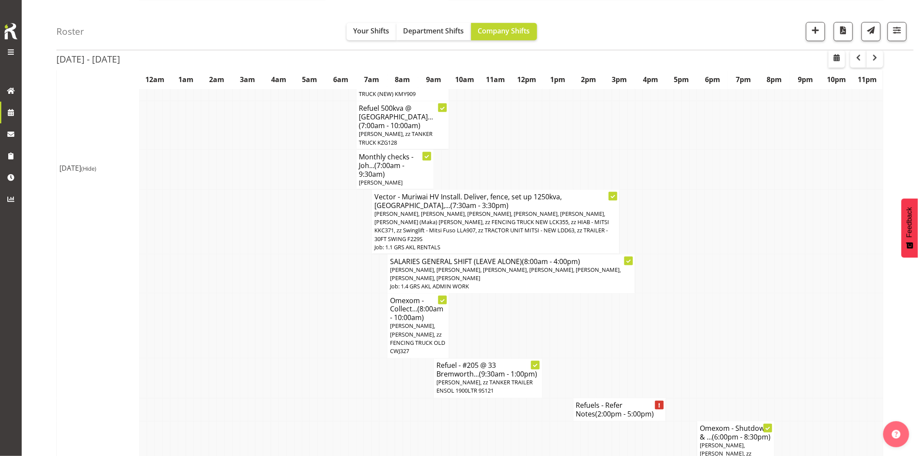
click at [202, 254] on td at bounding box center [205, 274] width 8 height 40
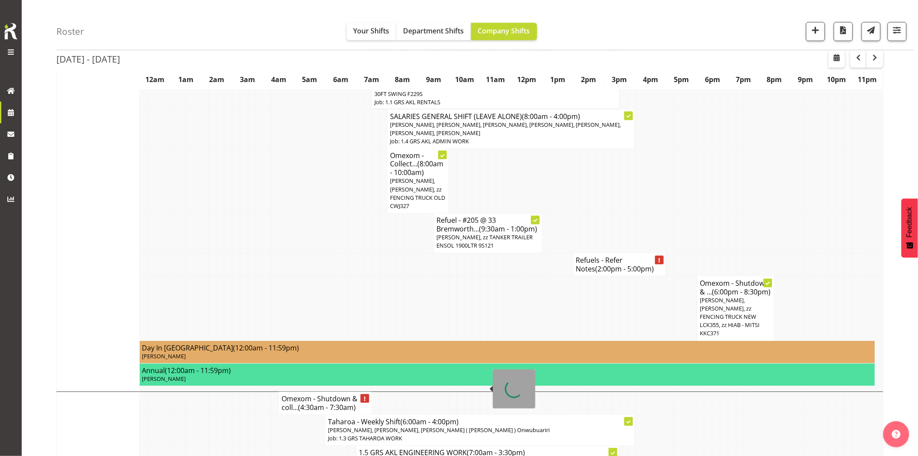
scroll to position [723, 0]
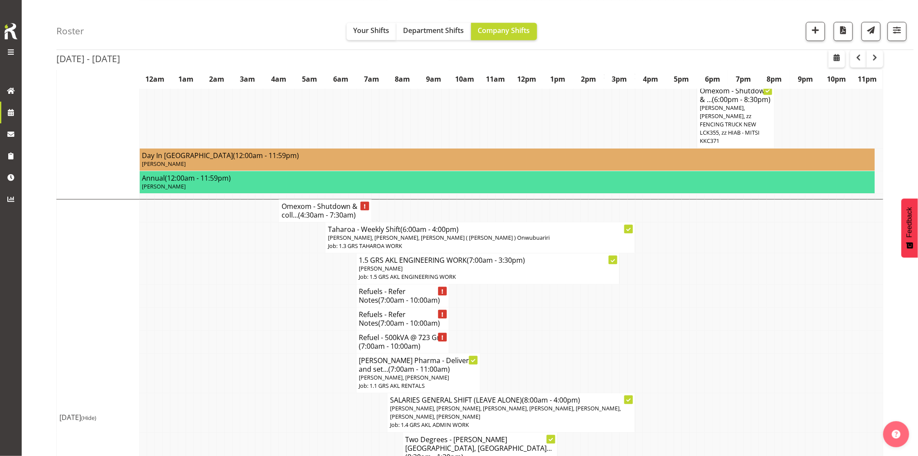
click at [253, 353] on td at bounding box center [252, 373] width 8 height 40
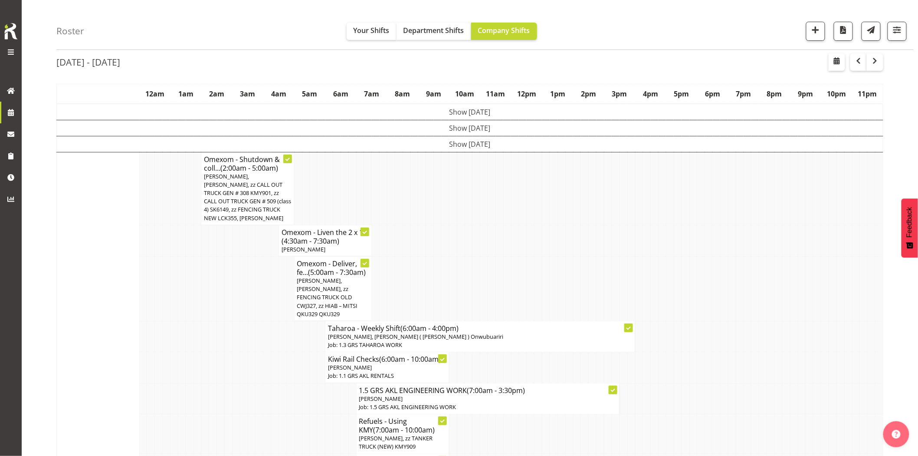
scroll to position [0, 0]
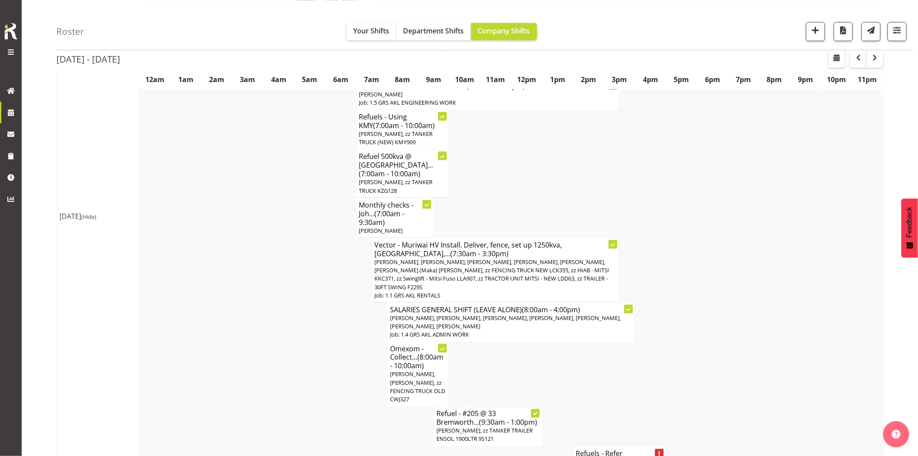
click at [254, 342] on td at bounding box center [252, 374] width 8 height 65
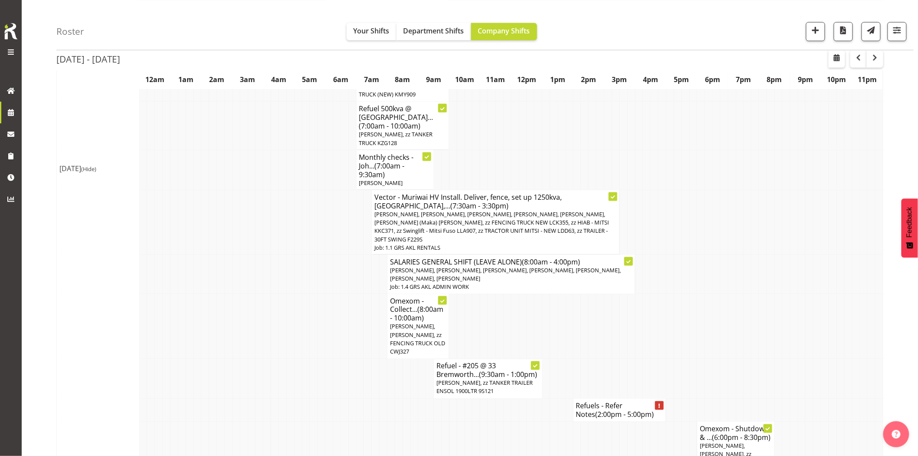
scroll to position [385, 0]
click at [294, 296] on td at bounding box center [298, 325] width 8 height 65
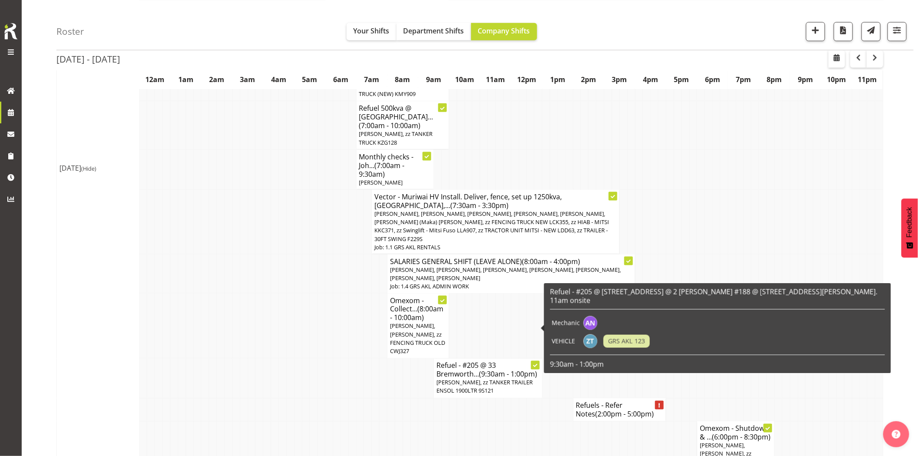
click at [454, 398] on td at bounding box center [453, 409] width 8 height 23
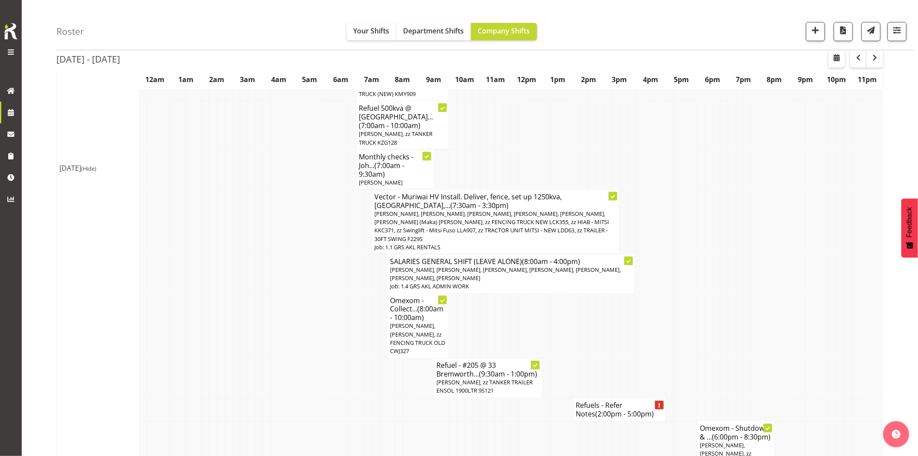
click at [271, 359] on tr "Refuel - #205 @ 33 Bremworth... (9:30am - 1:00pm) Aaron Naish, zz TANKER TRAILE…" at bounding box center [470, 379] width 827 height 40
click at [821, 33] on span "button" at bounding box center [815, 29] width 11 height 11
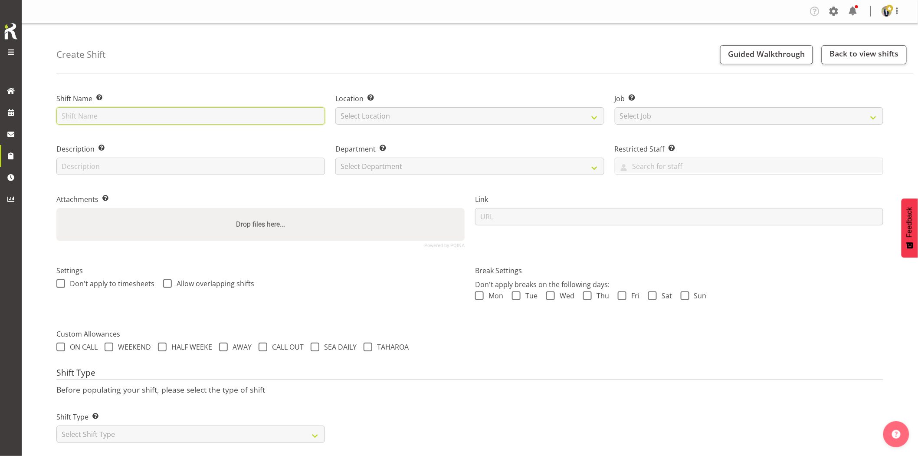
click at [238, 121] on input "text" at bounding box center [190, 115] width 269 height 17
type input "Omexom - Fence off a pole in [GEOGRAPHIC_DATA]. 1 pm onsite, contact person [PE…"
click at [419, 122] on select "Select Location [GEOGRAPHIC_DATA] [GEOGRAPHIC_DATA] GRS [GEOGRAPHIC_DATA] [GEOG…" at bounding box center [470, 115] width 269 height 17
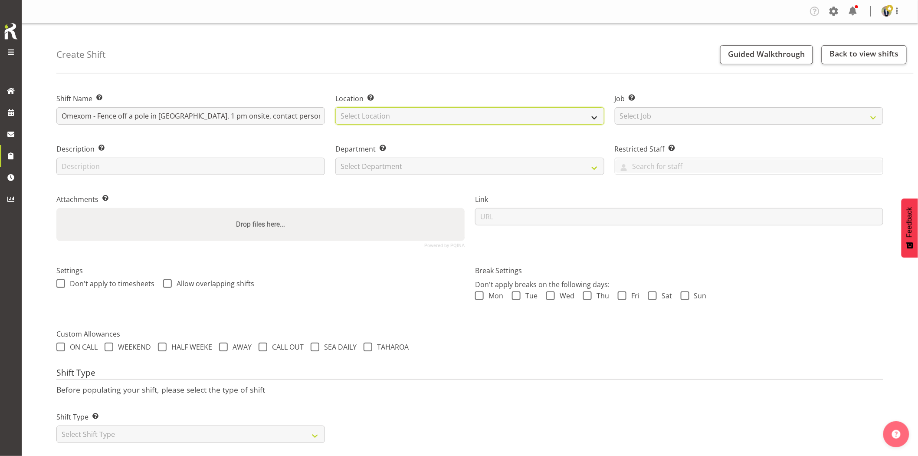
select select "28"
click at [336, 107] on select "Select Location [GEOGRAPHIC_DATA] [GEOGRAPHIC_DATA] GRS [GEOGRAPHIC_DATA] [GEOG…" at bounding box center [470, 115] width 269 height 17
click at [683, 110] on select "Select Job Create new job 1.1 GRS AKL RENTALS 1.1 GRS AKL RENTALS AC 1.1 GRS AK…" at bounding box center [749, 115] width 269 height 17
select select "7504"
click at [615, 107] on select "Select Job Create new job 1.1 GRS AKL RENTALS 1.1 GRS AKL RENTALS AC 1.1 GRS AK…" at bounding box center [749, 115] width 269 height 17
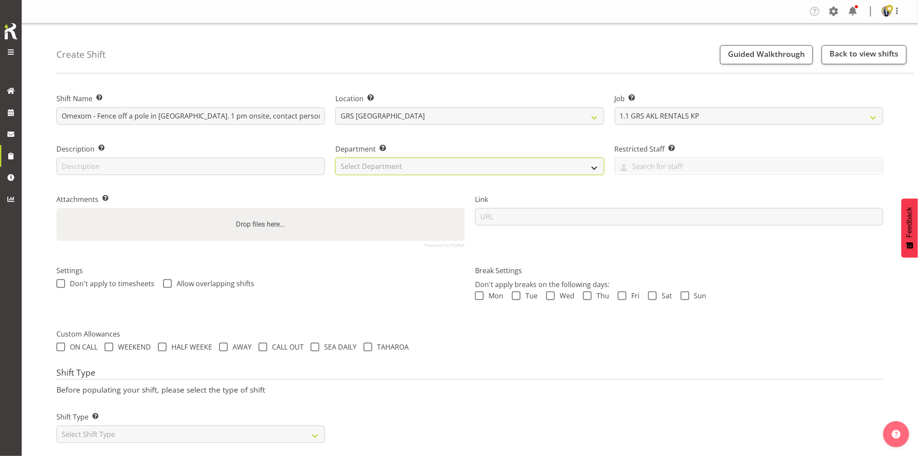
click at [437, 166] on select "Select Department GRS HIRE AKL GRS HIRE AKL GRS HIRE TGA GRS HIRE HST GRS SALES…" at bounding box center [470, 166] width 269 height 17
select select "20"
click at [336, 158] on select "Select Department GRS HIRE AKL GRS HIRE AKL GRS HIRE TGA GRS HIRE HST GRS SALES…" at bounding box center [470, 166] width 269 height 17
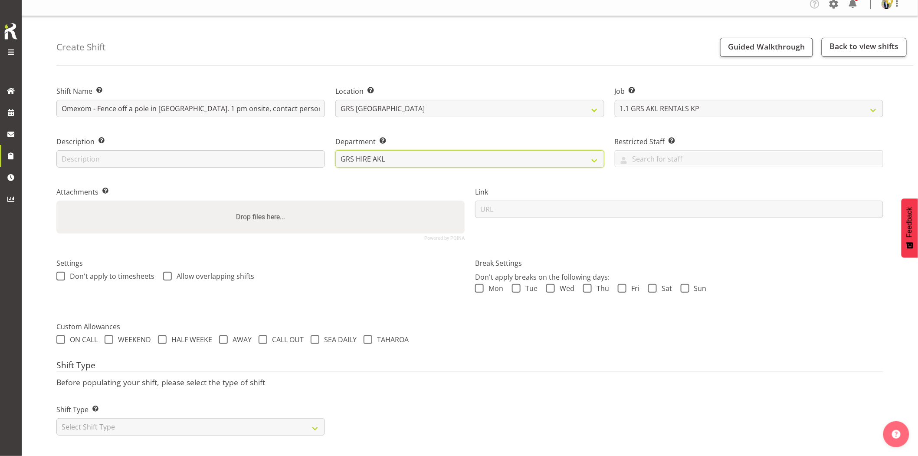
scroll to position [15, 0]
click at [176, 418] on select "Select Shift Type One Off Shift Recurring Shift Rotating Shift" at bounding box center [190, 426] width 269 height 17
select select "one_off"
click at [56, 418] on select "Select Shift Type One Off Shift Recurring Shift Rotating Shift" at bounding box center [190, 426] width 269 height 17
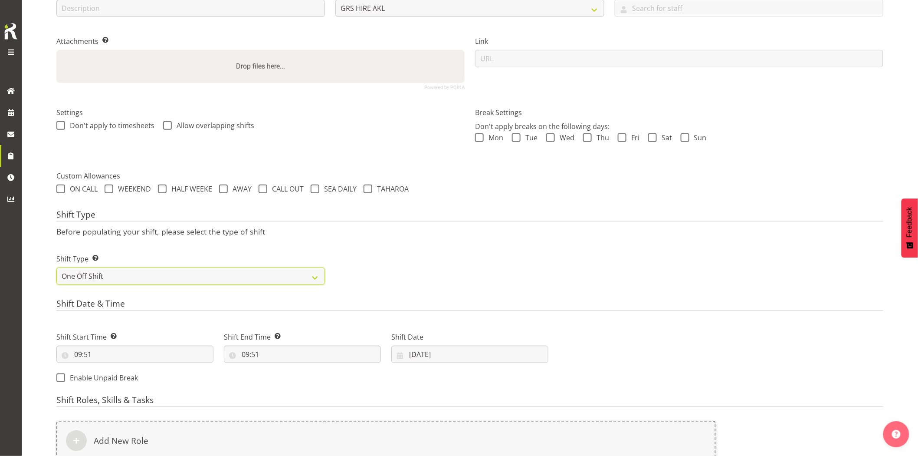
scroll to position [159, 0]
click at [138, 355] on input "09:51" at bounding box center [134, 352] width 157 height 17
click at [109, 375] on select "00 01 02 03 04 05 06 07 08 09 10 11 12 13 14 15 16 17 18 19 20 21 22 23" at bounding box center [116, 375] width 20 height 17
select select "12"
click at [106, 367] on select "00 01 02 03 04 05 06 07 08 09 10 11 12 13 14 15 16 17 18 19 20 21 22 23" at bounding box center [116, 375] width 20 height 17
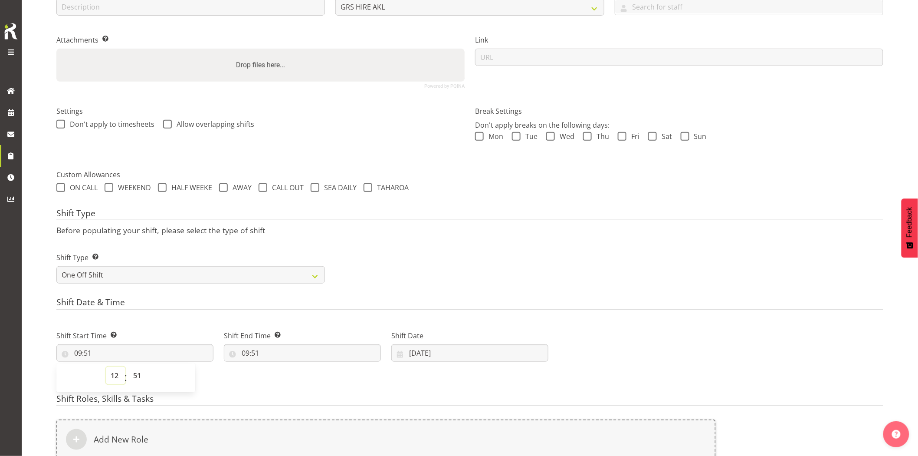
type input "12:51"
click at [138, 375] on select "00 01 02 03 04 05 06 07 08 09 10 11 12 13 14 15 16 17 18 19 20 21 22 23 24 25 2…" at bounding box center [138, 375] width 20 height 17
select select "0"
click at [128, 367] on select "00 01 02 03 04 05 06 07 08 09 10 11 12 13 14 15 16 17 18 19 20 21 22 23 24 25 2…" at bounding box center [138, 375] width 20 height 17
type input "12:00"
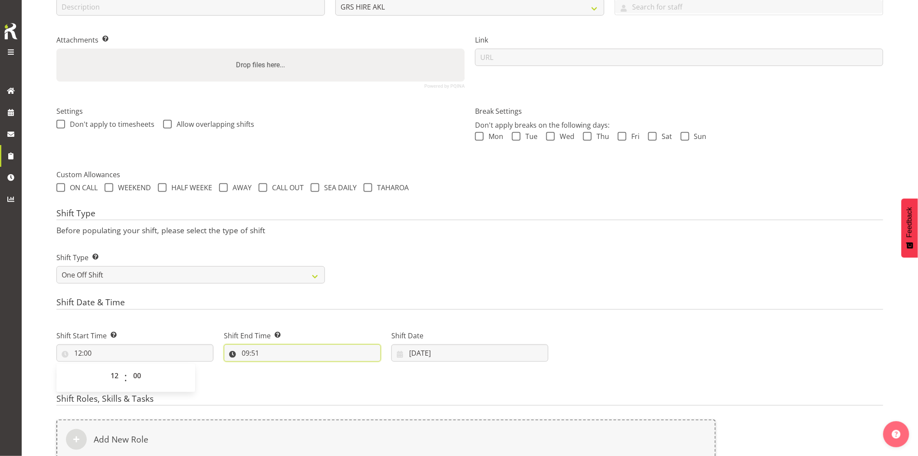
click at [291, 357] on input "09:51" at bounding box center [302, 352] width 157 height 17
drag, startPoint x: 281, startPoint y: 375, endPoint x: 281, endPoint y: 368, distance: 7.4
click at [281, 375] on select "00 01 02 03 04 05 06 07 08 09 10 11 12 13 14 15 16 17 18 19 20 21 22 23" at bounding box center [283, 375] width 20 height 17
select select "14"
click at [273, 367] on select "00 01 02 03 04 05 06 07 08 09 10 11 12 13 14 15 16 17 18 19 20 21 22 23" at bounding box center [283, 375] width 20 height 17
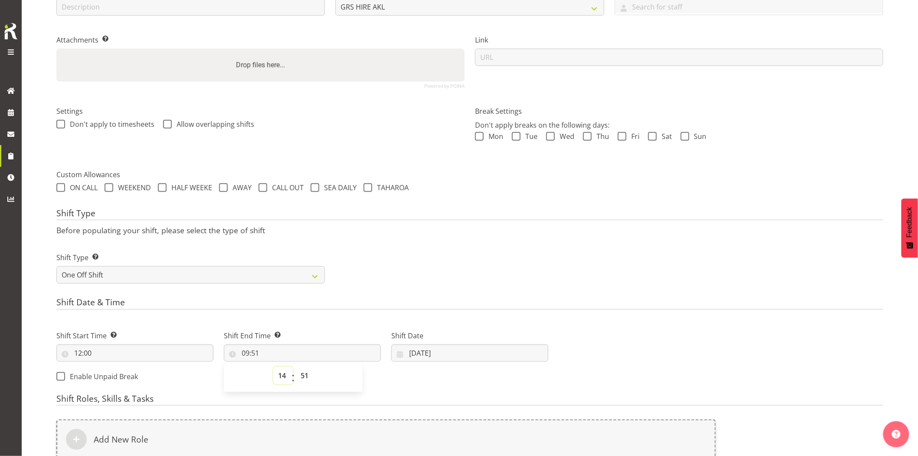
type input "14:51"
click at [303, 372] on select "00 01 02 03 04 05 06 07 08 09 10 11 12 13 14 15 16 17 18 19 20 21 22 23 24 25 2…" at bounding box center [306, 375] width 20 height 17
select select "0"
click at [296, 367] on select "00 01 02 03 04 05 06 07 08 09 10 11 12 13 14 15 16 17 18 19 20 21 22 23 24 25 2…" at bounding box center [306, 375] width 20 height 17
type input "14:00"
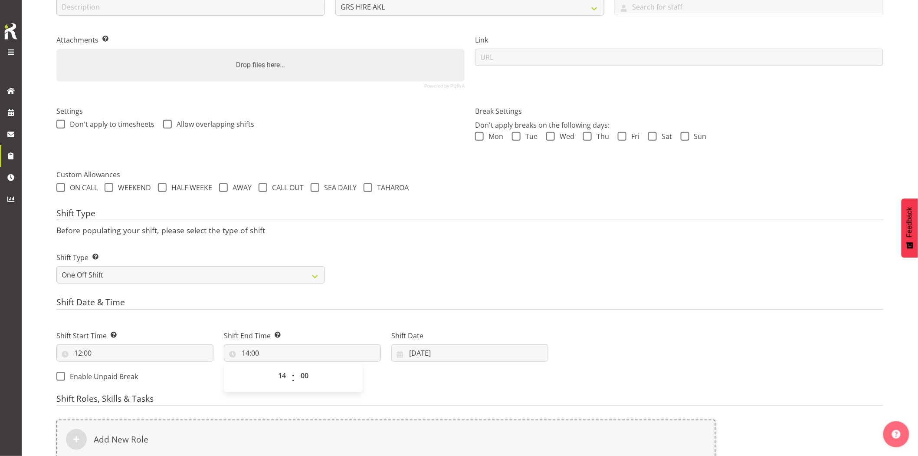
drag, startPoint x: 472, startPoint y: 241, endPoint x: 450, endPoint y: 332, distance: 93.4
click at [472, 242] on div "Shift Type Shift Types: One Off – Select this if you would like a single shift …" at bounding box center [470, 264] width 838 height 49
click at [444, 352] on input "[DATE]" at bounding box center [470, 352] width 157 height 17
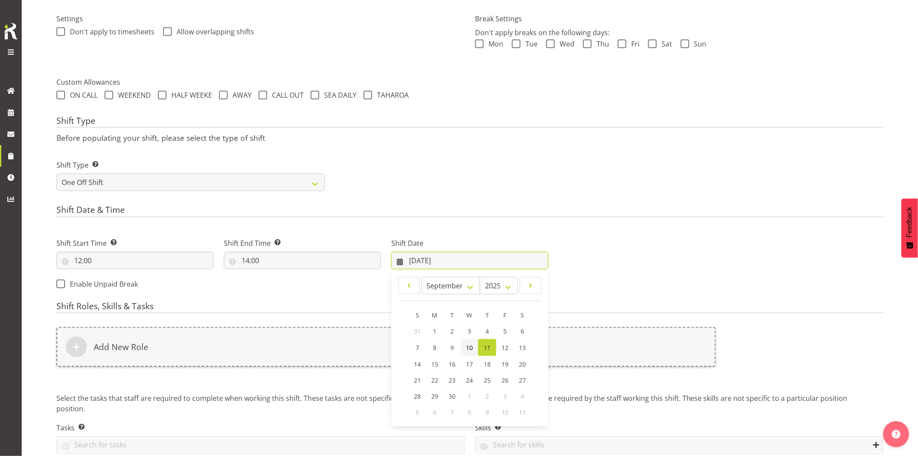
scroll to position [256, 0]
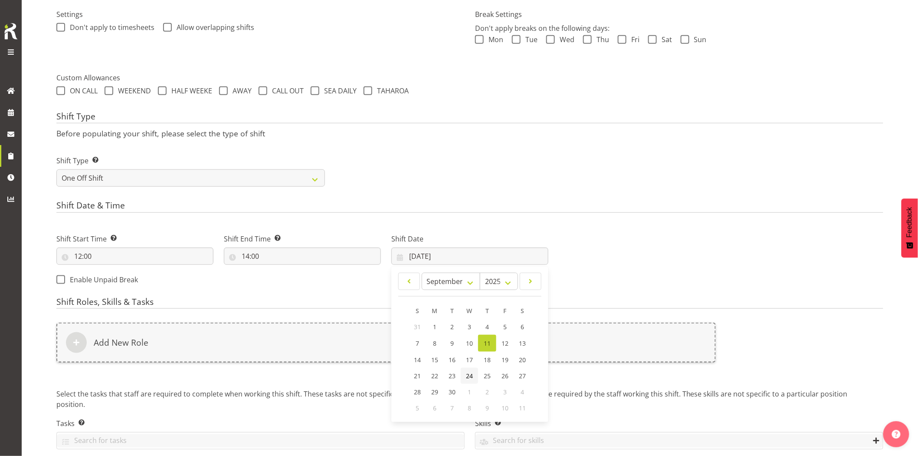
drag, startPoint x: 474, startPoint y: 374, endPoint x: 469, endPoint y: 371, distance: 5.7
click at [474, 374] on link "24" at bounding box center [469, 376] width 17 height 16
type input "24/09/2025"
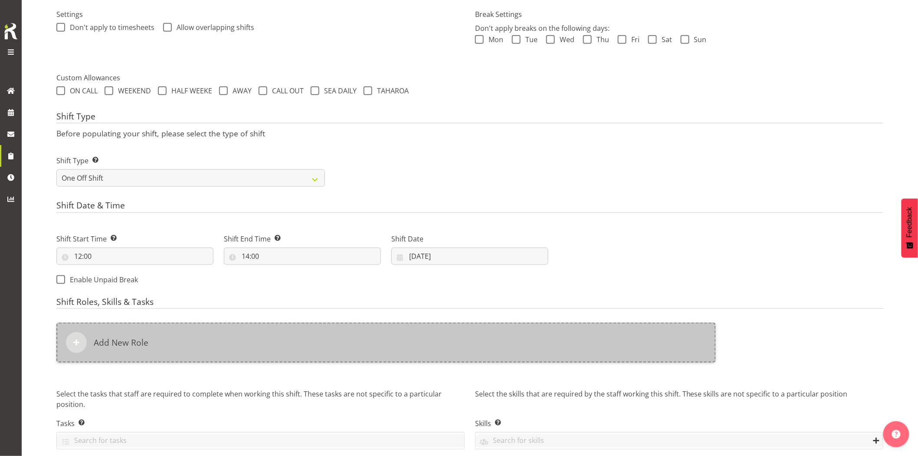
click at [401, 344] on div "Add New Role" at bounding box center [386, 343] width 660 height 40
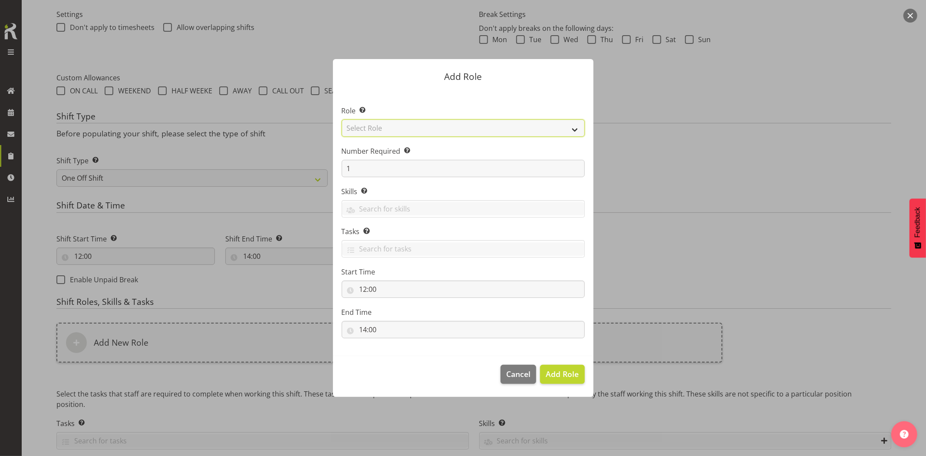
click at [393, 128] on select "Select Role Account Manager Electrician Engineering GM HSEQ manager MECH Mechan…" at bounding box center [463, 127] width 243 height 17
select select "20"
click at [342, 119] on select "Select Role Account Manager Electrician Engineering GM HSEQ manager MECH Mechan…" at bounding box center [463, 127] width 243 height 17
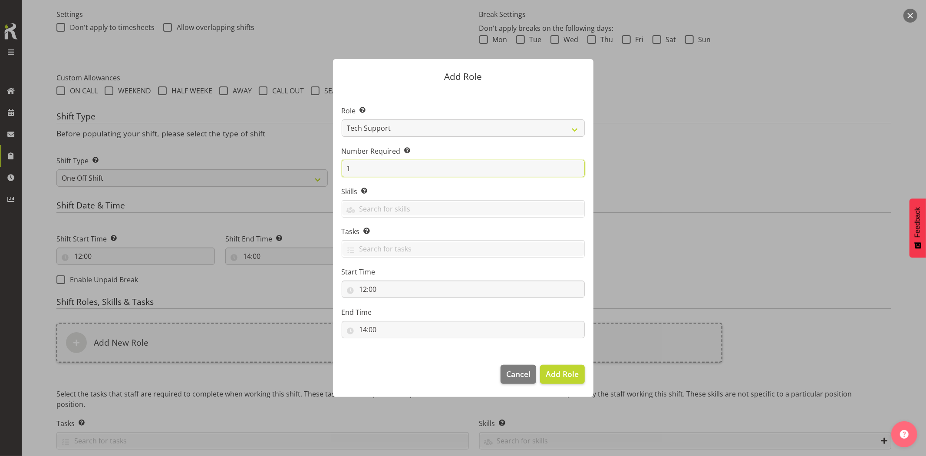
drag, startPoint x: 333, startPoint y: 170, endPoint x: 316, endPoint y: 170, distance: 16.9
click at [319, 170] on form "Add Role Role Select the role you wish to add to the shift. Account Manager Ele…" at bounding box center [463, 227] width 417 height 381
type input "2"
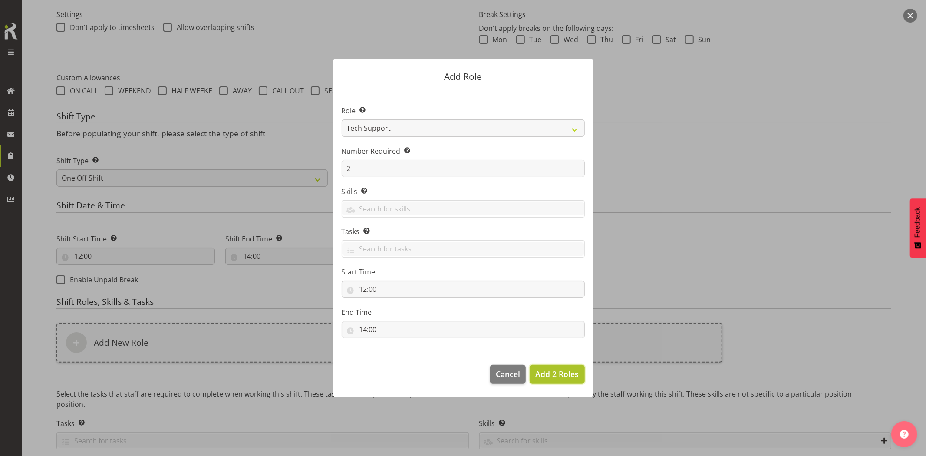
click at [560, 369] on span "Add 2 Roles" at bounding box center [556, 374] width 43 height 10
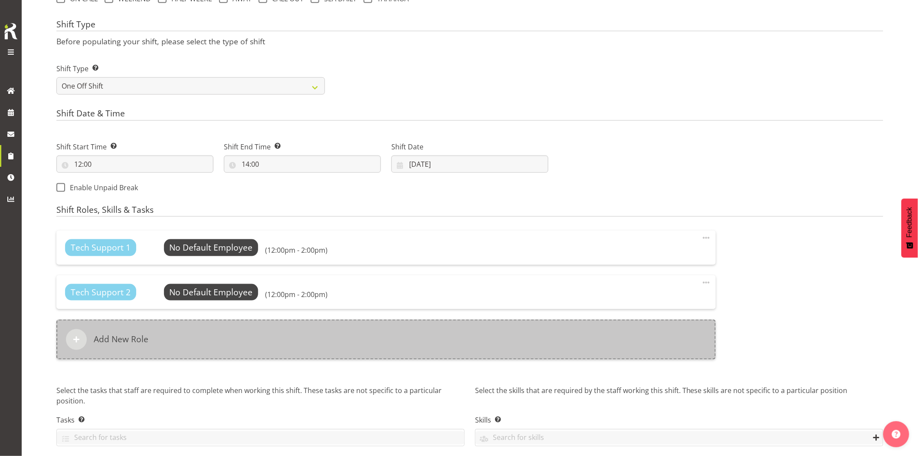
scroll to position [352, 0]
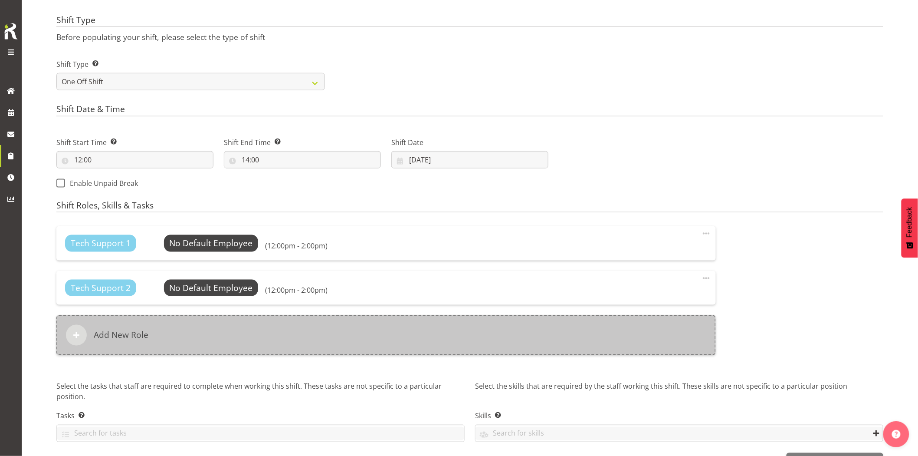
click at [383, 333] on div "Add New Role" at bounding box center [386, 335] width 660 height 40
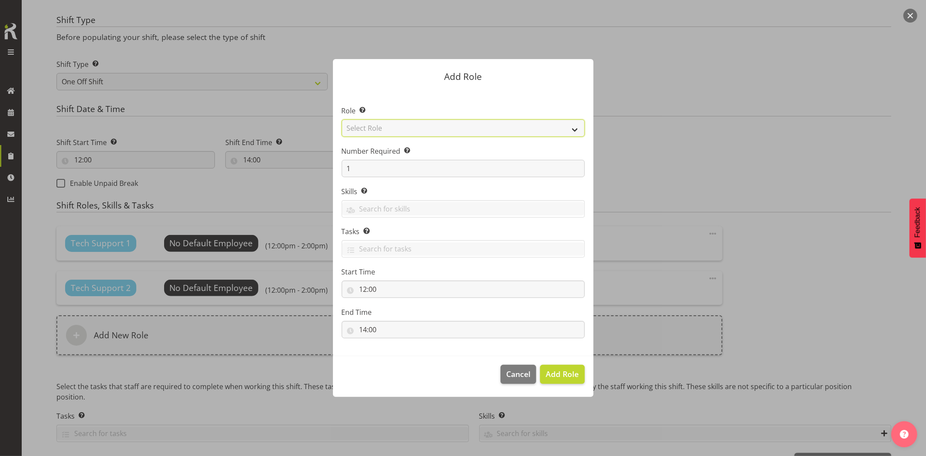
click at [371, 132] on select "Select Role Account Manager Electrician Engineering GM HSEQ manager MECH Mechan…" at bounding box center [463, 127] width 243 height 17
select select "27"
click at [342, 119] on select "Select Role Account Manager Electrician Engineering GM HSEQ manager MECH Mechan…" at bounding box center [463, 127] width 243 height 17
click at [557, 372] on span "Add Role" at bounding box center [562, 374] width 33 height 10
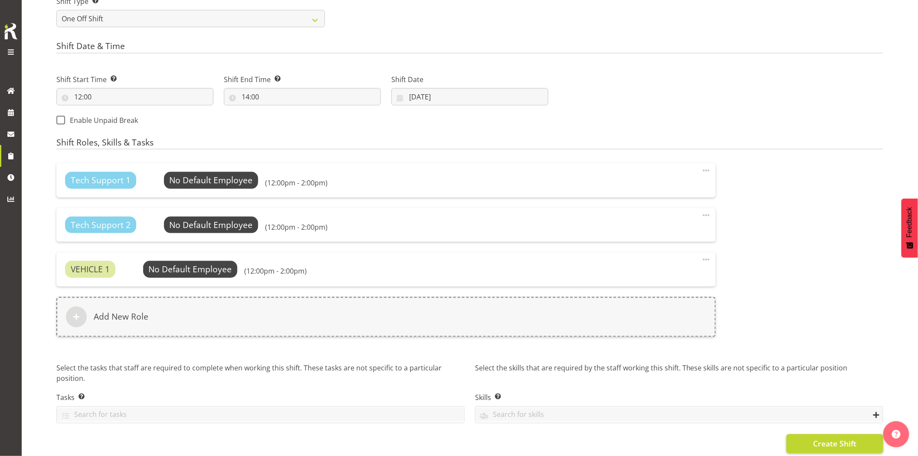
scroll to position [426, 0]
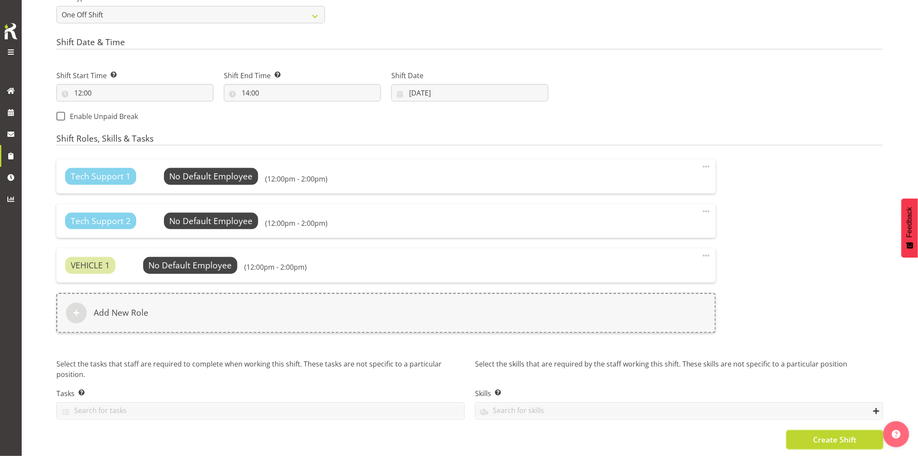
click at [830, 434] on span "Create Shift" at bounding box center [834, 439] width 43 height 11
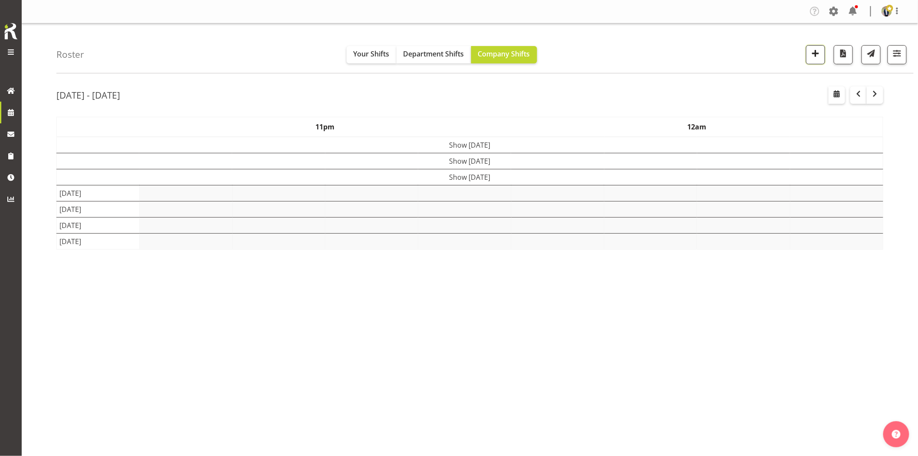
drag, startPoint x: 813, startPoint y: 53, endPoint x: 800, endPoint y: 65, distance: 18.5
click at [813, 54] on span "button" at bounding box center [815, 53] width 11 height 11
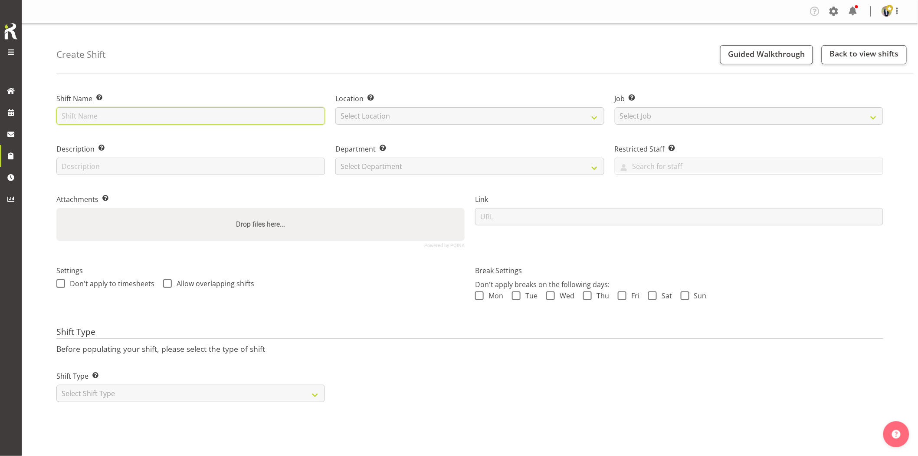
click at [247, 120] on input "text" at bounding box center [190, 115] width 269 height 17
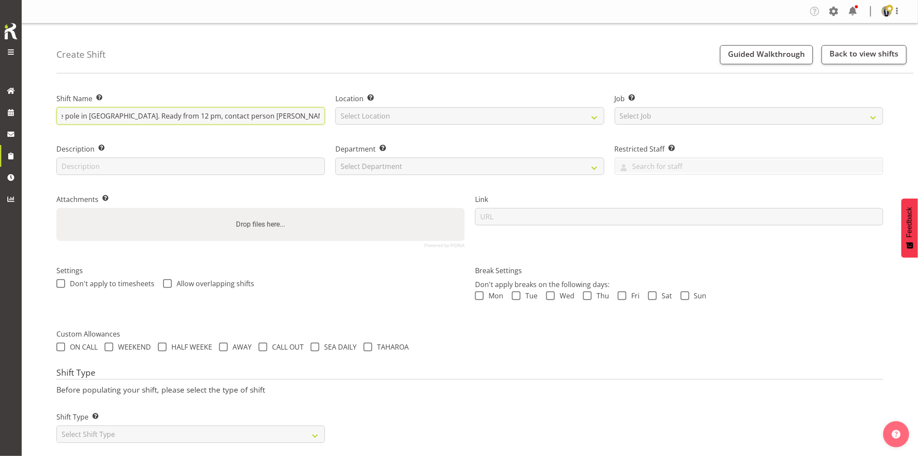
scroll to position [0, 135]
type input "Omexom - Collect the fencing around the pole in [GEOGRAPHIC_DATA]. Ready from 1…"
drag, startPoint x: 358, startPoint y: 112, endPoint x: 372, endPoint y: 121, distance: 16.4
click at [358, 112] on select "Select Location [GEOGRAPHIC_DATA] [GEOGRAPHIC_DATA] GRS [GEOGRAPHIC_DATA] [GEOG…" at bounding box center [470, 115] width 269 height 17
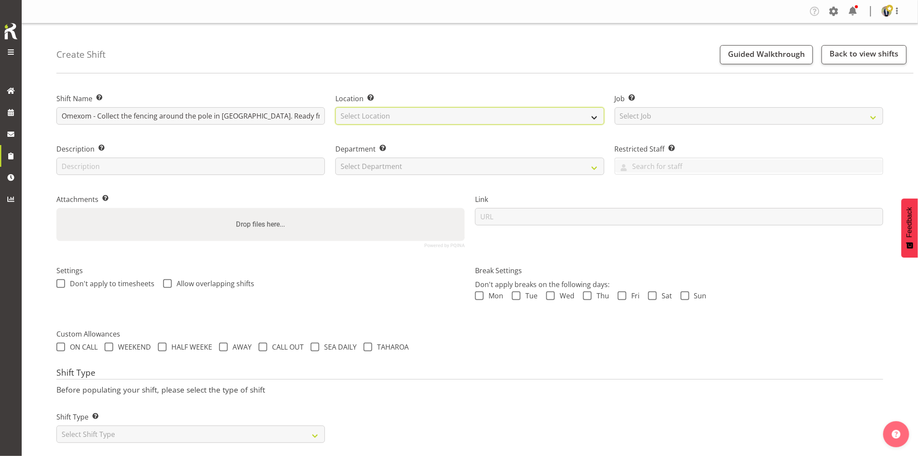
select select "28"
click at [336, 107] on select "Select Location [GEOGRAPHIC_DATA] [GEOGRAPHIC_DATA] GRS [GEOGRAPHIC_DATA] [GEOG…" at bounding box center [470, 115] width 269 height 17
drag, startPoint x: 643, startPoint y: 113, endPoint x: 652, endPoint y: 119, distance: 10.4
click at [644, 113] on select "Select Job Create new job 1.1 GRS AKL RENTALS 1.1 GRS AKL RENTALS AC 1.1 GRS AK…" at bounding box center [749, 115] width 269 height 17
select select "7504"
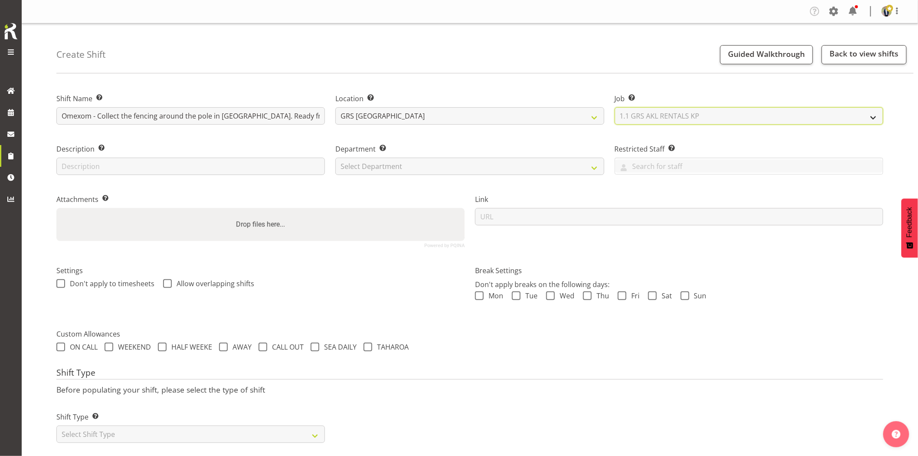
click at [615, 107] on select "Select Job Create new job 1.1 GRS AKL RENTALS 1.1 GRS AKL RENTALS AC 1.1 GRS AK…" at bounding box center [749, 115] width 269 height 17
drag, startPoint x: 458, startPoint y: 165, endPoint x: 455, endPoint y: 169, distance: 5.1
click at [458, 165] on select "Select Department GRS HIRE AKL GRS HIRE AKL GRS HIRE TGA GRS HIRE HST GRS SALES…" at bounding box center [470, 166] width 269 height 17
select select "20"
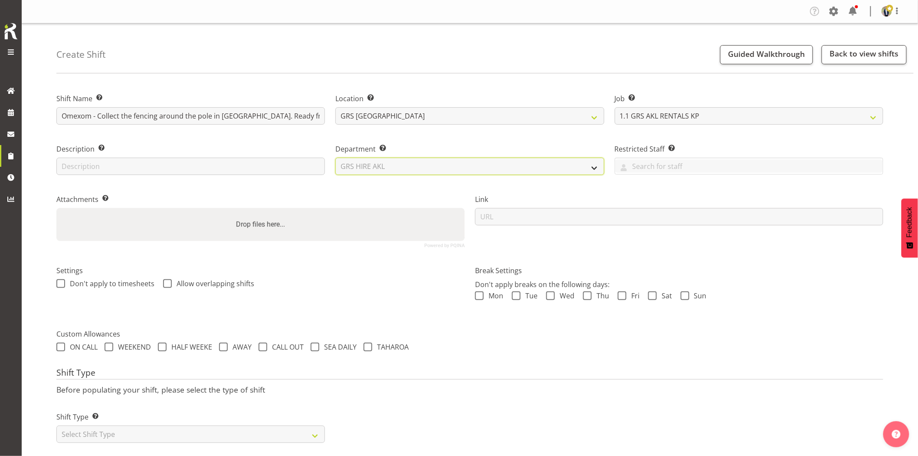
click at [336, 158] on select "Select Department GRS HIRE AKL GRS HIRE AKL GRS HIRE TGA GRS HIRE HST GRS SALES…" at bounding box center [470, 166] width 269 height 17
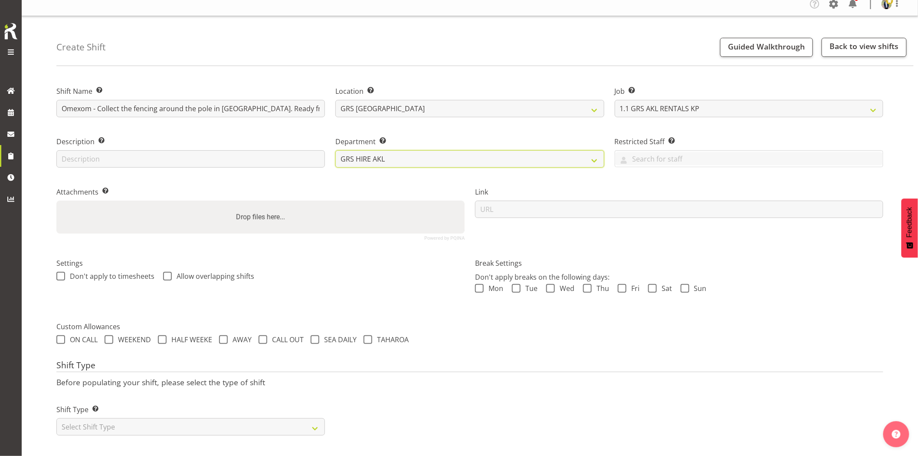
scroll to position [15, 0]
drag, startPoint x: 176, startPoint y: 414, endPoint x: 168, endPoint y: 411, distance: 8.4
click at [176, 418] on select "Select Shift Type One Off Shift Recurring Shift Rotating Shift" at bounding box center [190, 426] width 269 height 17
select select "one_off"
click at [56, 418] on select "Select Shift Type One Off Shift Recurring Shift Rotating Shift" at bounding box center [190, 426] width 269 height 17
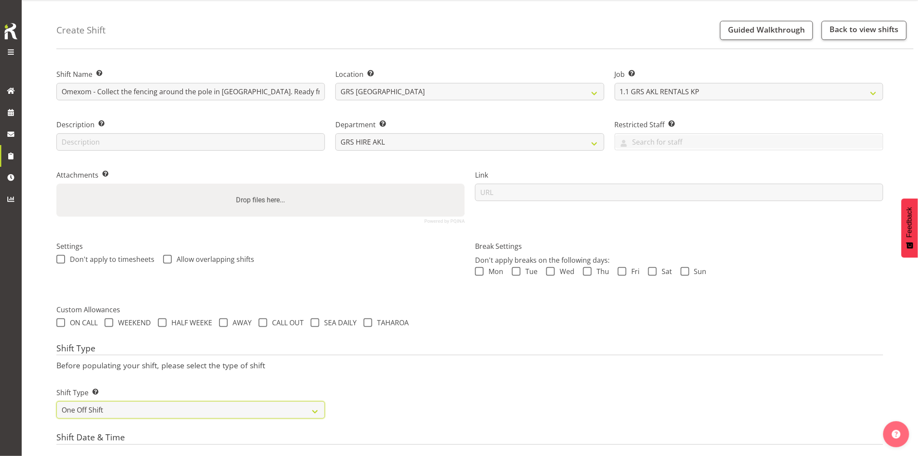
scroll to position [111, 0]
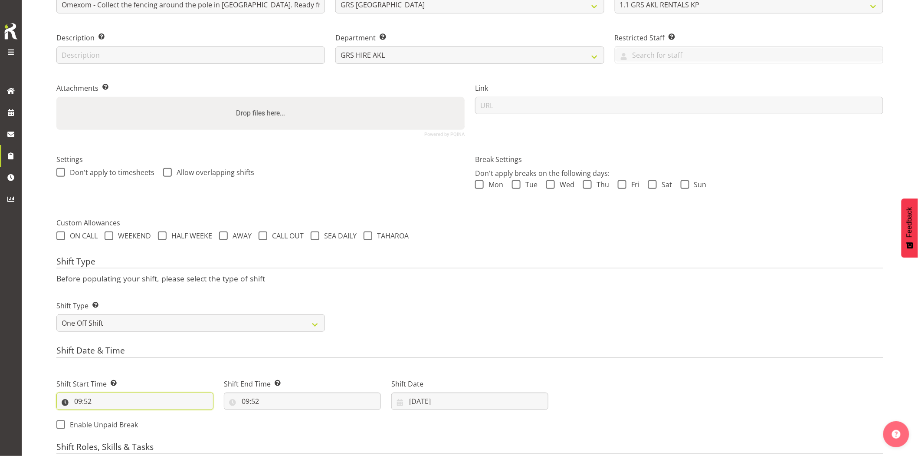
drag, startPoint x: 126, startPoint y: 403, endPoint x: 133, endPoint y: 406, distance: 7.8
click at [127, 403] on input "09:52" at bounding box center [134, 400] width 157 height 17
click at [115, 423] on select "00 01 02 03 04 05 06 07 08 09 10 11 12 13 14 15 16 17 18 19 20 21 22 23" at bounding box center [116, 423] width 20 height 17
select select "11"
click at [106, 415] on select "00 01 02 03 04 05 06 07 08 09 10 11 12 13 14 15 16 17 18 19 20 21 22 23" at bounding box center [116, 423] width 20 height 17
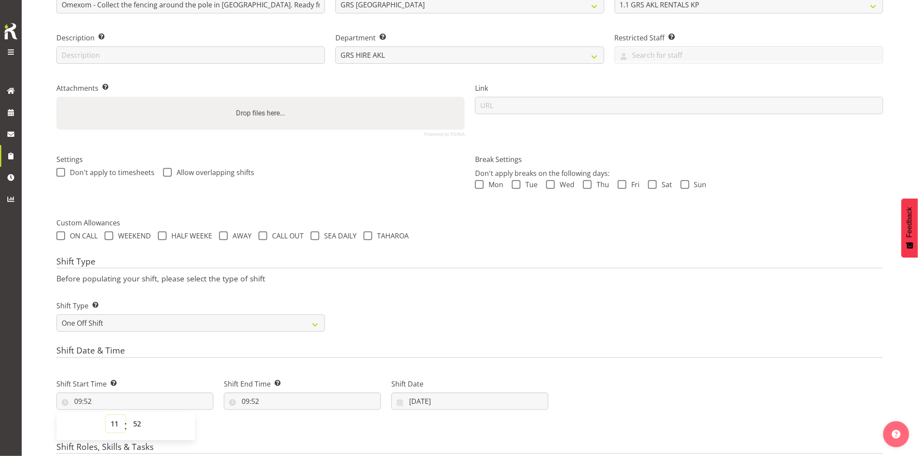
type input "11:52"
drag, startPoint x: 134, startPoint y: 419, endPoint x: 135, endPoint y: 415, distance: 4.5
click at [134, 419] on select "00 01 02 03 04 05 06 07 08 09 10 11 12 13 14 15 16 17 18 19 20 21 22 23 24 25 2…" at bounding box center [138, 423] width 20 height 17
select select "30"
click at [128, 415] on select "00 01 02 03 04 05 06 07 08 09 10 11 12 13 14 15 16 17 18 19 20 21 22 23 24 25 2…" at bounding box center [138, 423] width 20 height 17
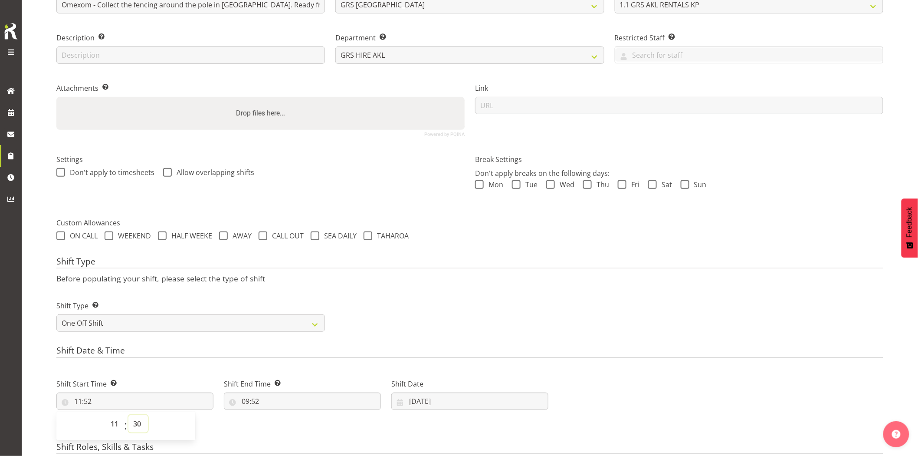
type input "11:30"
click at [300, 396] on input "09:52" at bounding box center [302, 400] width 157 height 17
click at [278, 424] on select "00 01 02 03 04 05 06 07 08 09 10 11 12 13 14 15 16 17 18 19 20 21 22 23" at bounding box center [283, 423] width 20 height 17
select select "13"
click at [273, 415] on select "00 01 02 03 04 05 06 07 08 09 10 11 12 13 14 15 16 17 18 19 20 21 22 23" at bounding box center [283, 423] width 20 height 17
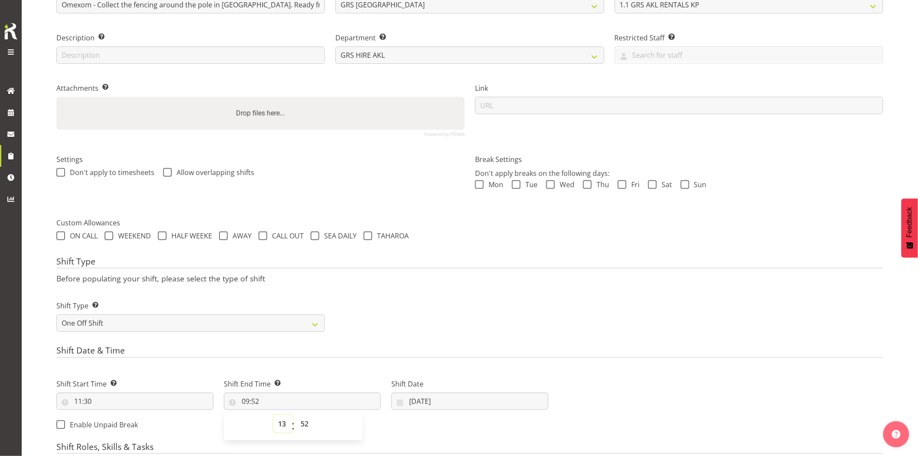
type input "13:52"
click at [307, 430] on select "00 01 02 03 04 05 06 07 08 09 10 11 12 13 14 15 16 17 18 19 20 21 22 23 24 25 2…" at bounding box center [306, 423] width 20 height 17
select select "0"
click at [296, 415] on select "00 01 02 03 04 05 06 07 08 09 10 11 12 13 14 15 16 17 18 19 20 21 22 23 24 25 2…" at bounding box center [306, 423] width 20 height 17
type input "13:00"
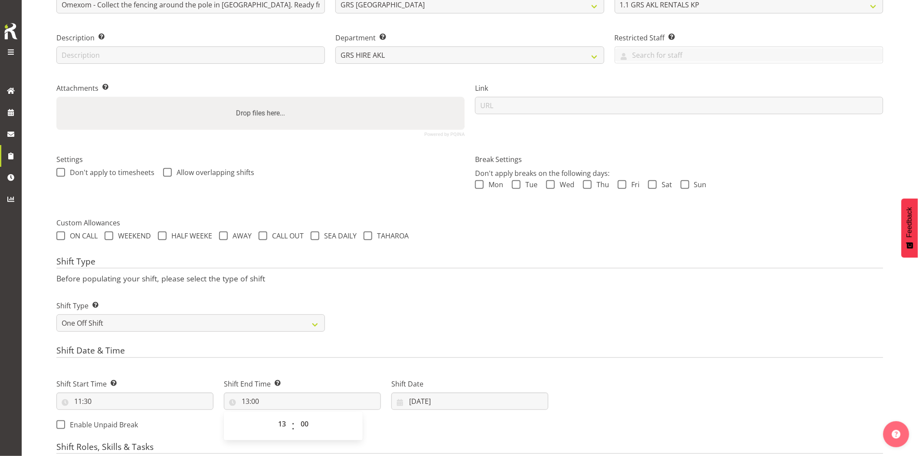
click at [480, 310] on div "Shift Type Shift Types: One Off – Select this if you would like a single shift …" at bounding box center [470, 312] width 838 height 49
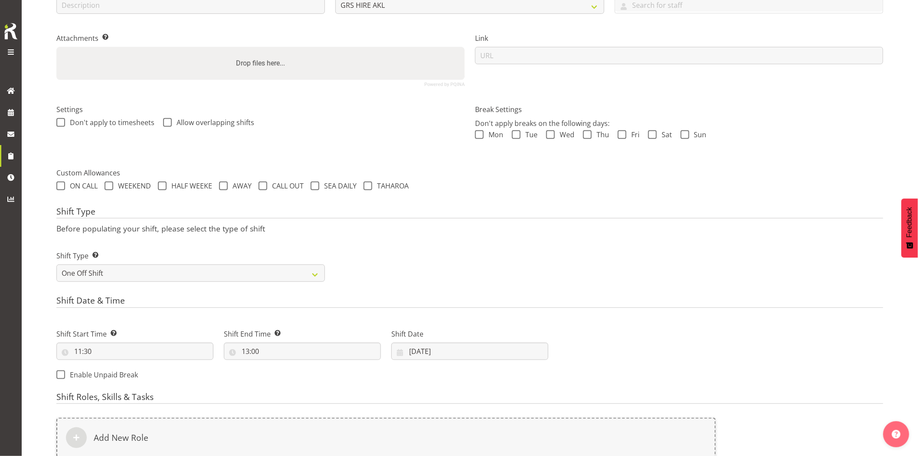
scroll to position [207, 0]
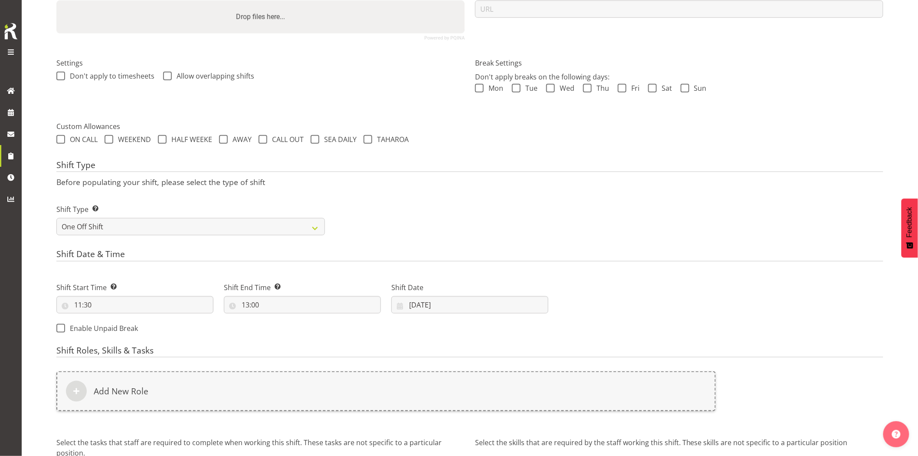
click at [305, 313] on div "Shift End Time Set the time of the day you wish this shift to finish 13:00 00 0…" at bounding box center [303, 294] width 168 height 49
click at [324, 298] on input "13:00" at bounding box center [302, 304] width 157 height 17
click at [305, 327] on select "00 01 02 03 04 05 06 07 08 09 10 11 12 13 14 15 16 17 18 19 20 21 22 23 24 25 2…" at bounding box center [306, 327] width 20 height 17
select select "30"
click at [296, 319] on select "00 01 02 03 04 05 06 07 08 09 10 11 12 13 14 15 16 17 18 19 20 21 22 23 24 25 2…" at bounding box center [306, 327] width 20 height 17
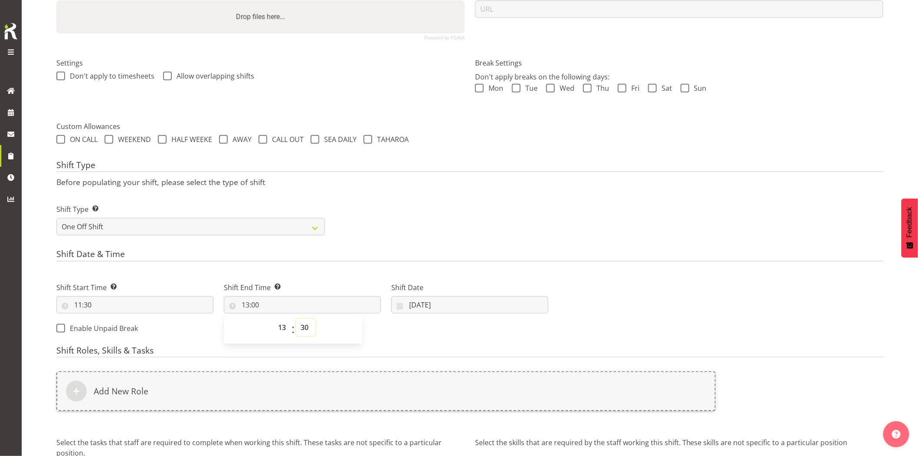
type input "13:30"
click at [333, 258] on h4 "Shift Date & Time" at bounding box center [469, 255] width 827 height 12
click at [485, 303] on input "11/09/2025" at bounding box center [470, 304] width 157 height 17
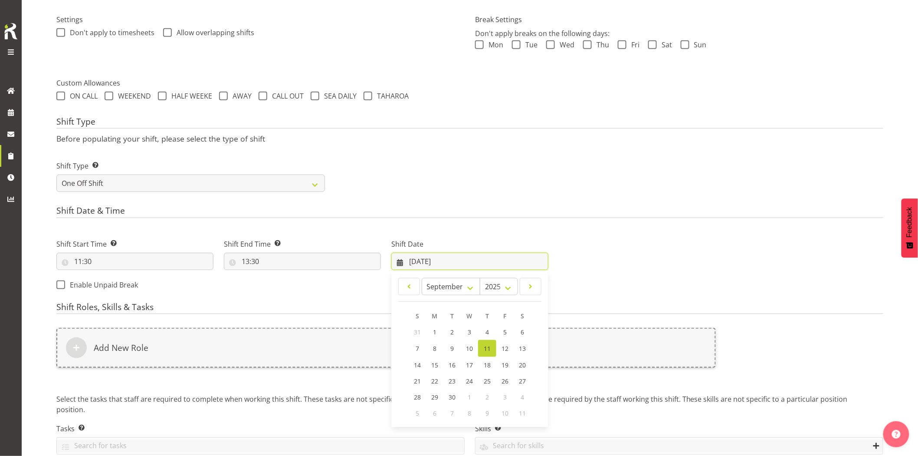
scroll to position [293, 0]
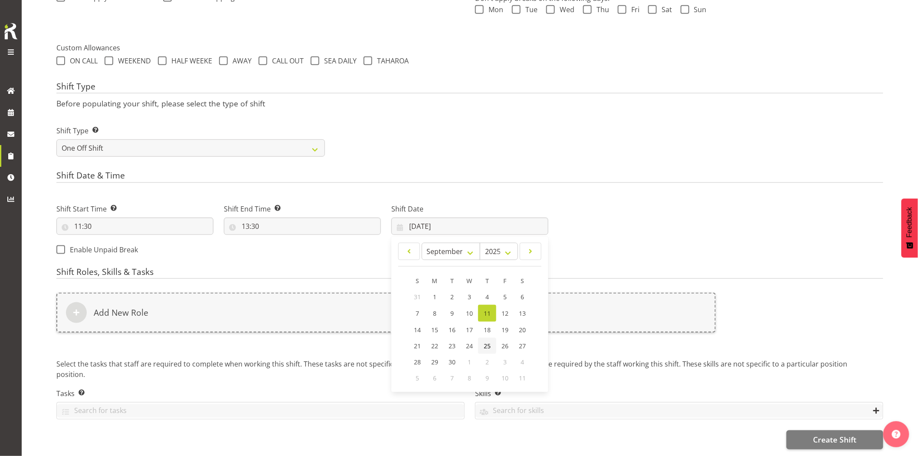
click at [488, 342] on span "25" at bounding box center [487, 346] width 7 height 8
type input "25/09/2025"
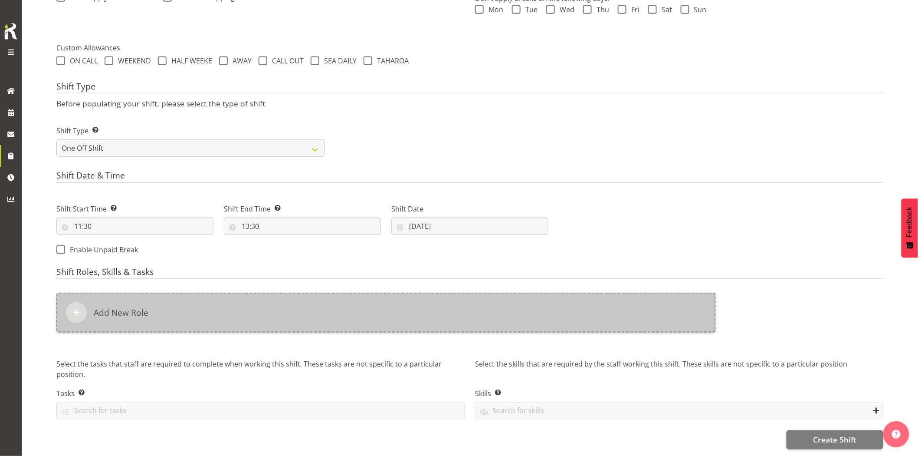
click at [463, 308] on div "Add New Role" at bounding box center [386, 313] width 660 height 40
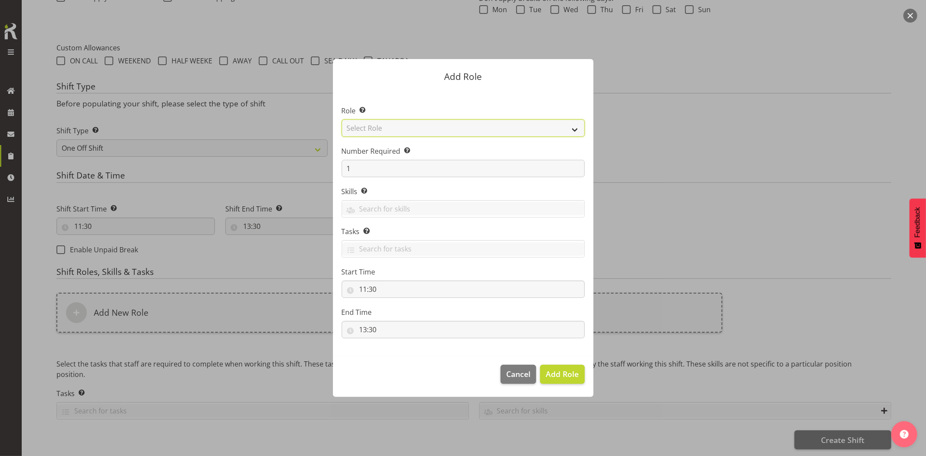
click at [385, 131] on select "Select Role Account Manager Electrician Engineering GM HSEQ manager MECH Mechan…" at bounding box center [463, 127] width 243 height 17
select select "20"
click at [342, 119] on select "Select Role Account Manager Electrician Engineering GM HSEQ manager MECH Mechan…" at bounding box center [463, 127] width 243 height 17
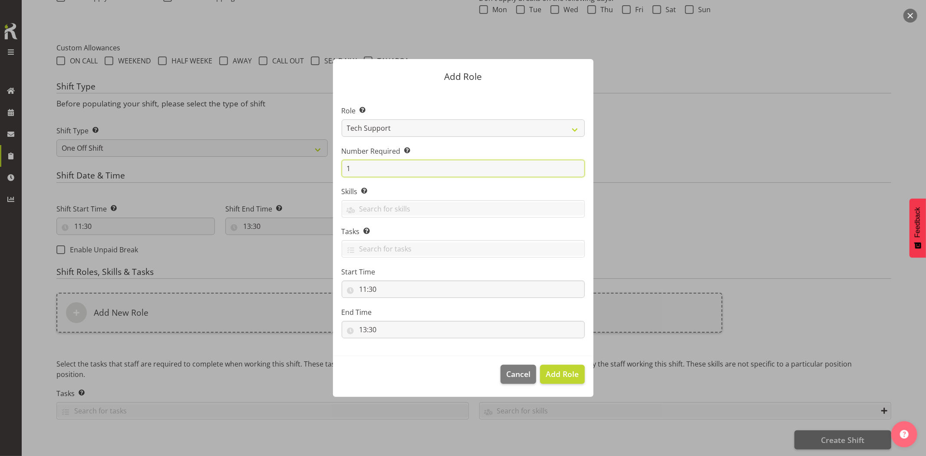
drag, startPoint x: 337, startPoint y: 171, endPoint x: 305, endPoint y: 171, distance: 31.7
click at [306, 171] on form "Add Role Role Select the role you wish to add to the shift. Account Manager Ele…" at bounding box center [463, 227] width 417 height 381
type input "2"
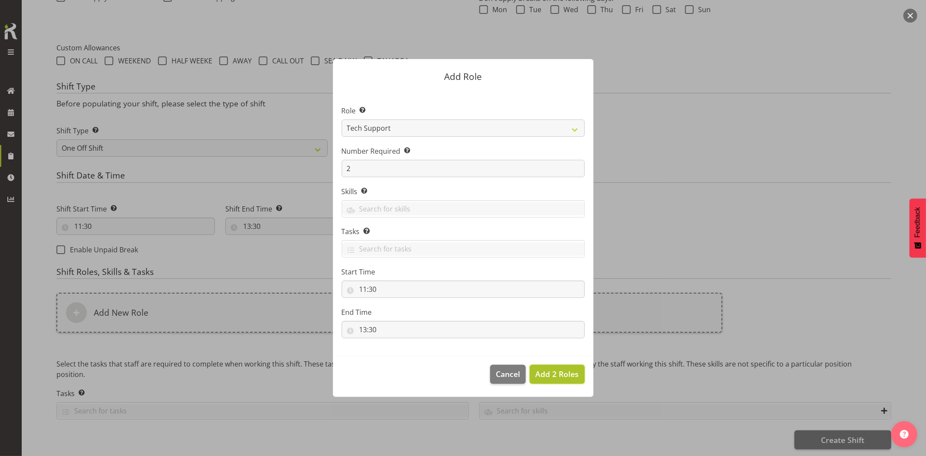
click at [559, 376] on span "Add 2 Roles" at bounding box center [556, 374] width 43 height 10
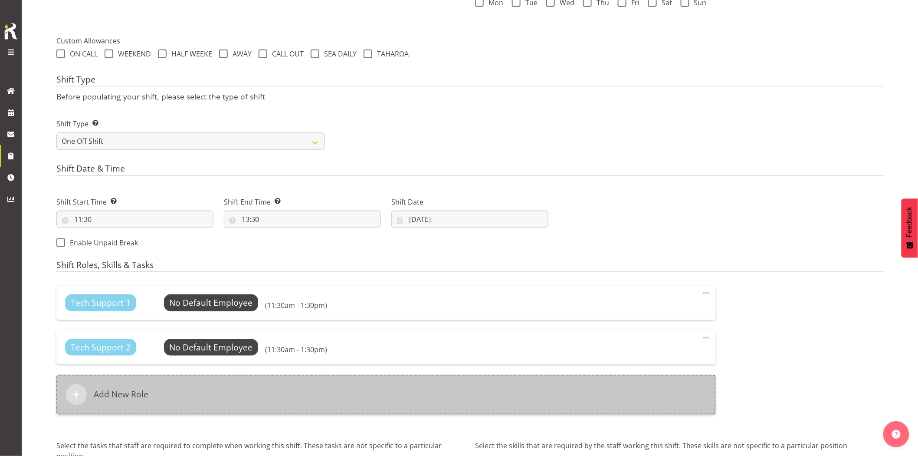
click at [459, 383] on div "Add New Role" at bounding box center [386, 395] width 660 height 40
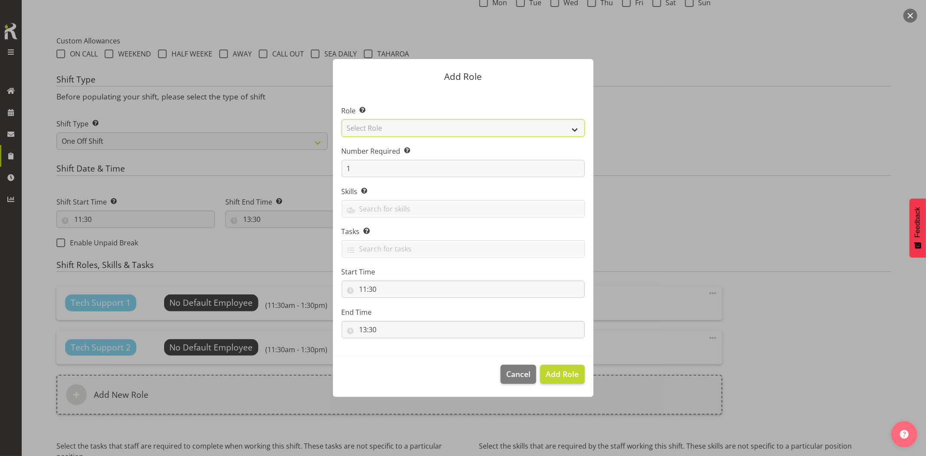
click at [394, 132] on select "Select Role Account Manager Electrician Engineering GM HSEQ manager MECH Mechan…" at bounding box center [463, 127] width 243 height 17
select select "27"
click at [342, 119] on select "Select Role Account Manager Electrician Engineering GM HSEQ manager MECH Mechan…" at bounding box center [463, 127] width 243 height 17
click at [558, 372] on span "Add Role" at bounding box center [562, 374] width 33 height 10
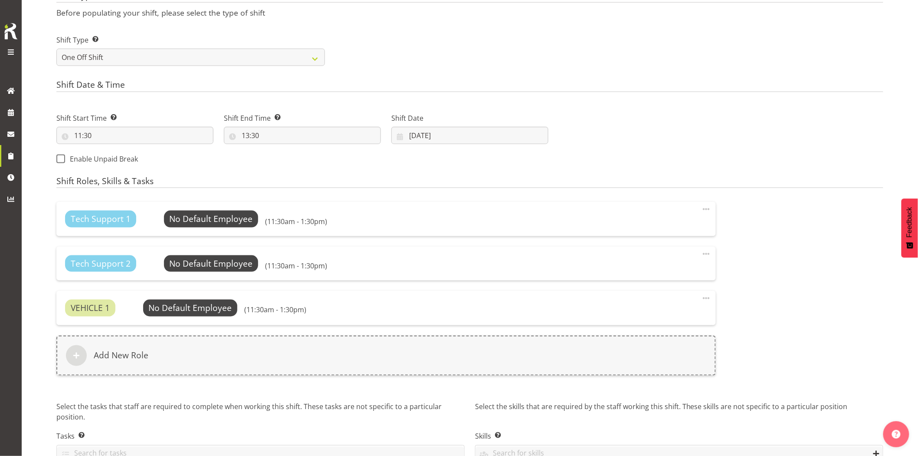
scroll to position [426, 0]
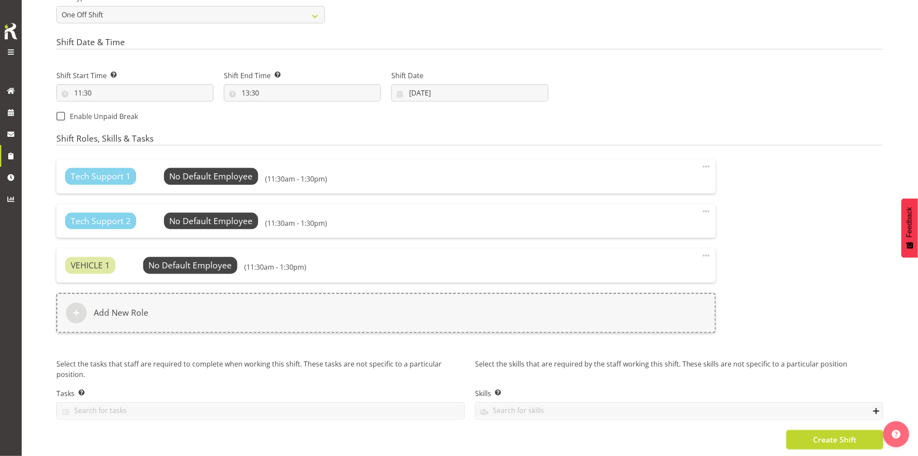
click at [803, 430] on button "Create Shift" at bounding box center [835, 439] width 97 height 19
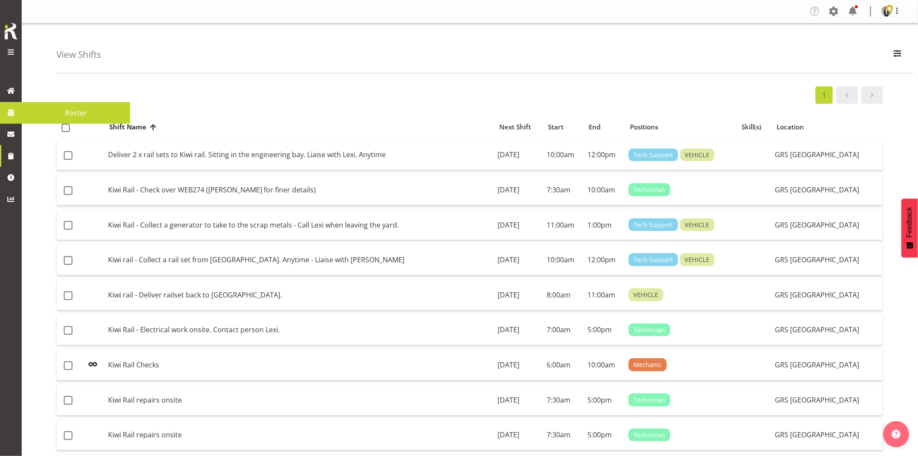
click at [21, 114] on link at bounding box center [11, 113] width 22 height 22
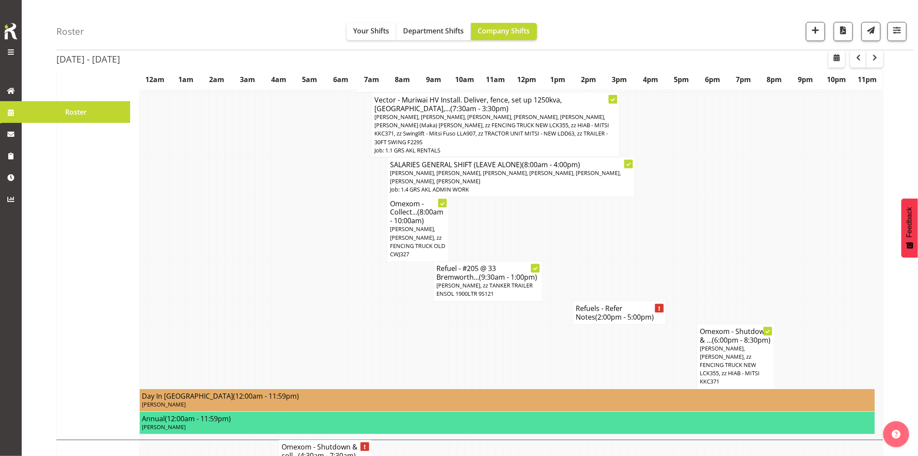
scroll to position [675, 0]
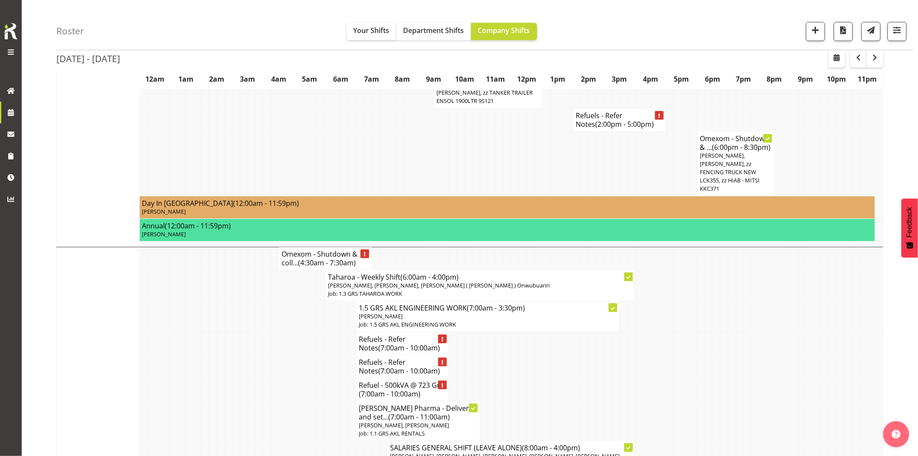
drag, startPoint x: 253, startPoint y: 276, endPoint x: 287, endPoint y: 236, distance: 52.0
click at [254, 301] on td at bounding box center [252, 316] width 8 height 31
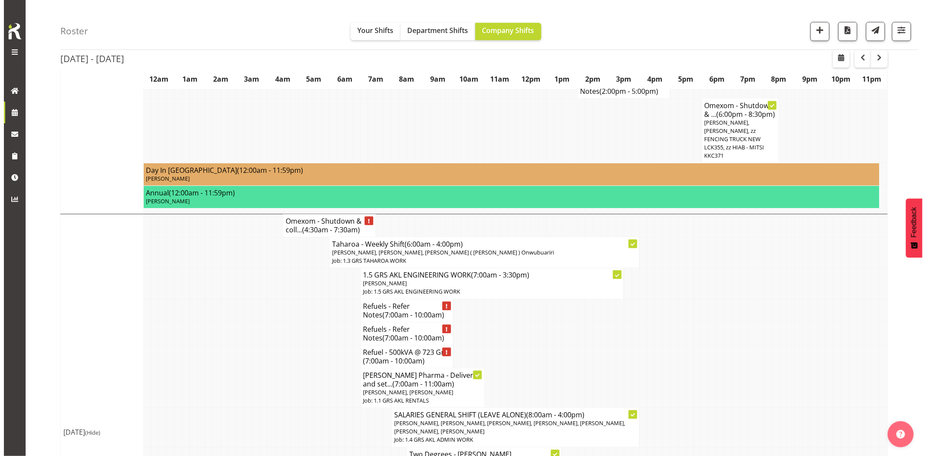
scroll to position [723, 0]
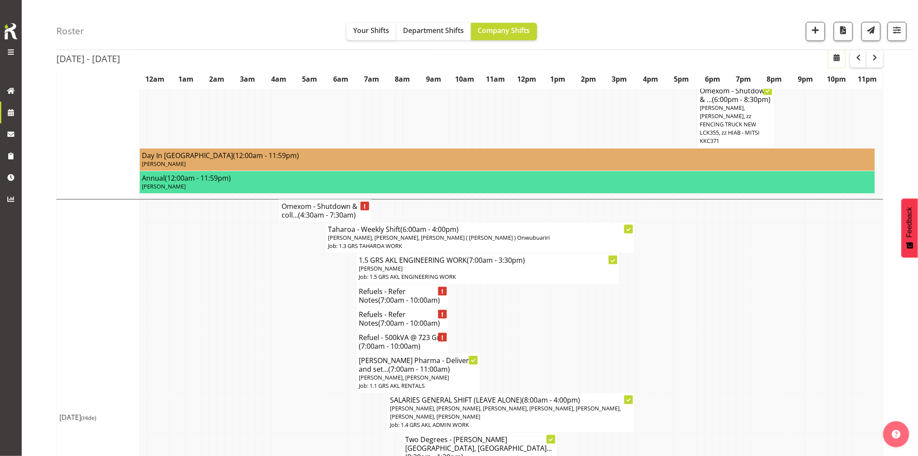
click at [838, 60] on span "button" at bounding box center [837, 57] width 10 height 10
select select "8"
select select "2025"
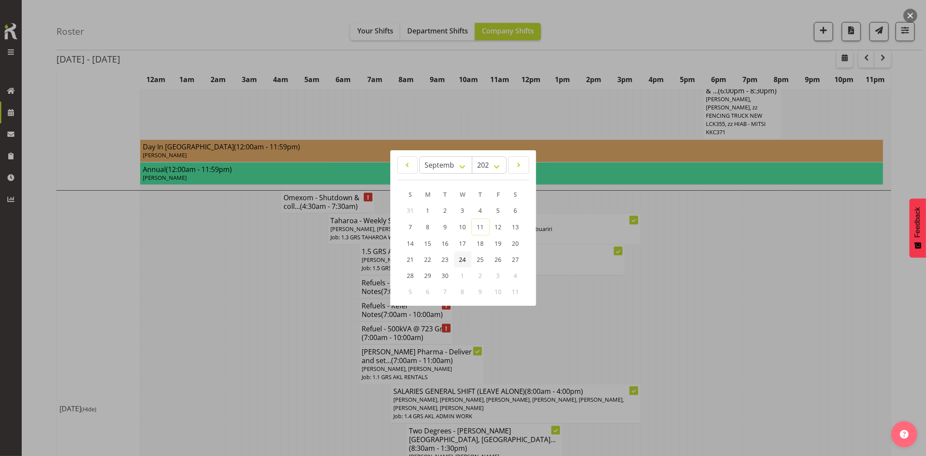
click at [462, 261] on span "24" at bounding box center [462, 259] width 7 height 8
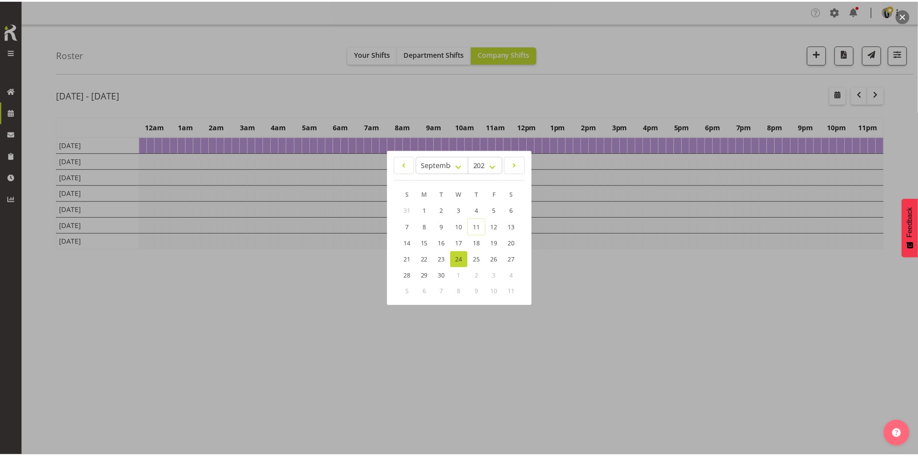
scroll to position [0, 0]
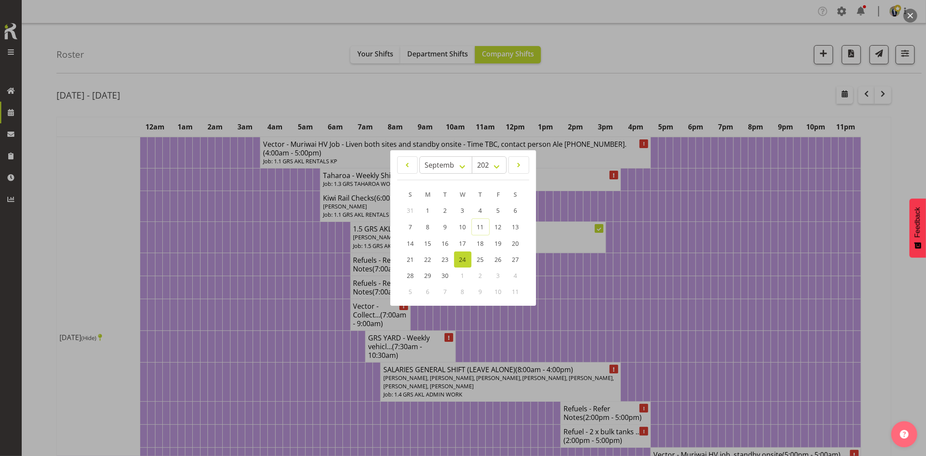
click at [211, 299] on div at bounding box center [463, 228] width 926 height 456
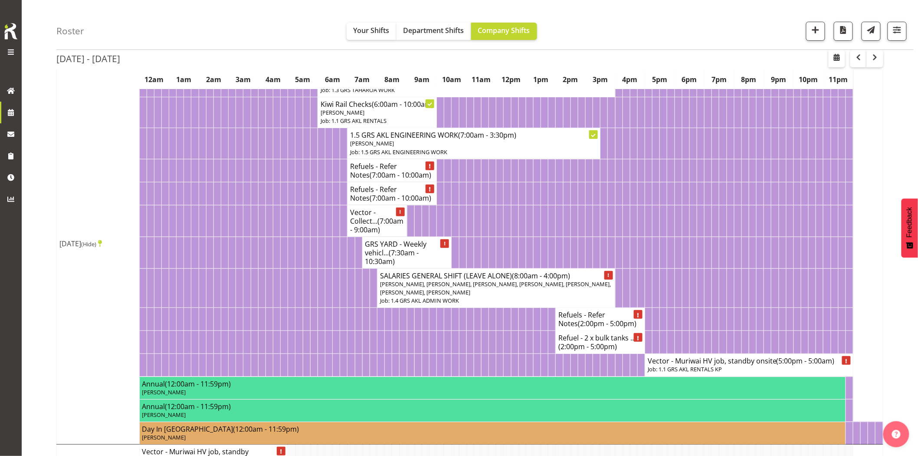
scroll to position [193, 0]
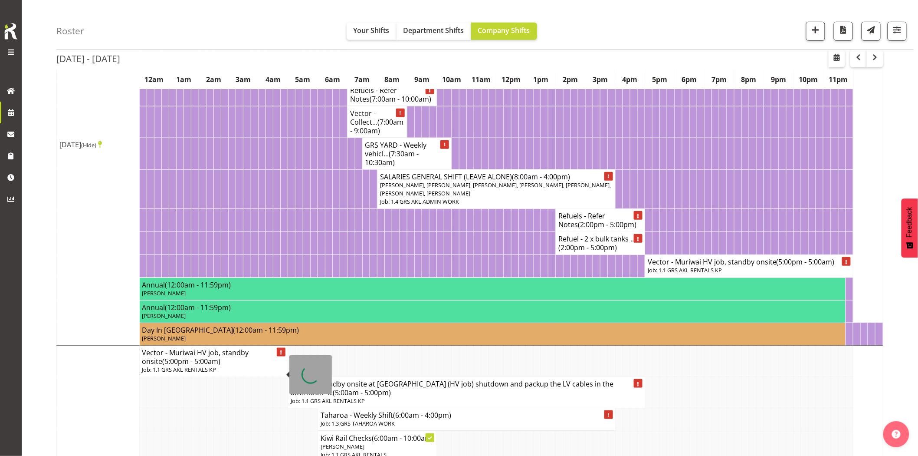
click at [93, 250] on td "Mon 22nd Sep 2025 (Hide)" at bounding box center [98, 145] width 83 height 402
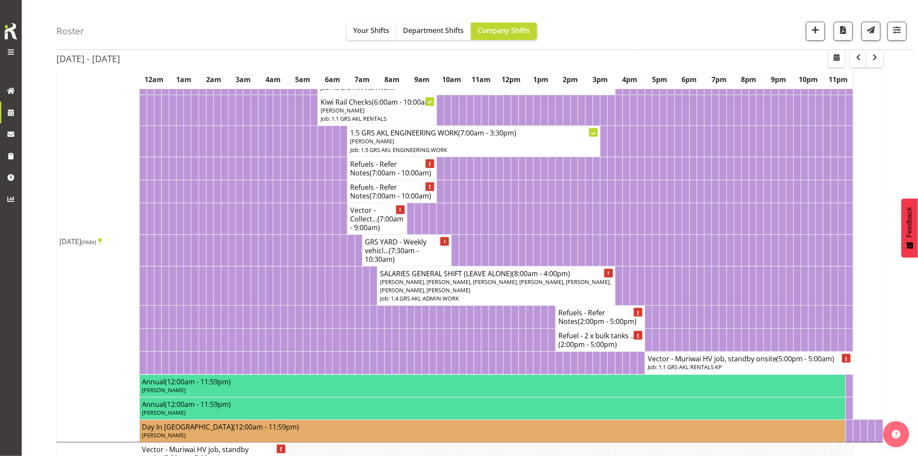
scroll to position [0, 0]
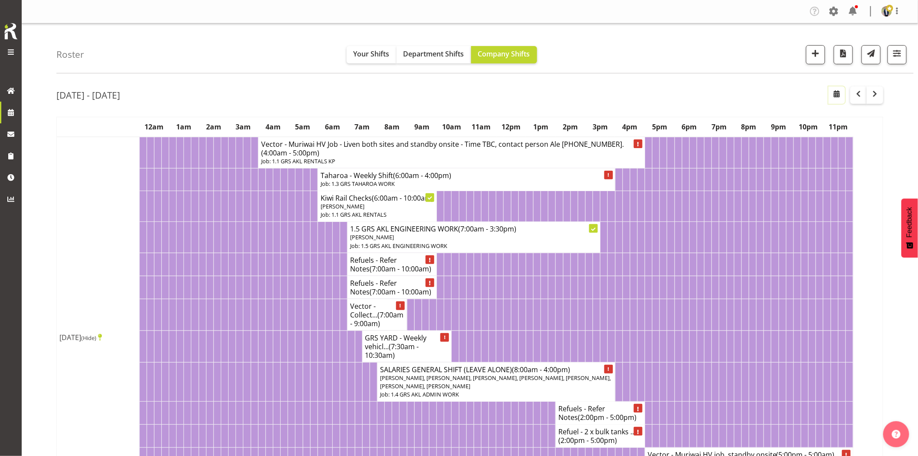
click at [837, 94] on span "button" at bounding box center [837, 94] width 10 height 10
select select "8"
select select "2025"
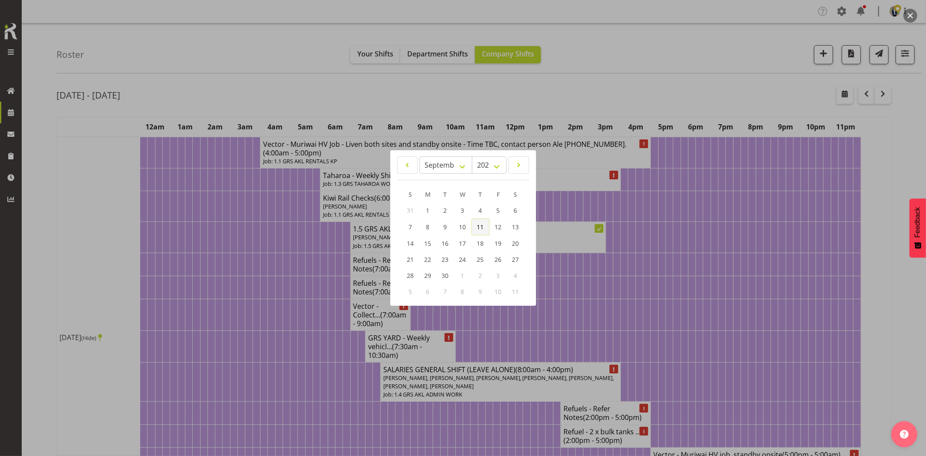
click at [474, 224] on link "11" at bounding box center [480, 226] width 18 height 17
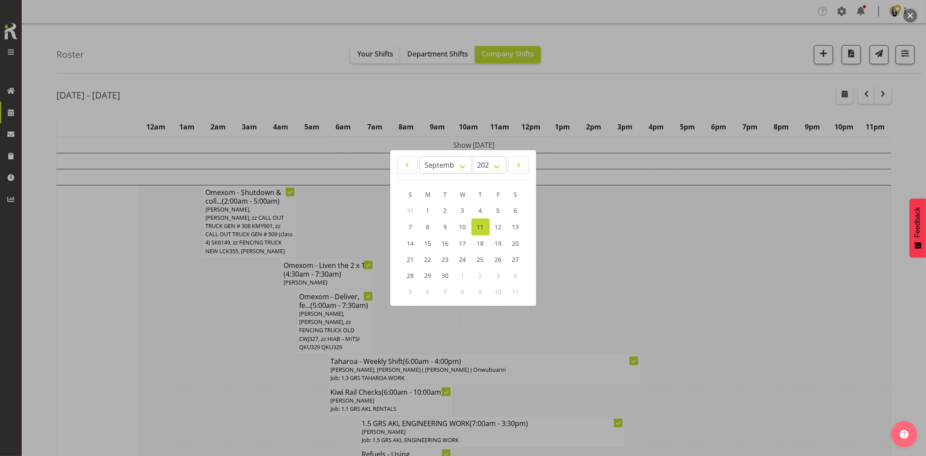
drag, startPoint x: 259, startPoint y: 357, endPoint x: 254, endPoint y: 418, distance: 61.0
click at [259, 357] on div at bounding box center [463, 228] width 926 height 456
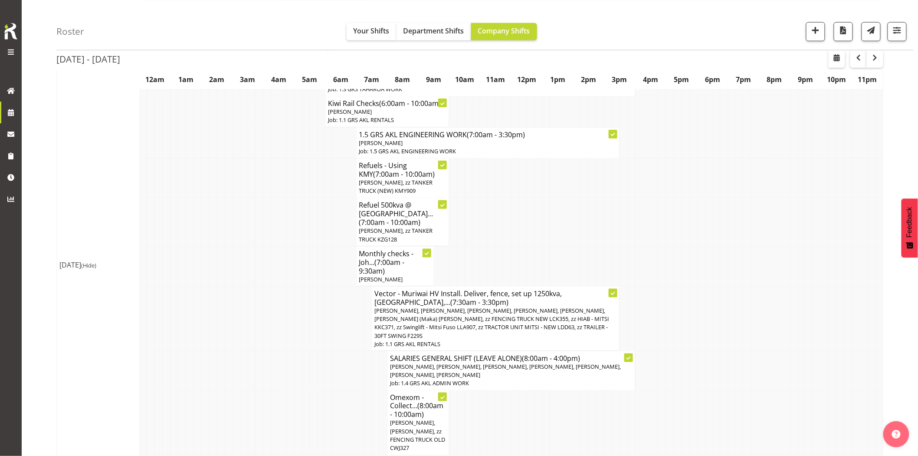
scroll to position [337, 0]
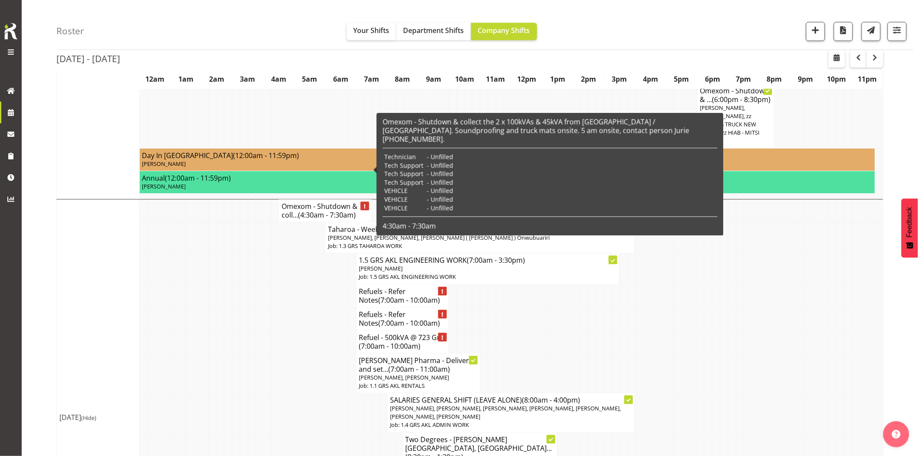
click at [311, 353] on td at bounding box center [314, 373] width 8 height 40
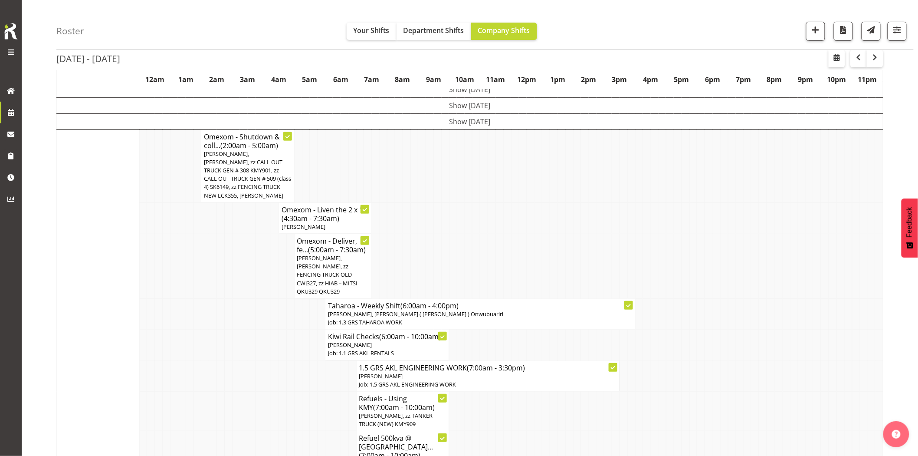
scroll to position [0, 0]
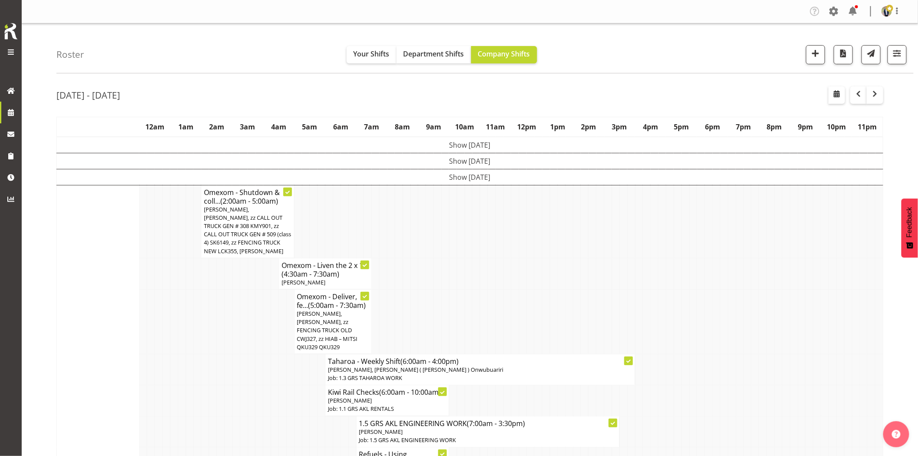
click at [476, 177] on td "Show [DATE]" at bounding box center [470, 177] width 827 height 16
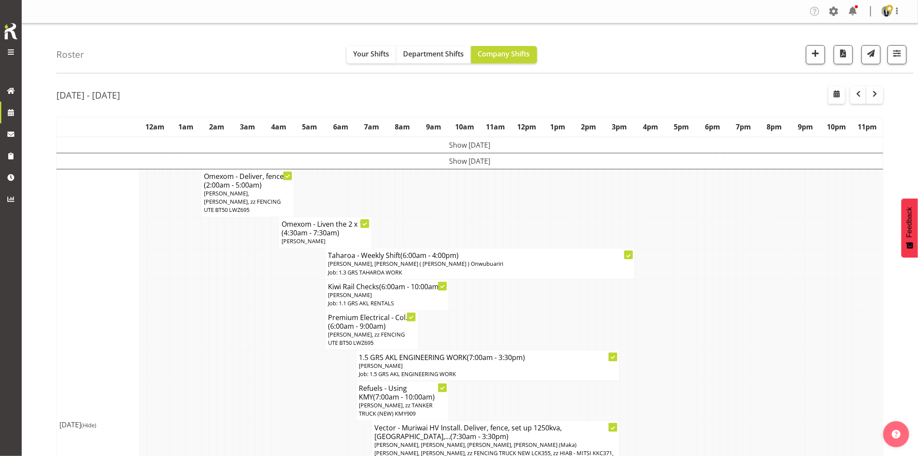
click at [319, 315] on td at bounding box center [322, 330] width 8 height 40
click at [250, 314] on td at bounding box center [252, 330] width 8 height 40
click at [813, 267] on td at bounding box center [810, 263] width 8 height 31
click at [227, 301] on td at bounding box center [228, 294] width 8 height 31
click at [619, 34] on div "Roster Your Shifts Department Shifts Company Shifts 1 Locations Clear GRS Auckl…" at bounding box center [485, 48] width 858 height 50
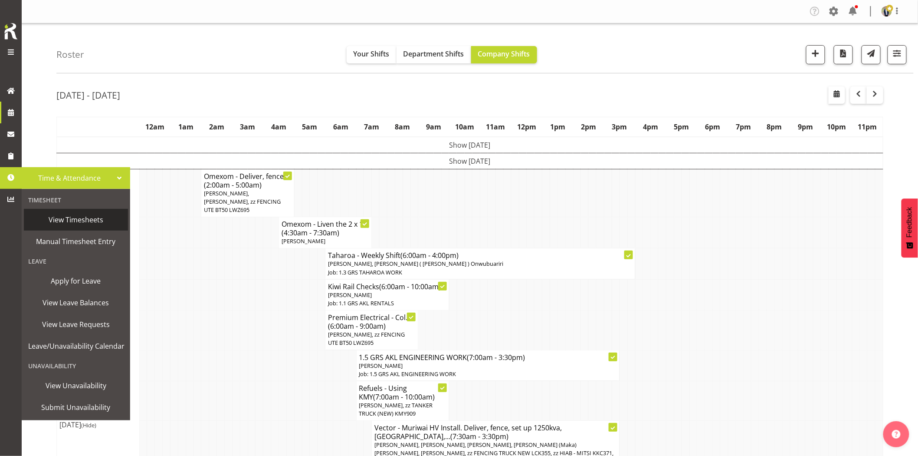
click at [92, 220] on span "View Timesheets" at bounding box center [75, 219] width 95 height 13
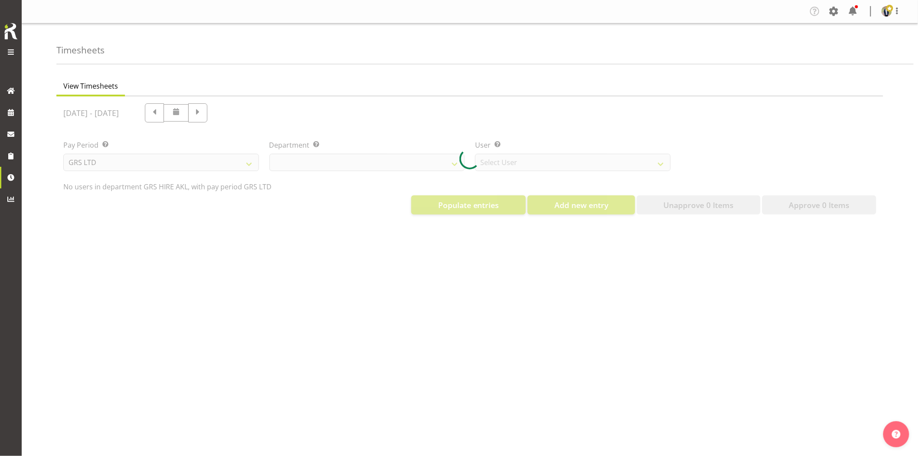
select select "20"
select select "9902"
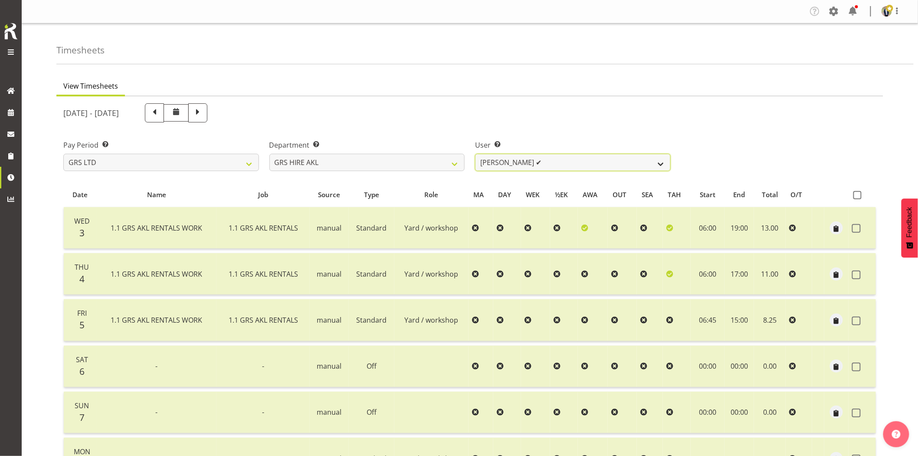
click at [555, 170] on select "Brandon Adonis ✔ Brendan (Paris) Jordan ✔ Carl Shoebridge ✔ Chris Fry ✔ Colin C…" at bounding box center [573, 162] width 196 height 17
click at [572, 166] on select "Brandon Adonis ✔ Brendan (Paris) Jordan ✔ Carl Shoebridge ✔ Chris Fry ✔ Colin C…" at bounding box center [573, 162] width 196 height 17
drag, startPoint x: 571, startPoint y: 162, endPoint x: 475, endPoint y: 162, distance: 95.5
click at [475, 162] on select "Brandon Adonis ✔ Brendan (Paris) Jordan ✔ Carl Shoebridge ✔ Chris Fry ✔ Colin C…" at bounding box center [573, 162] width 196 height 17
click at [639, 105] on div "September 3rd - September 9th 2025" at bounding box center [367, 112] width 608 height 19
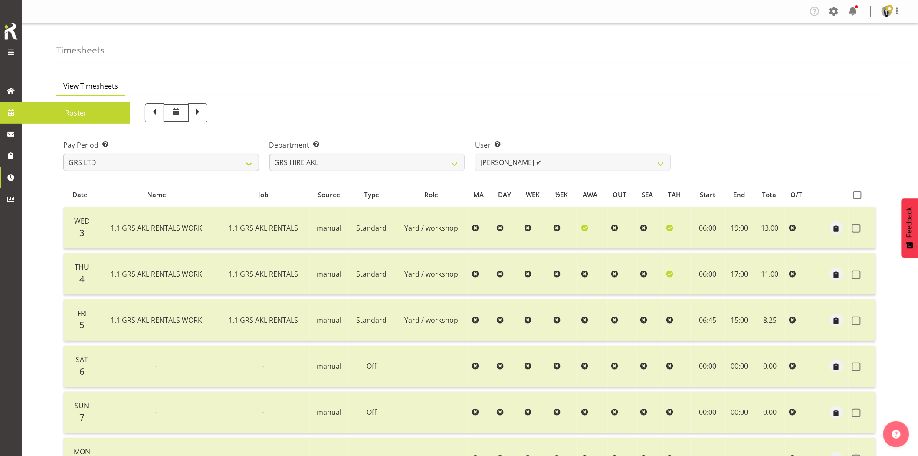
click at [4, 111] on span at bounding box center [10, 112] width 13 height 13
